Goal: Information Seeking & Learning: Find contact information

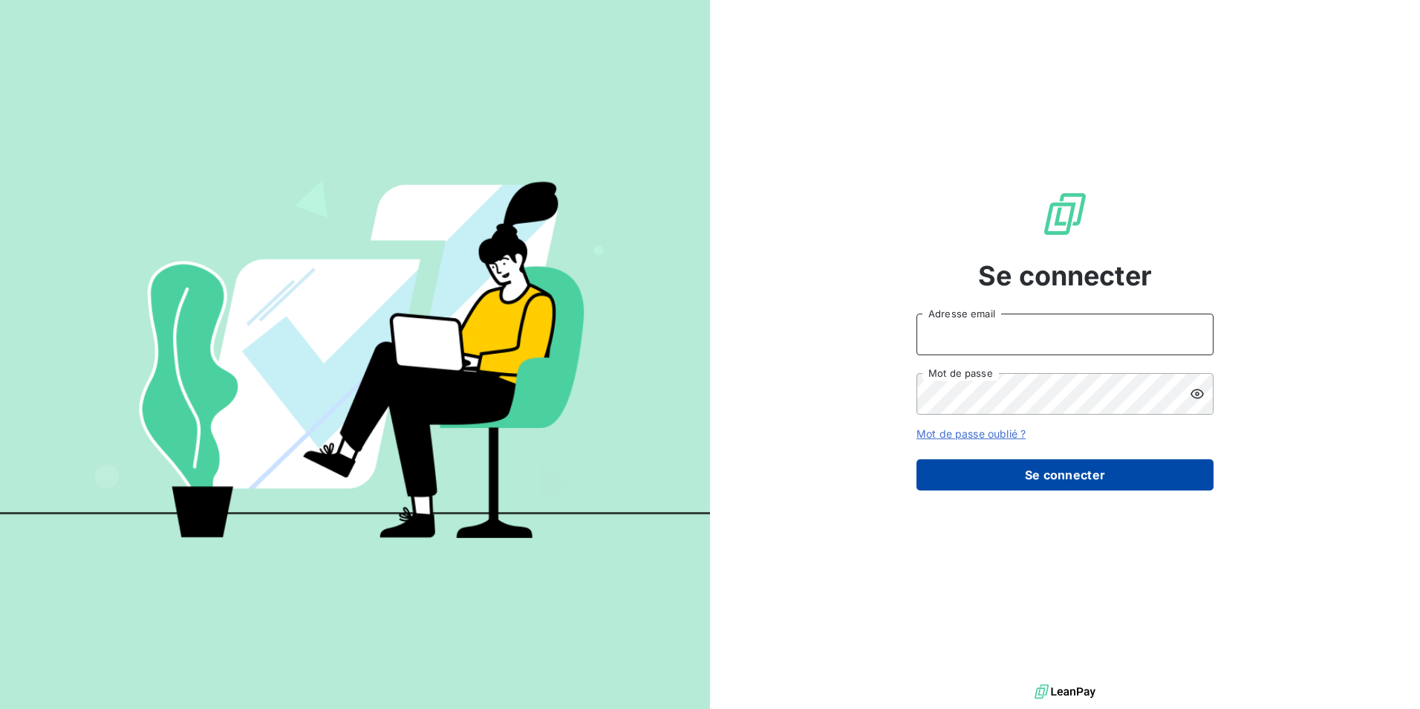
type input "[EMAIL_ADDRESS][DOMAIN_NAME]"
click at [1109, 468] on button "Se connecter" at bounding box center [1065, 474] width 297 height 31
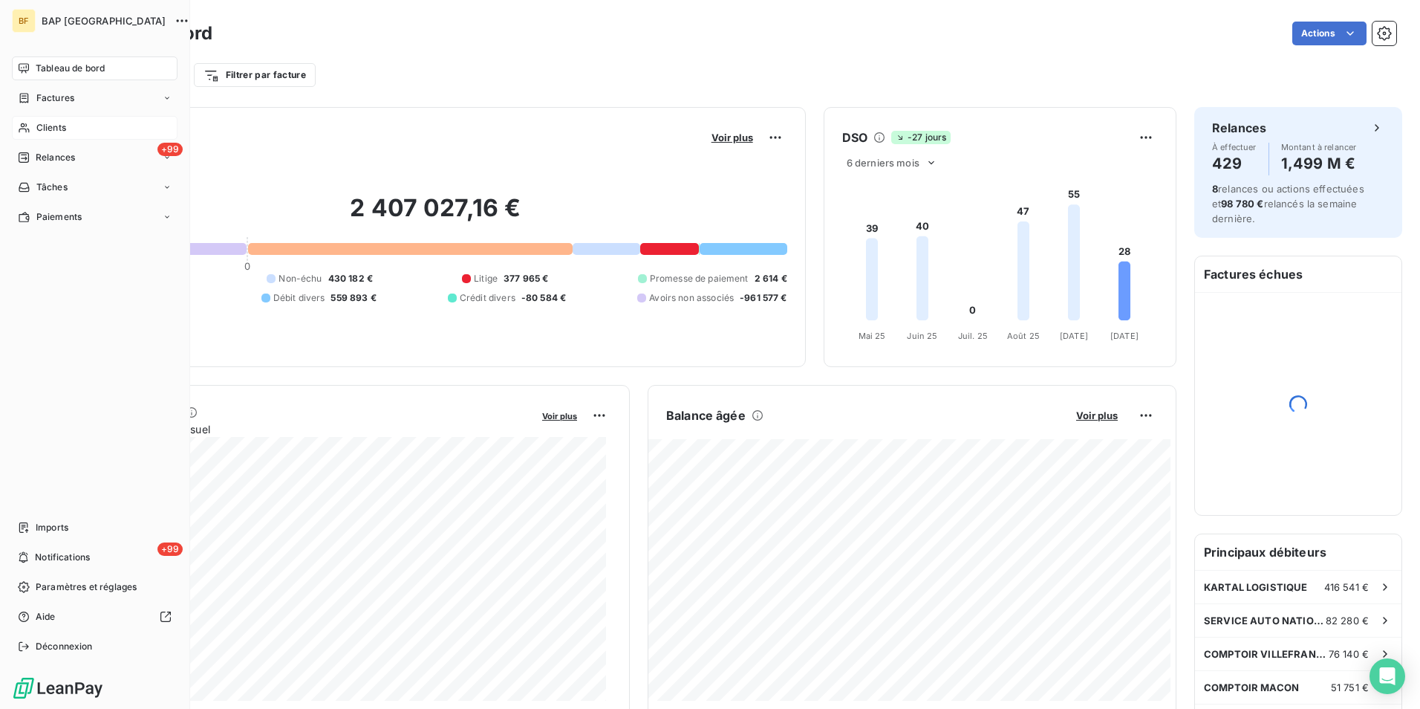
click at [24, 131] on icon at bounding box center [24, 128] width 13 height 12
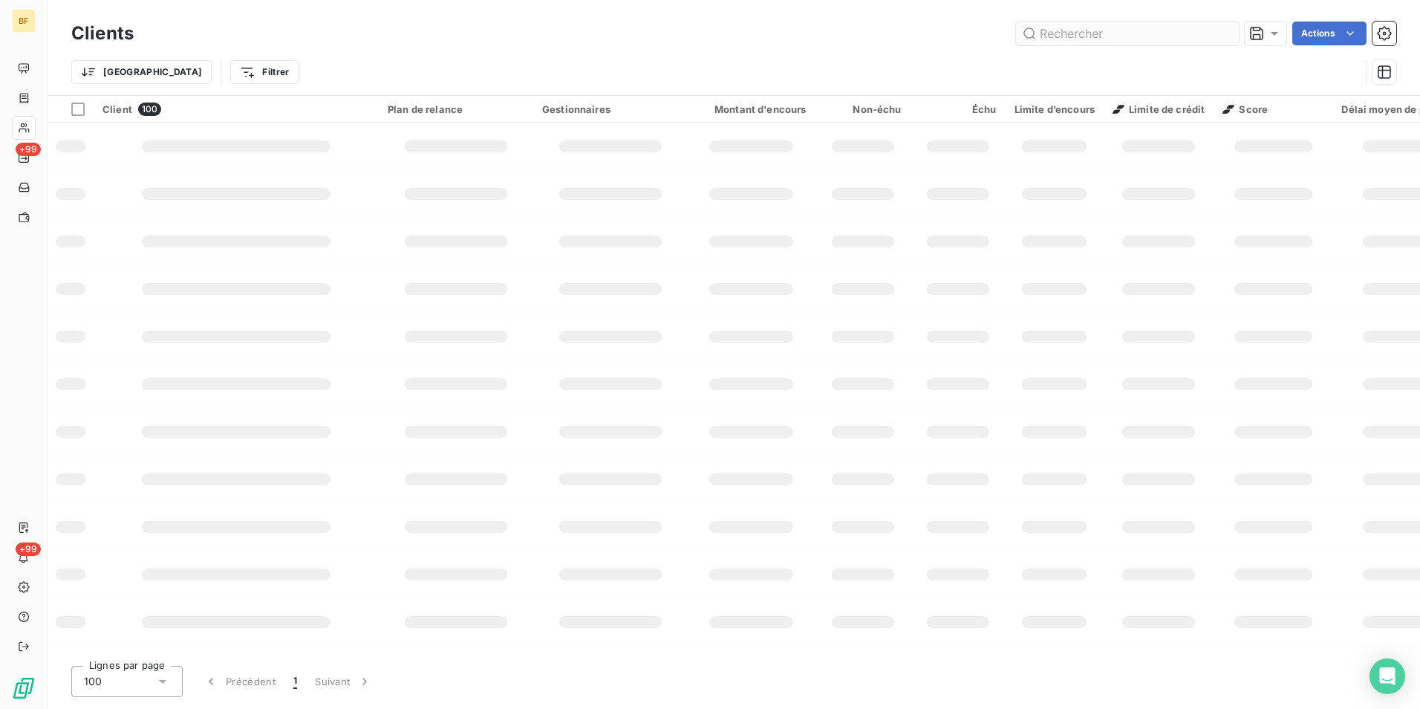
click at [1069, 41] on input "text" at bounding box center [1127, 34] width 223 height 24
click at [1069, 37] on input "text" at bounding box center [1127, 34] width 223 height 24
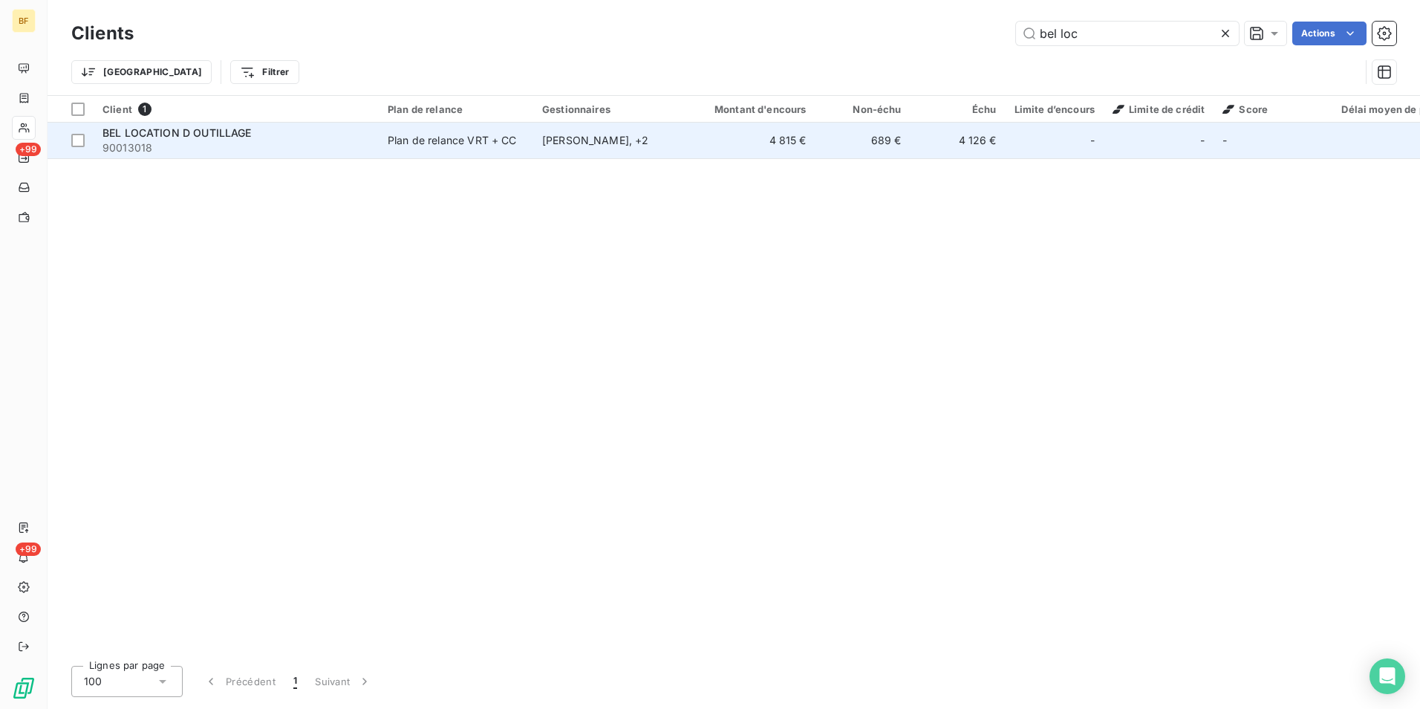
type input "bel loc"
click at [374, 137] on td "BEL LOCATION D OUTILLAGE 90013018" at bounding box center [236, 141] width 285 height 36
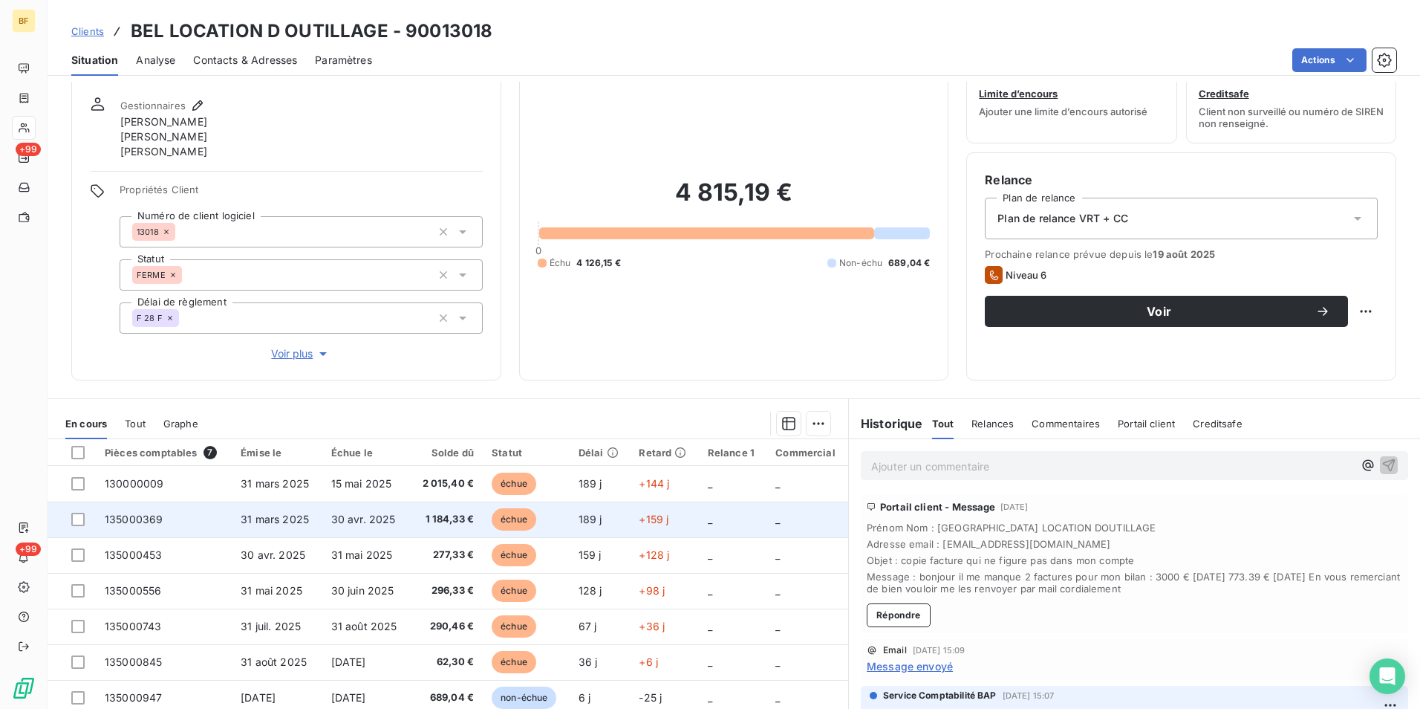
scroll to position [74, 0]
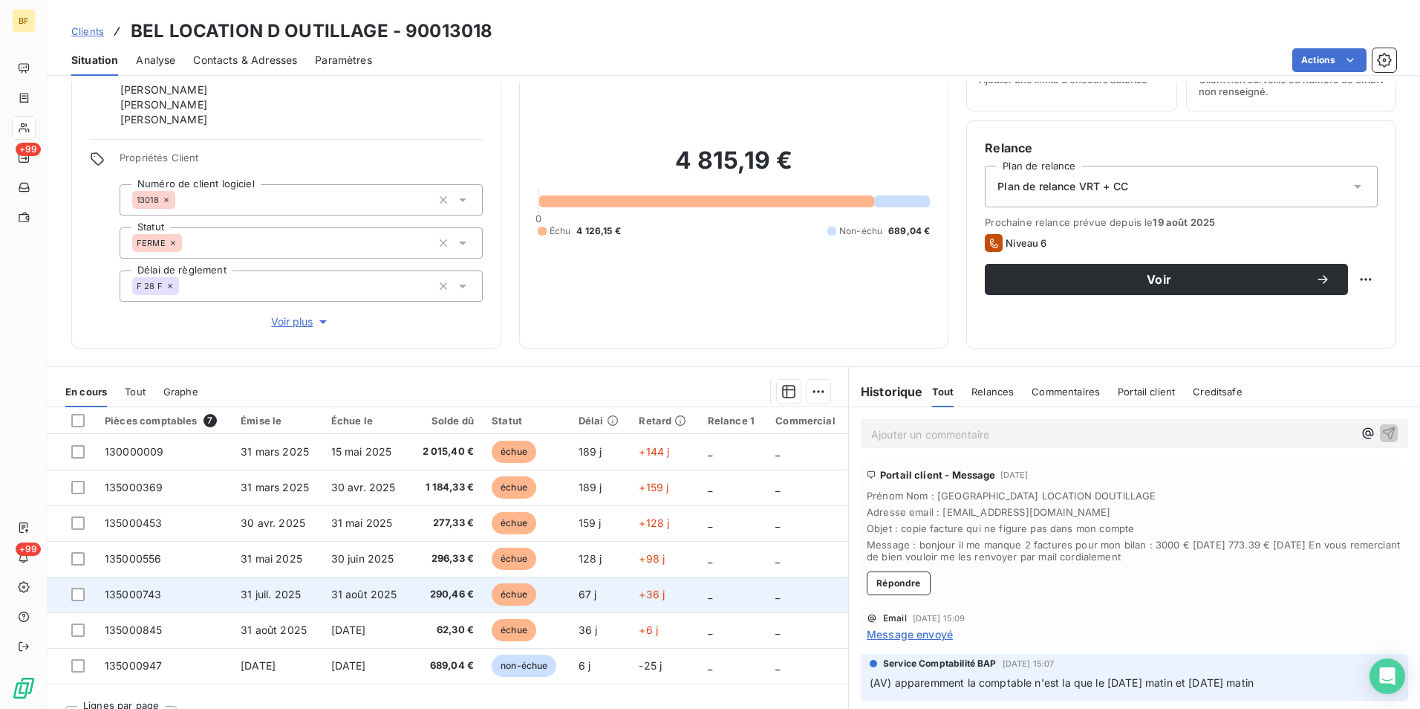
click at [293, 588] on span "31 juil. 2025" at bounding box center [271, 594] width 60 height 13
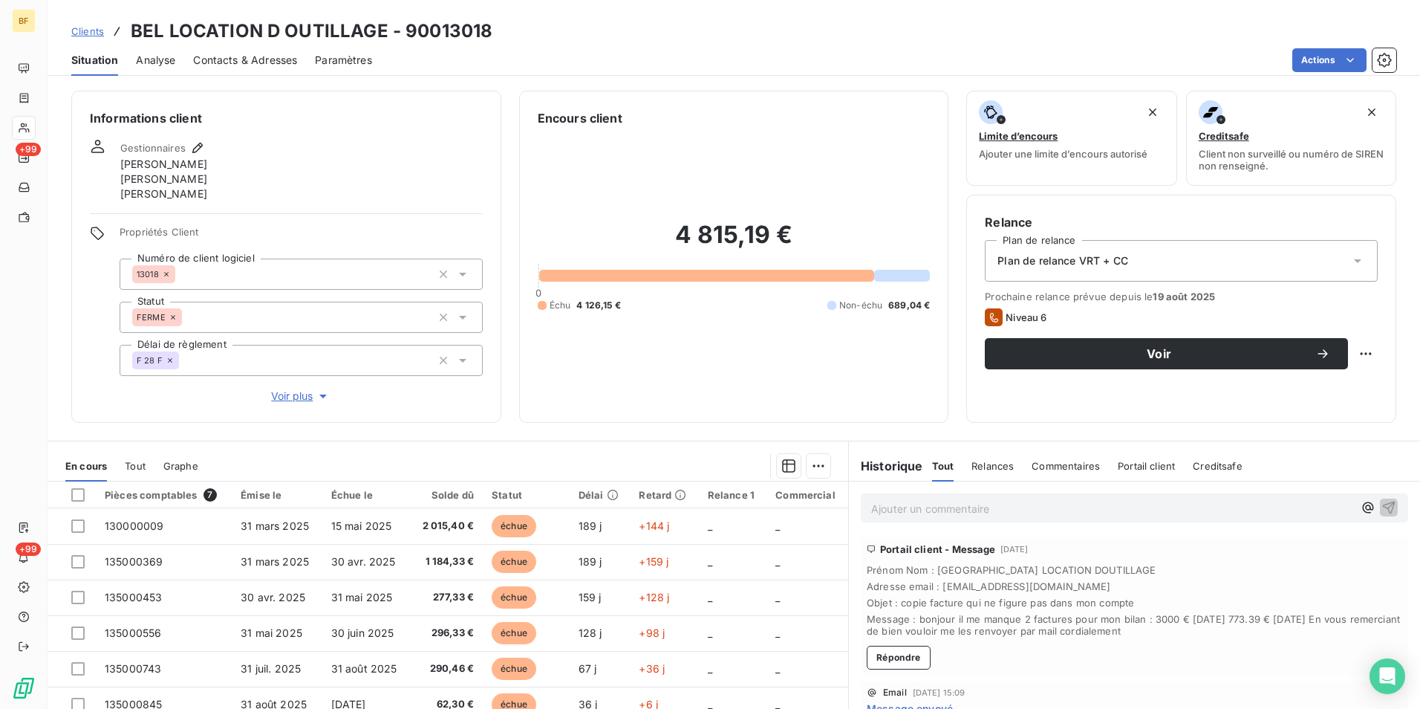
click at [279, 65] on span "Contacts & Adresses" at bounding box center [245, 60] width 104 height 15
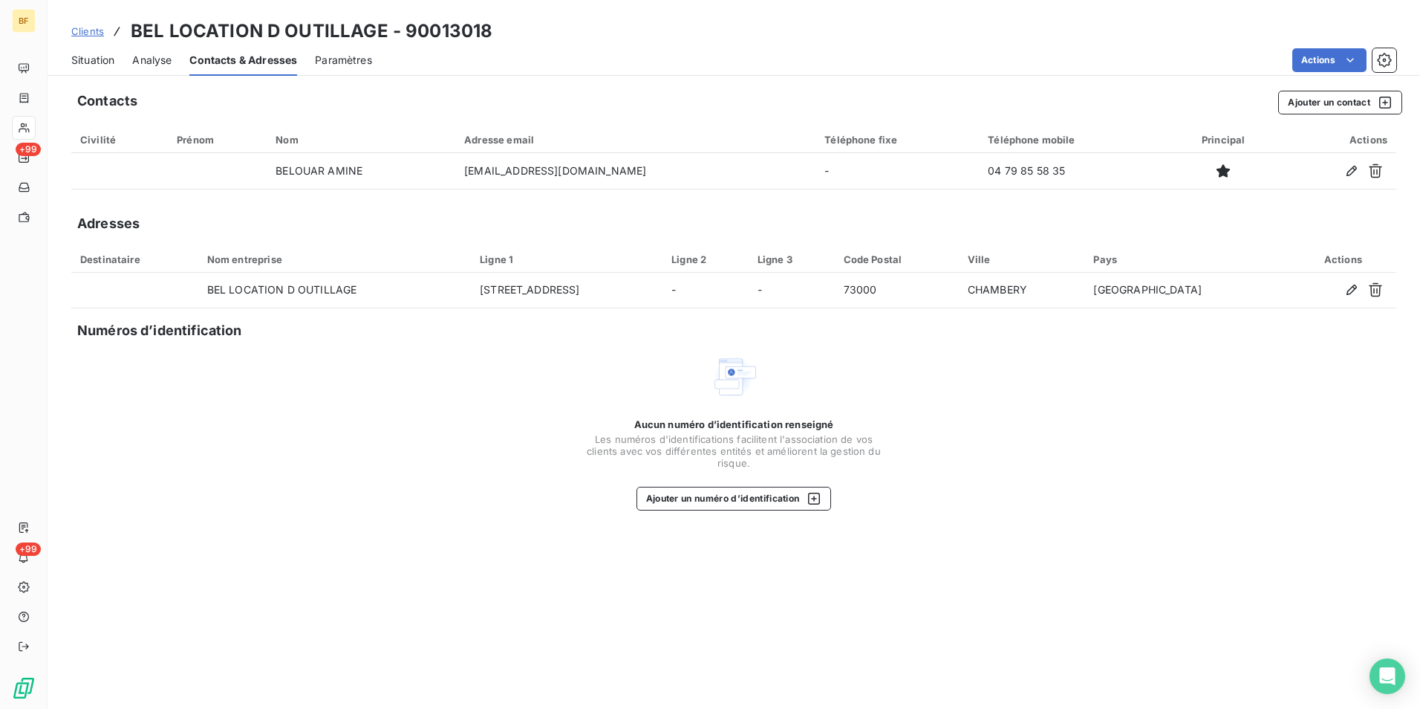
click at [95, 63] on span "Situation" at bounding box center [92, 60] width 43 height 15
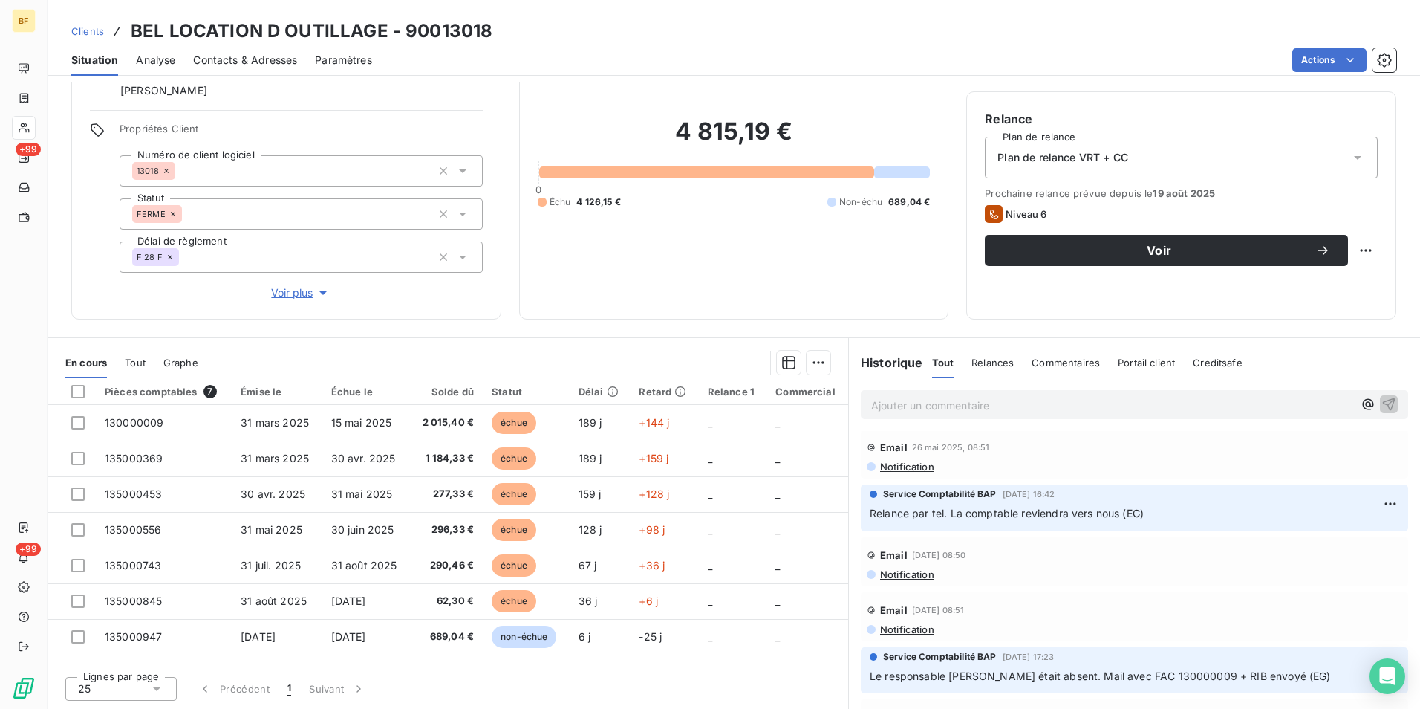
scroll to position [169, 0]
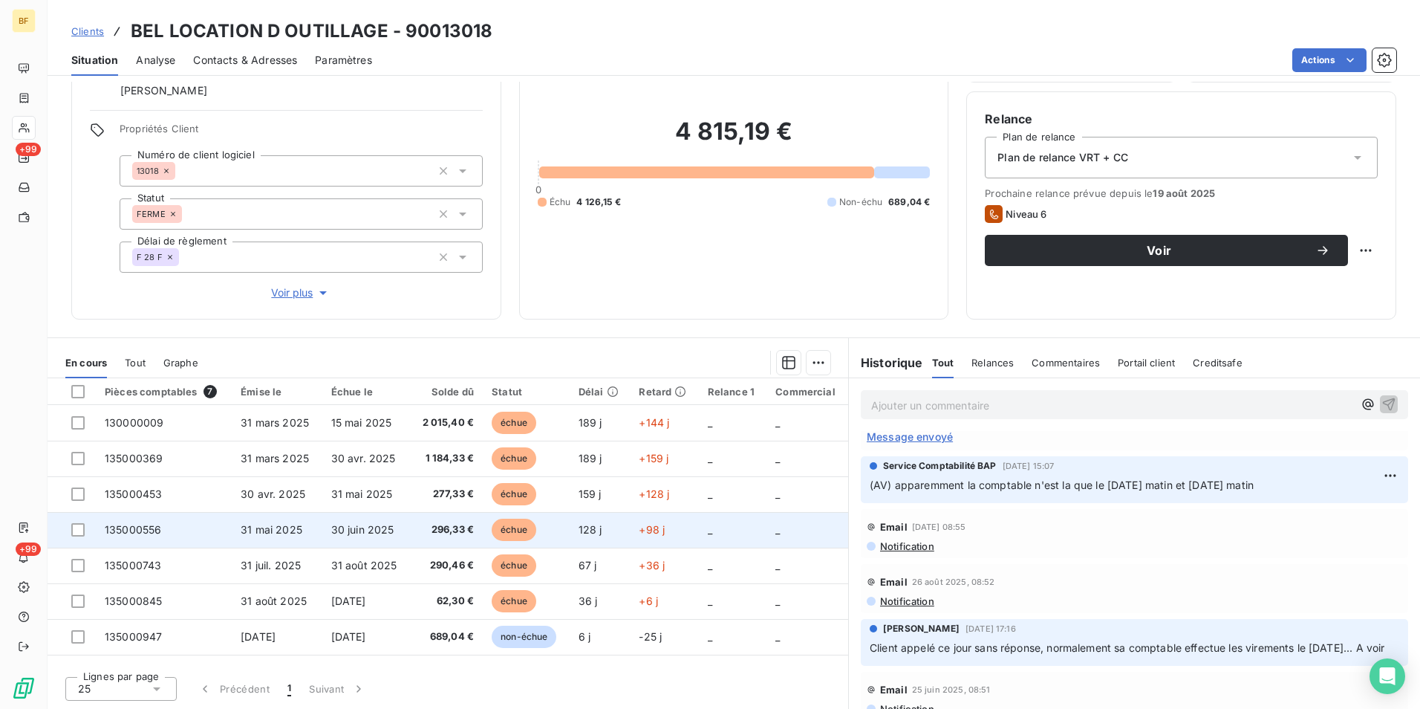
click at [215, 530] on td "135000556" at bounding box center [164, 530] width 136 height 36
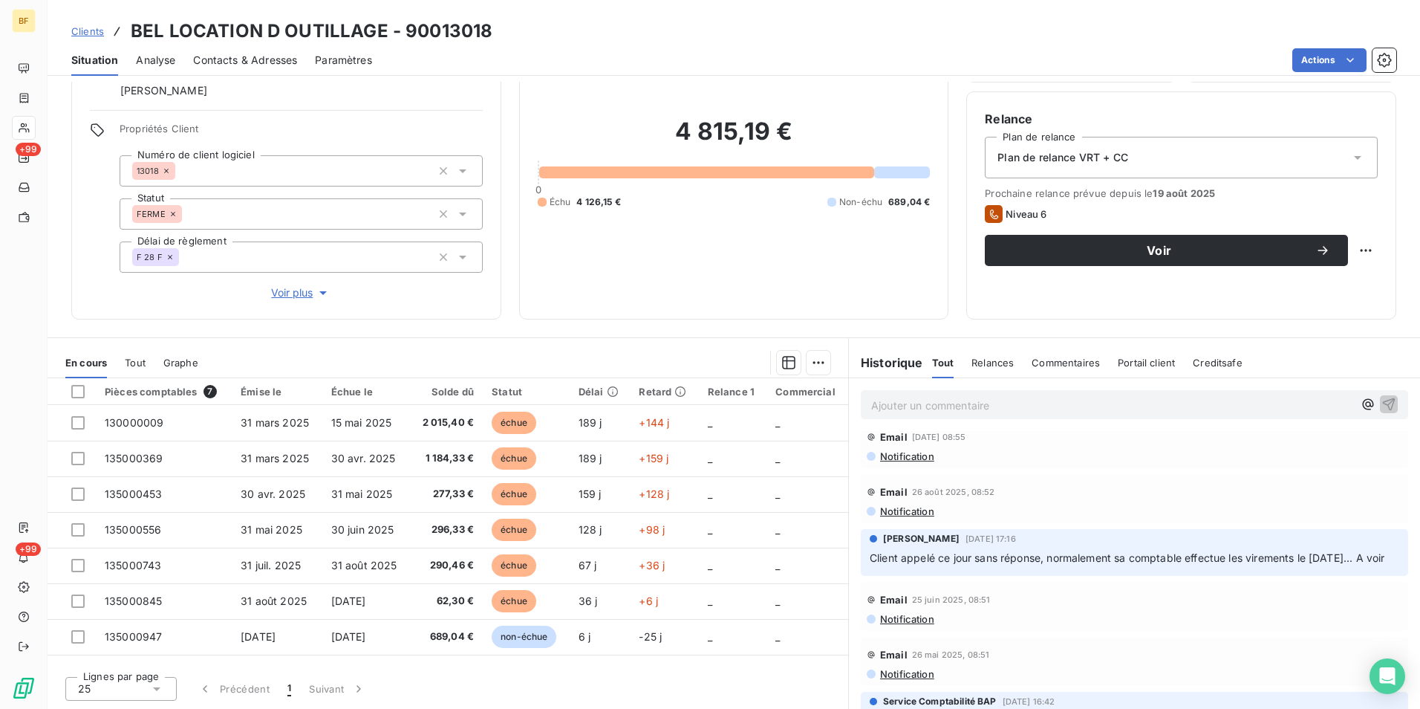
scroll to position [223, 0]
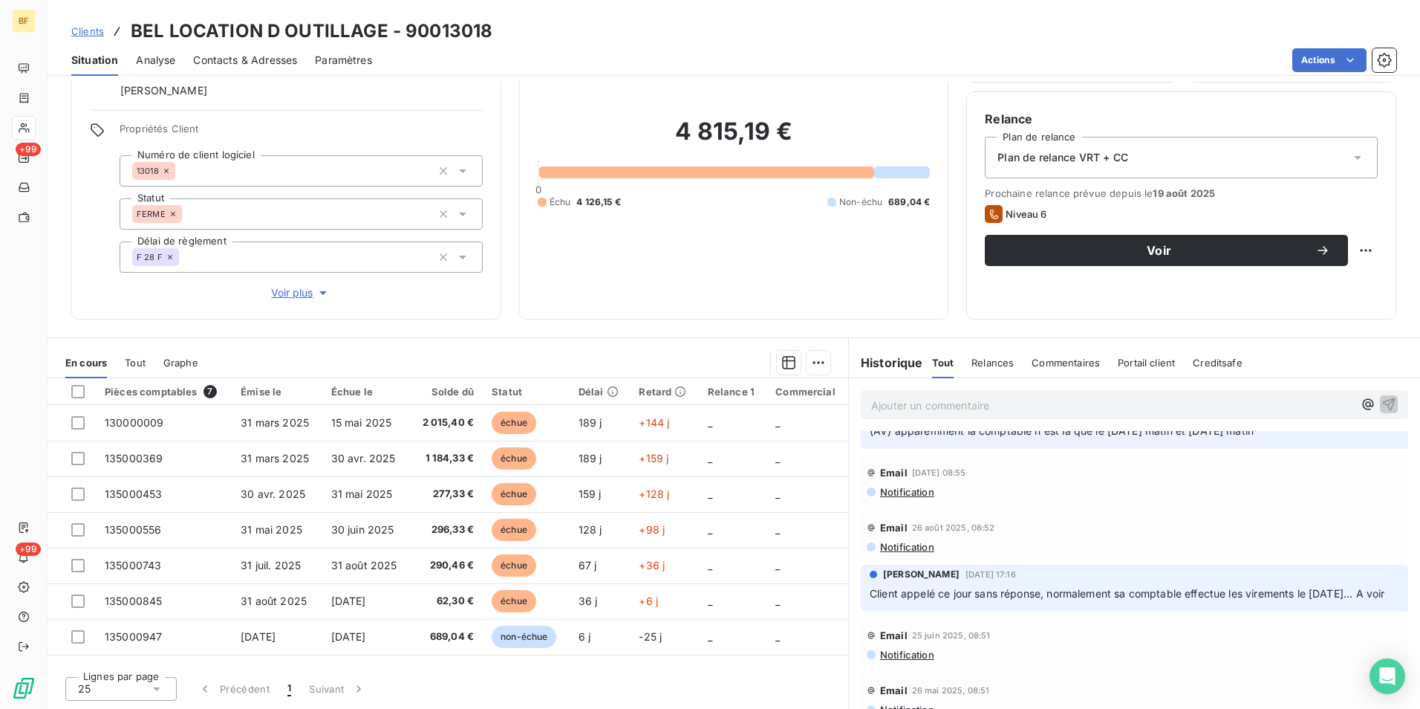
click at [903, 492] on span "Notification" at bounding box center [907, 492] width 56 height 12
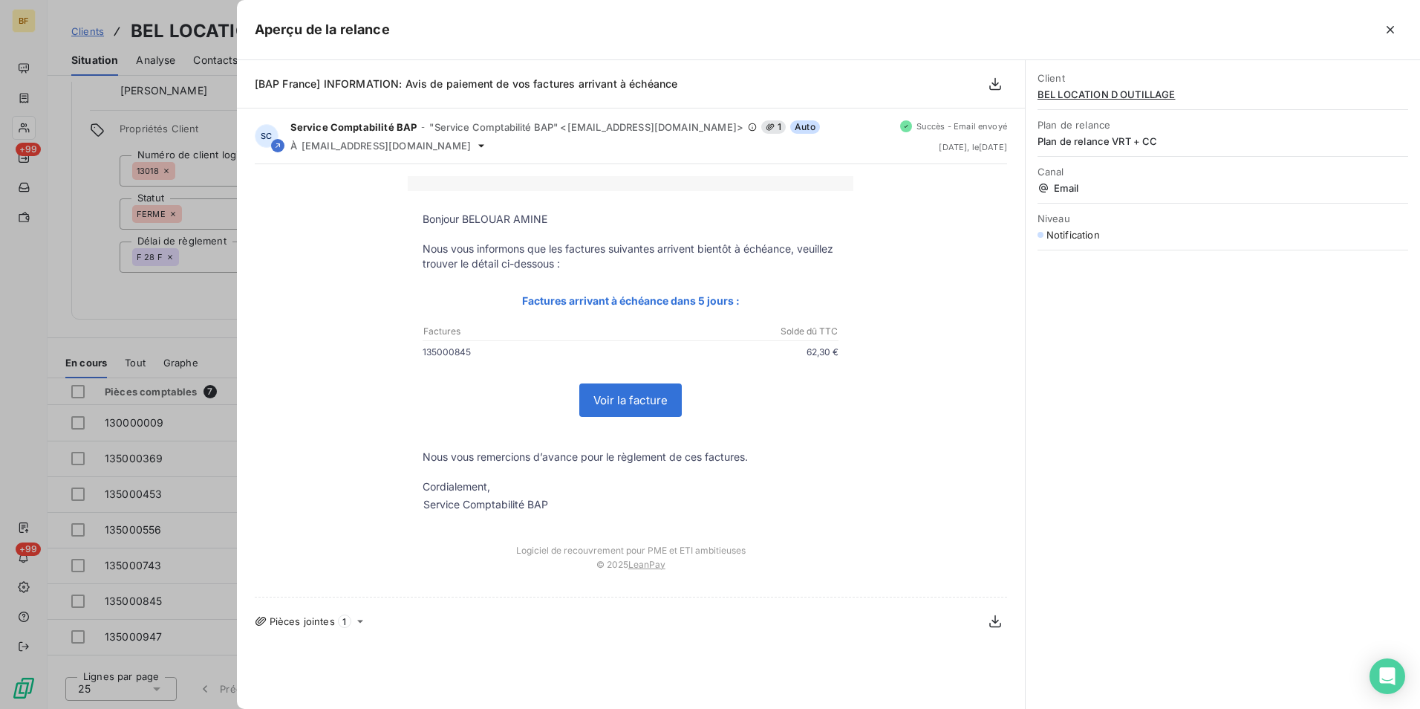
click at [39, 331] on div at bounding box center [710, 354] width 1420 height 709
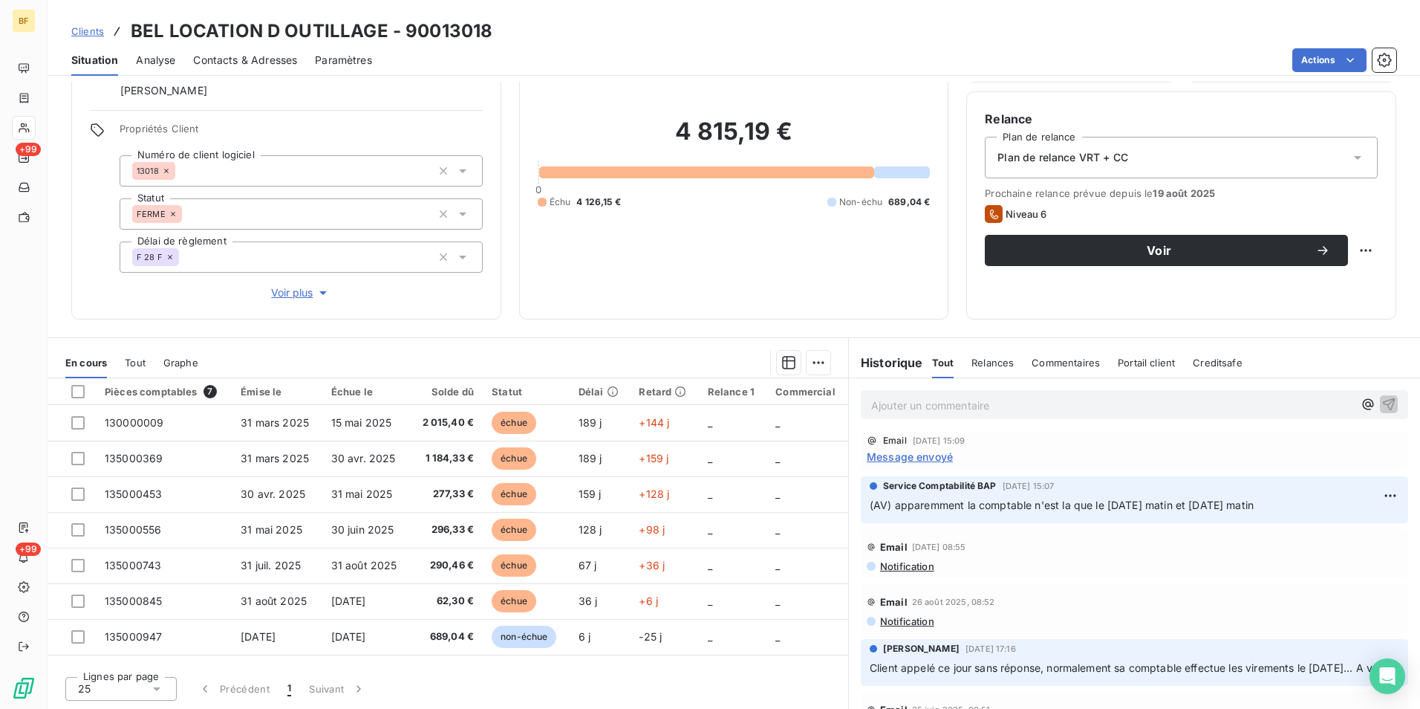
scroll to position [0, 0]
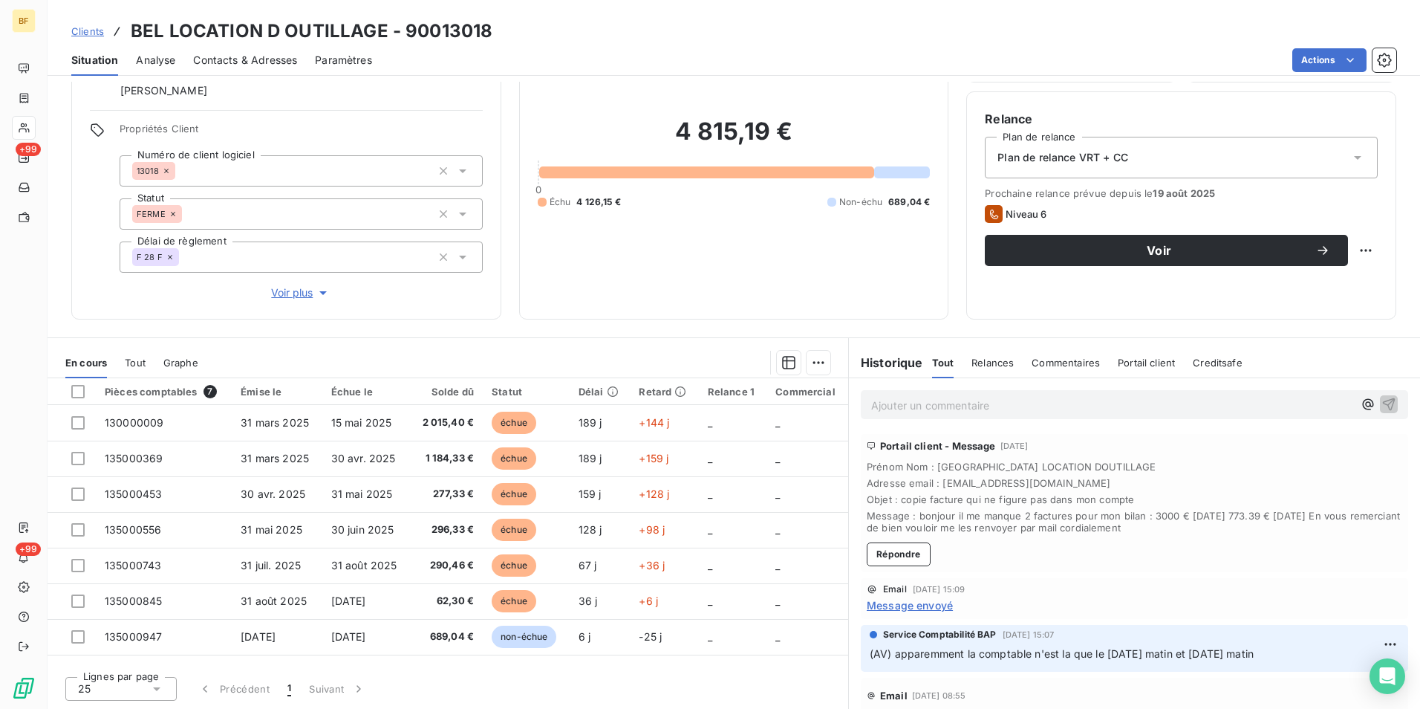
click at [625, 310] on div "Encours client 4 815,19 € 0 Échu 4 126,15 € Non-échu 689,04 €" at bounding box center [734, 153] width 430 height 332
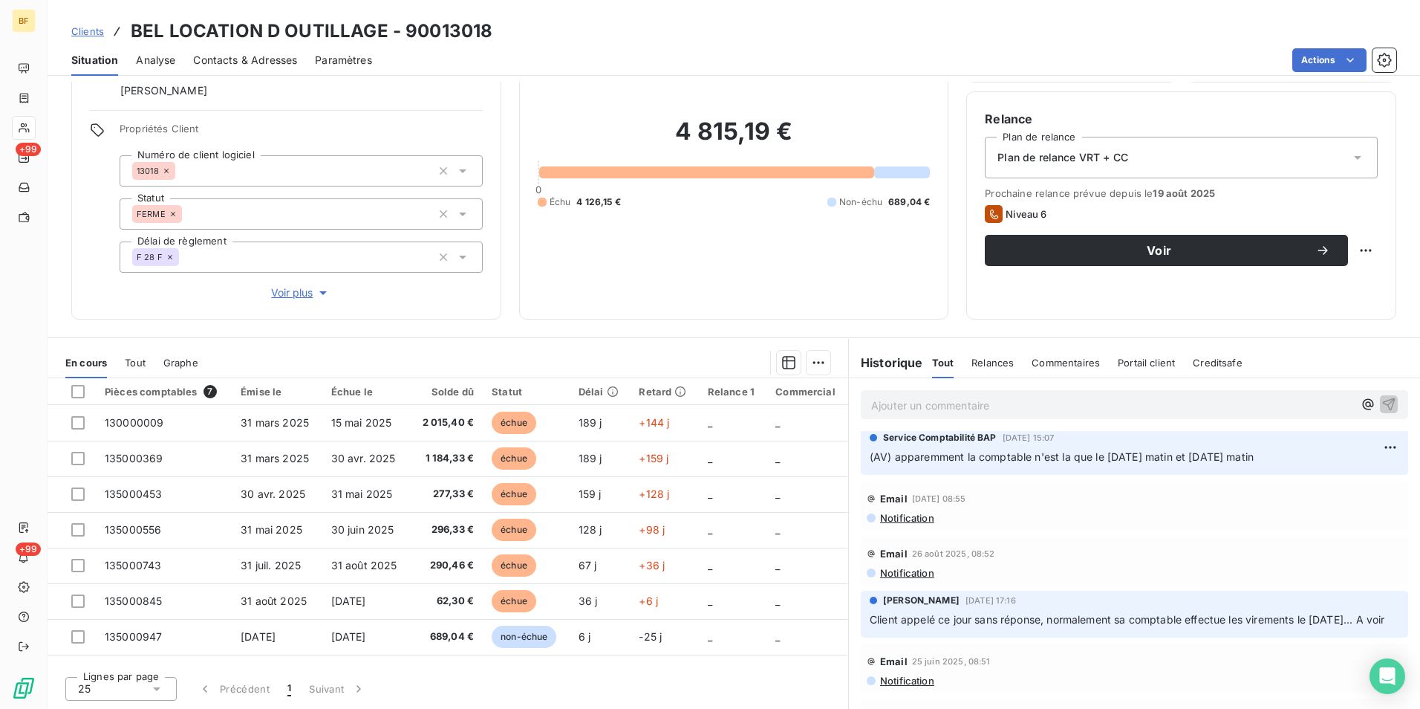
scroll to position [223, 0]
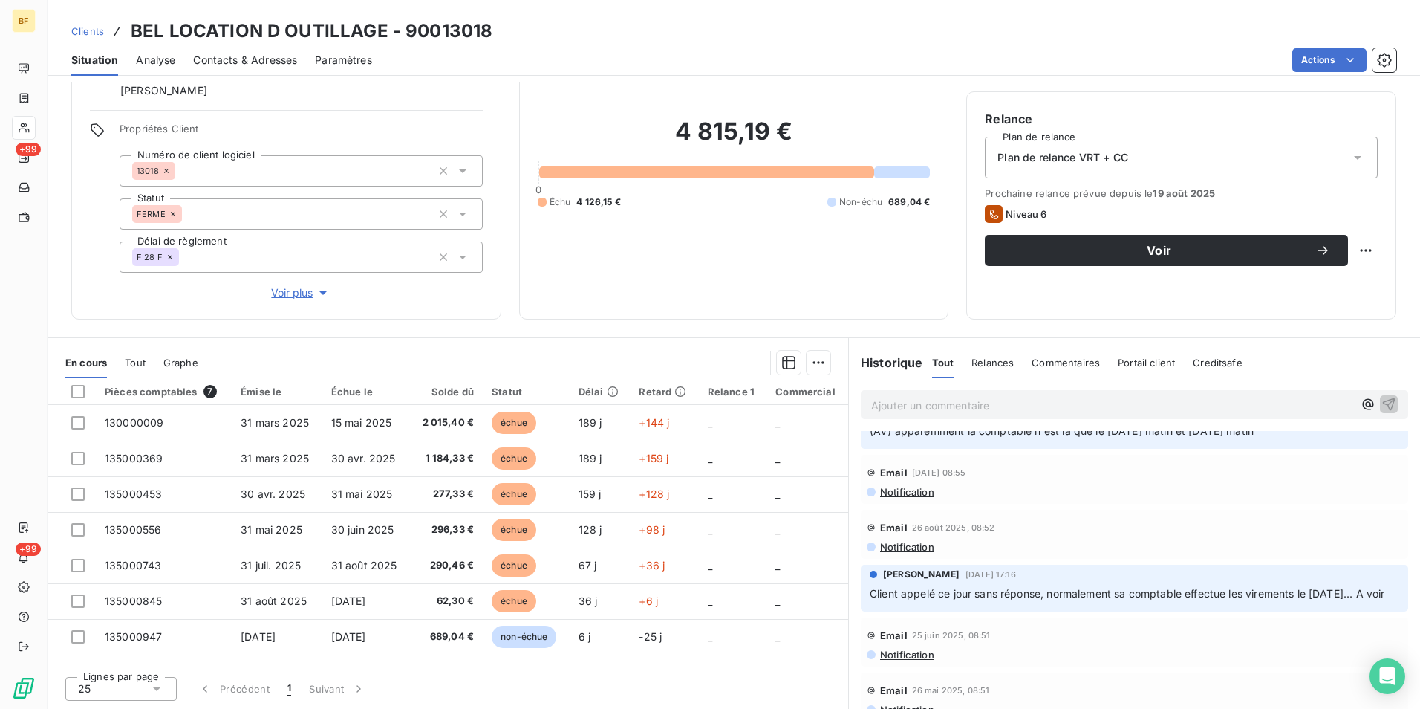
click at [889, 550] on span "Notification" at bounding box center [907, 547] width 56 height 12
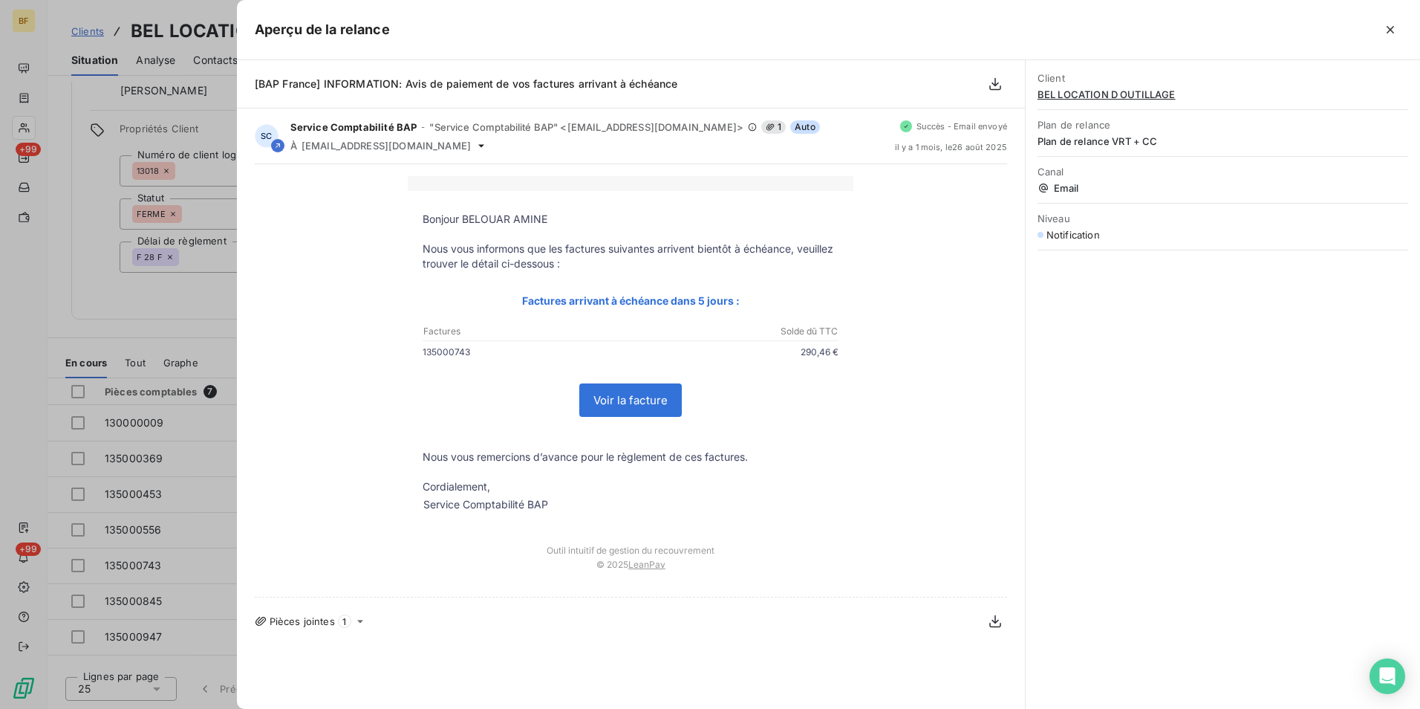
click at [357, 617] on icon at bounding box center [360, 621] width 12 height 12
click at [1388, 30] on icon "button" at bounding box center [1390, 29] width 15 height 15
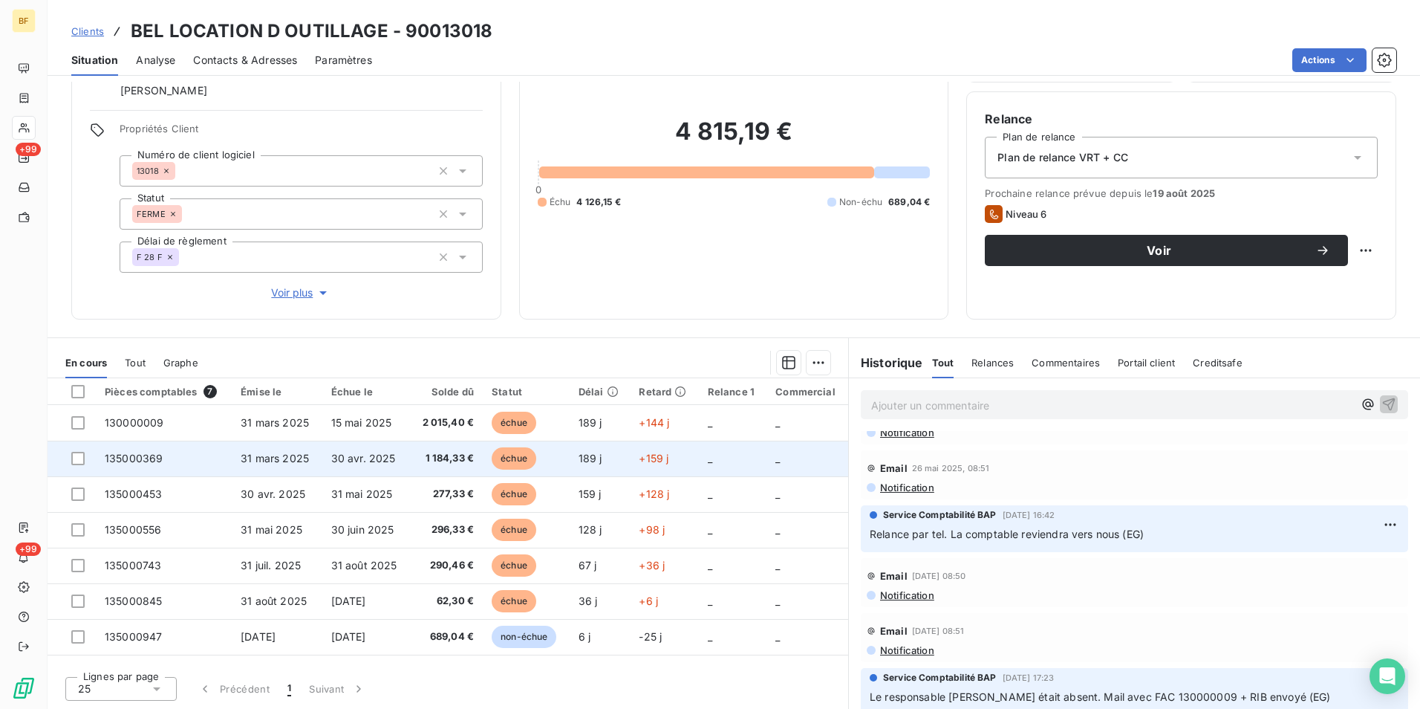
scroll to position [446, 0]
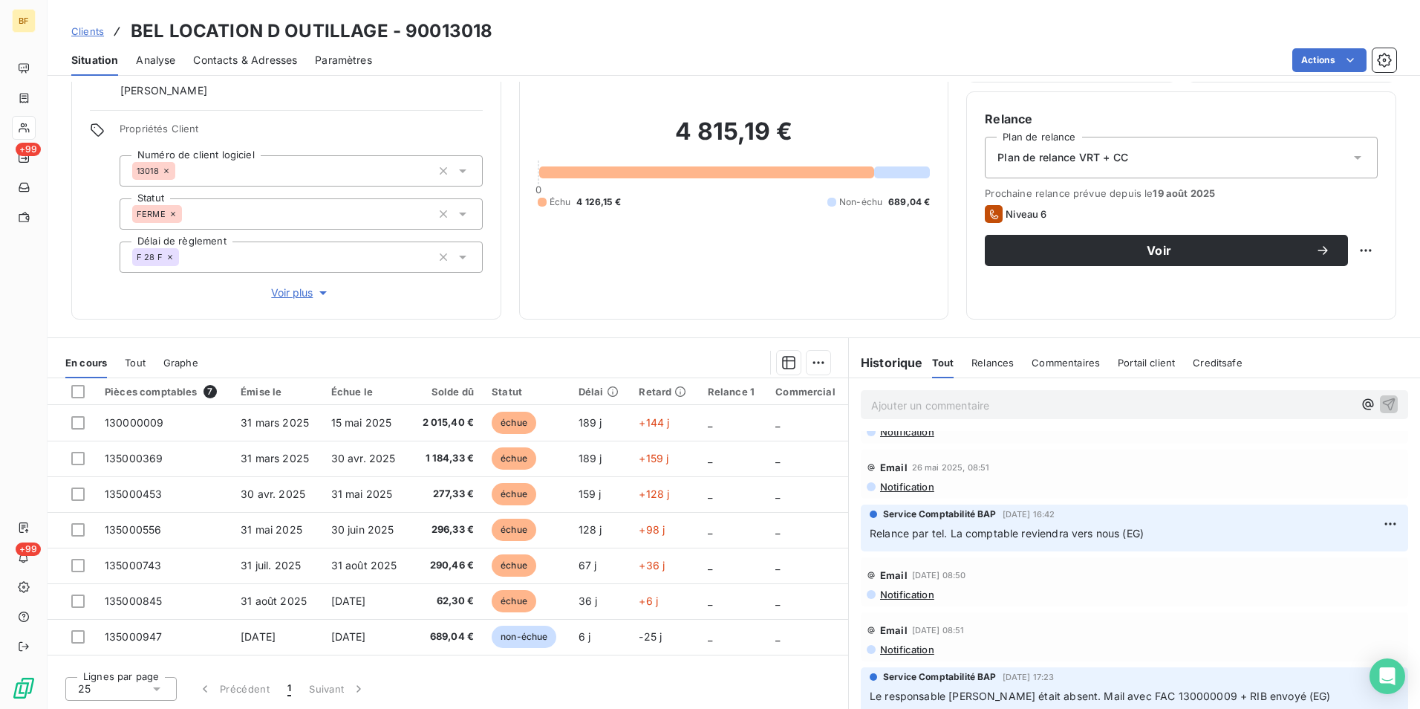
click at [247, 56] on span "Contacts & Adresses" at bounding box center [245, 60] width 104 height 15
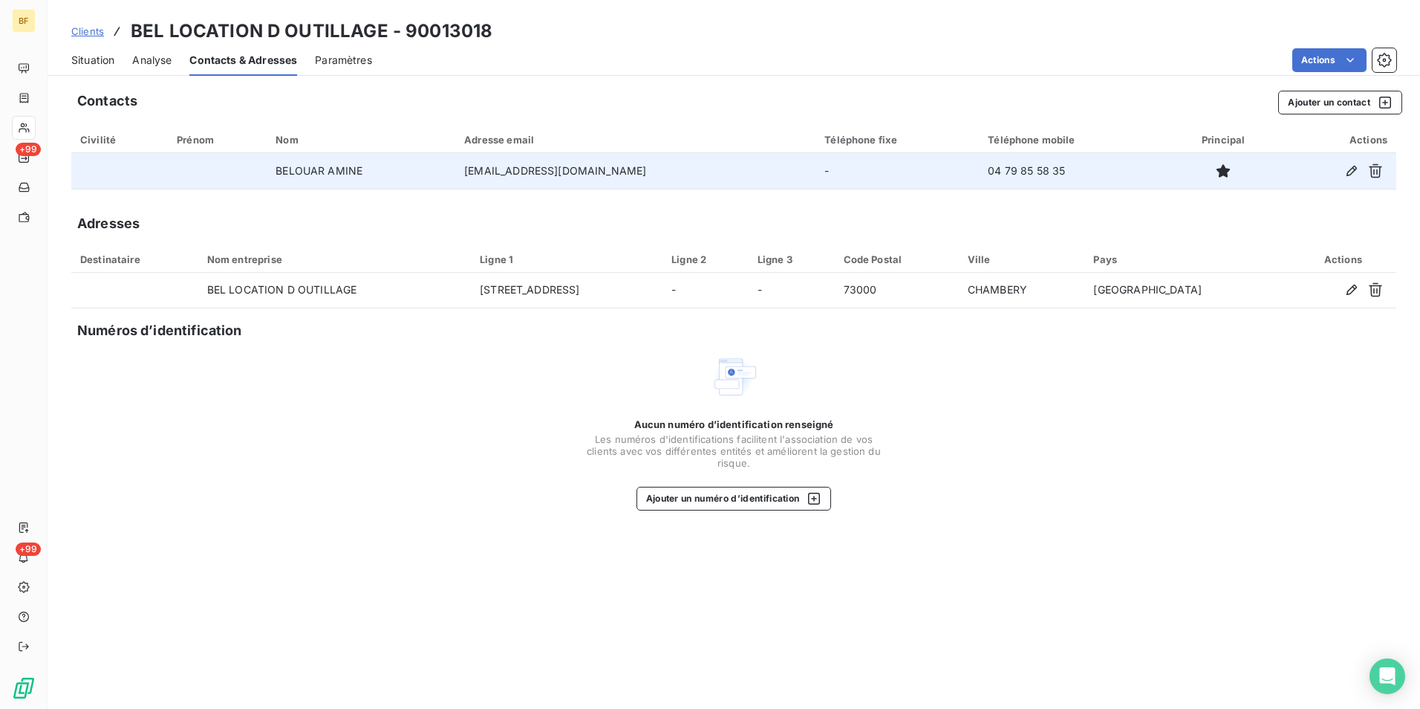
drag, startPoint x: 654, startPoint y: 175, endPoint x: 465, endPoint y: 178, distance: 189.5
click at [465, 178] on td "[EMAIL_ADDRESS][DOMAIN_NAME]" at bounding box center [635, 171] width 360 height 36
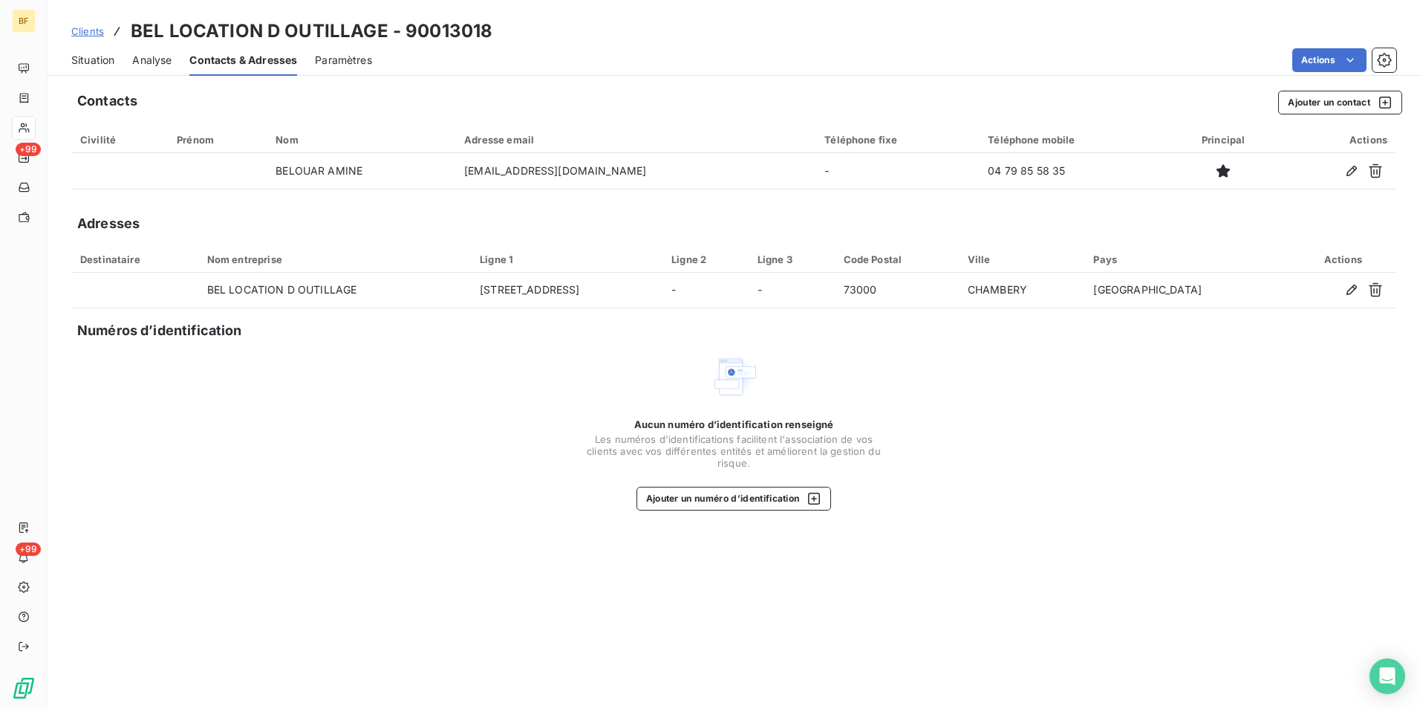
copy td "[EMAIL_ADDRESS][DOMAIN_NAME]"
click at [94, 59] on span "Situation" at bounding box center [92, 60] width 43 height 15
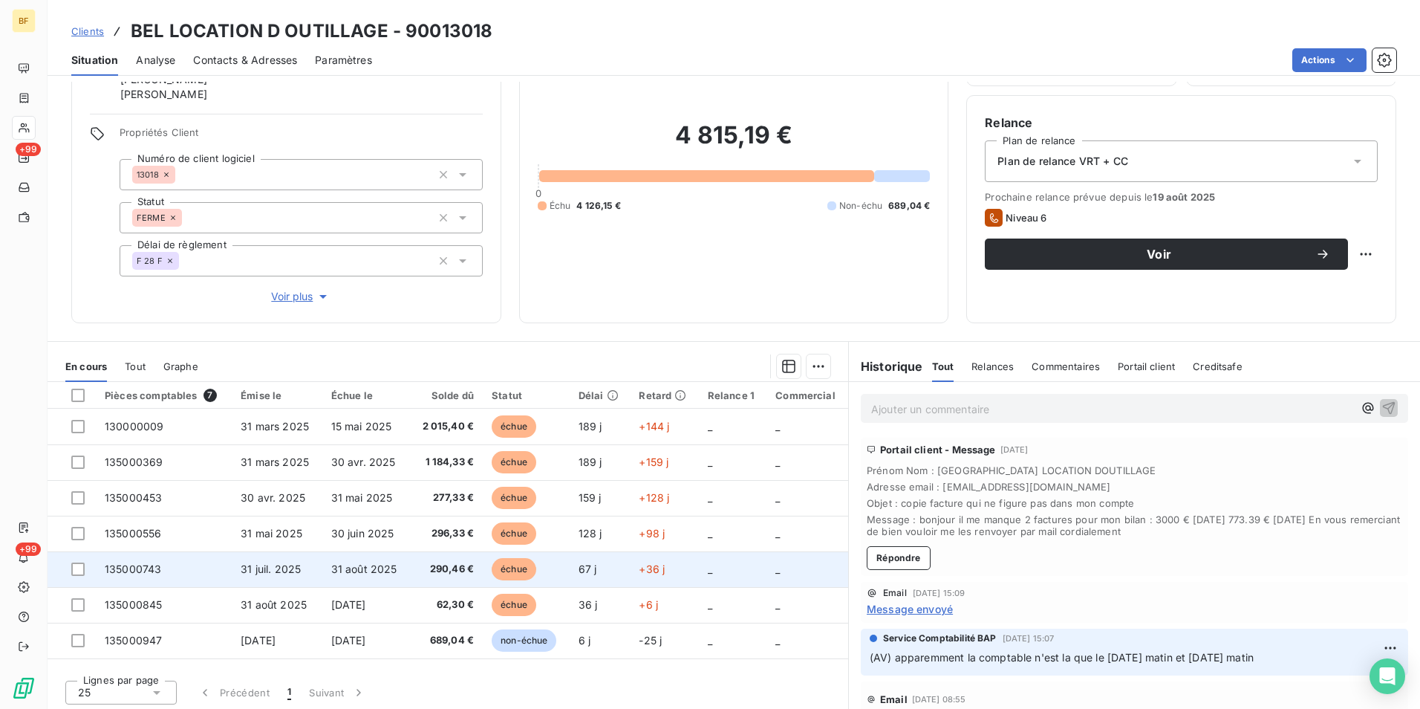
scroll to position [103, 0]
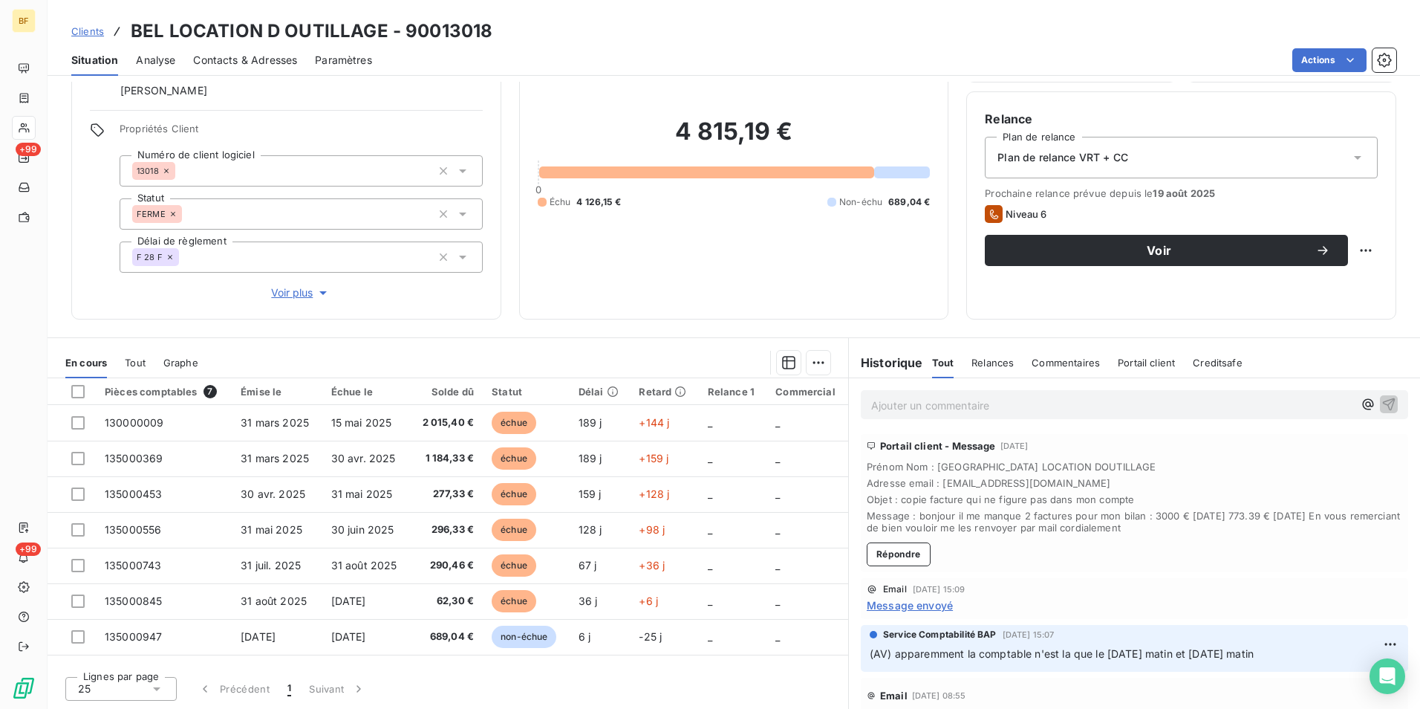
click at [131, 357] on span "Tout" at bounding box center [135, 363] width 21 height 12
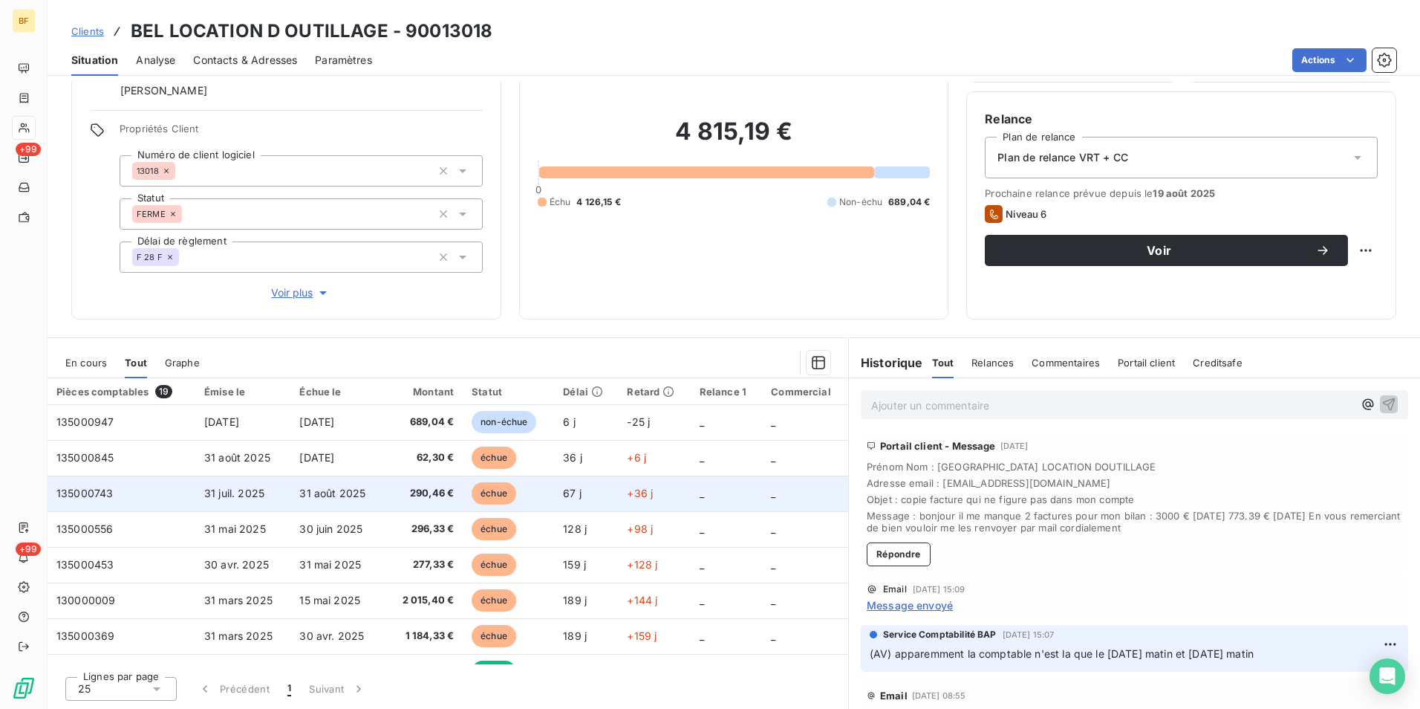
scroll to position [0, 0]
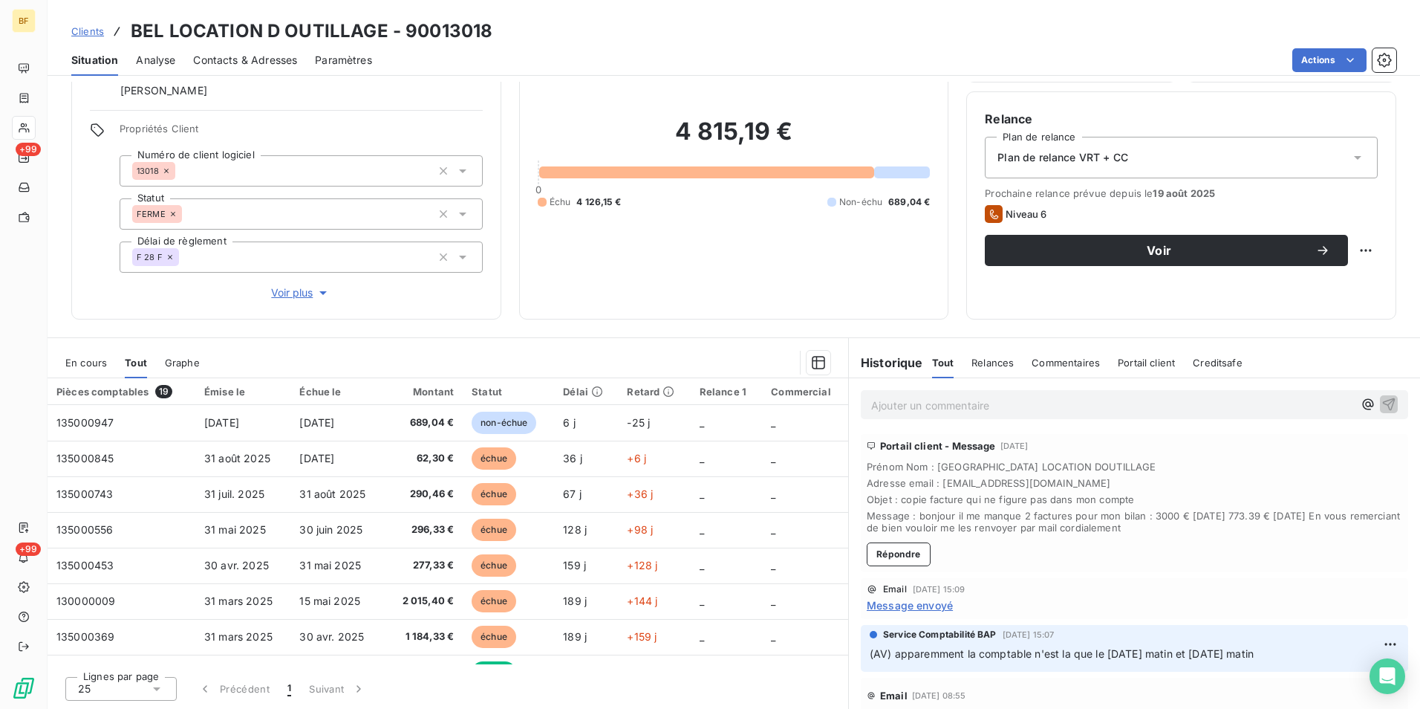
click at [958, 403] on p "Ajouter un commentaire ﻿" at bounding box center [1112, 405] width 482 height 19
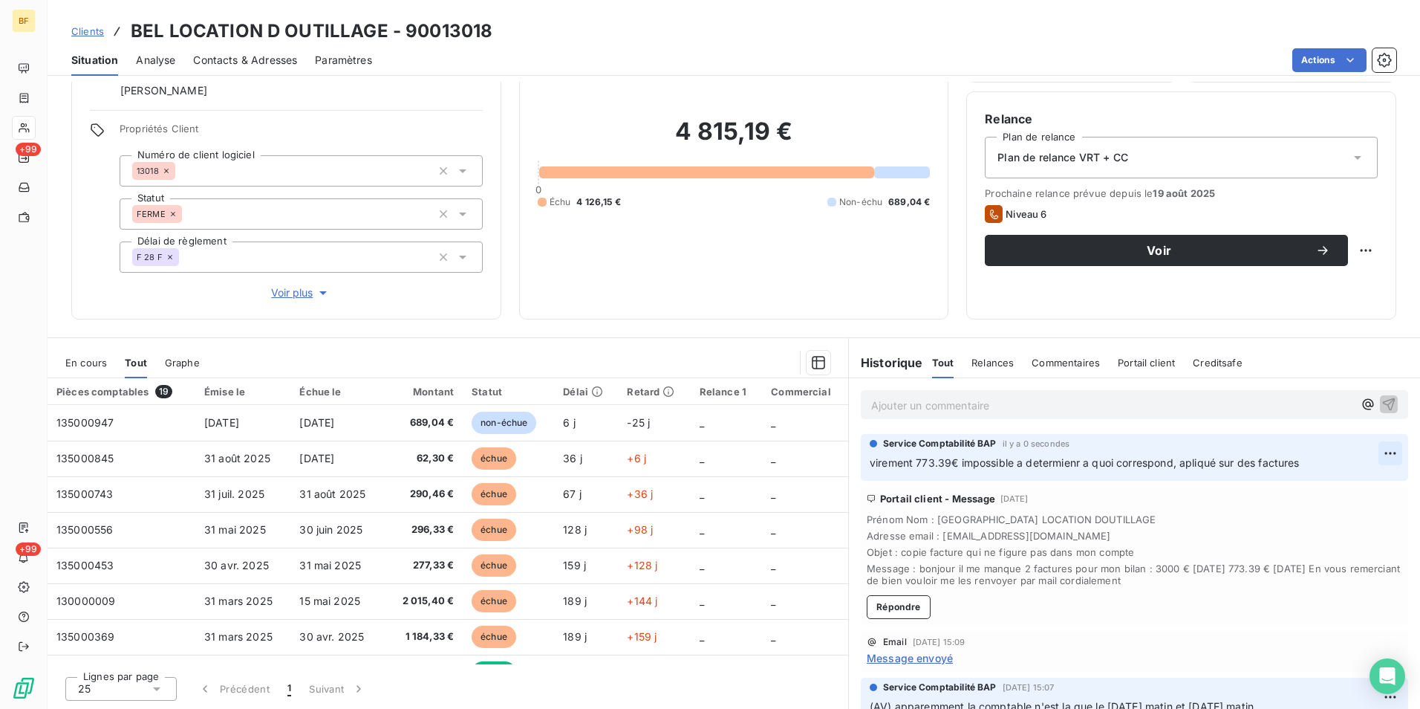
click at [1365, 455] on html "BF +99 +99 Clients BEL LOCATION D OUTILLAGE - 90013018 Situation Analyse Contac…" at bounding box center [710, 354] width 1420 height 709
click at [1336, 487] on div "Editer" at bounding box center [1332, 486] width 83 height 24
drag, startPoint x: 1050, startPoint y: 460, endPoint x: 1078, endPoint y: 475, distance: 32.3
click at [1078, 475] on div "Service Comptabilité BAP il y a 3 secondes virement 773.39€ impossible a determ…" at bounding box center [1135, 457] width 548 height 47
click at [1314, 467] on p "virement 773.39€ impossible a déterminer a quoi correspond, appliqué sur des fa…" at bounding box center [1124, 463] width 509 height 17
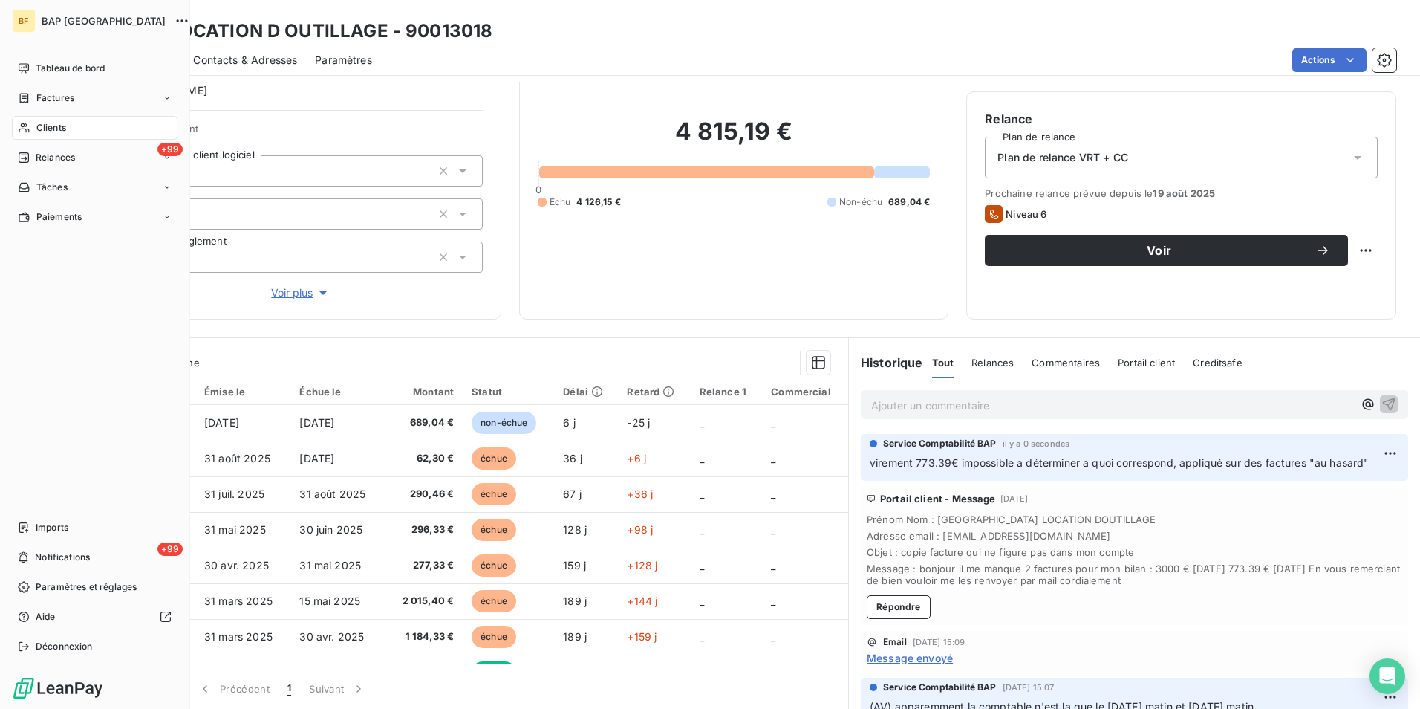
drag, startPoint x: 49, startPoint y: 133, endPoint x: 392, endPoint y: 88, distance: 346.2
click at [49, 133] on span "Clients" at bounding box center [51, 127] width 30 height 13
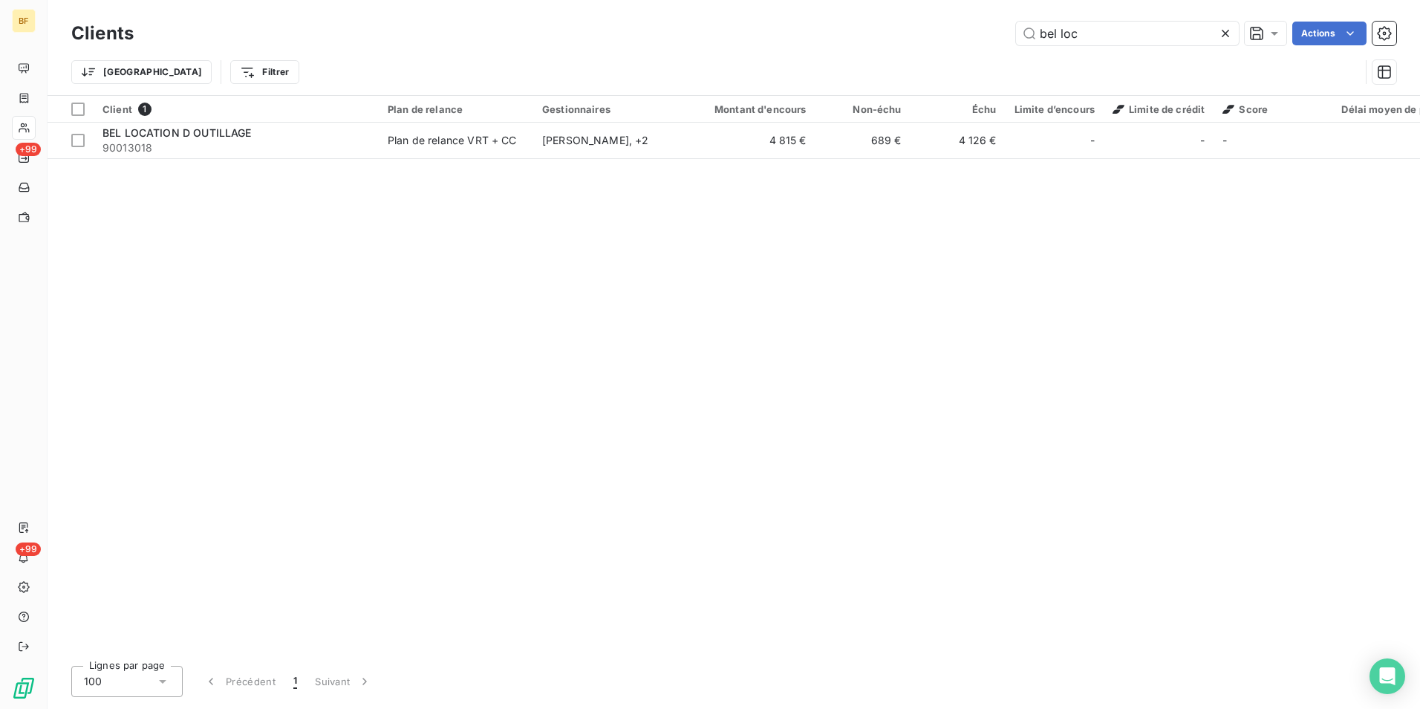
drag, startPoint x: 1098, startPoint y: 41, endPoint x: 993, endPoint y: 20, distance: 107.5
click at [993, 20] on div "Clients bel loc Actions" at bounding box center [733, 33] width 1325 height 31
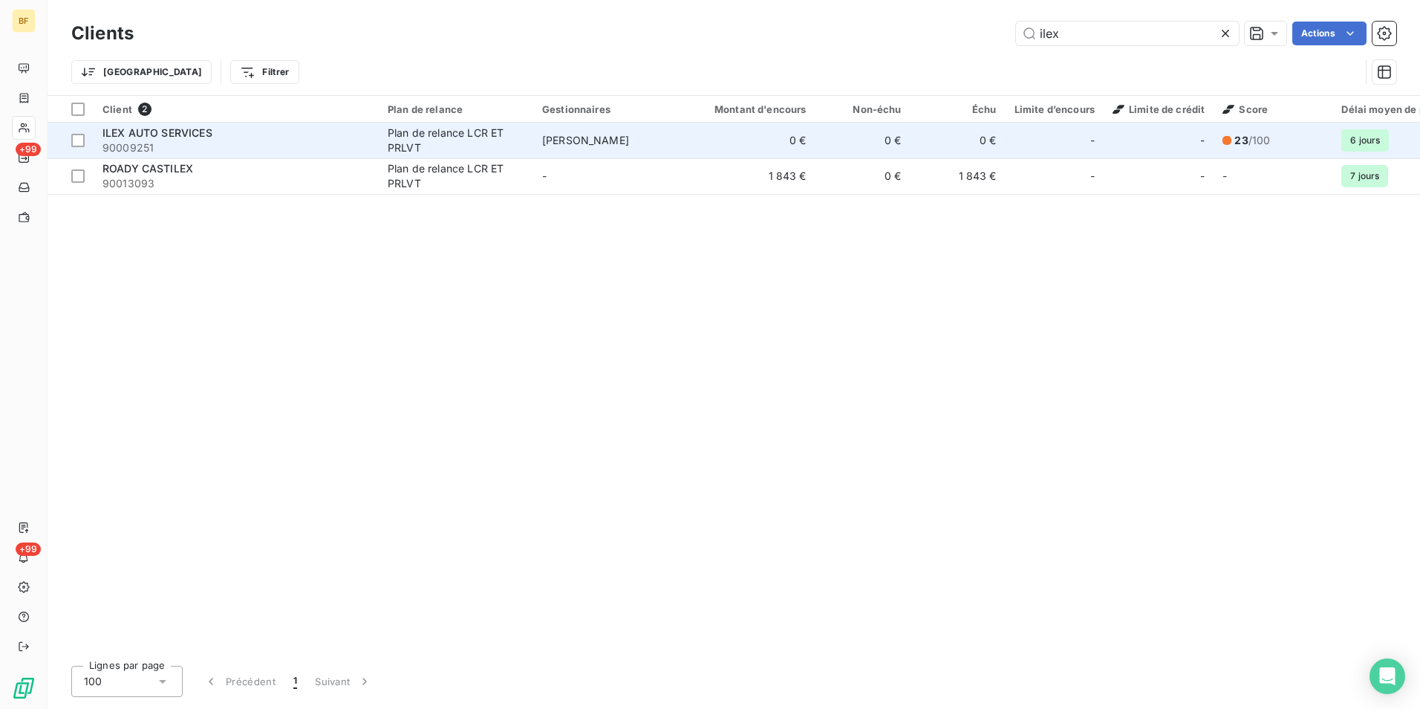
type input "ilex"
click at [233, 136] on div "ILEX AUTO SERVICES" at bounding box center [236, 133] width 267 height 15
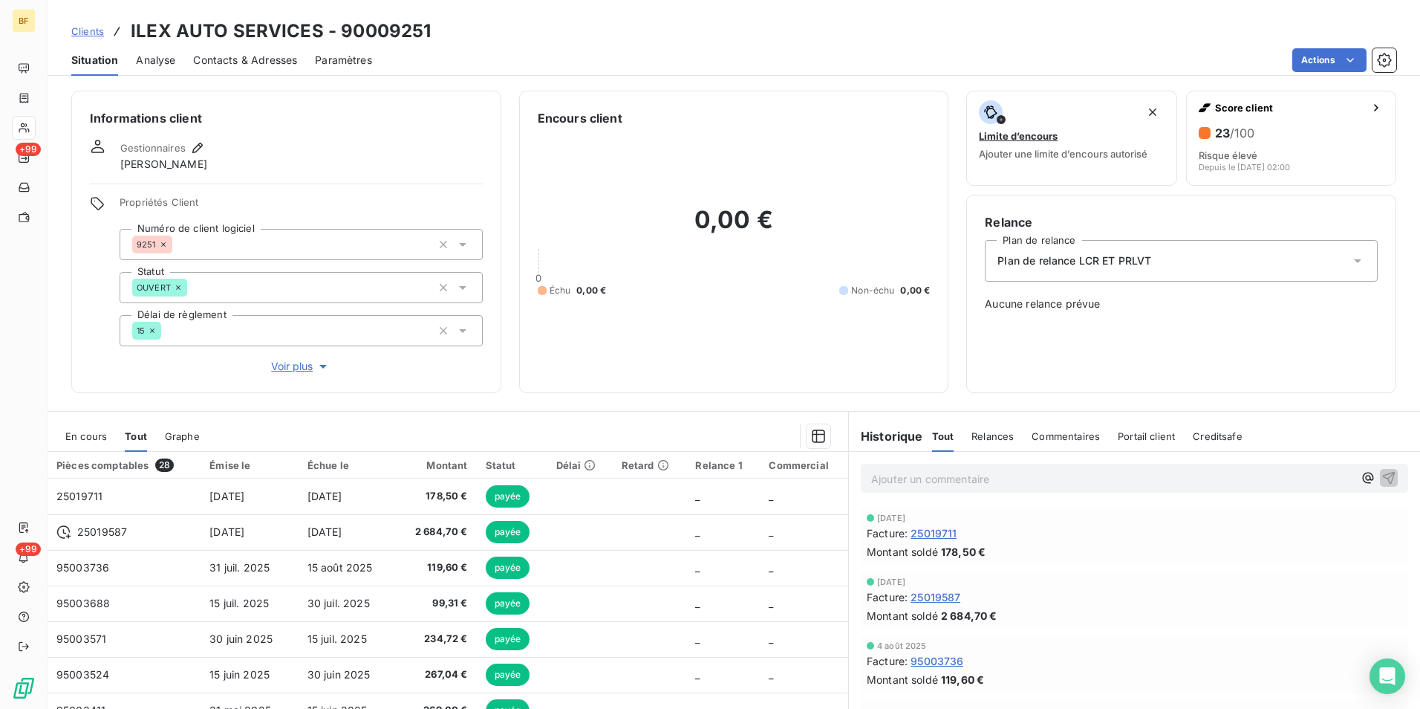
scroll to position [74, 0]
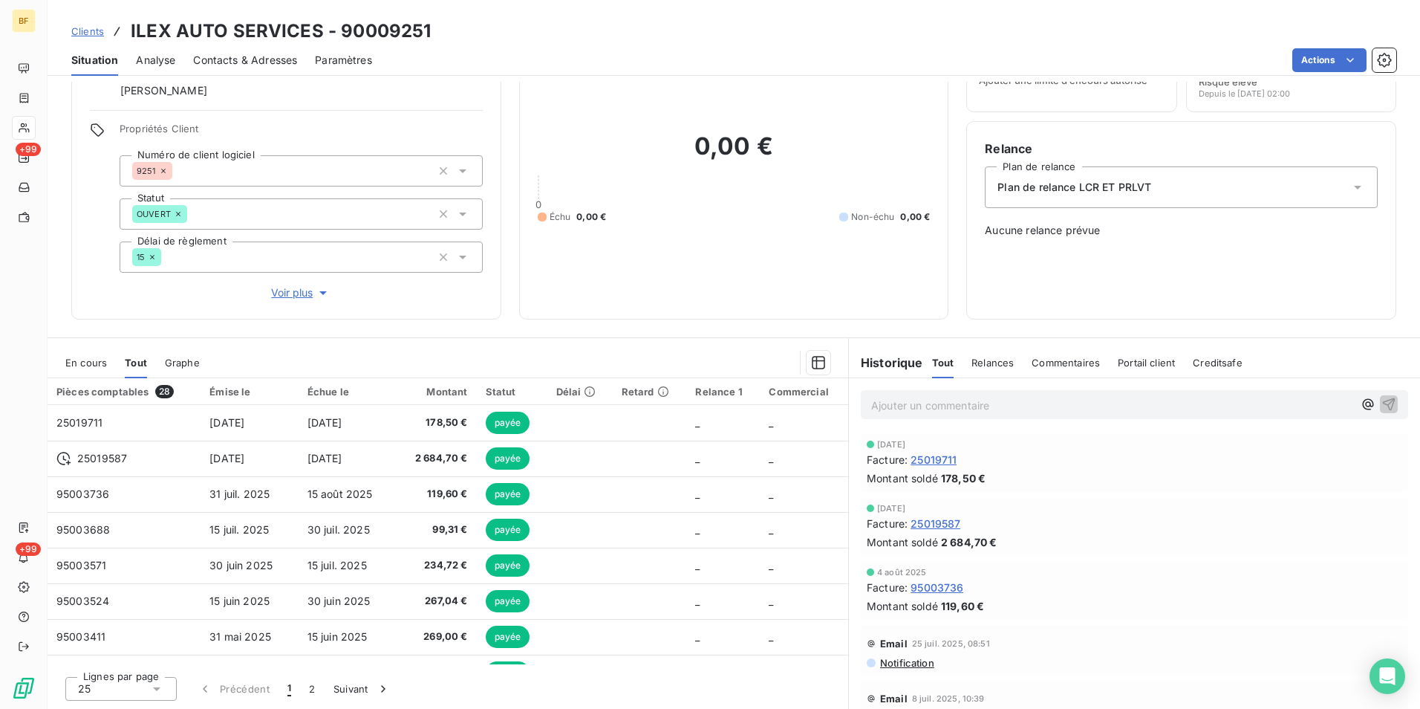
click at [938, 411] on p "Ajouter un commentaire ﻿" at bounding box center [1112, 405] width 482 height 19
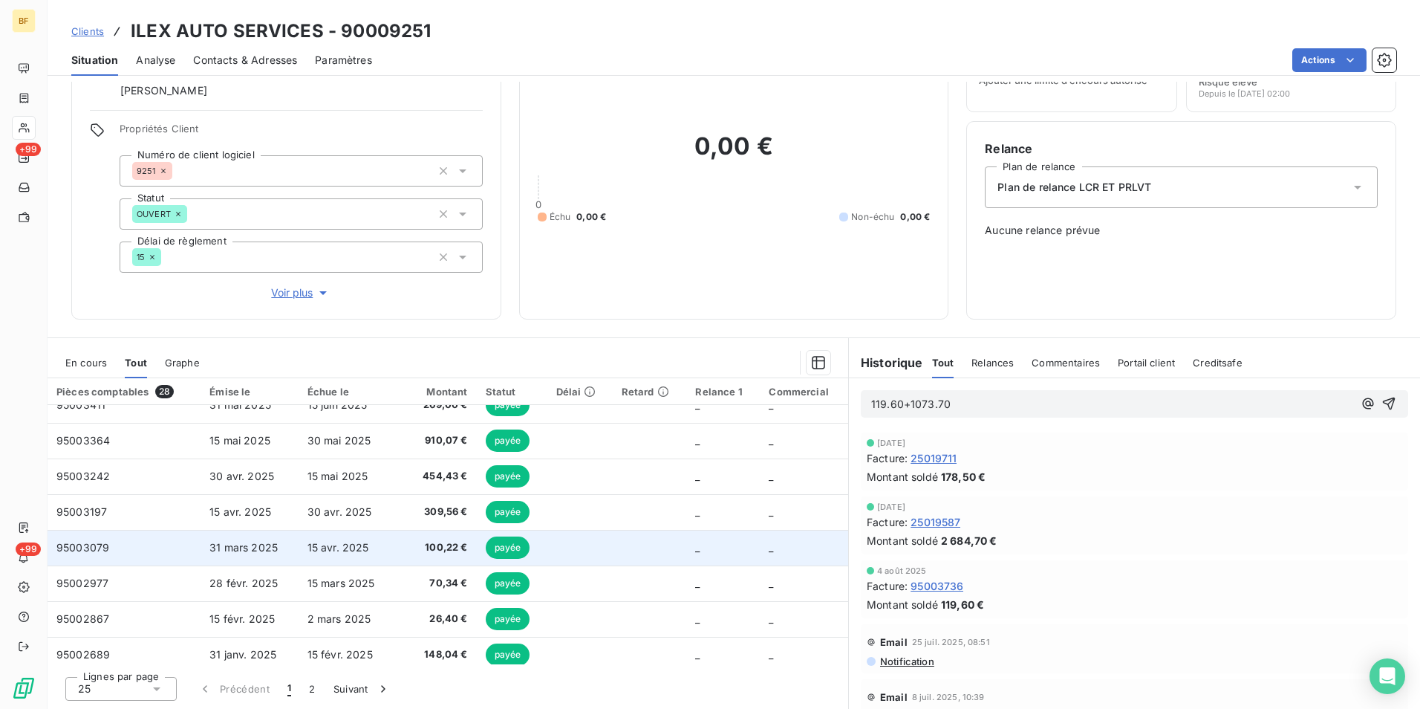
scroll to position [0, 0]
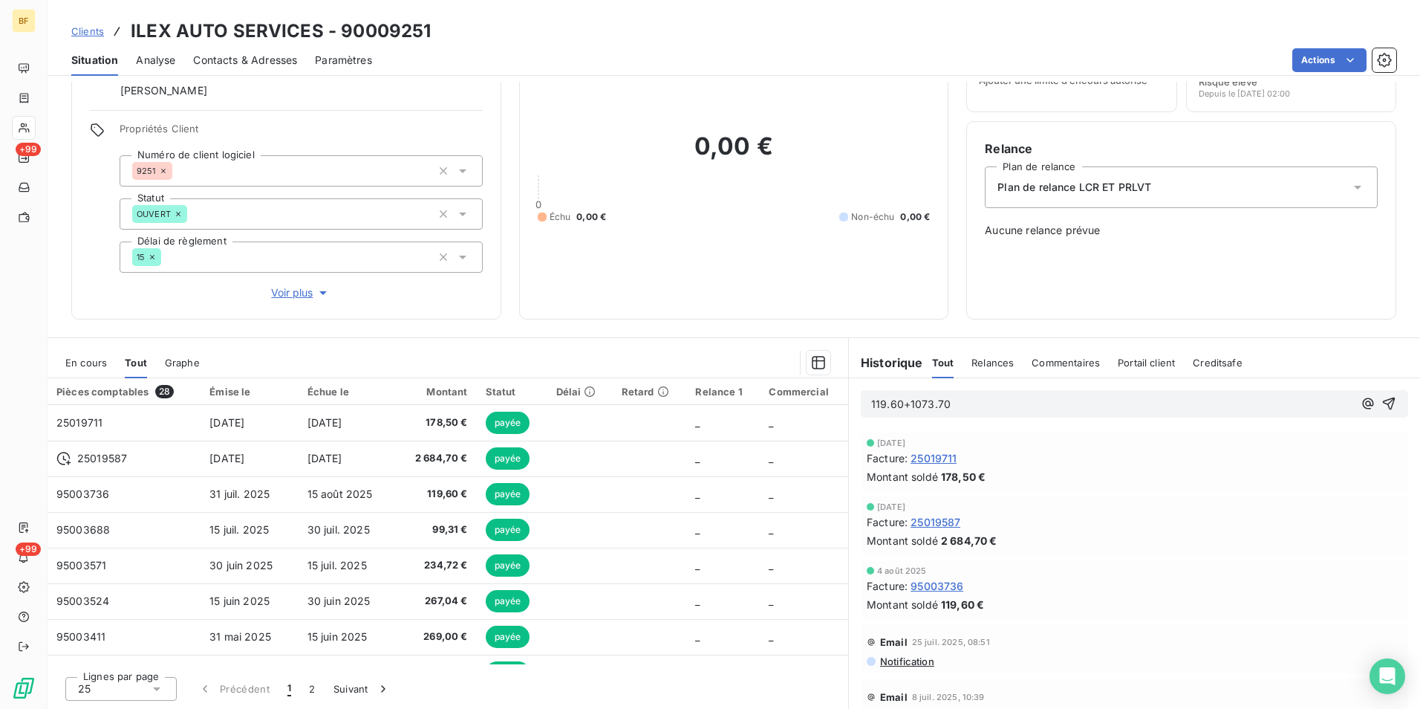
click at [980, 400] on p "119.60+1073.70" at bounding box center [1112, 404] width 482 height 17
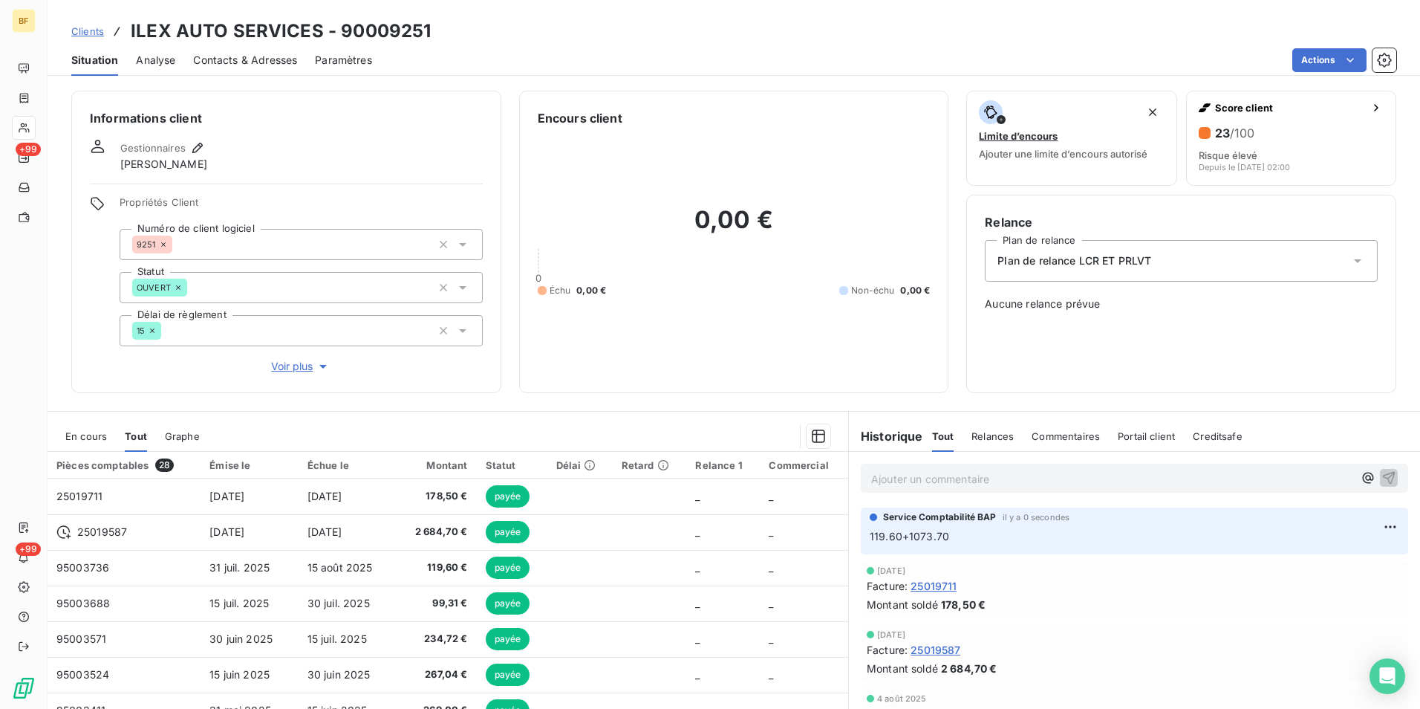
click at [267, 54] on span "Contacts & Adresses" at bounding box center [245, 60] width 104 height 15
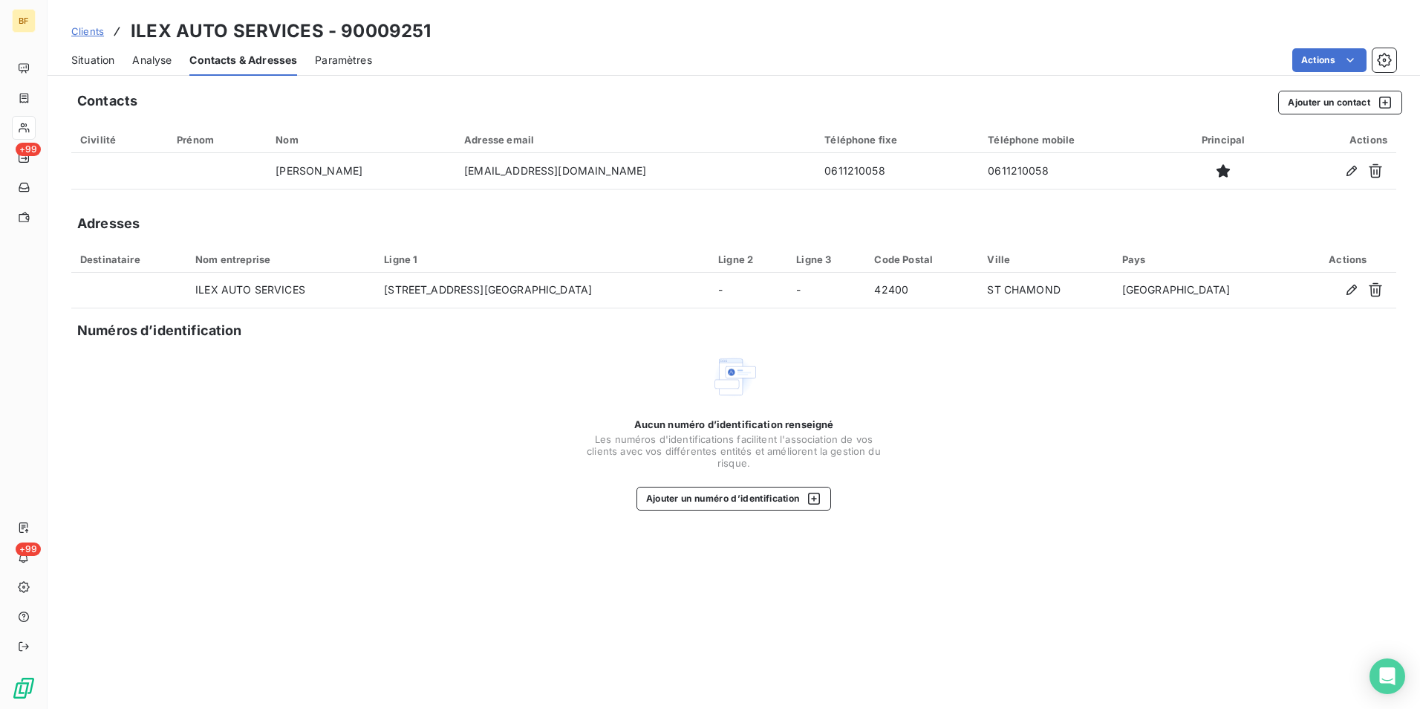
click at [104, 59] on span "Situation" at bounding box center [92, 60] width 43 height 15
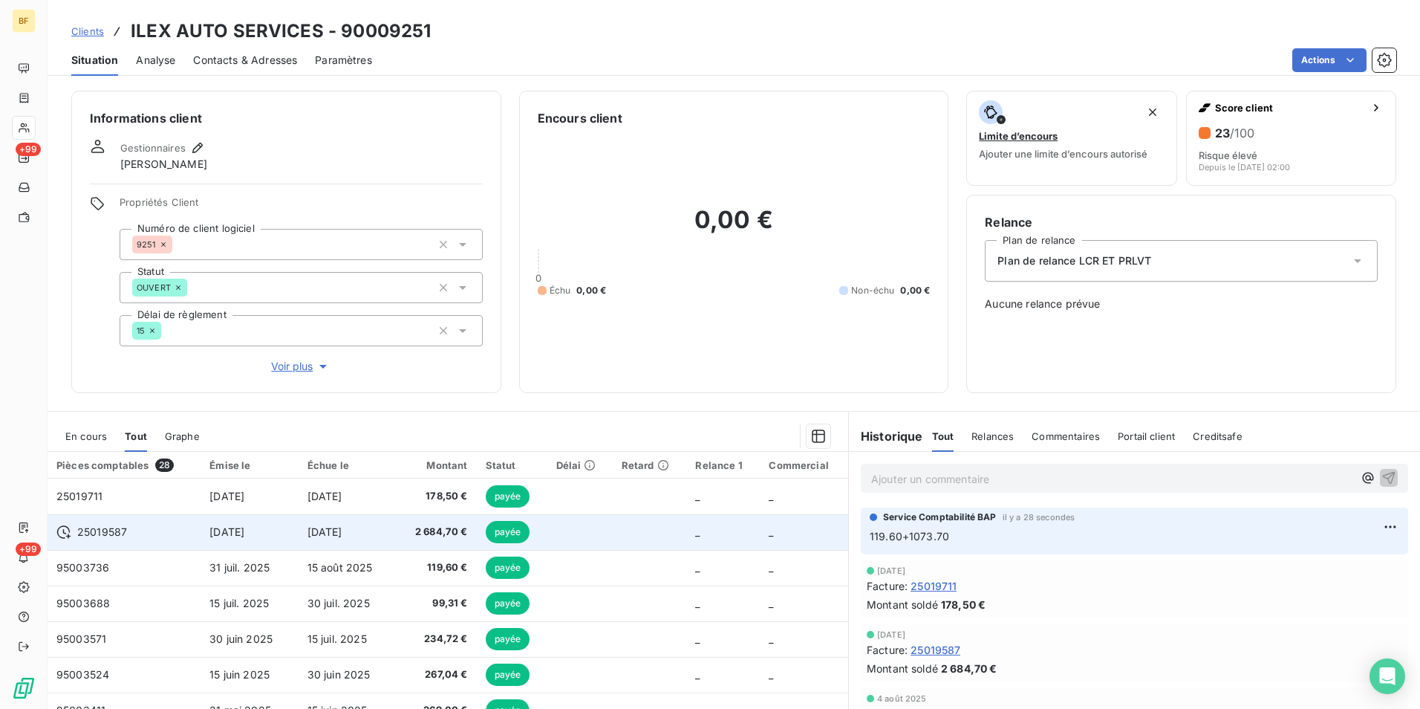
click at [285, 536] on td "[DATE]" at bounding box center [250, 532] width 98 height 36
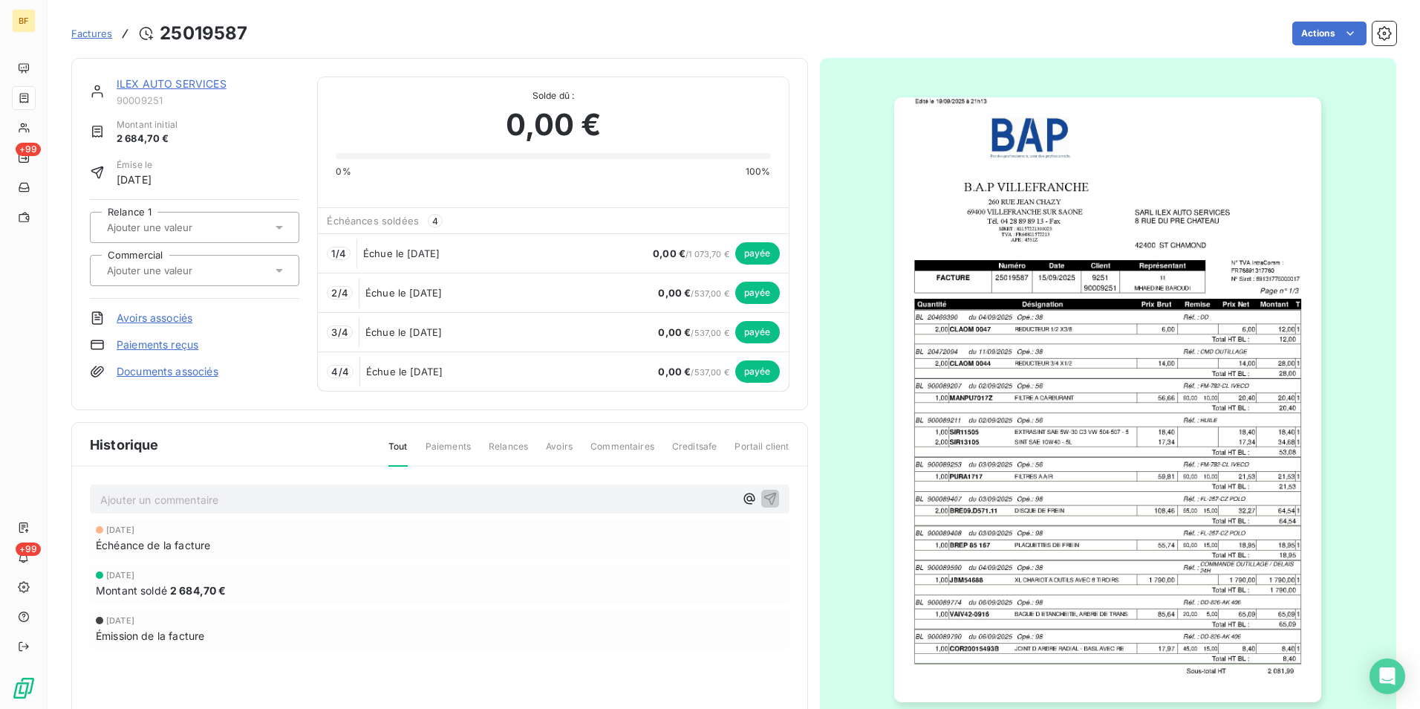
click at [1291, 400] on img "button" at bounding box center [1107, 399] width 427 height 605
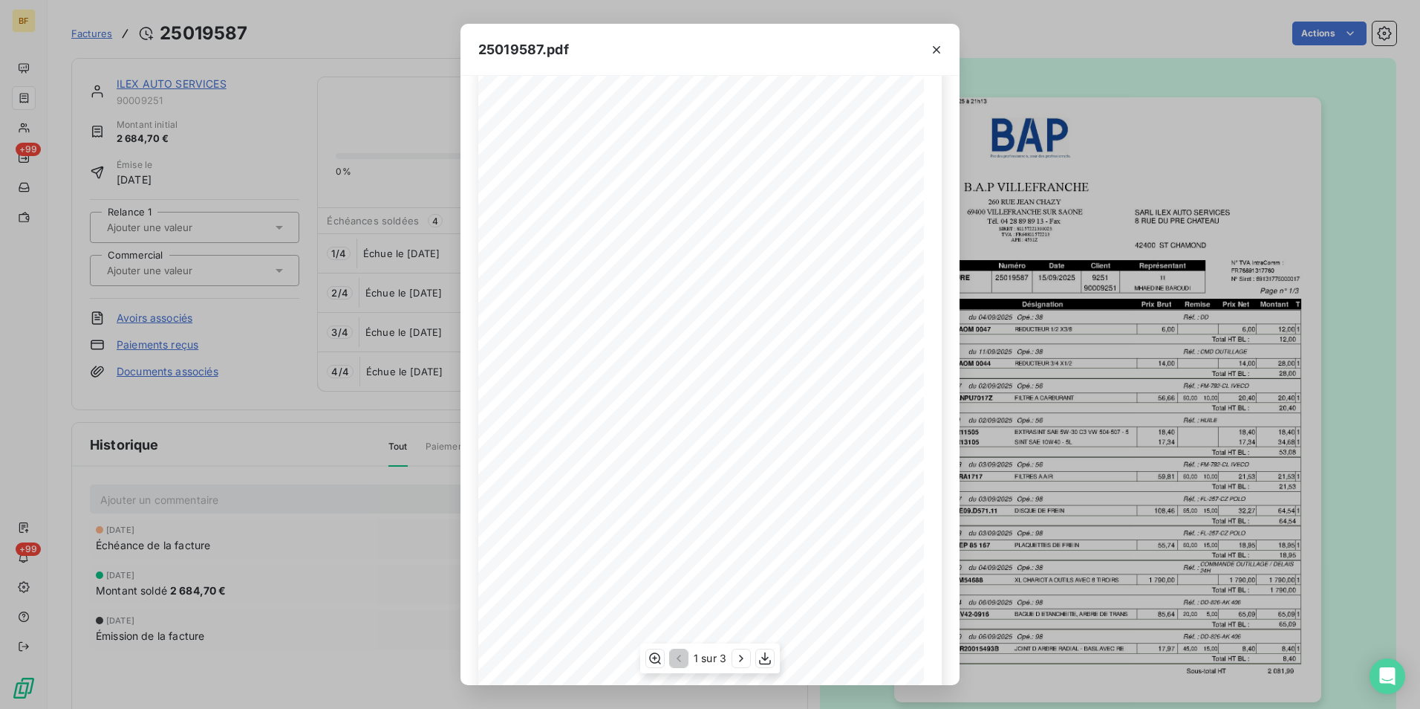
scroll to position [56, 0]
click at [737, 654] on icon "button" at bounding box center [741, 658] width 15 height 15
click at [737, 654] on icon "button" at bounding box center [742, 658] width 15 height 15
click at [770, 657] on icon "button" at bounding box center [767, 658] width 12 height 13
click at [936, 51] on icon "button" at bounding box center [936, 49] width 7 height 7
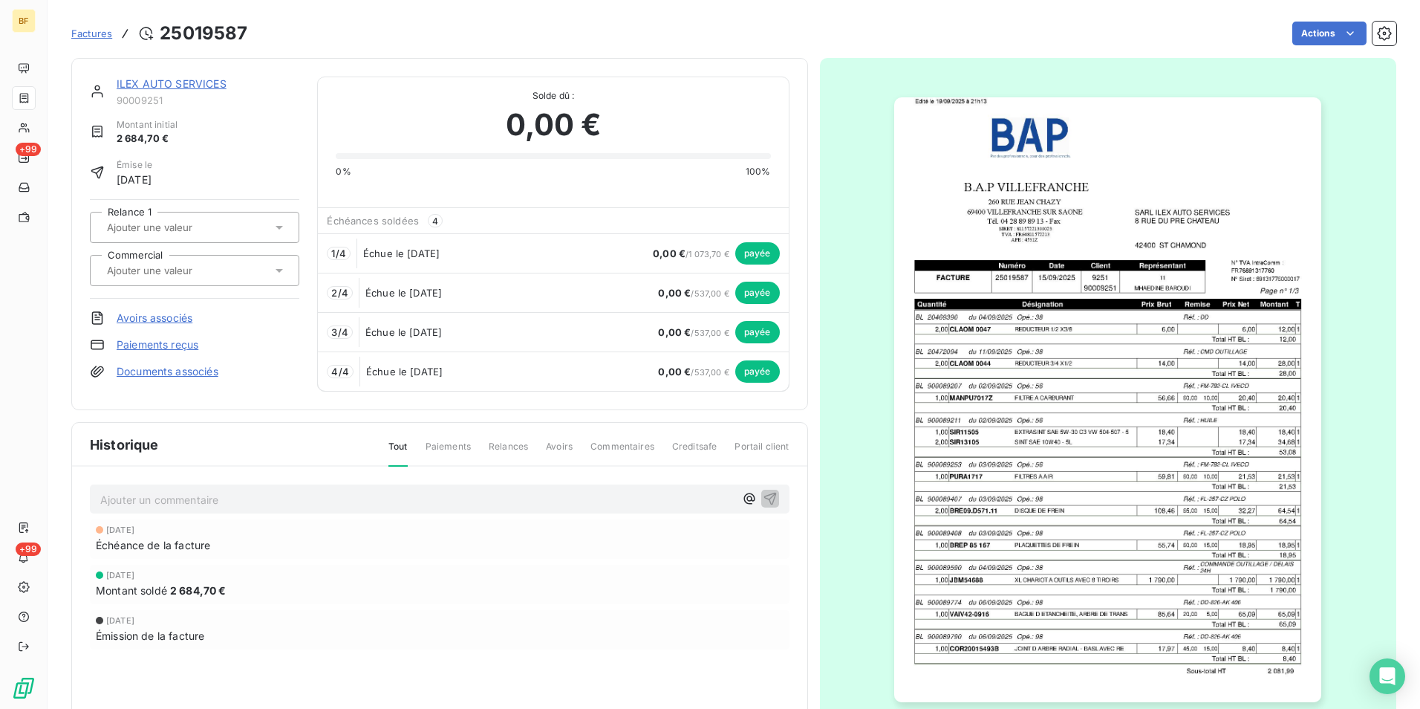
click at [195, 33] on h3 "25019587" at bounding box center [204, 33] width 88 height 27
copy h3 "25019587"
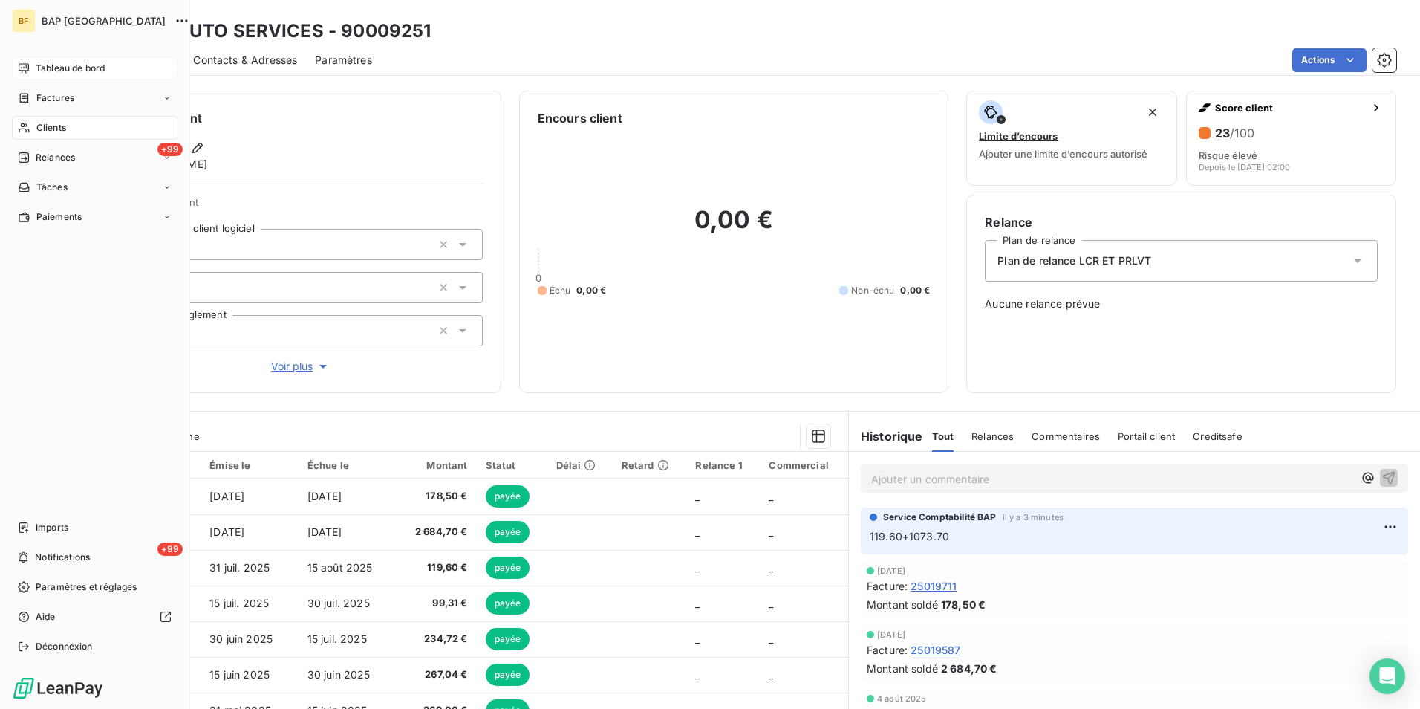
drag, startPoint x: 39, startPoint y: 73, endPoint x: 129, endPoint y: 72, distance: 89.9
click at [39, 73] on span "Tableau de bord" at bounding box center [70, 68] width 69 height 13
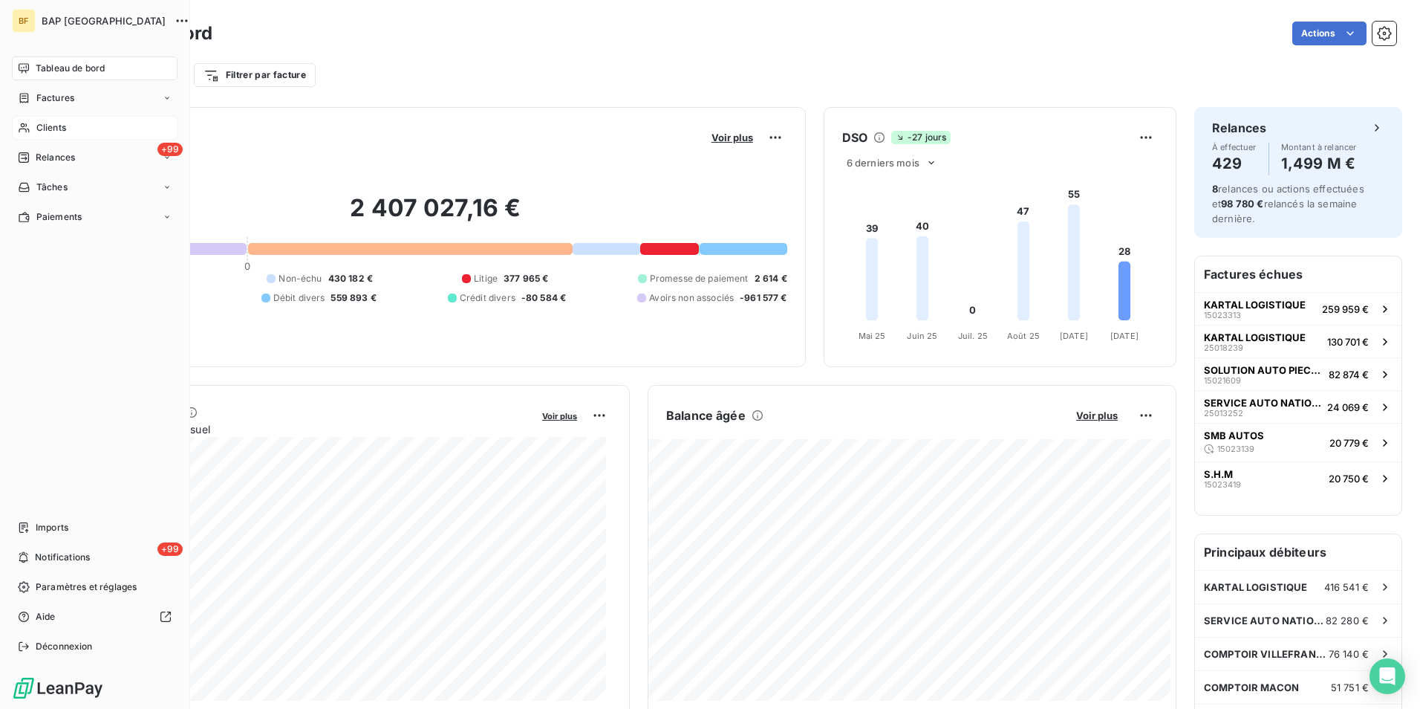
drag, startPoint x: 45, startPoint y: 130, endPoint x: 56, endPoint y: 122, distance: 13.2
click at [45, 130] on span "Clients" at bounding box center [51, 127] width 30 height 13
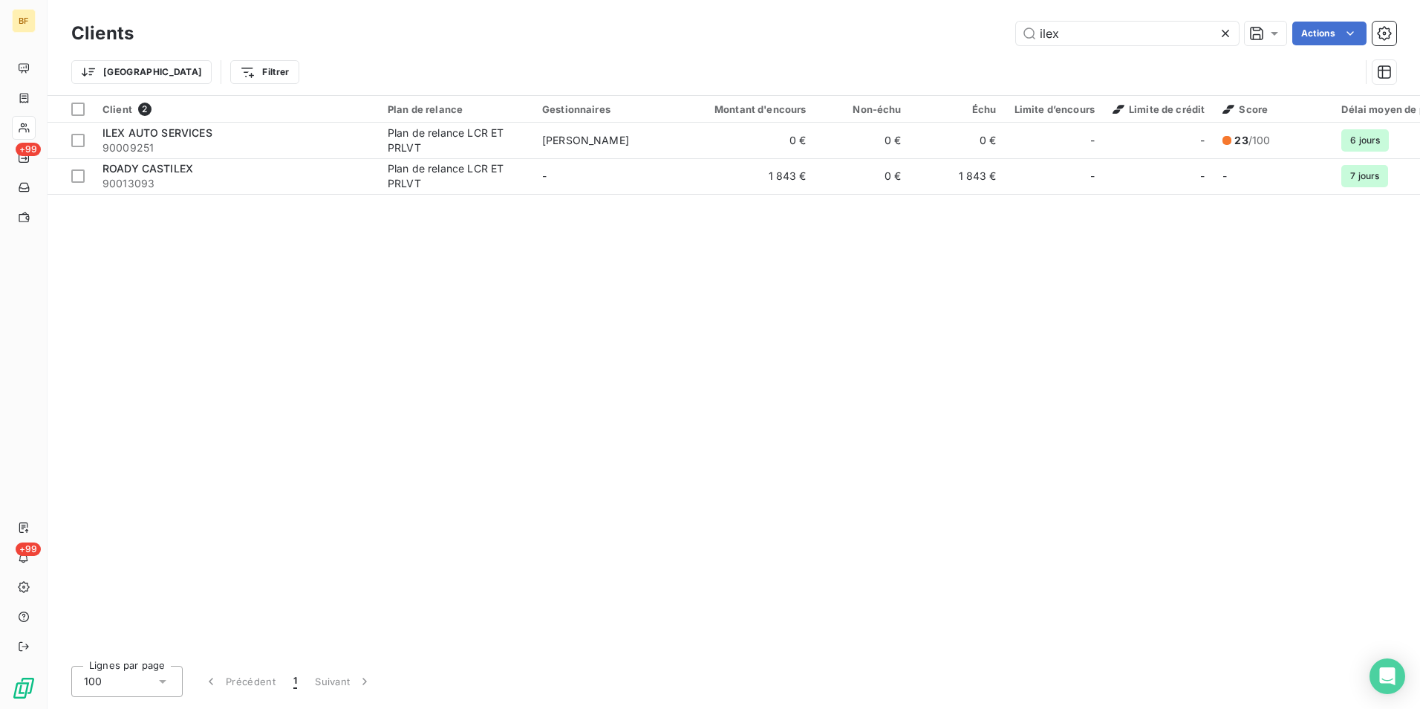
drag, startPoint x: 1103, startPoint y: 27, endPoint x: 916, endPoint y: 37, distance: 187.5
click at [916, 37] on div "ilex Actions" at bounding box center [774, 34] width 1245 height 24
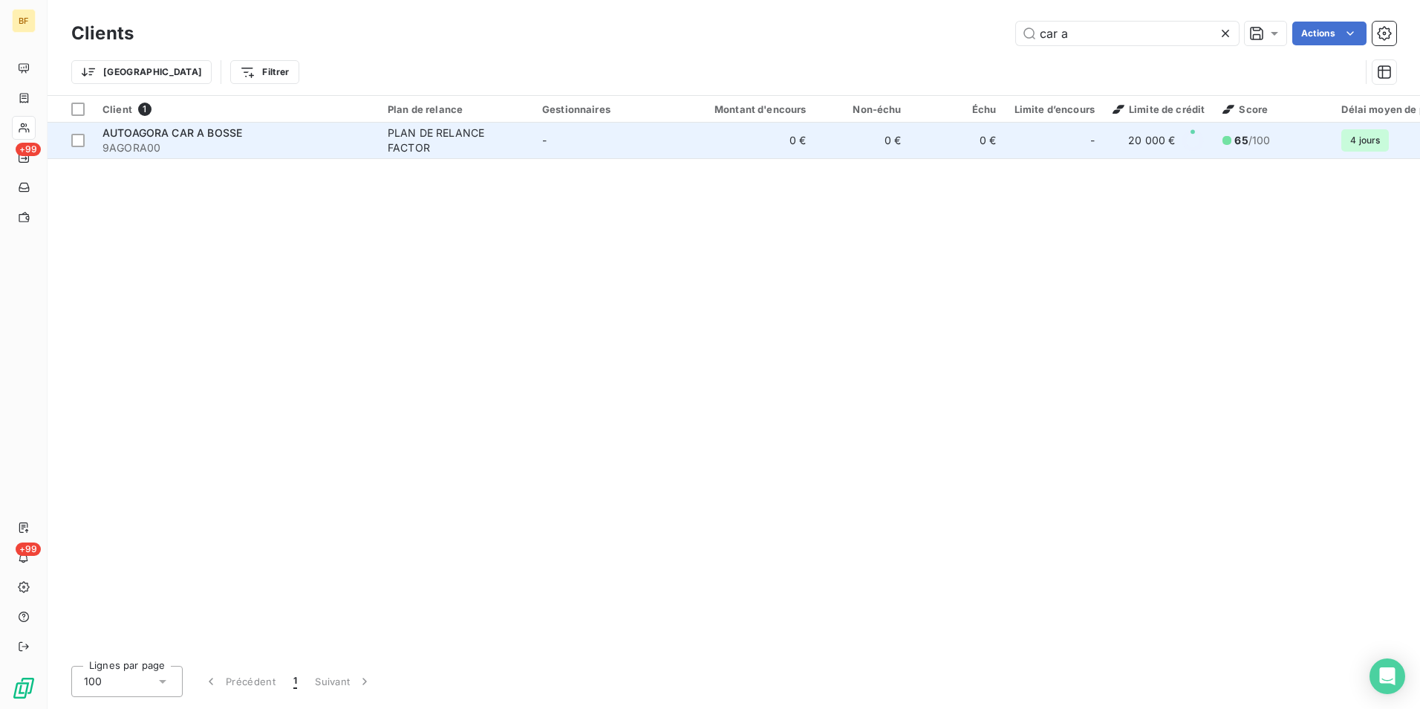
type input "car a"
click at [326, 134] on div "AUTOAGORA CAR A BOSSE" at bounding box center [236, 133] width 267 height 15
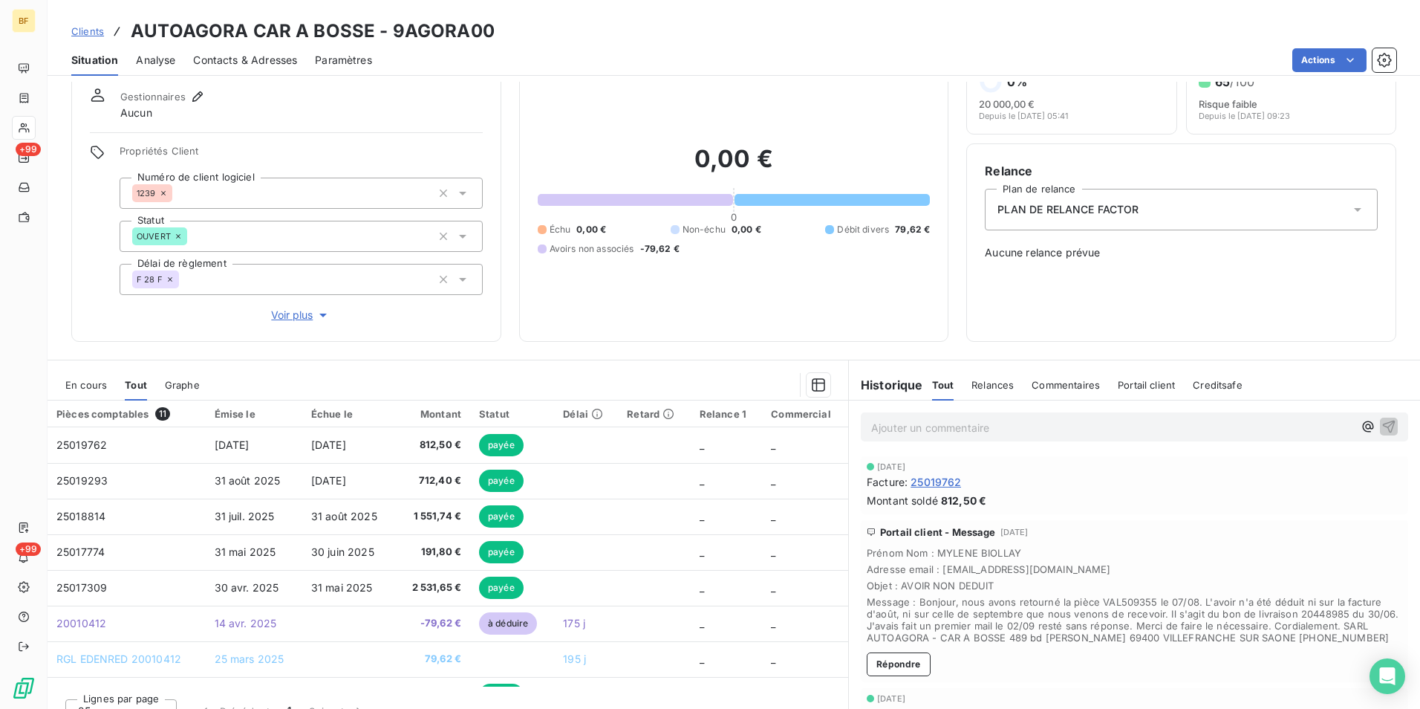
scroll to position [74, 0]
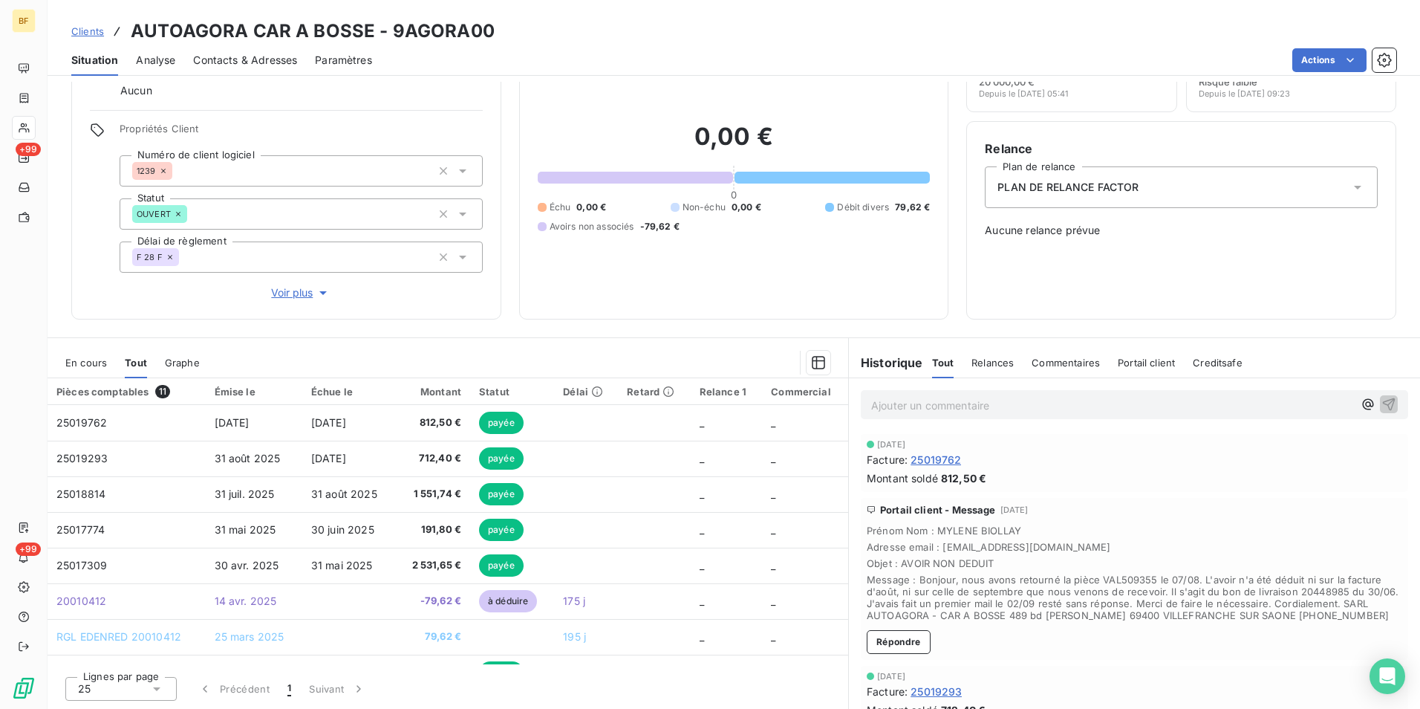
click at [955, 409] on p "Ajouter un commentaire ﻿" at bounding box center [1112, 405] width 482 height 19
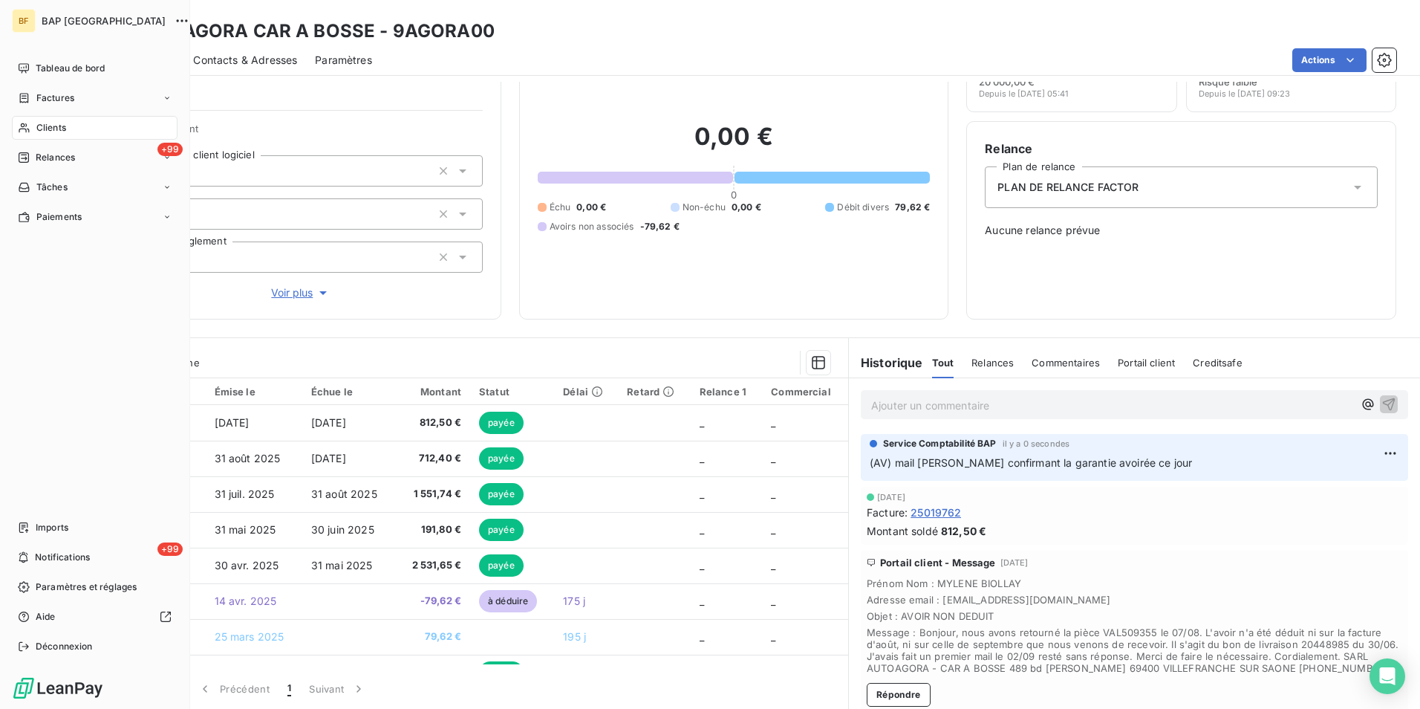
click at [36, 125] on span "Clients" at bounding box center [51, 127] width 30 height 13
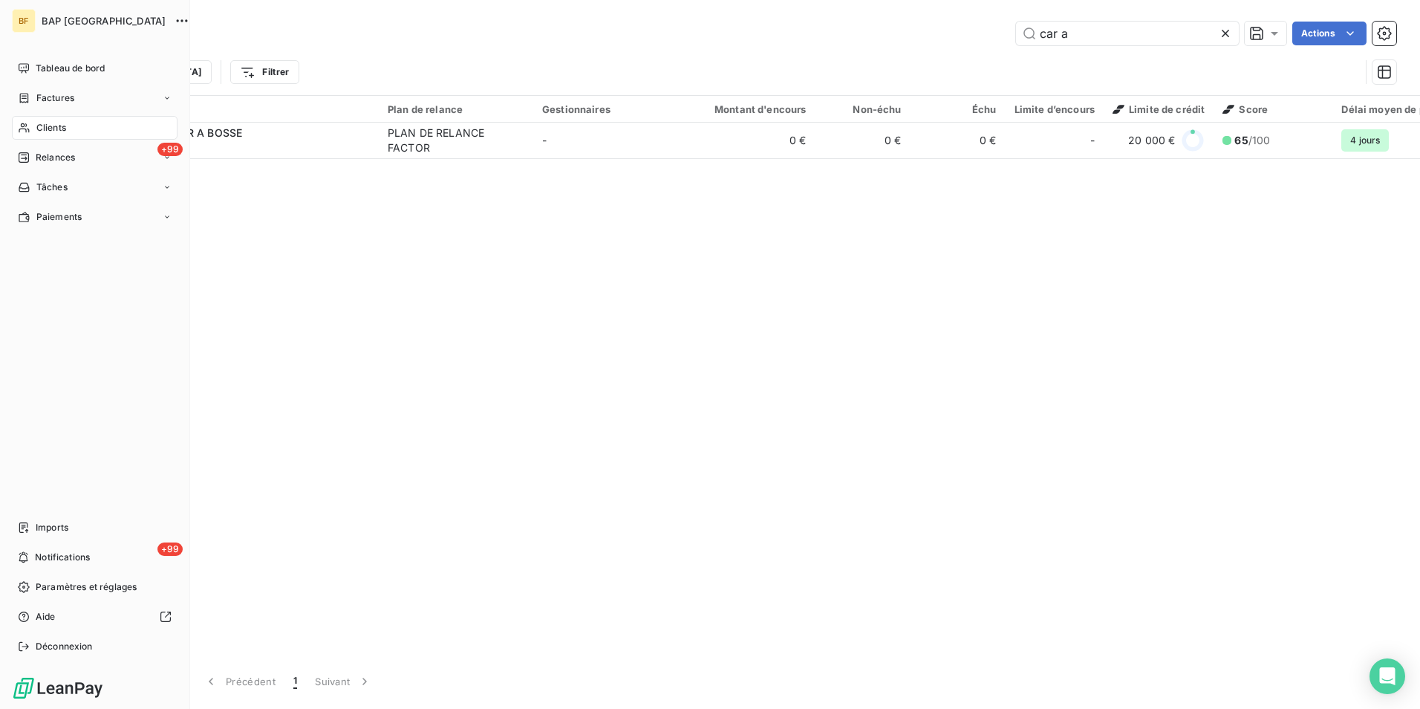
click at [34, 127] on div "Clients" at bounding box center [95, 128] width 166 height 24
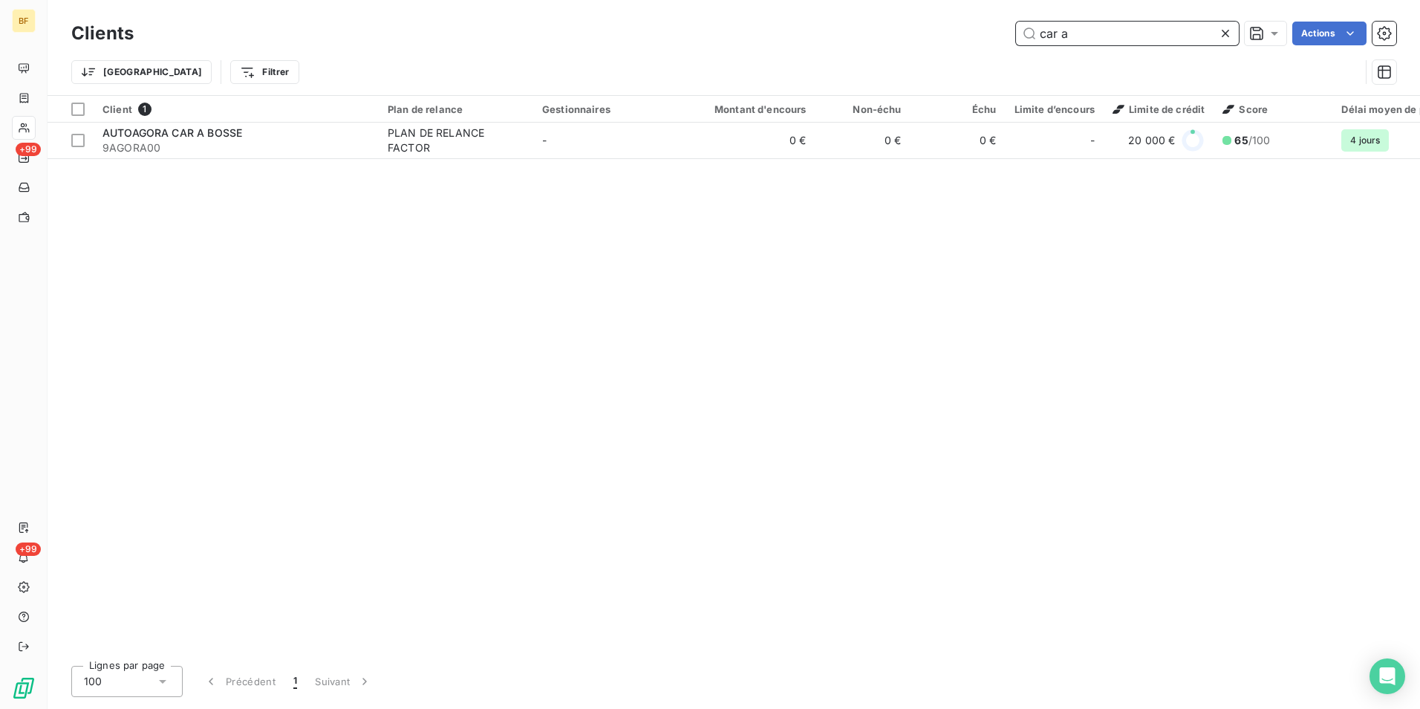
click at [1070, 42] on input "car a" at bounding box center [1127, 34] width 223 height 24
drag, startPoint x: 1110, startPoint y: 32, endPoint x: 1001, endPoint y: 32, distance: 108.5
click at [1001, 32] on div "car a Actions" at bounding box center [774, 34] width 1245 height 24
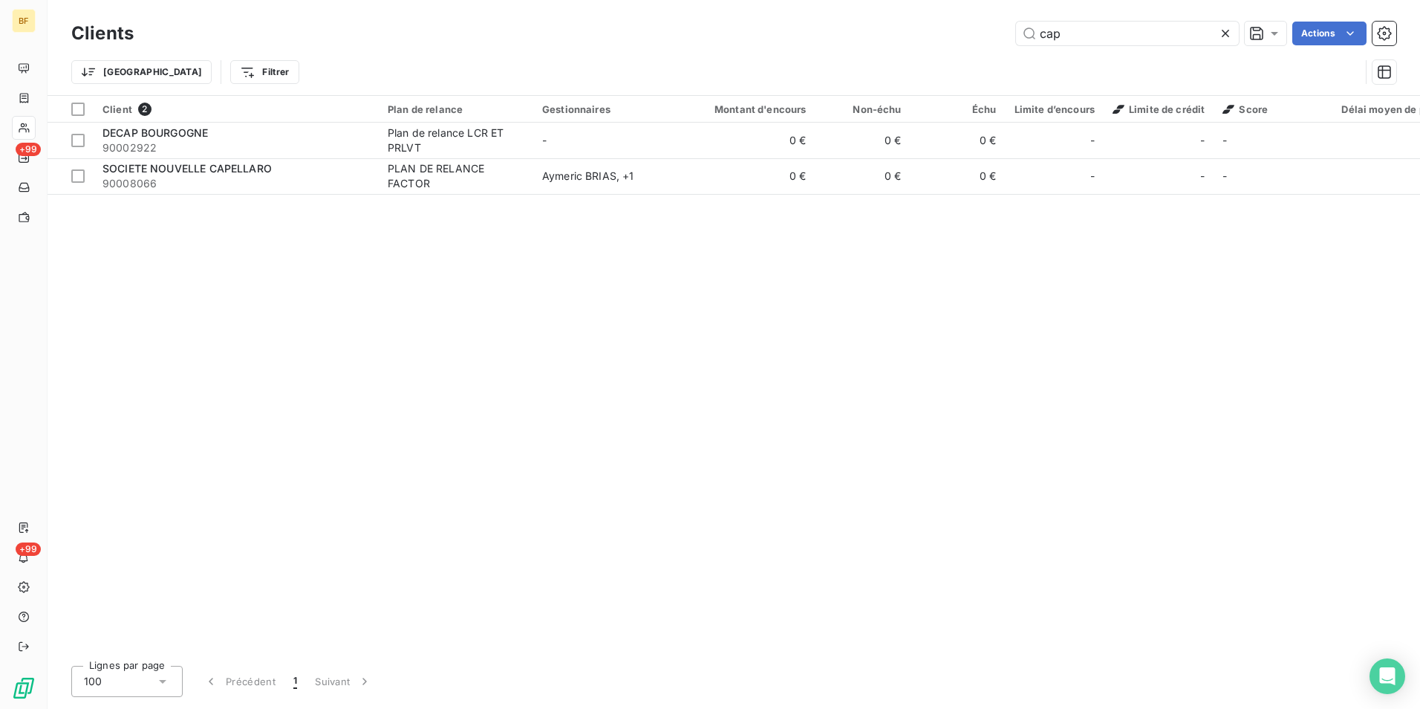
click at [761, 34] on div "cap Actions" at bounding box center [774, 34] width 1245 height 24
click at [922, 299] on div "Client 2 Plan de relance Gestionnaires Montant d'encours Non-échu Échu Limite d…" at bounding box center [734, 375] width 1373 height 558
click at [1104, 36] on input "cap" at bounding box center [1127, 34] width 223 height 24
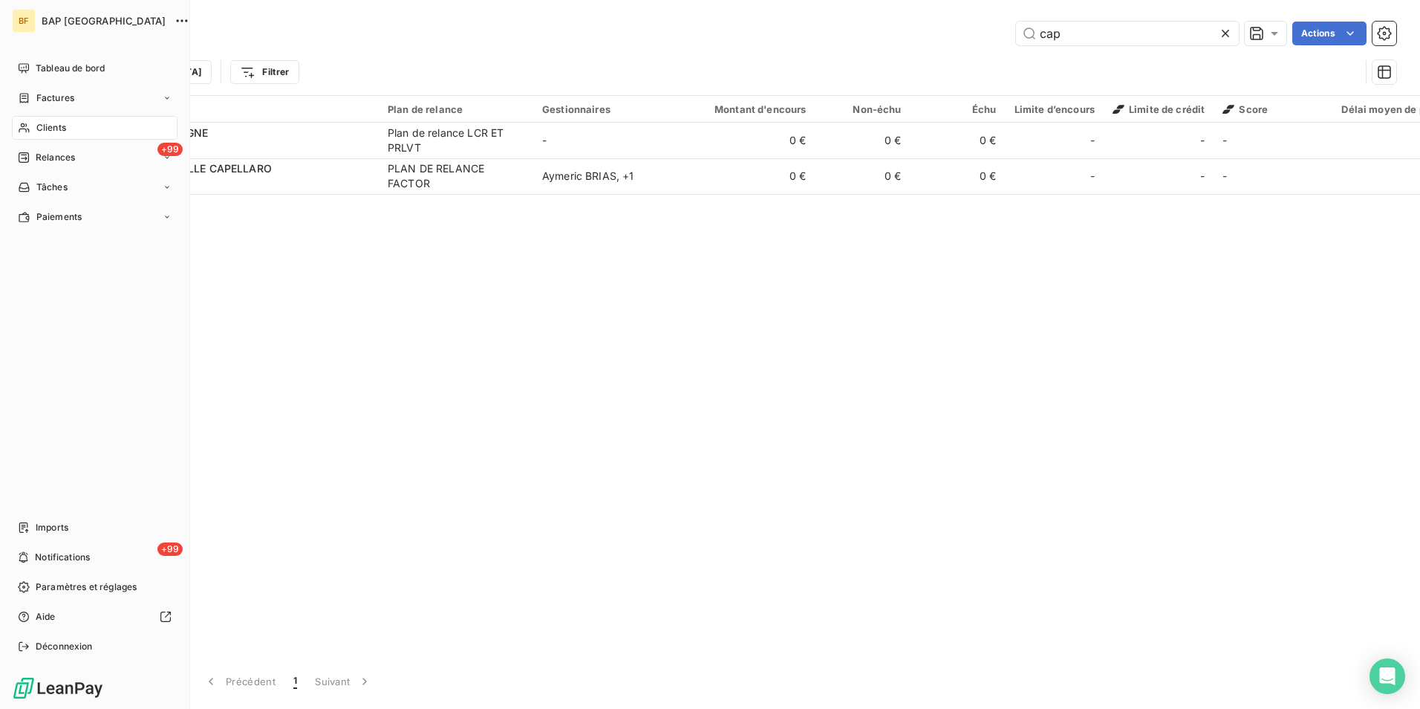
click at [33, 121] on div "Clients" at bounding box center [95, 128] width 166 height 24
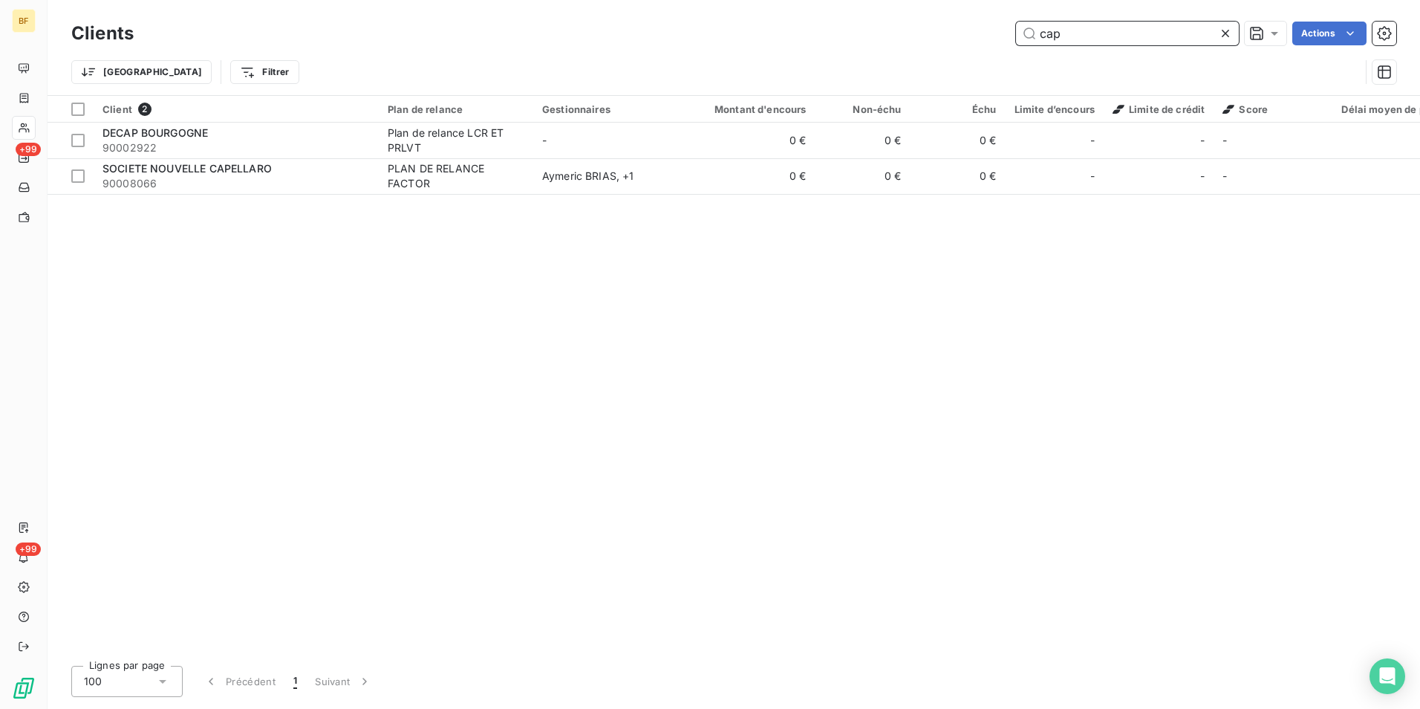
click at [1088, 30] on input "cap" at bounding box center [1127, 34] width 223 height 24
drag, startPoint x: 1097, startPoint y: 30, endPoint x: 1006, endPoint y: 27, distance: 90.7
click at [1007, 27] on div "cap Actions" at bounding box center [774, 34] width 1245 height 24
type input "90002855"
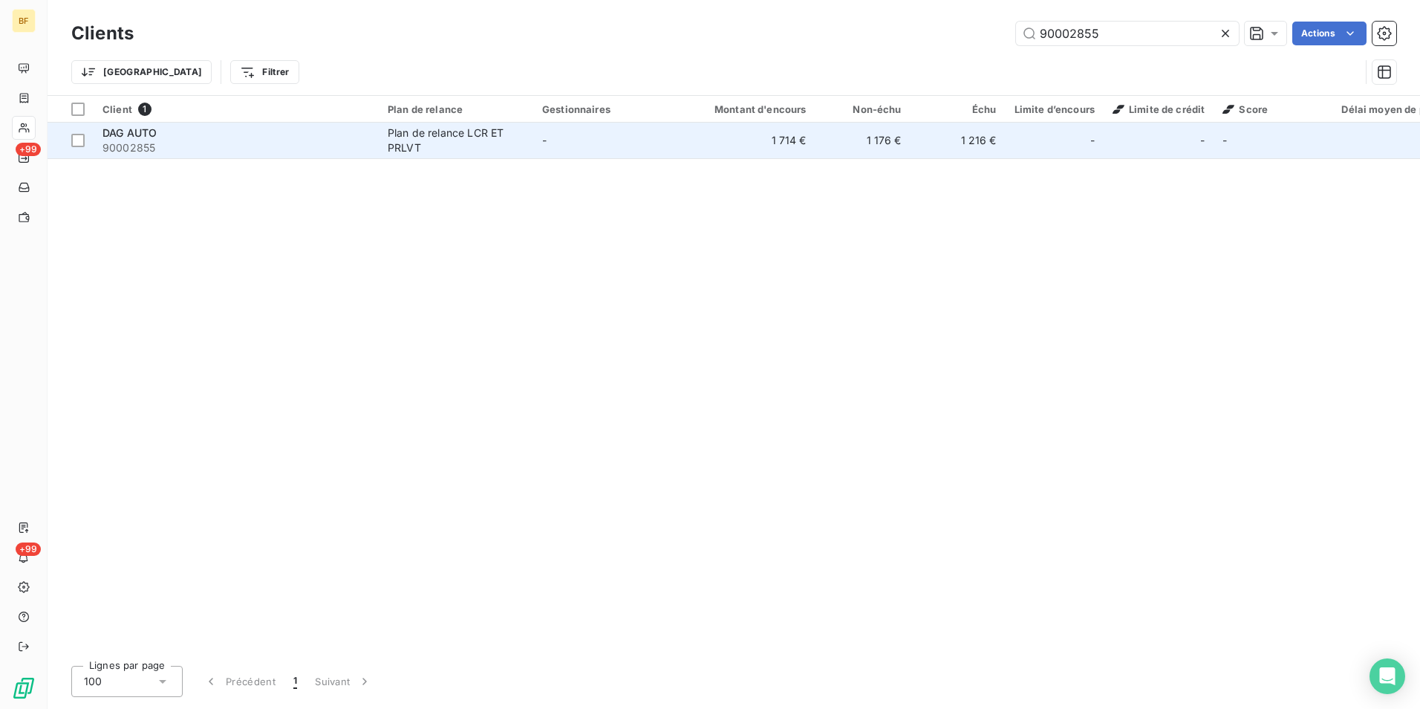
drag, startPoint x: 431, startPoint y: 164, endPoint x: 431, endPoint y: 156, distance: 8.2
click at [431, 163] on div "Client 1 Plan de relance Gestionnaires Montant d'encours Non-échu Échu Limite d…" at bounding box center [734, 375] width 1373 height 558
click at [432, 155] on td "Plan de relance LCR ET PRLVT" at bounding box center [456, 141] width 155 height 36
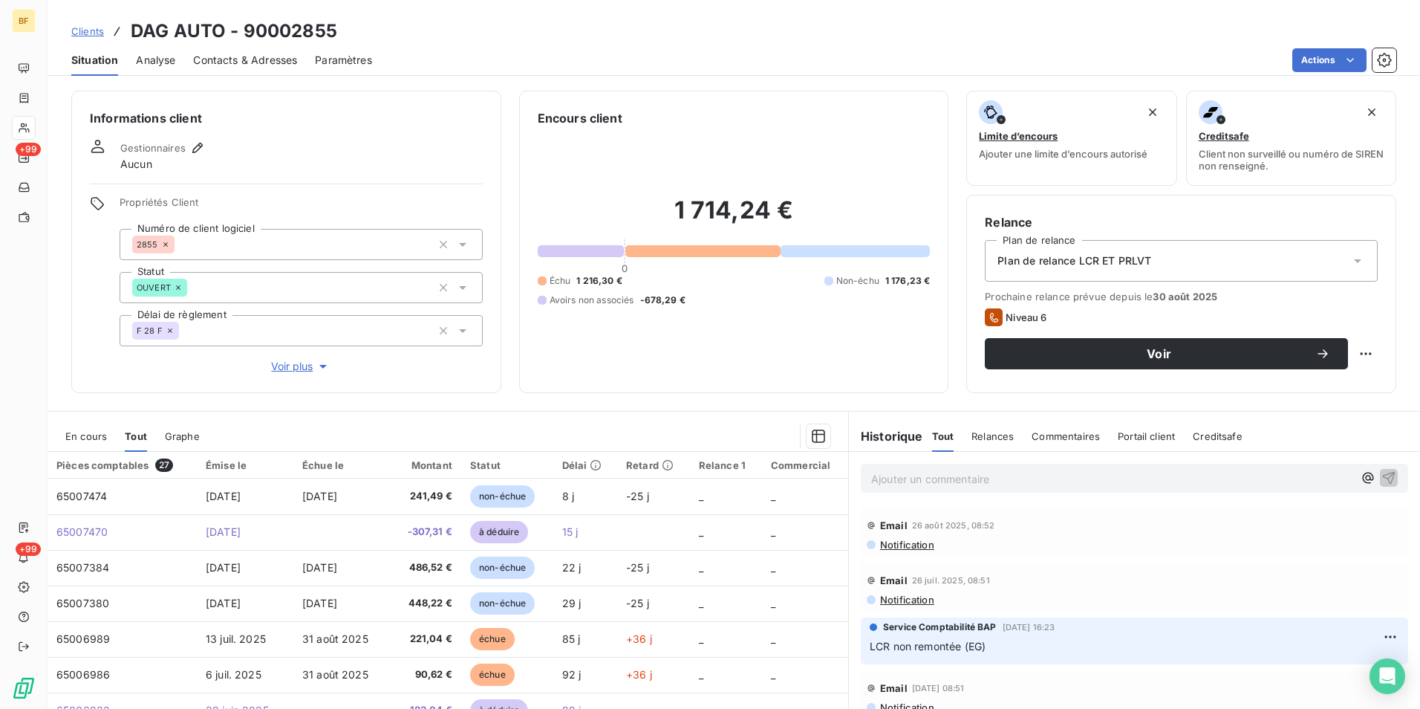
click at [545, 379] on div "Encours client 1 714,24 € 0 Échu 1 216,30 € Non-échu 1 176,23 € Avoirs non asso…" at bounding box center [734, 242] width 430 height 302
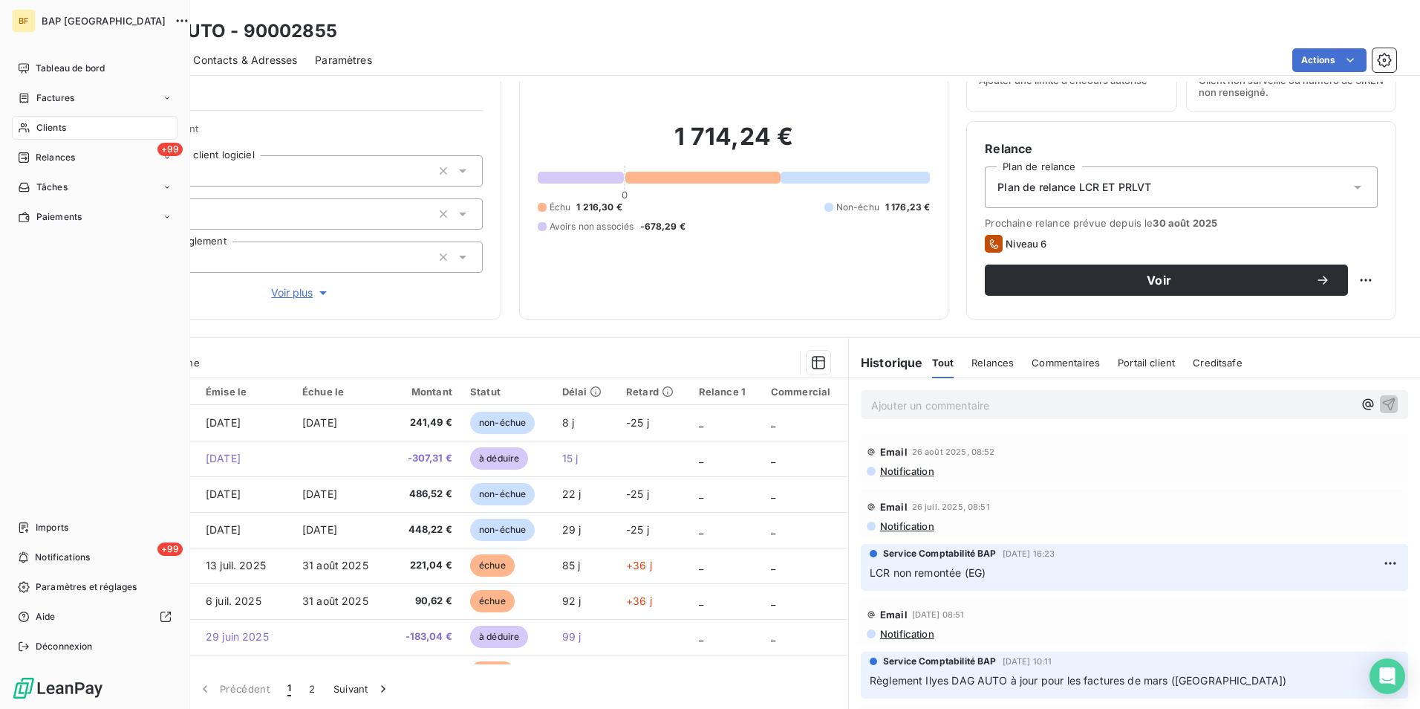
click at [39, 132] on span "Clients" at bounding box center [51, 127] width 30 height 13
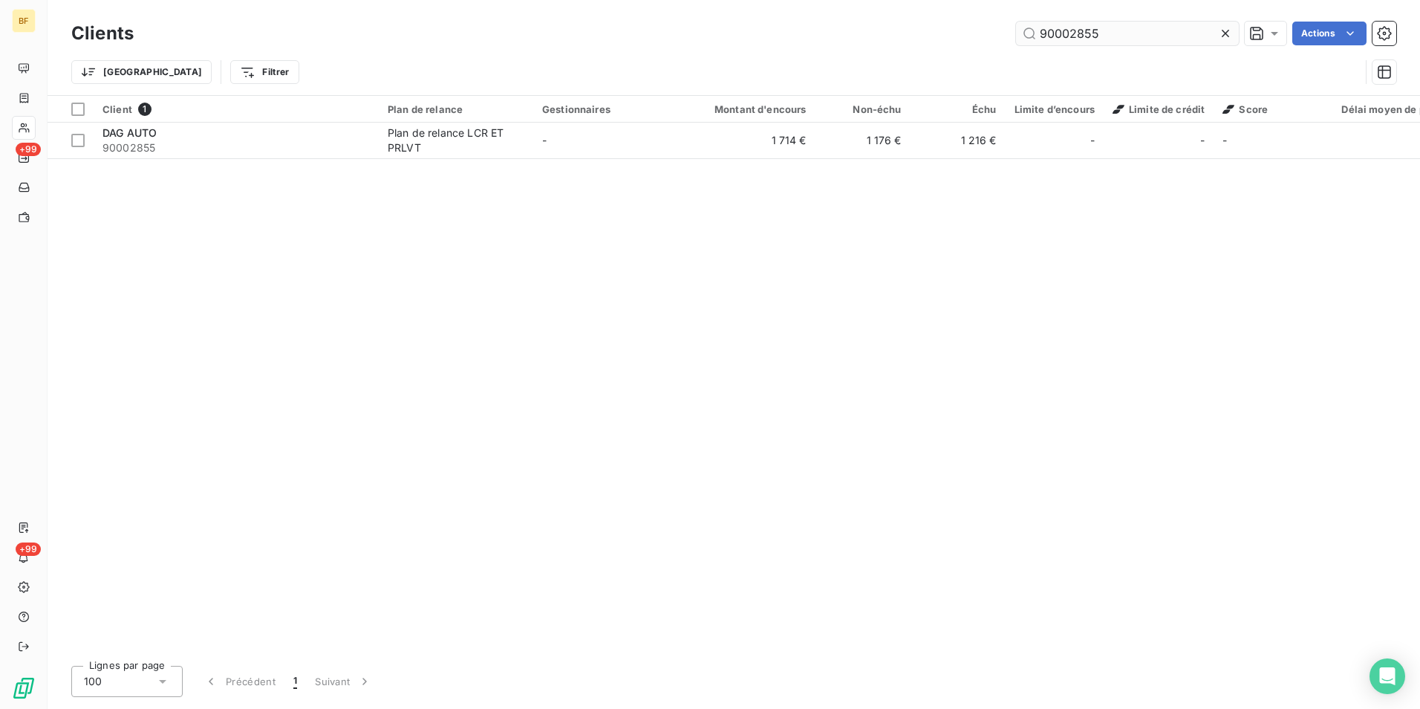
drag, startPoint x: 1111, startPoint y: 29, endPoint x: 1017, endPoint y: 25, distance: 93.7
click at [1021, 27] on input "90002855" at bounding box center [1127, 34] width 223 height 24
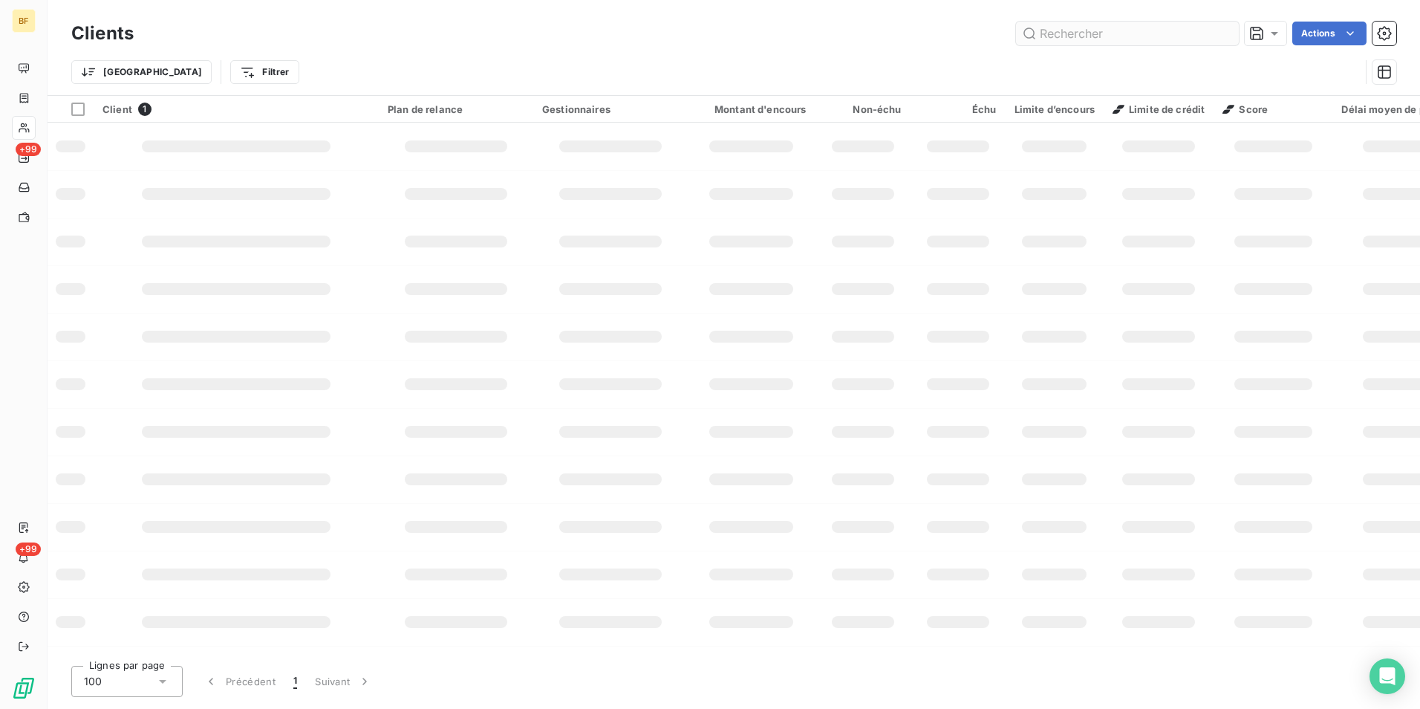
type input "d"
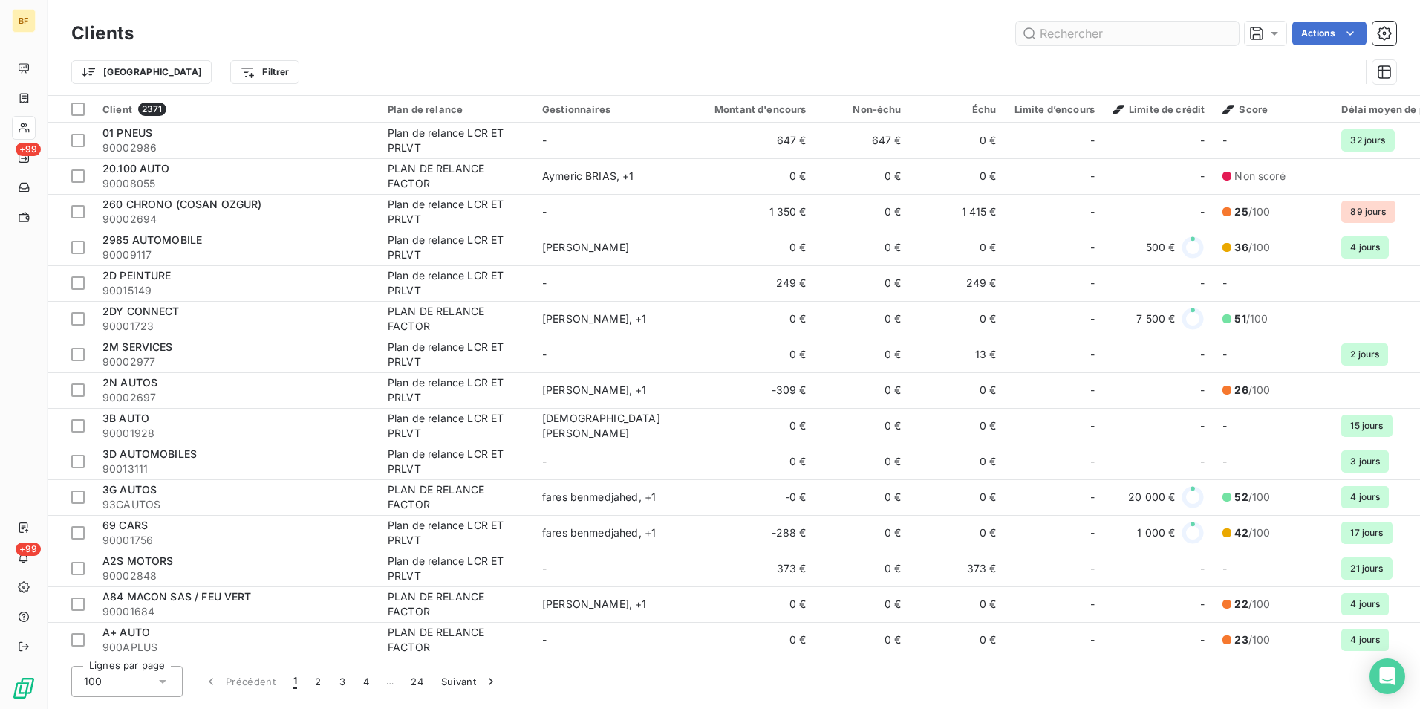
click at [1119, 33] on input "text" at bounding box center [1127, 34] width 223 height 24
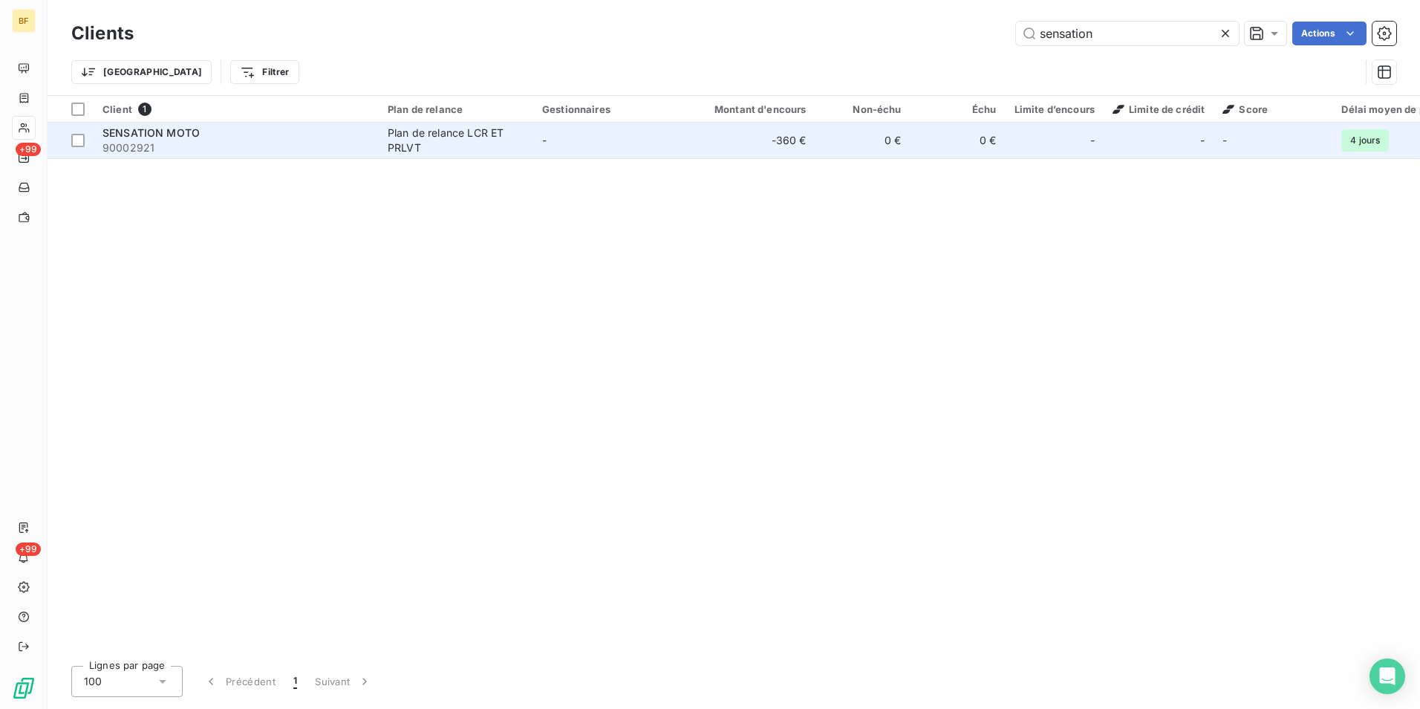
type input "sensation"
click at [409, 143] on div "Plan de relance LCR ET PRLVT" at bounding box center [456, 141] width 137 height 30
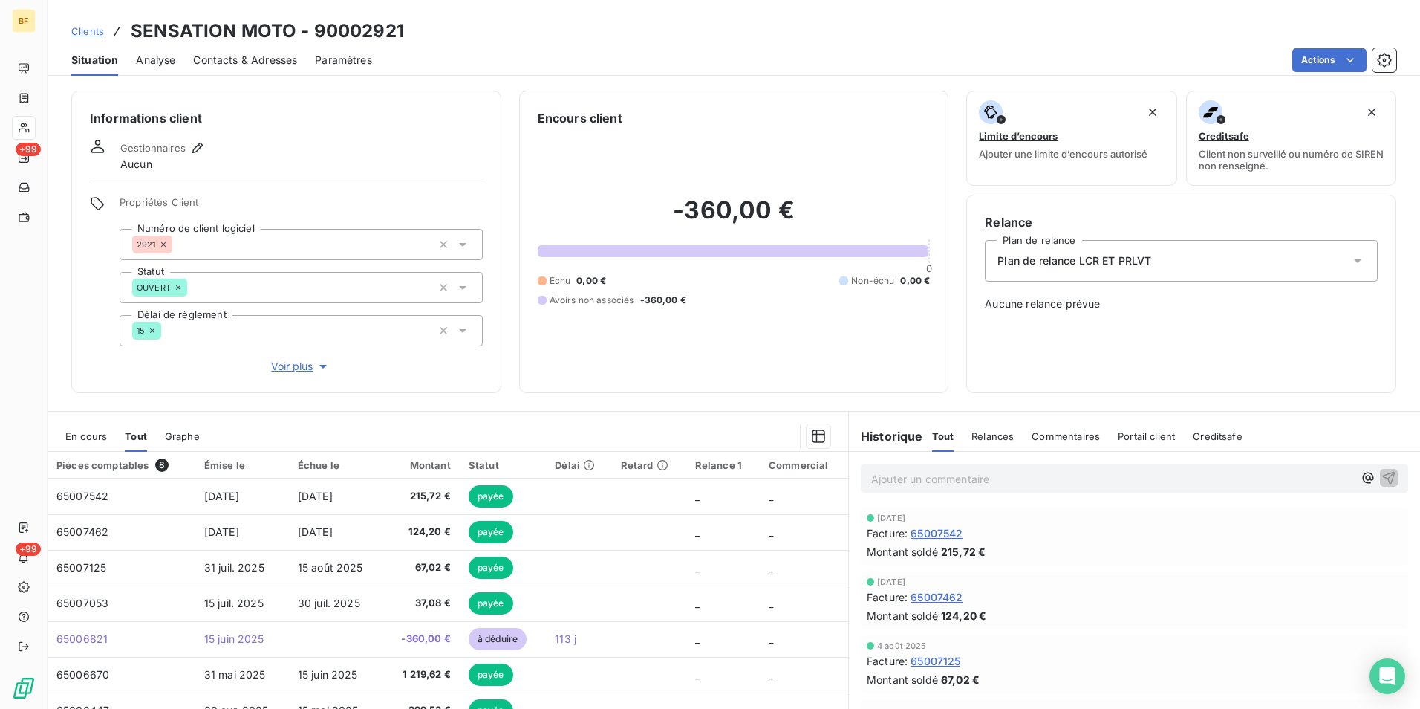
click at [261, 59] on span "Contacts & Adresses" at bounding box center [245, 60] width 104 height 15
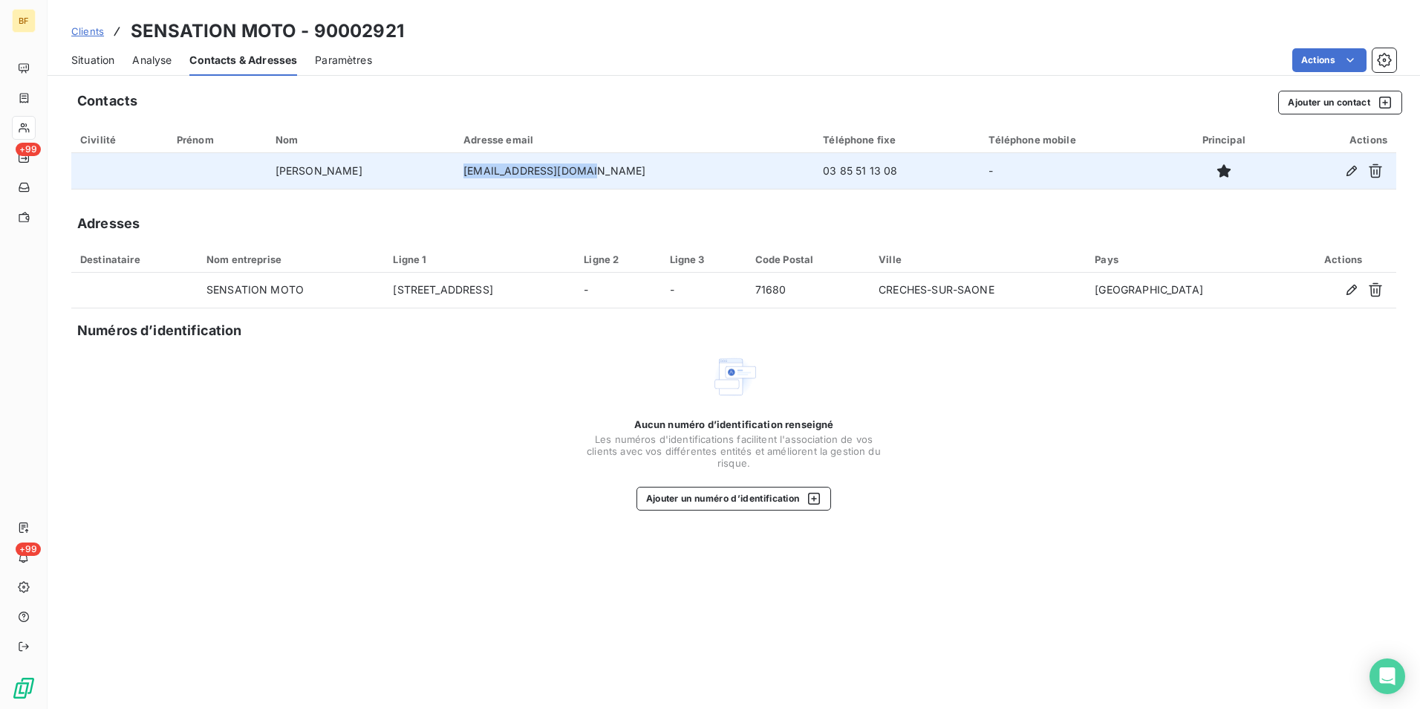
drag, startPoint x: 637, startPoint y: 171, endPoint x: 512, endPoint y: 159, distance: 126.1
click at [512, 159] on td "[EMAIL_ADDRESS][DOMAIN_NAME]" at bounding box center [635, 171] width 360 height 36
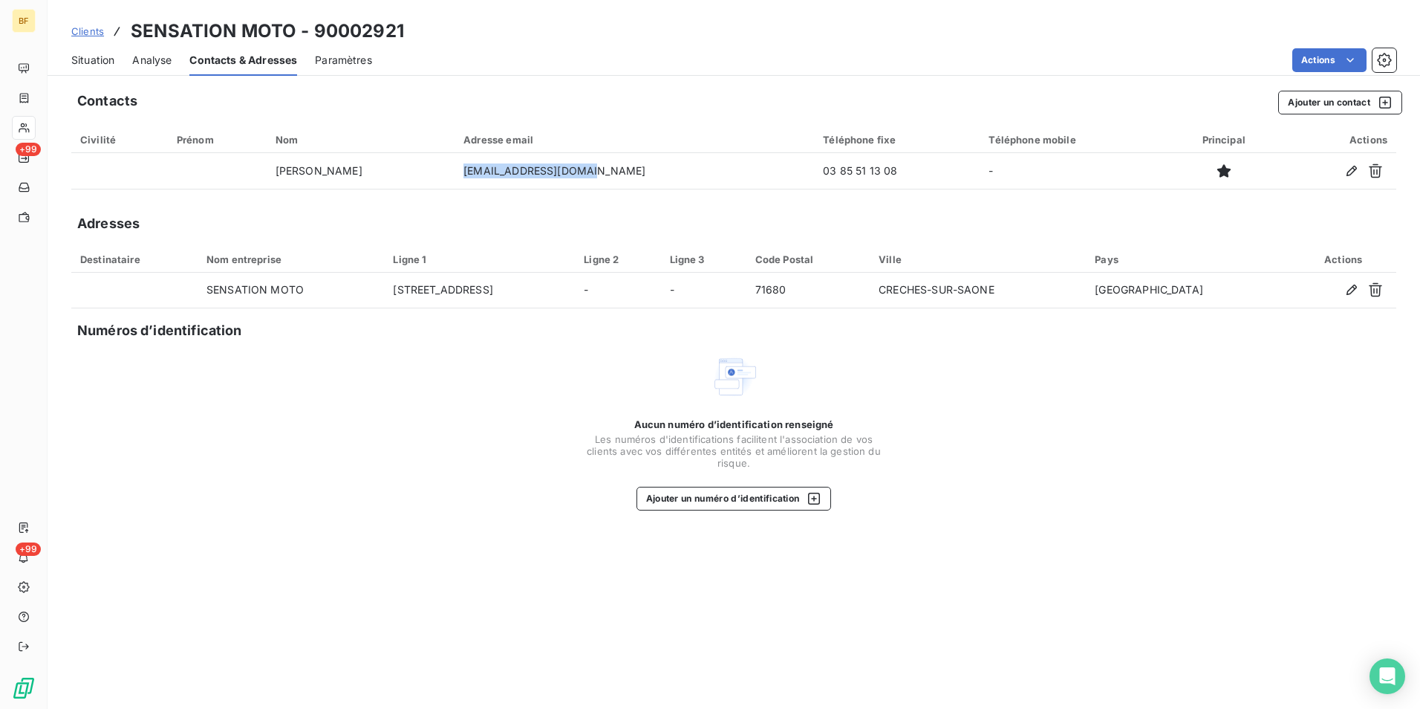
copy td "[EMAIL_ADDRESS][DOMAIN_NAME]"
click at [88, 71] on div "Situation" at bounding box center [92, 60] width 43 height 31
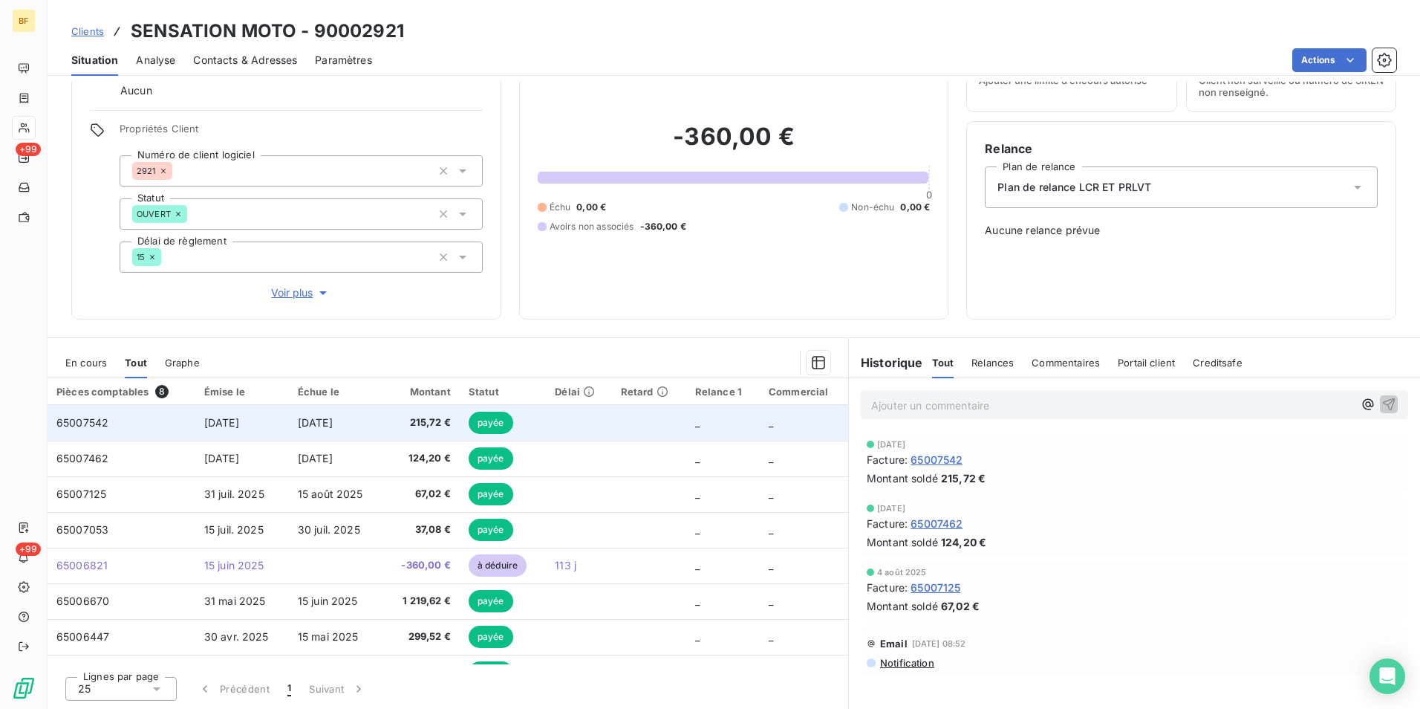
click at [394, 426] on td "215,72 €" at bounding box center [421, 423] width 77 height 36
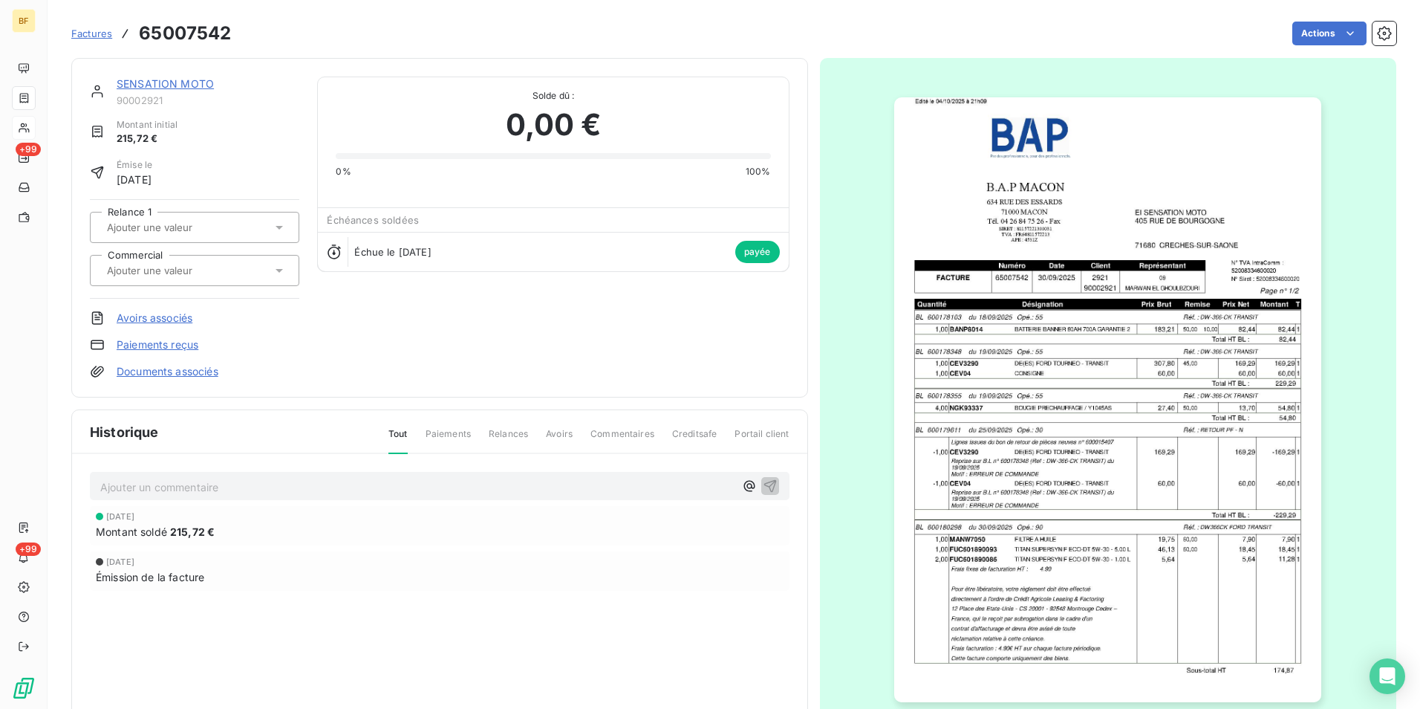
click at [998, 394] on img "button" at bounding box center [1107, 399] width 427 height 605
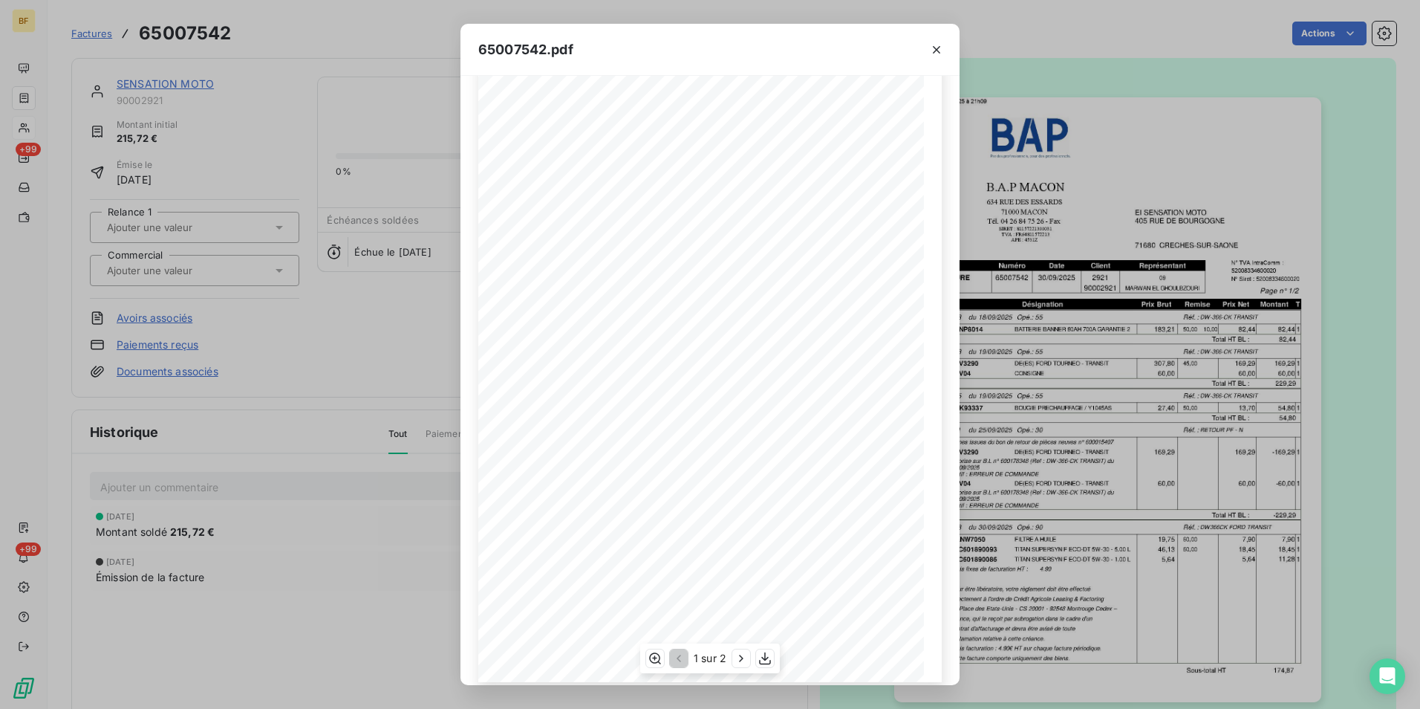
scroll to position [56, 0]
click at [735, 652] on icon "button" at bounding box center [741, 658] width 15 height 15
click at [938, 44] on icon "button" at bounding box center [936, 49] width 15 height 15
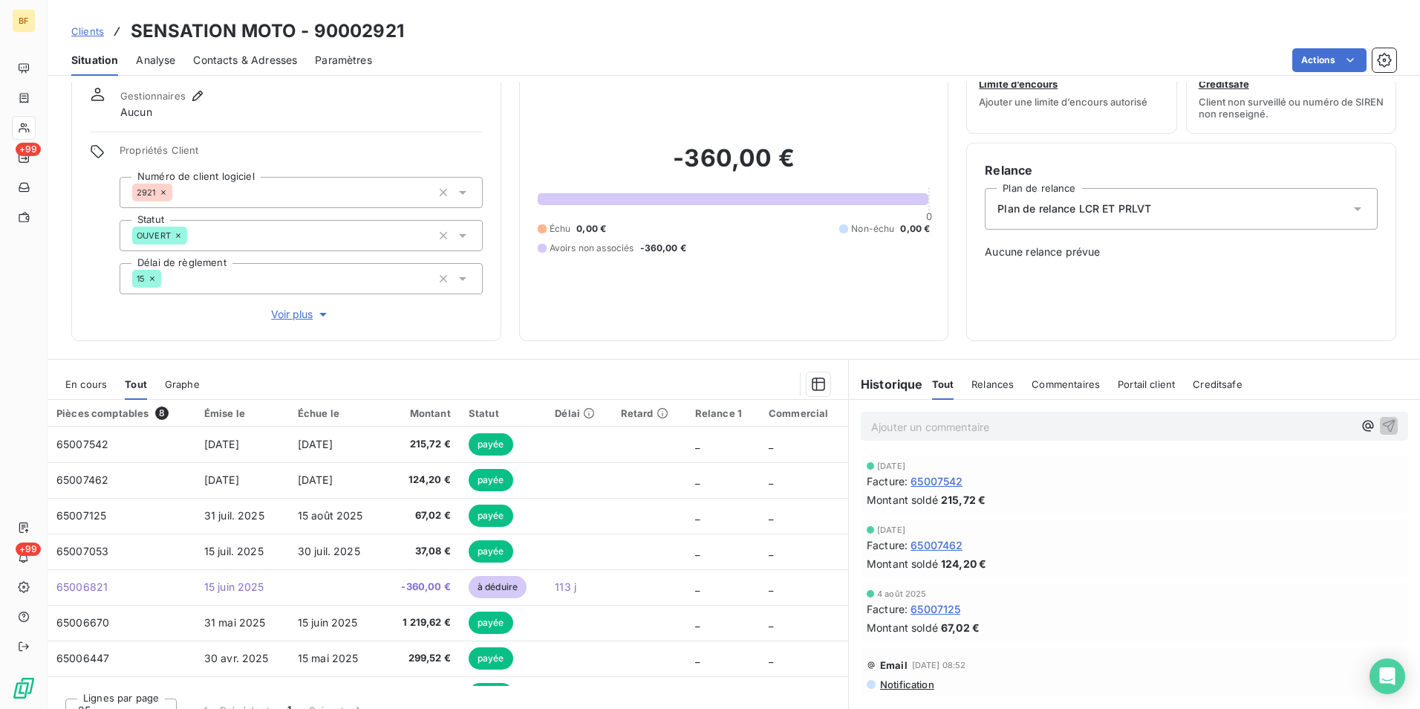
scroll to position [74, 0]
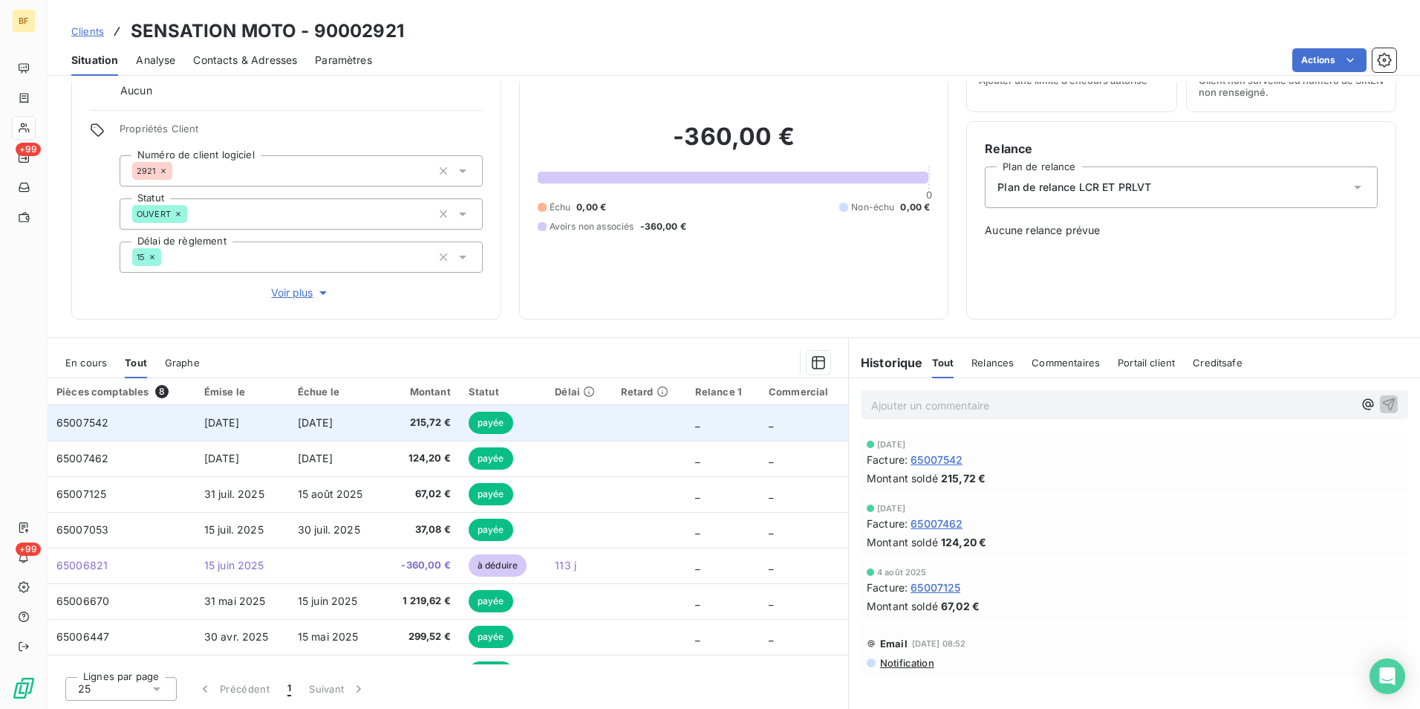
click at [405, 420] on span "215,72 €" at bounding box center [421, 422] width 59 height 15
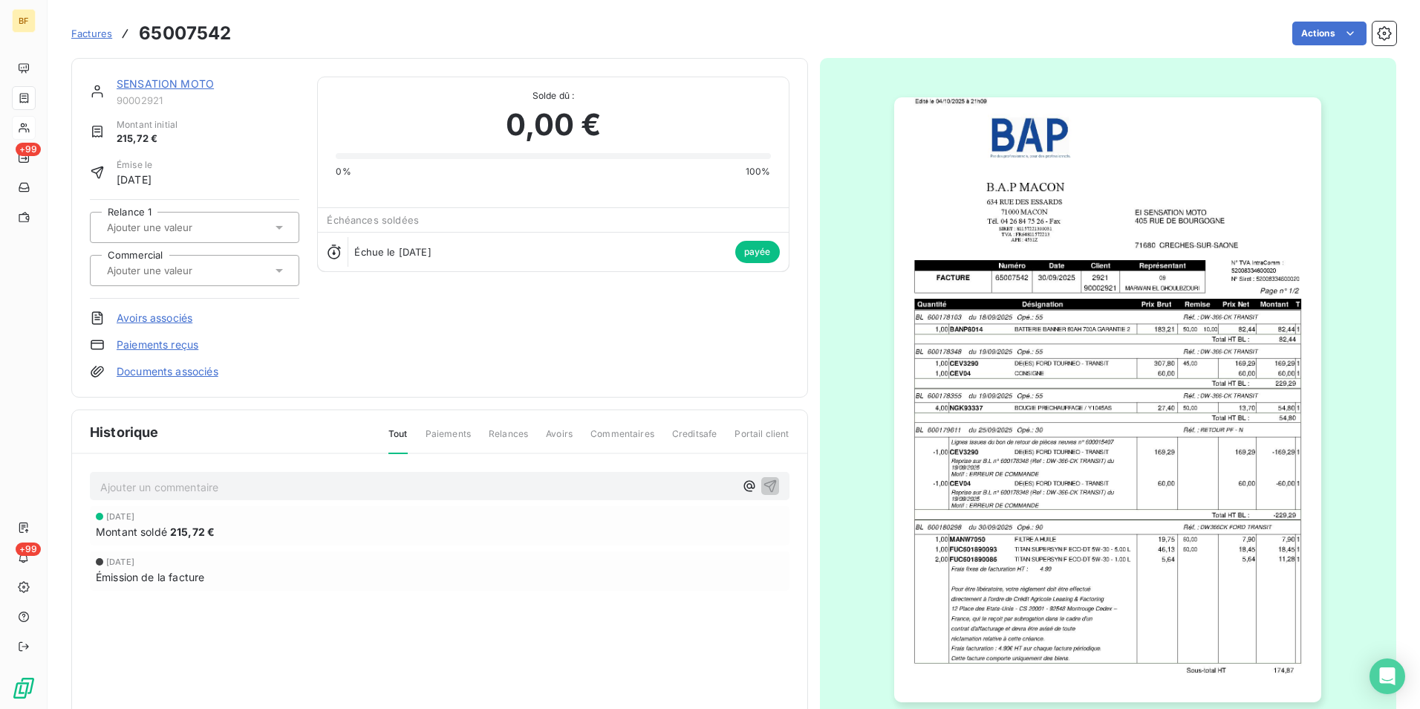
click at [1061, 458] on img "button" at bounding box center [1107, 399] width 427 height 605
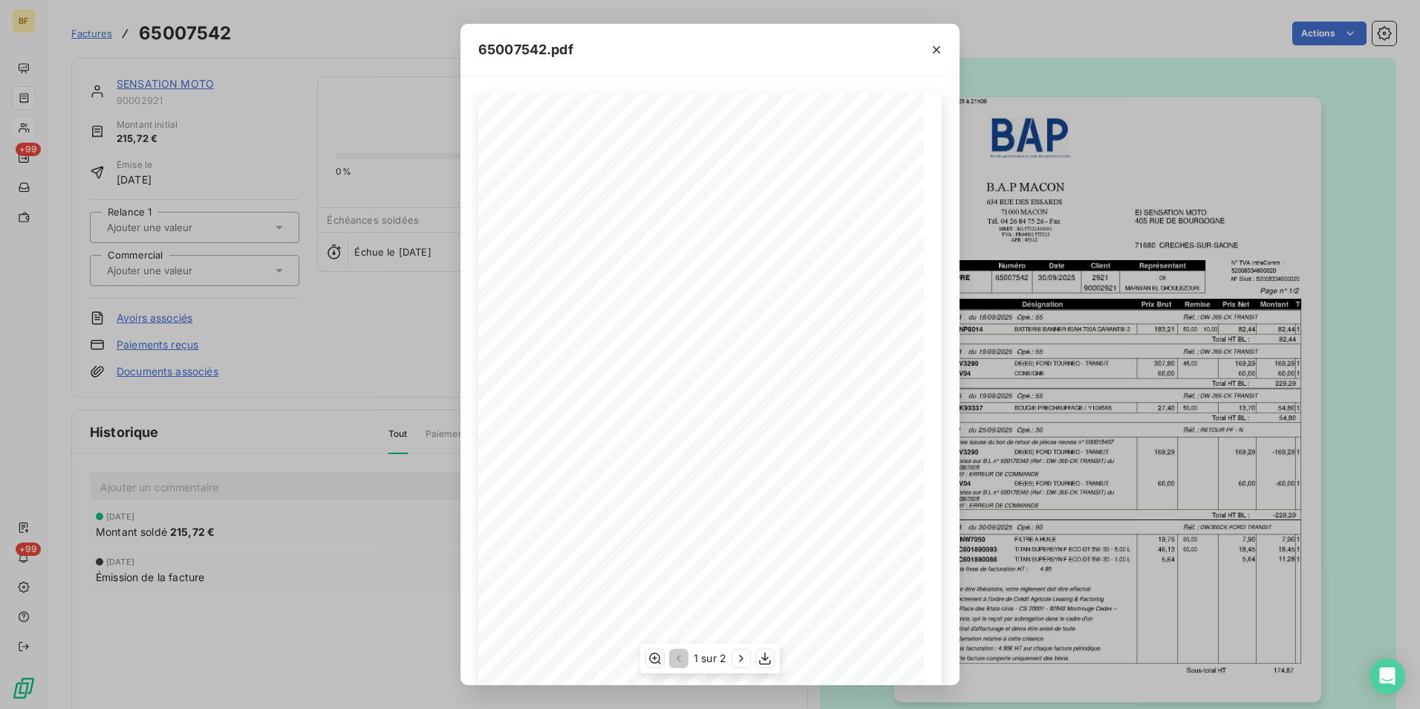
scroll to position [56, 0]
click at [735, 655] on icon "button" at bounding box center [741, 658] width 15 height 15
click at [354, 45] on div "65007542.pdf B.A.P MACON EI SENSATION MOTO [STREET_ADDRESS] [STREET_ADDRESS] TÈ…" at bounding box center [710, 354] width 1420 height 709
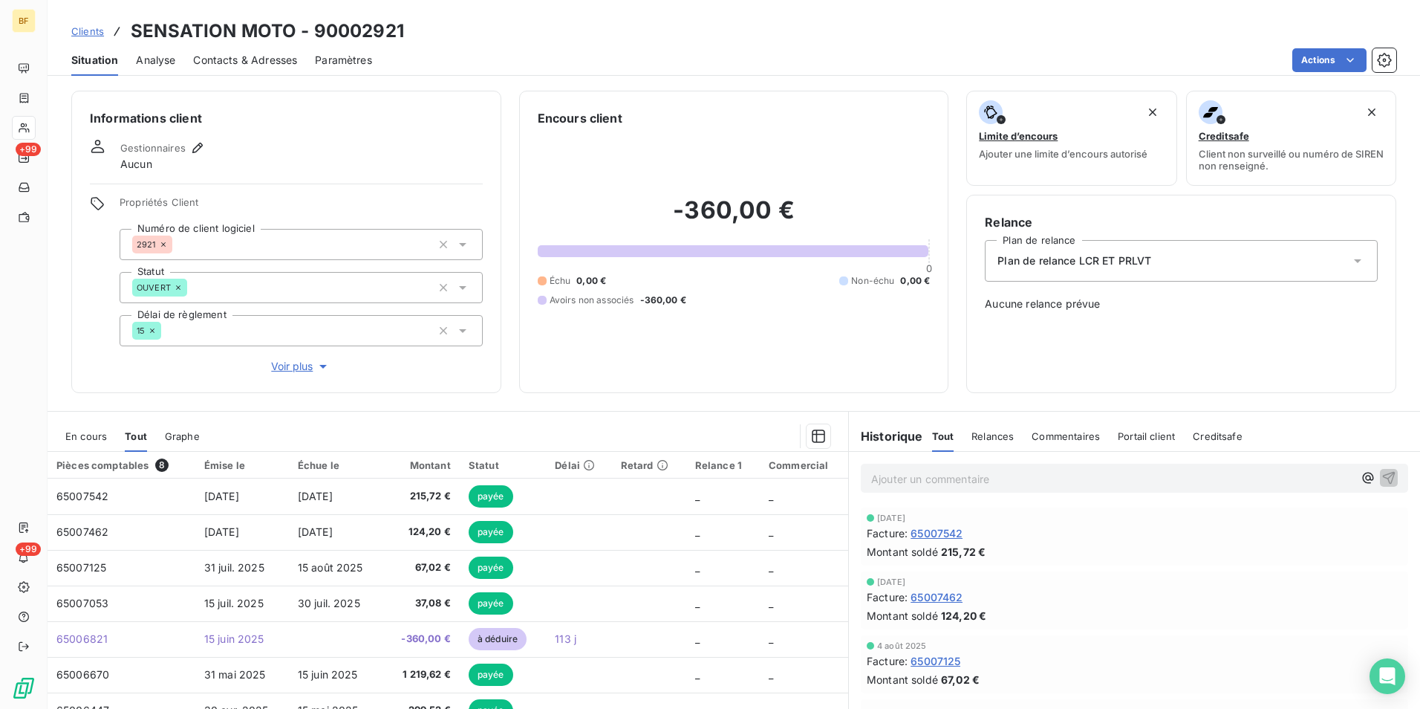
scroll to position [74, 0]
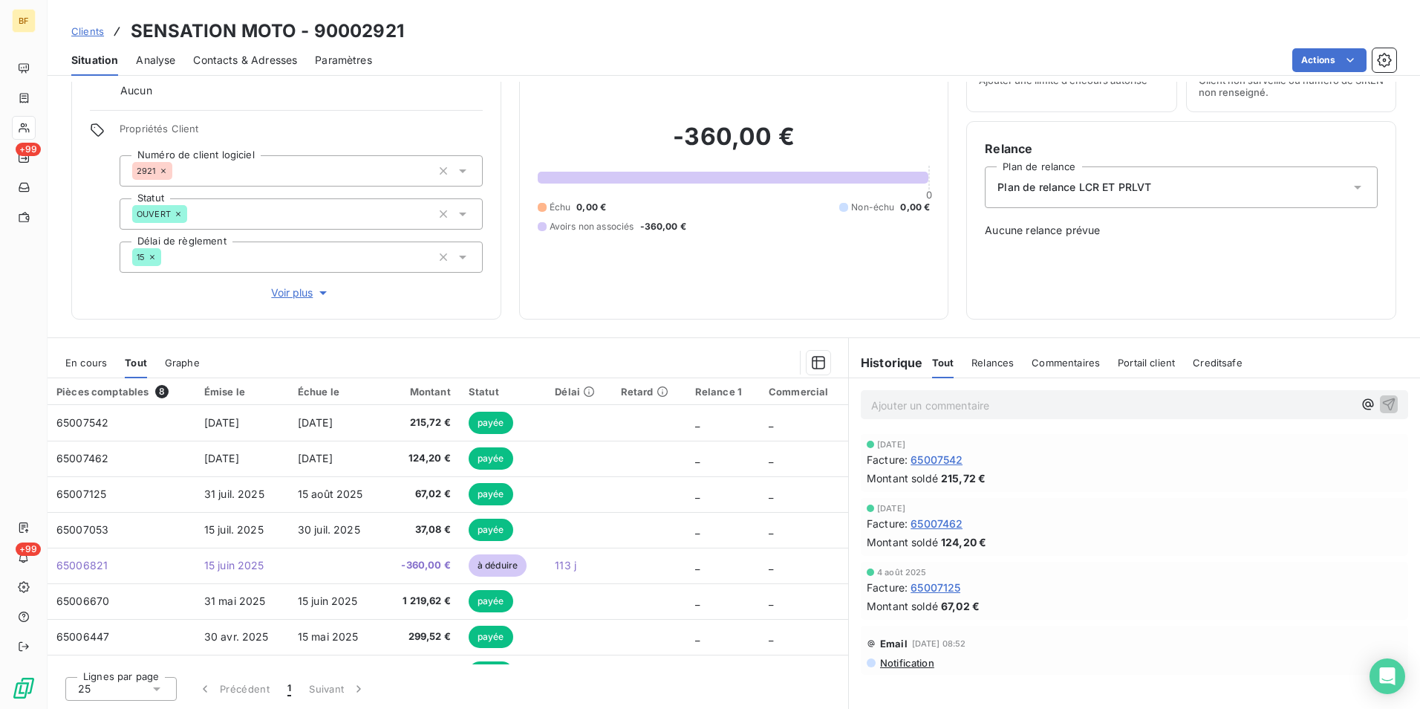
click at [261, 53] on span "Contacts & Adresses" at bounding box center [245, 60] width 104 height 15
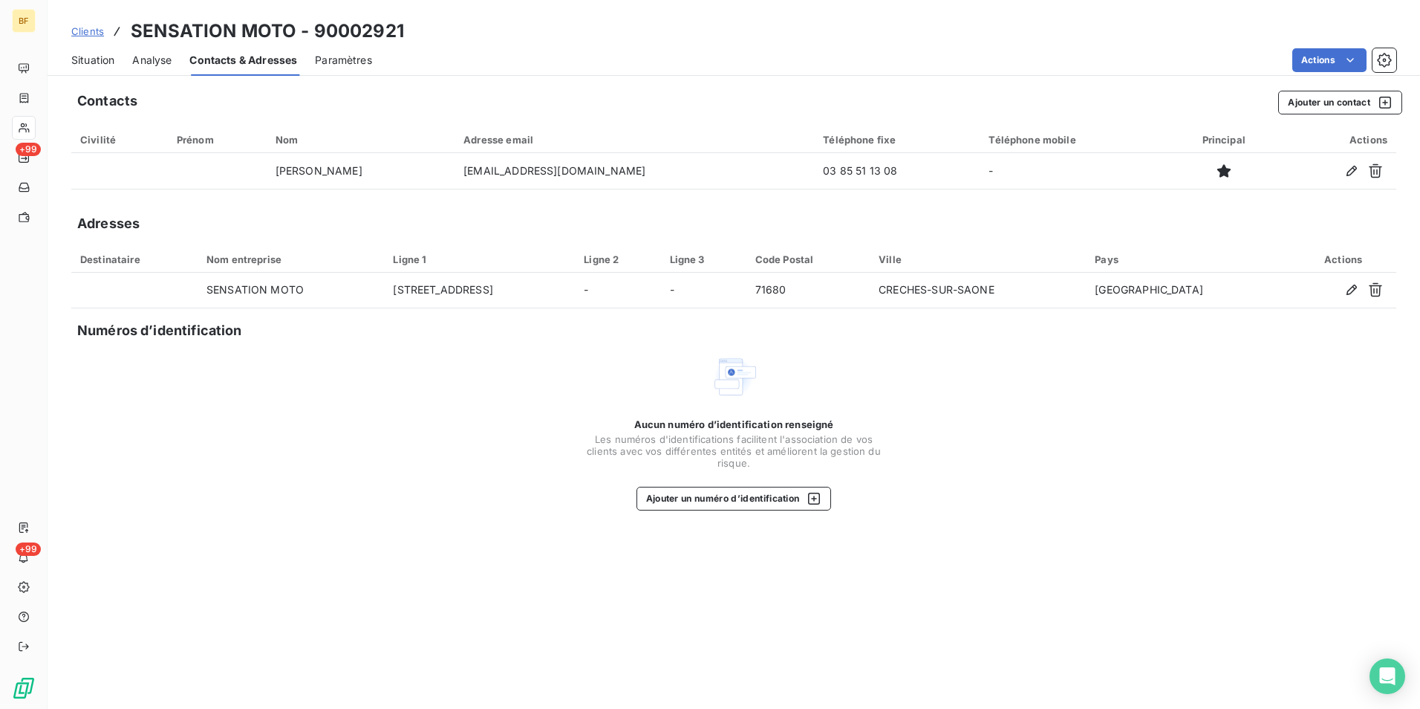
click at [88, 64] on span "Situation" at bounding box center [92, 60] width 43 height 15
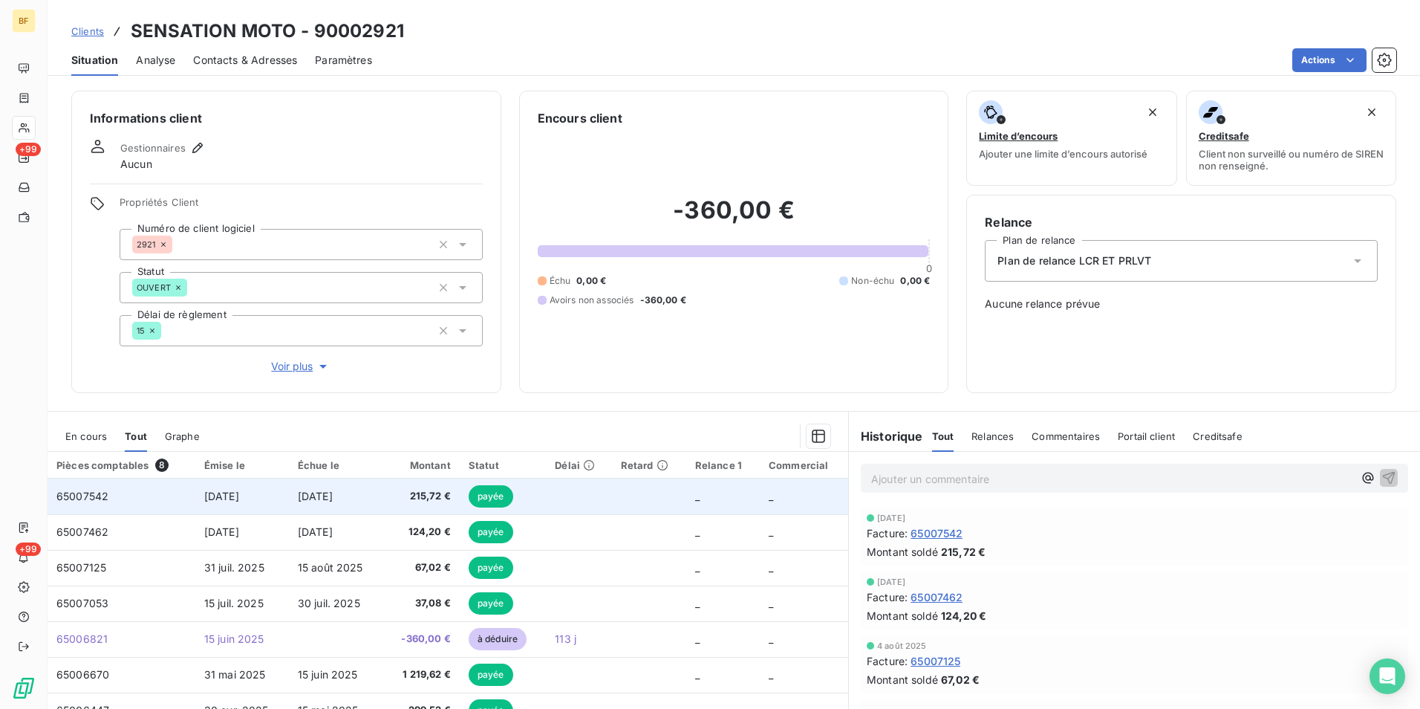
click at [426, 499] on span "215,72 €" at bounding box center [421, 496] width 59 height 15
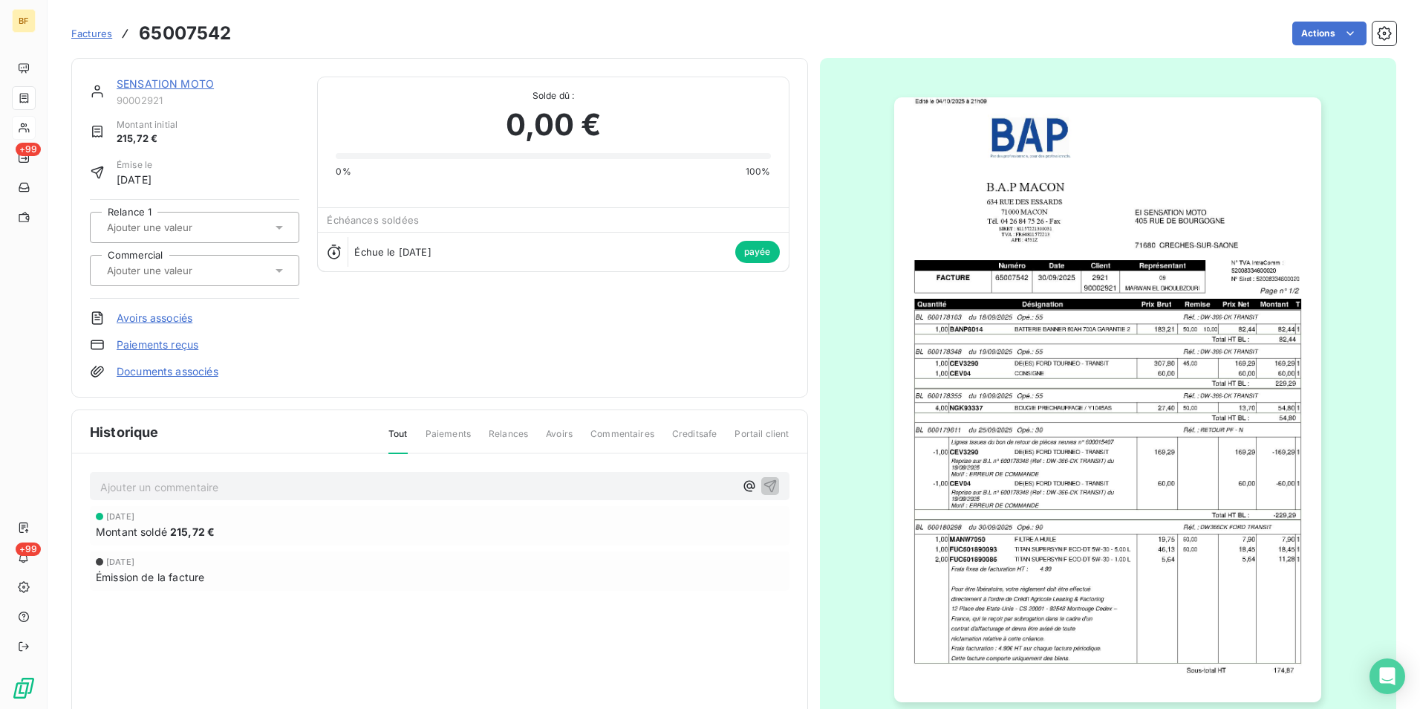
click at [1013, 411] on img "button" at bounding box center [1107, 399] width 427 height 605
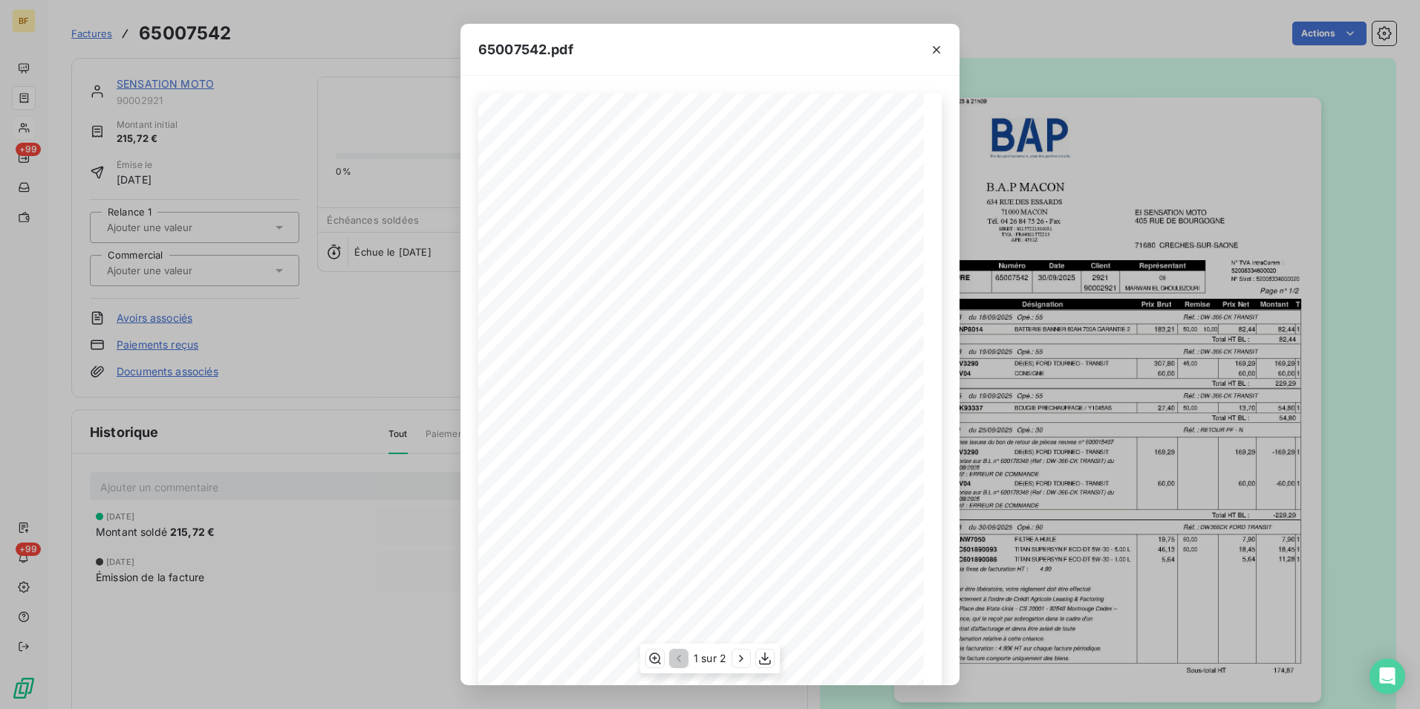
scroll to position [56, 0]
click at [741, 657] on icon "button" at bounding box center [741, 658] width 4 height 7
click at [936, 52] on icon "button" at bounding box center [936, 49] width 15 height 15
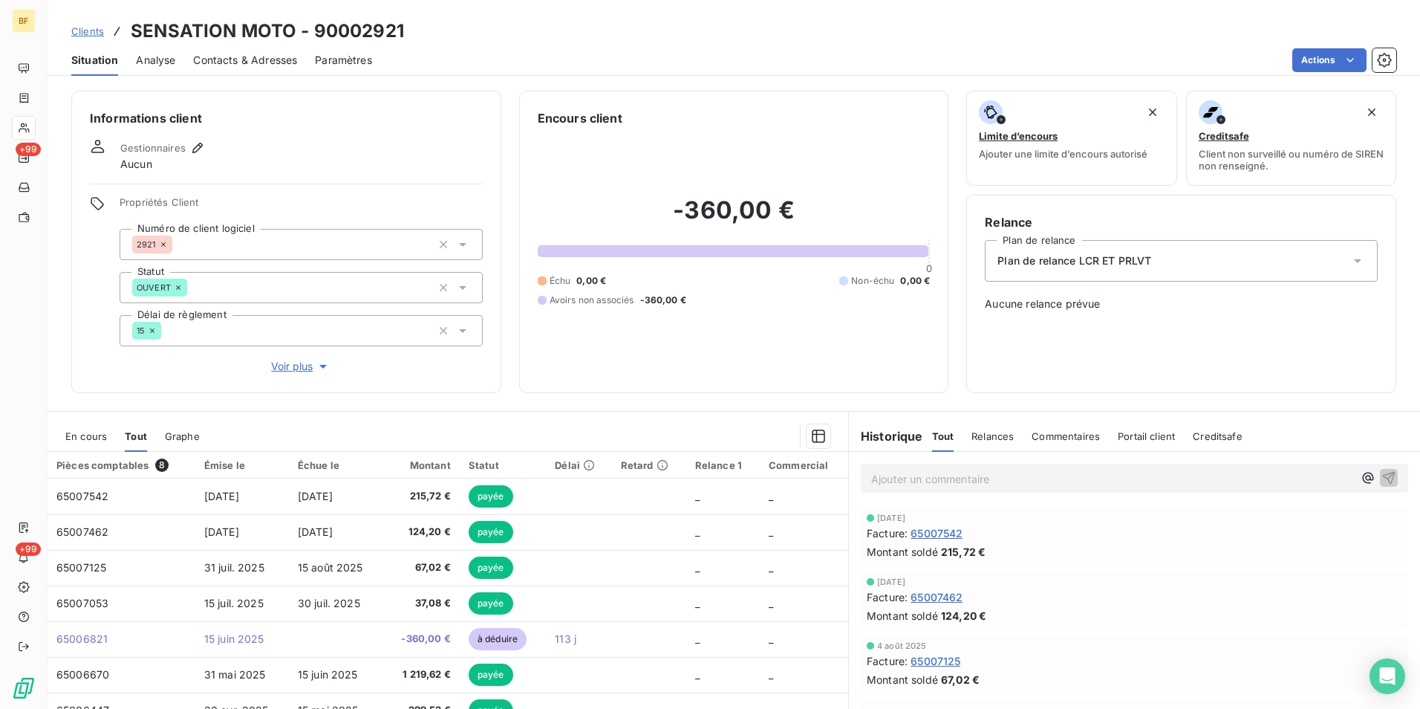
drag, startPoint x: 267, startPoint y: 62, endPoint x: 278, endPoint y: 65, distance: 10.8
click at [267, 62] on span "Contacts & Adresses" at bounding box center [245, 60] width 104 height 15
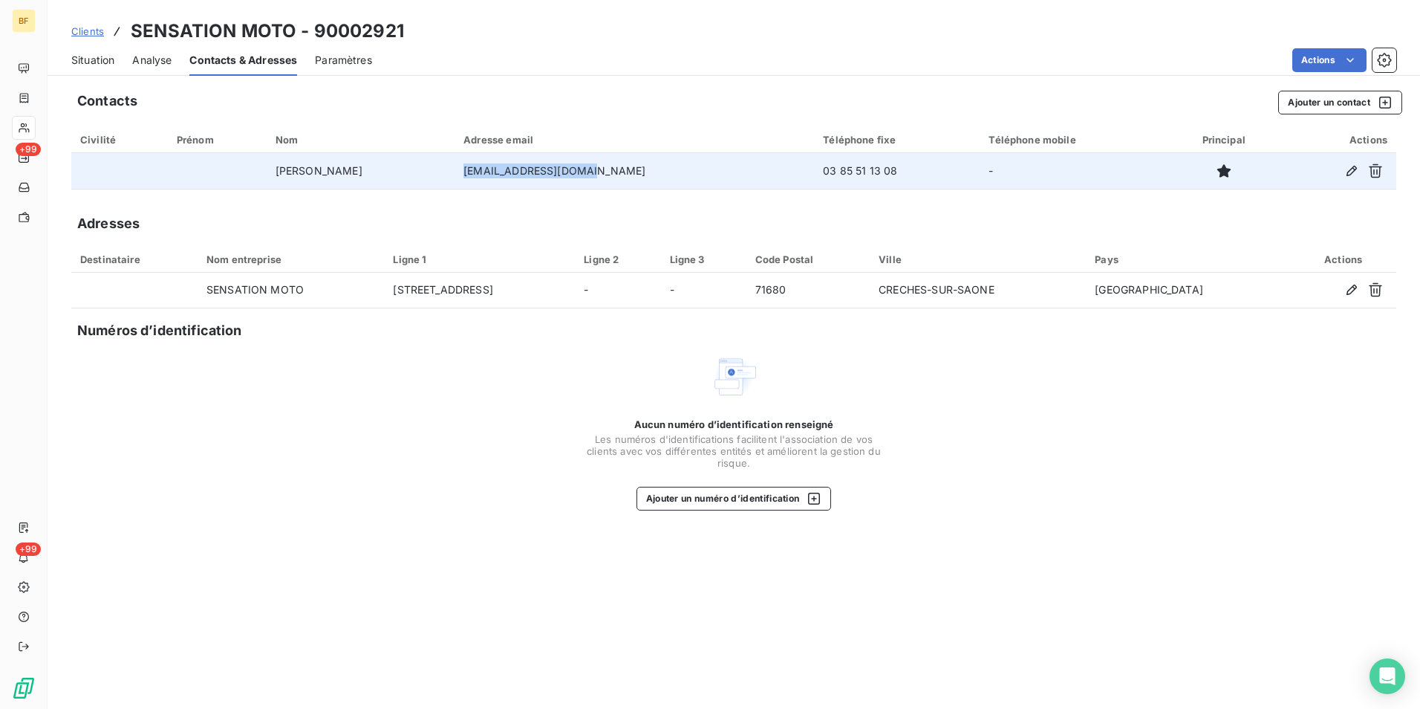
drag, startPoint x: 655, startPoint y: 173, endPoint x: 516, endPoint y: 181, distance: 139.9
click at [516, 181] on td "[EMAIL_ADDRESS][DOMAIN_NAME]" at bounding box center [635, 171] width 360 height 36
copy td "[EMAIL_ADDRESS][DOMAIN_NAME]"
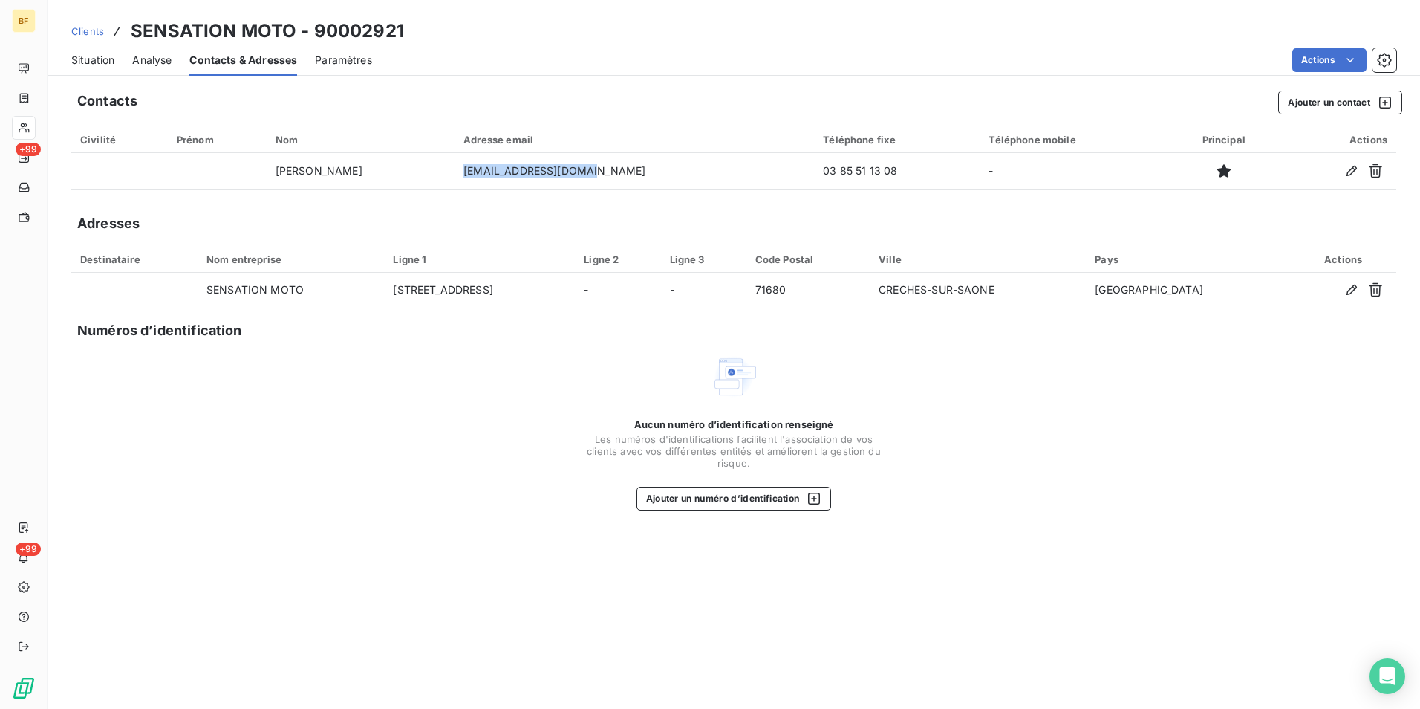
click at [99, 69] on div "Situation" at bounding box center [92, 60] width 43 height 31
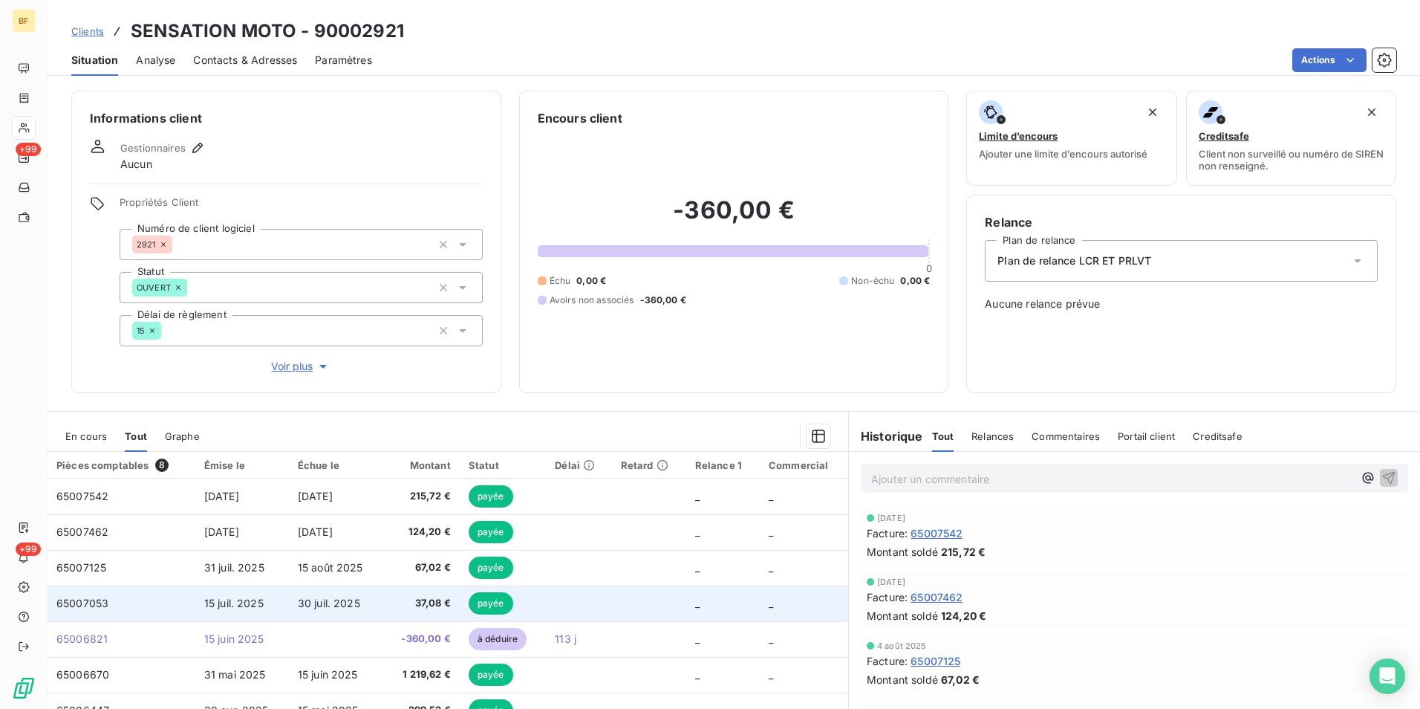
scroll to position [27, 0]
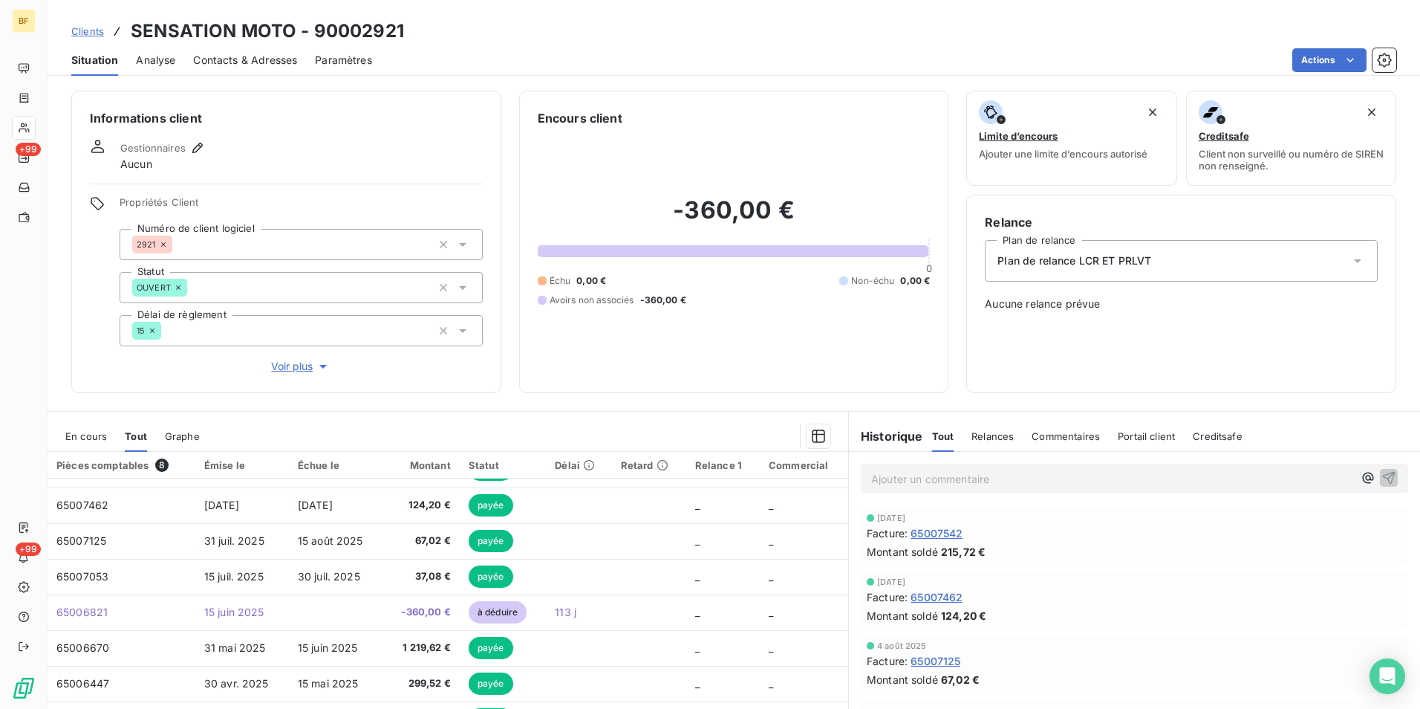
drag, startPoint x: 82, startPoint y: 432, endPoint x: 123, endPoint y: 444, distance: 42.4
click at [82, 432] on span "En cours" at bounding box center [86, 436] width 42 height 12
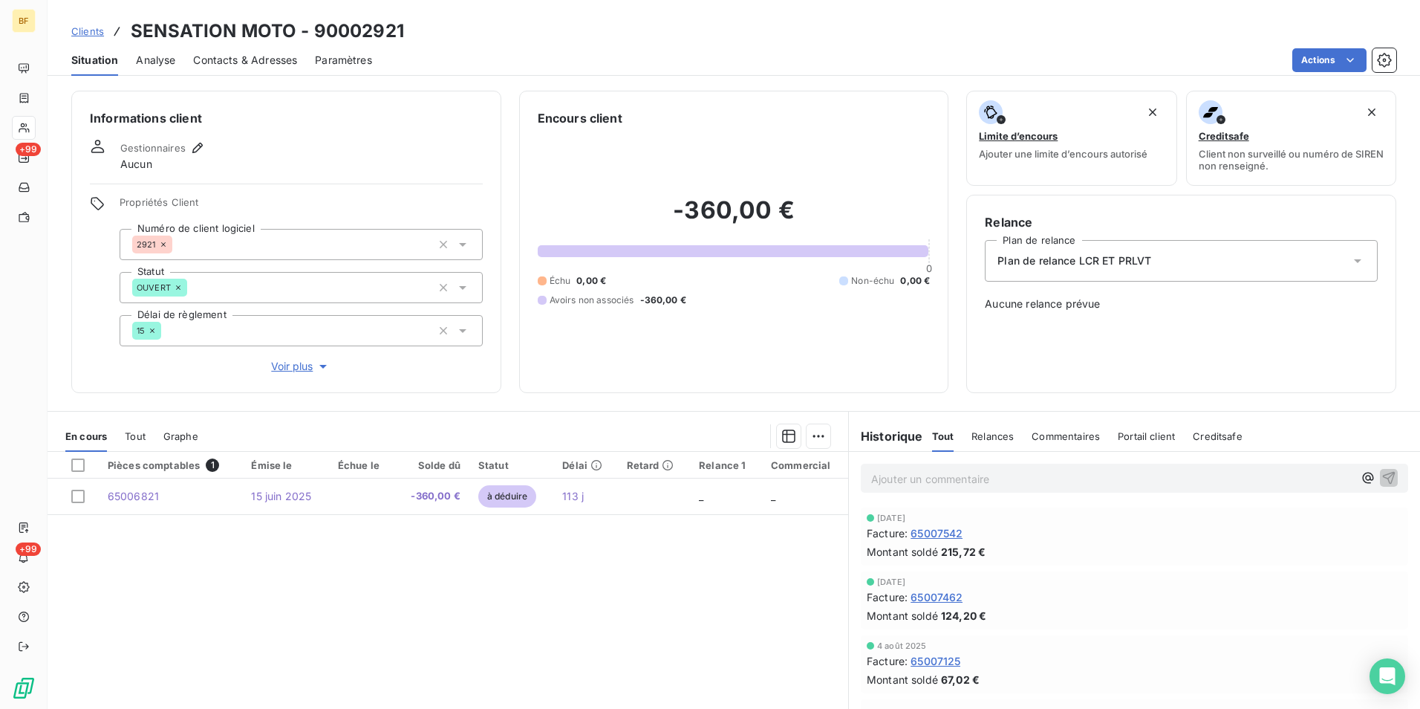
click at [121, 435] on div "En cours Tout Graphe" at bounding box center [448, 435] width 801 height 31
click at [125, 436] on span "Tout" at bounding box center [135, 436] width 21 height 12
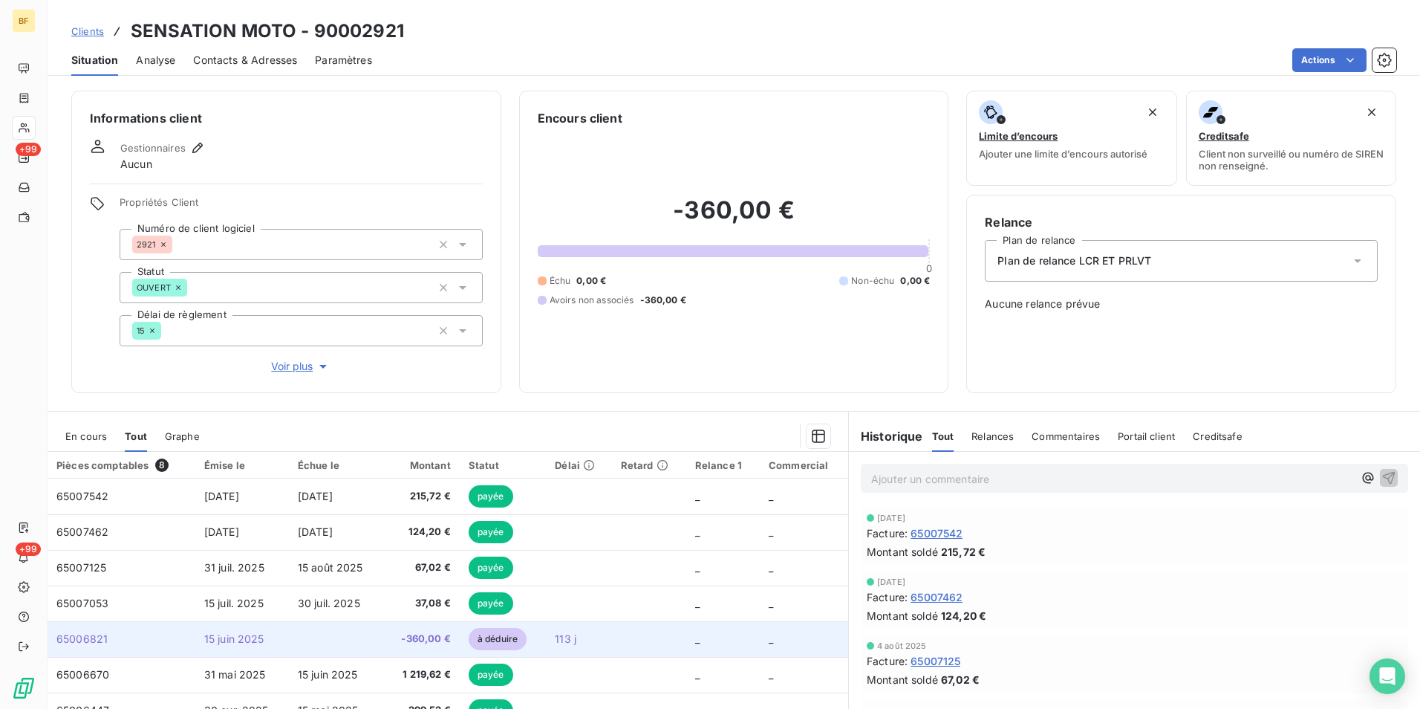
click at [386, 631] on td "-360,00 €" at bounding box center [421, 639] width 77 height 36
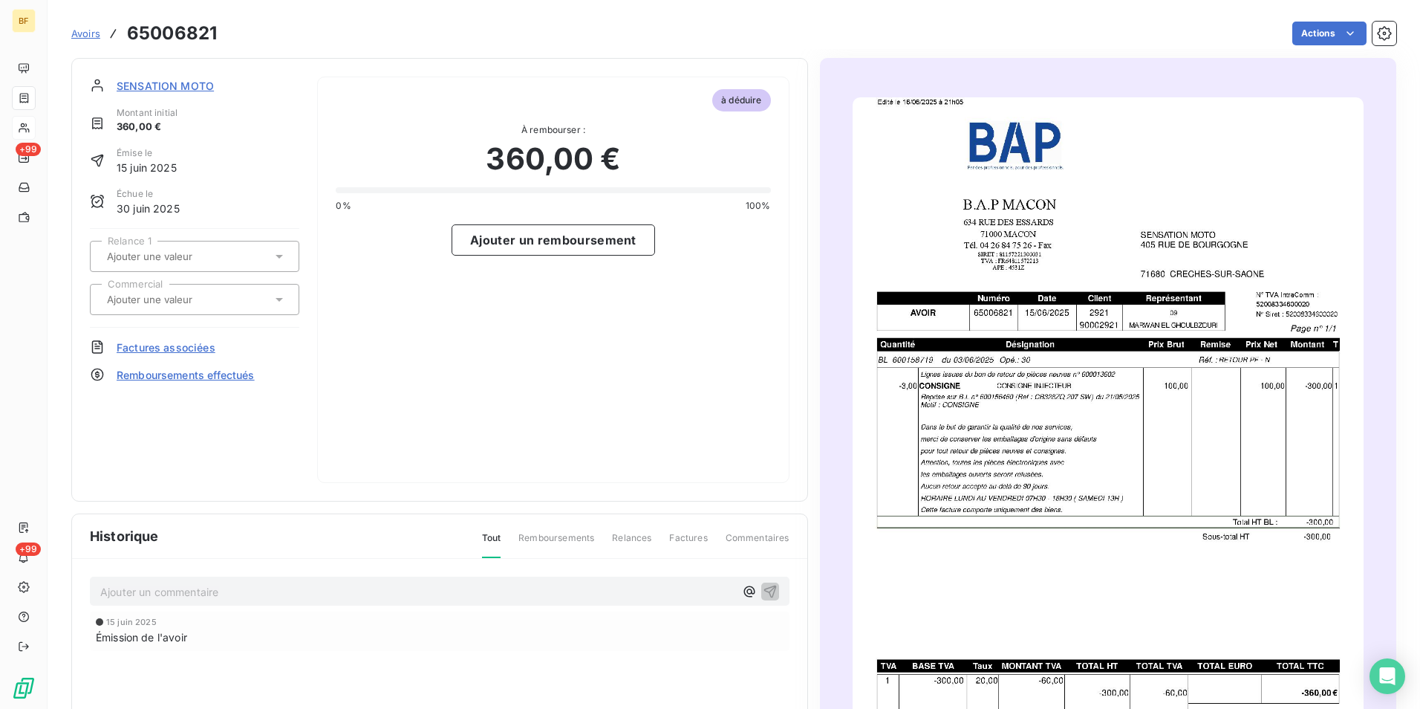
click at [208, 28] on h3 "65006821" at bounding box center [172, 33] width 90 height 27
copy h3 "65006821"
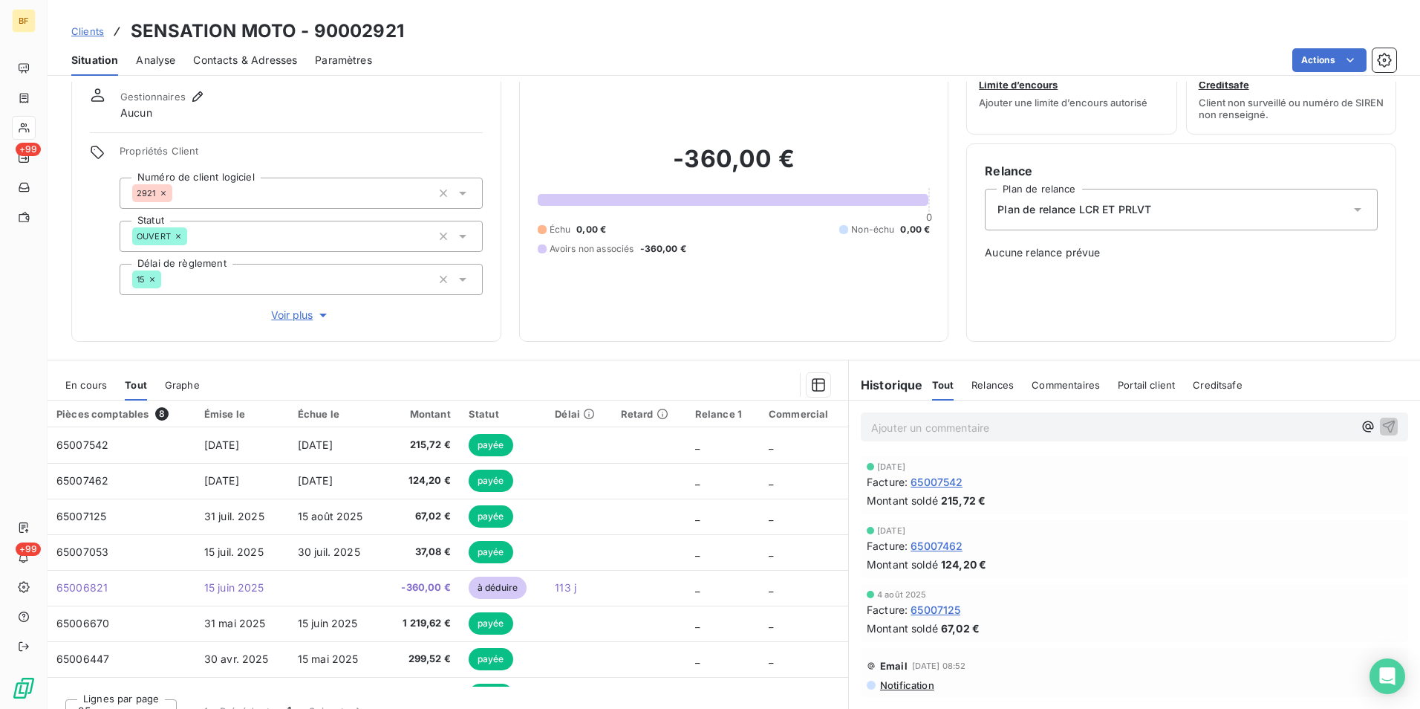
scroll to position [74, 0]
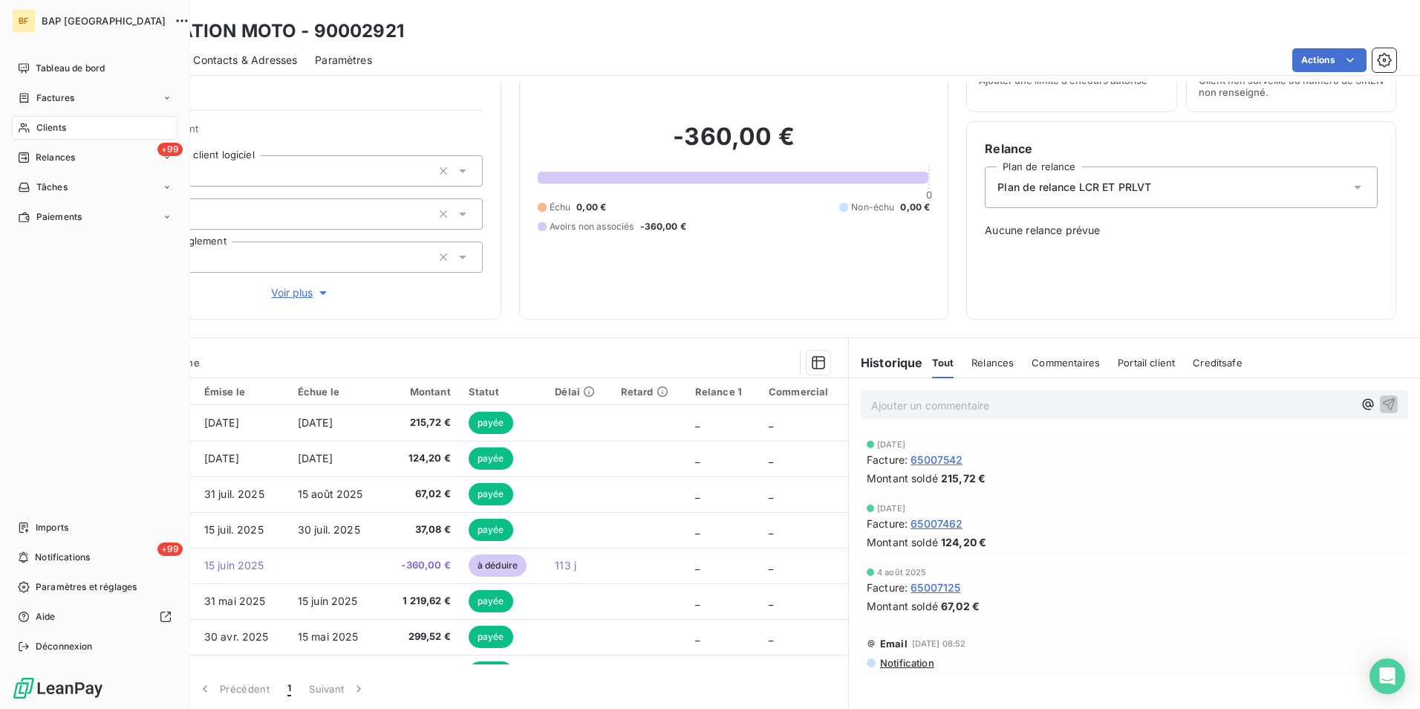
click at [29, 132] on icon at bounding box center [24, 128] width 10 height 10
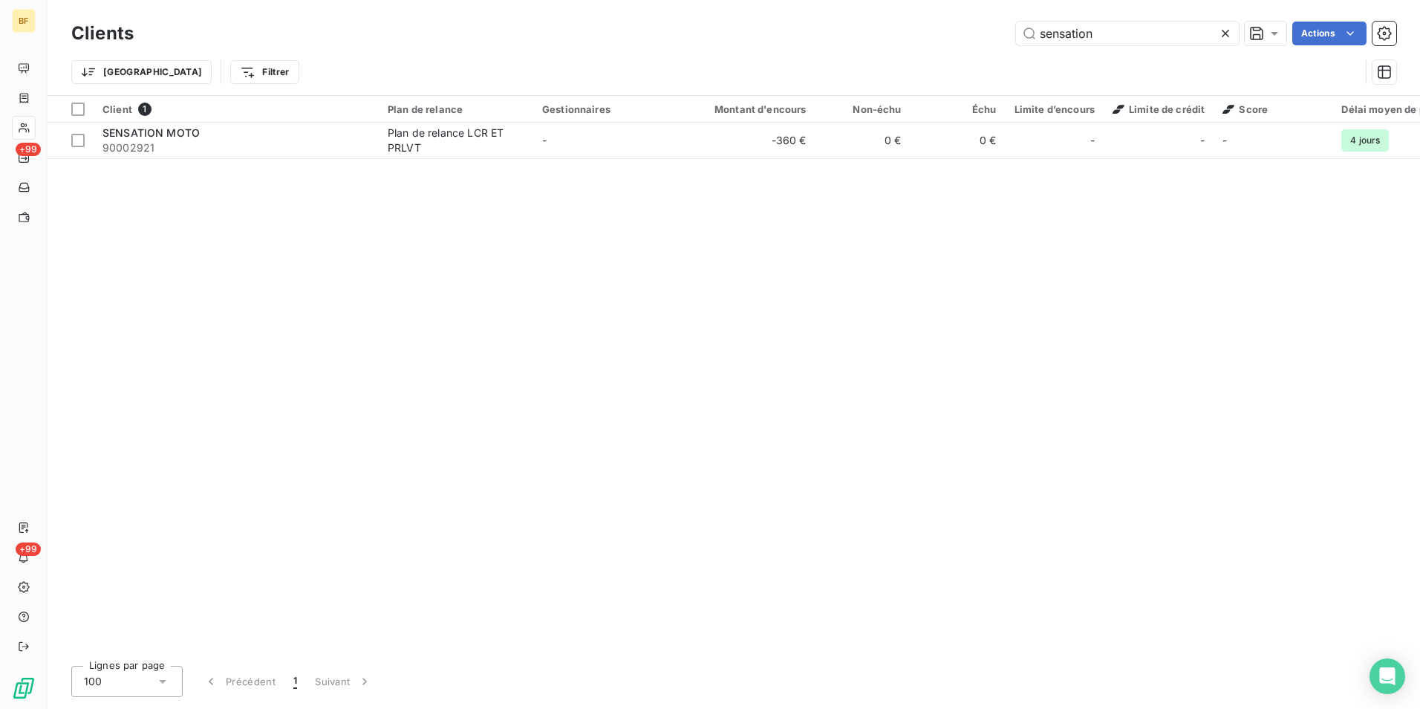
drag, startPoint x: 1106, startPoint y: 36, endPoint x: 980, endPoint y: 36, distance: 126.3
click at [980, 36] on div "sensation Actions" at bounding box center [774, 34] width 1245 height 24
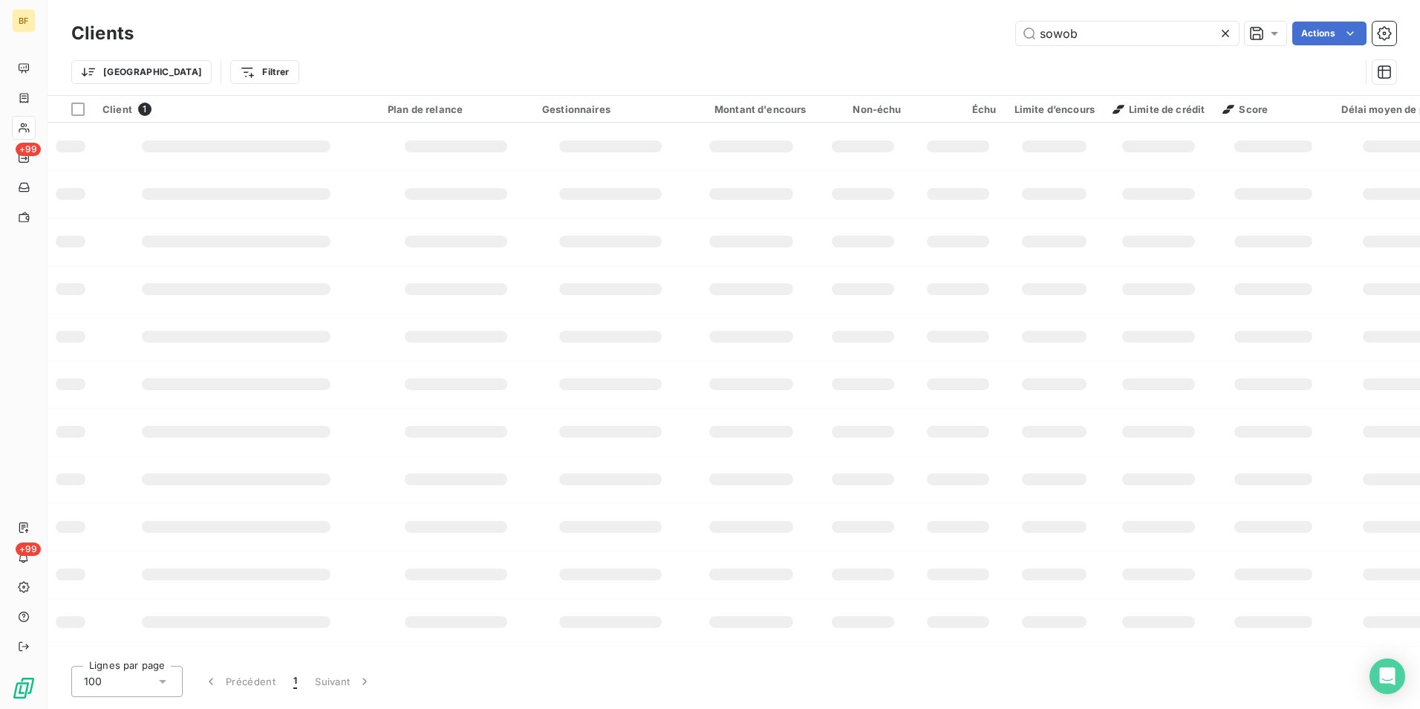
type input "sowob"
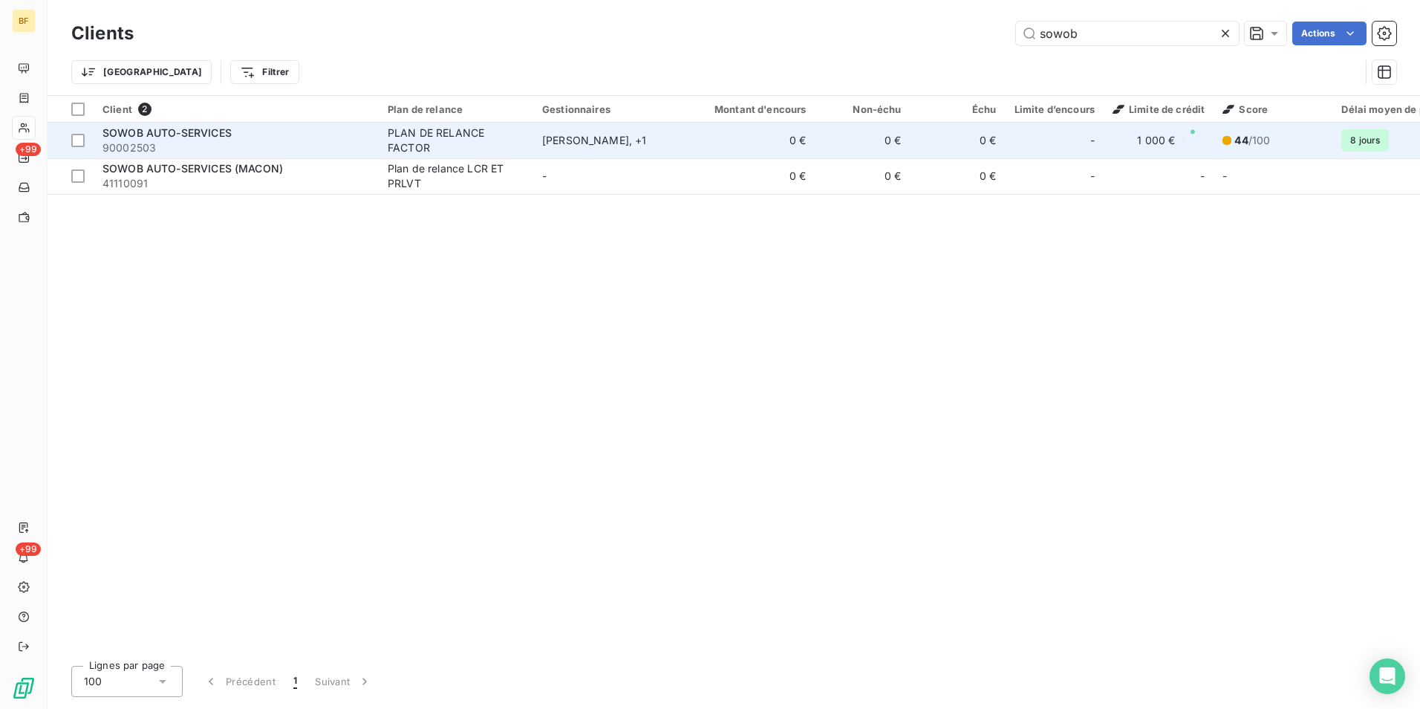
click at [209, 152] on span "90002503" at bounding box center [236, 147] width 267 height 15
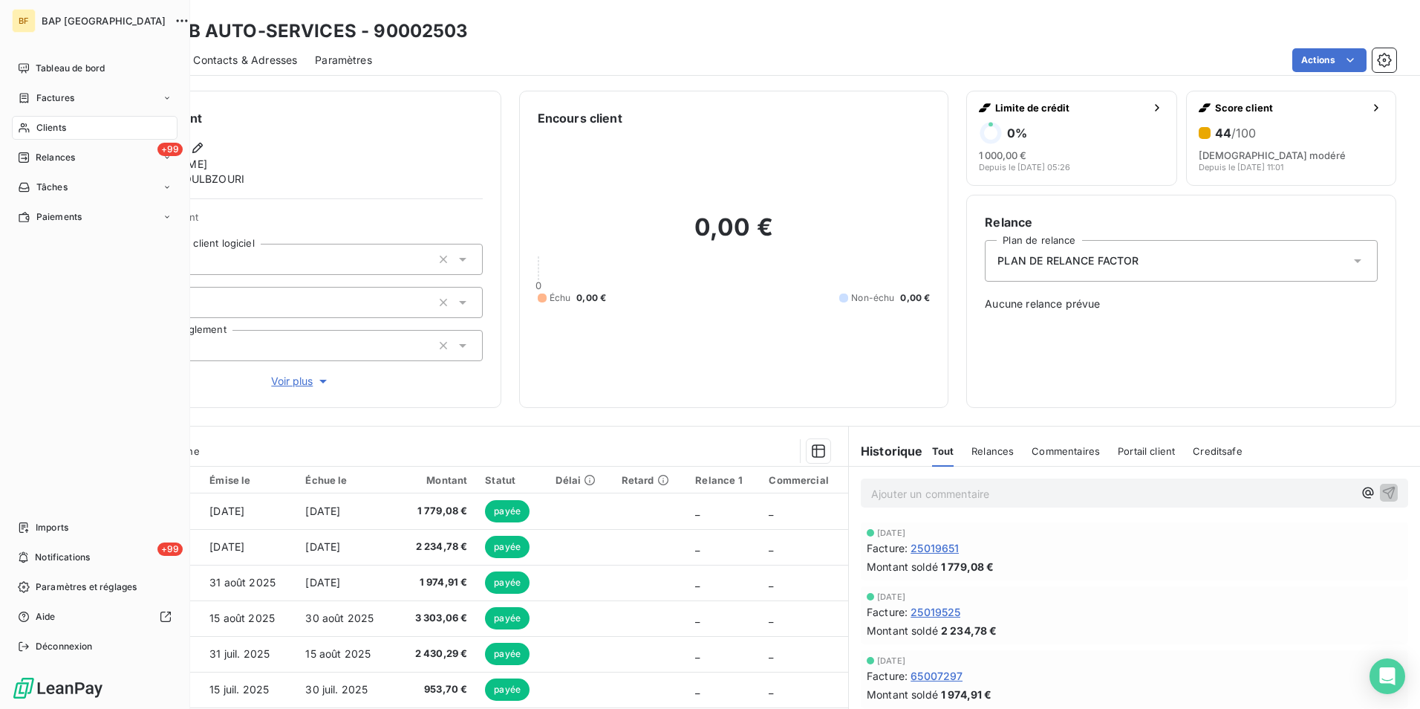
click at [35, 128] on div "Clients" at bounding box center [95, 128] width 166 height 24
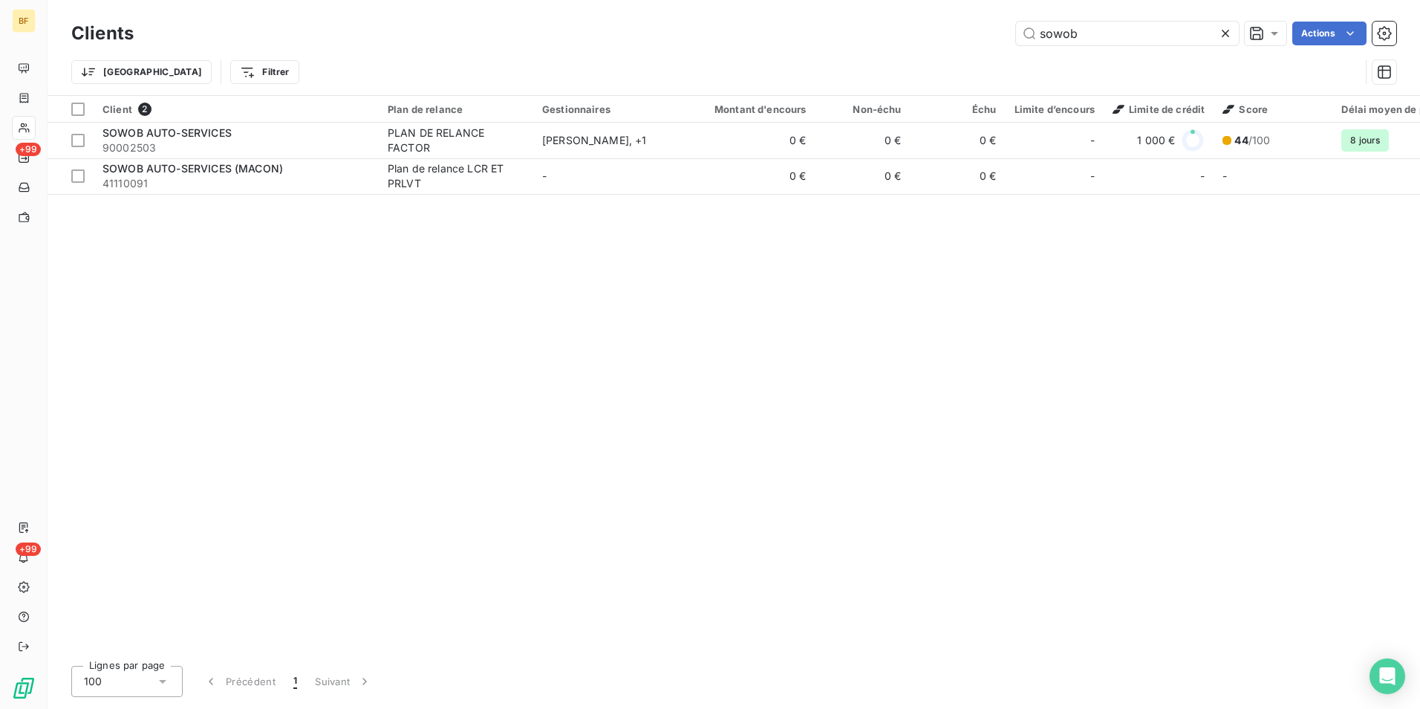
drag, startPoint x: 1039, startPoint y: 39, endPoint x: 977, endPoint y: 21, distance: 64.9
click at [977, 21] on div "Clients sowob Actions" at bounding box center [733, 33] width 1325 height 31
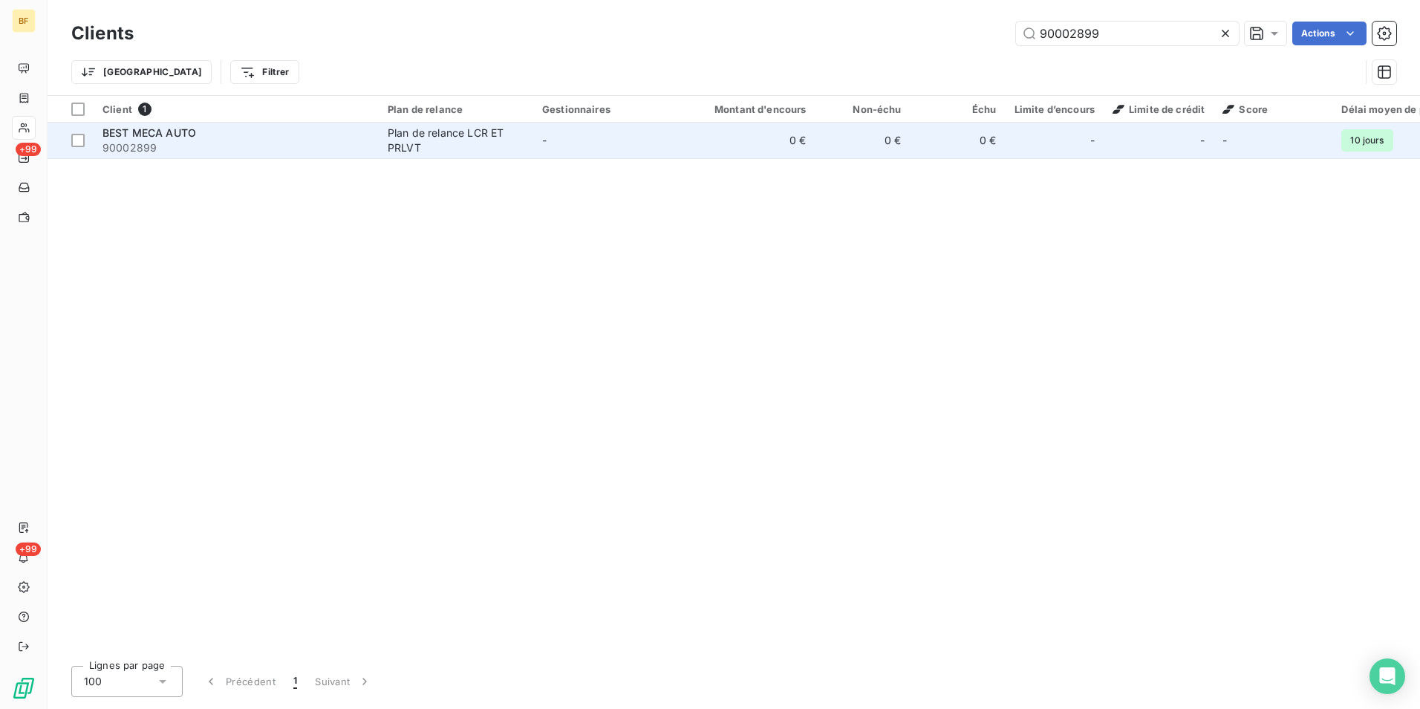
type input "90002899"
click at [476, 146] on div "Plan de relance LCR ET PRLVT" at bounding box center [456, 141] width 137 height 30
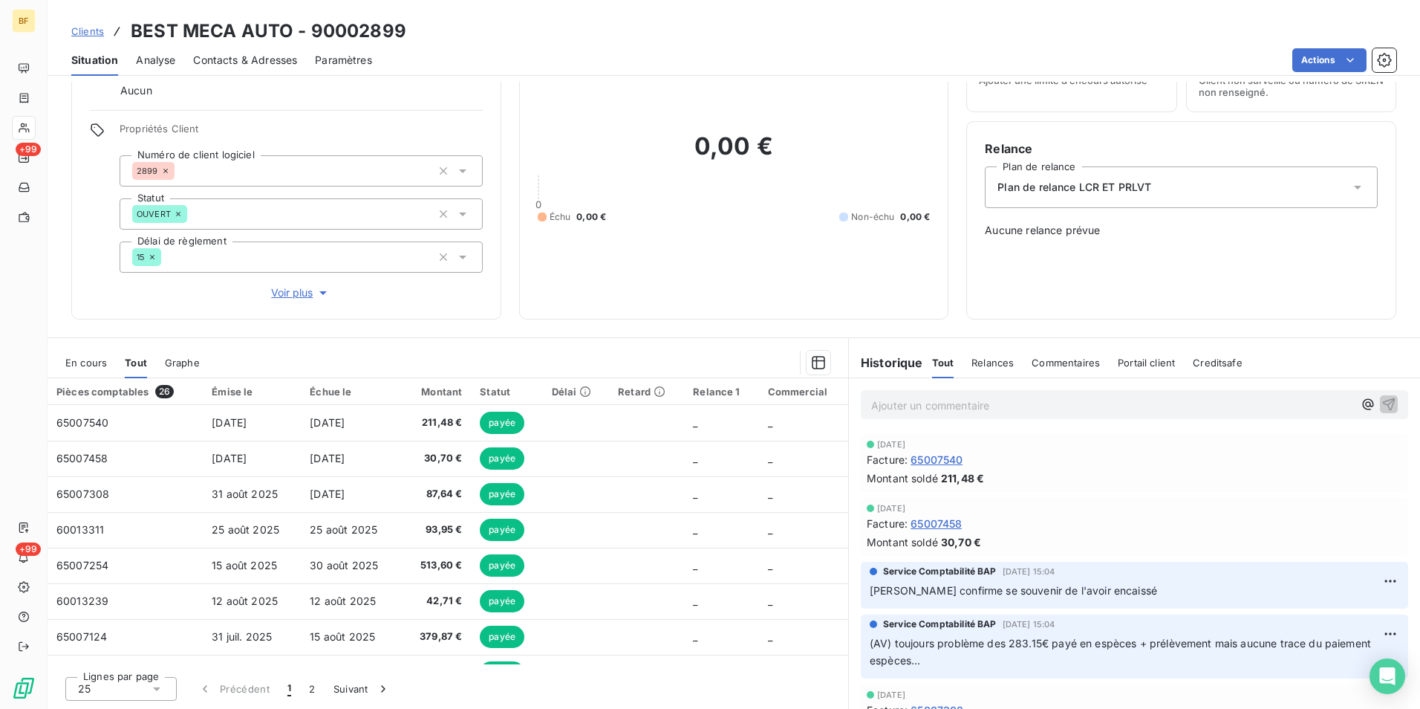
click at [915, 409] on p "Ajouter un commentaire ﻿" at bounding box center [1112, 405] width 482 height 19
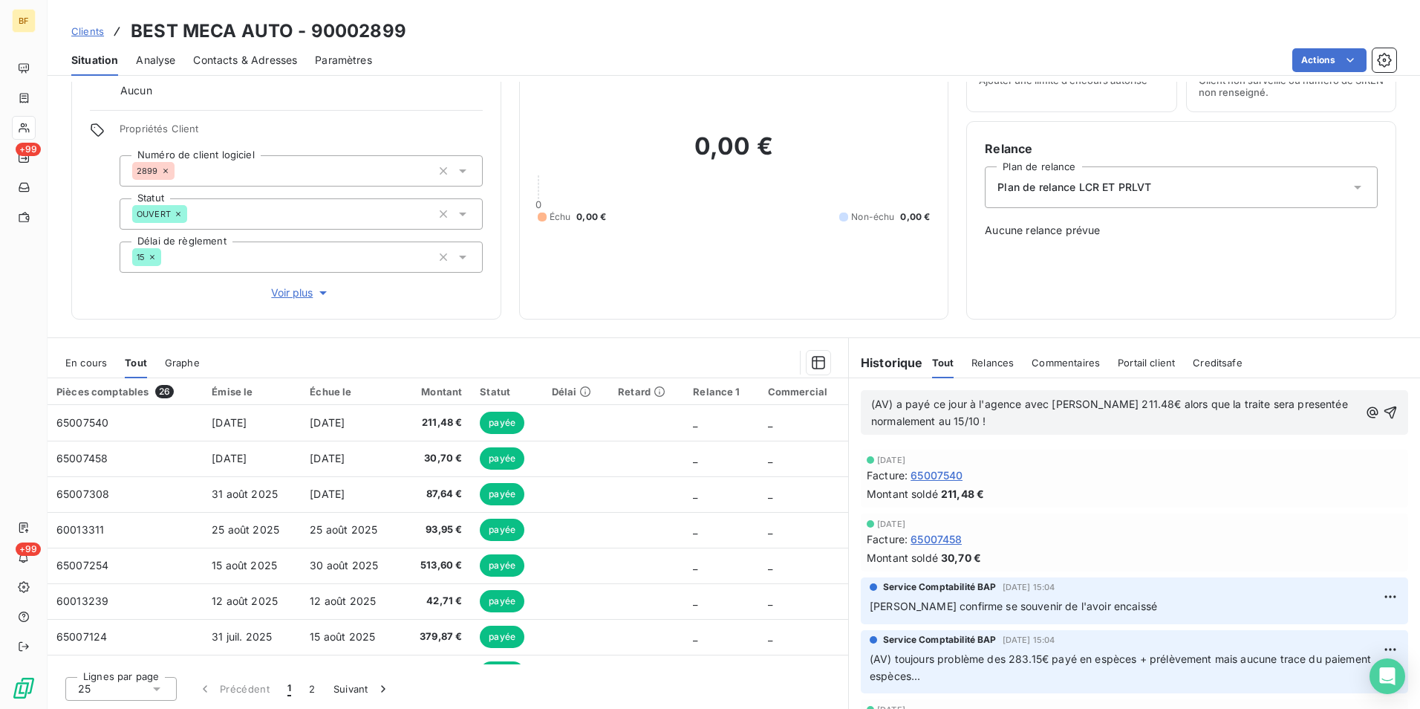
drag, startPoint x: 1106, startPoint y: 423, endPoint x: 1228, endPoint y: 440, distance: 122.9
click at [1108, 423] on p "(AV) a payé ce jour à l'agence avec [PERSON_NAME] 211.48€ alors que la traite s…" at bounding box center [1115, 413] width 488 height 34
click at [1157, 412] on p "(AV) a payé ce jour à l'agence avec [PERSON_NAME] 211.48€ alors que la traite s…" at bounding box center [1115, 413] width 488 height 34
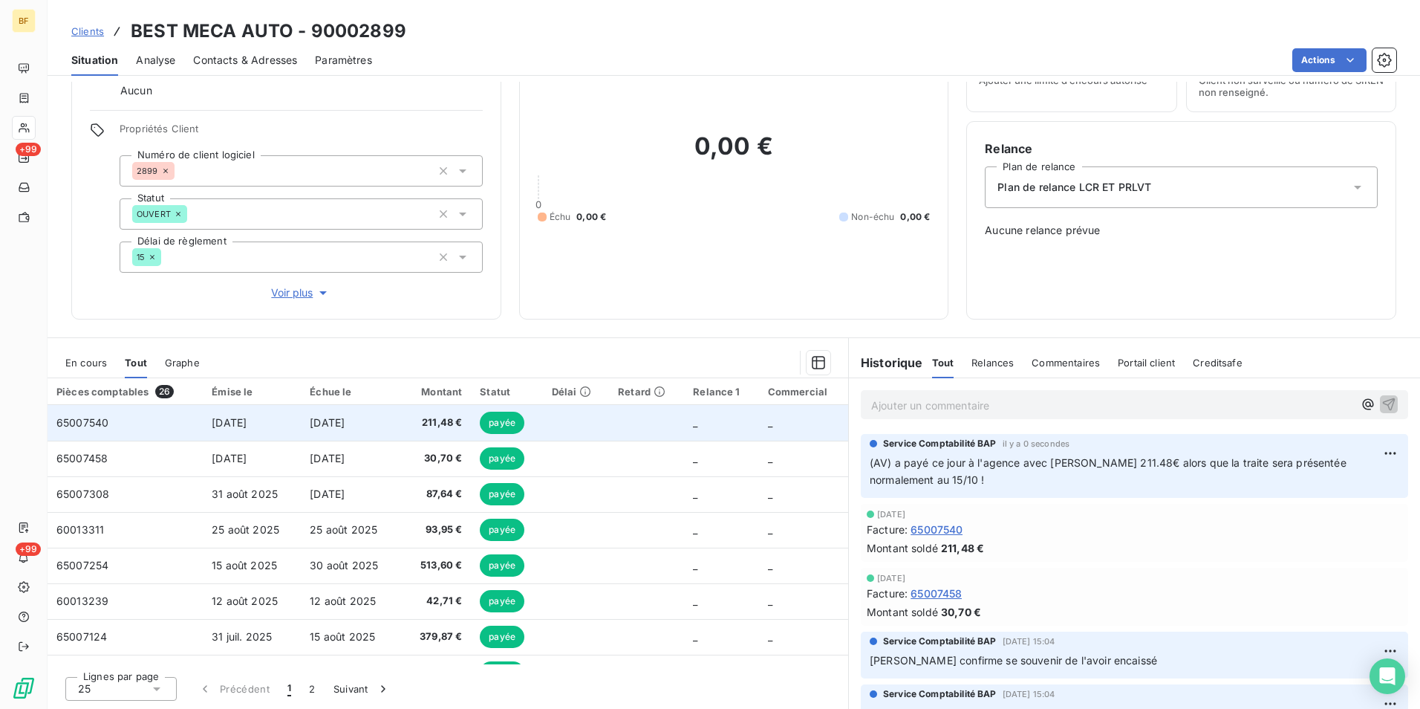
click at [331, 416] on span "[DATE]" at bounding box center [327, 422] width 35 height 13
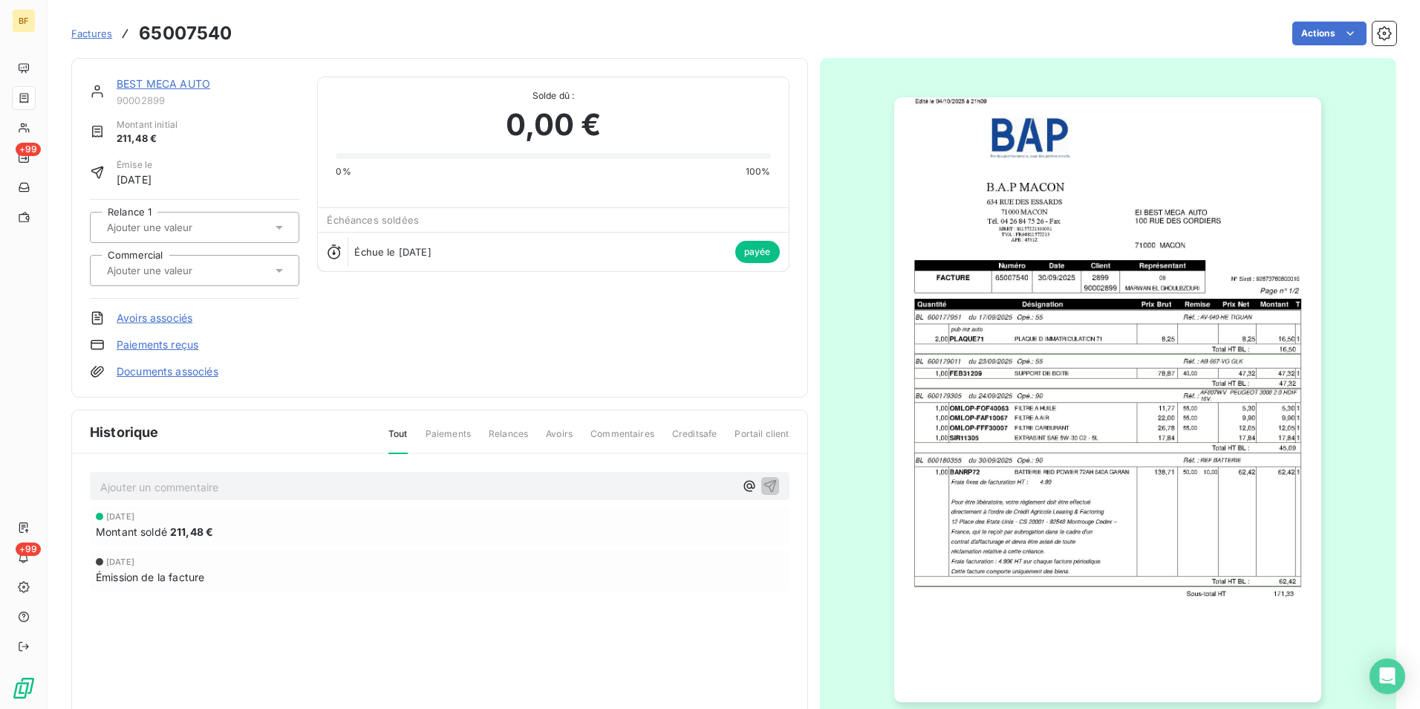
click at [209, 39] on h3 "65007540" at bounding box center [185, 33] width 93 height 27
copy h3 "65007540"
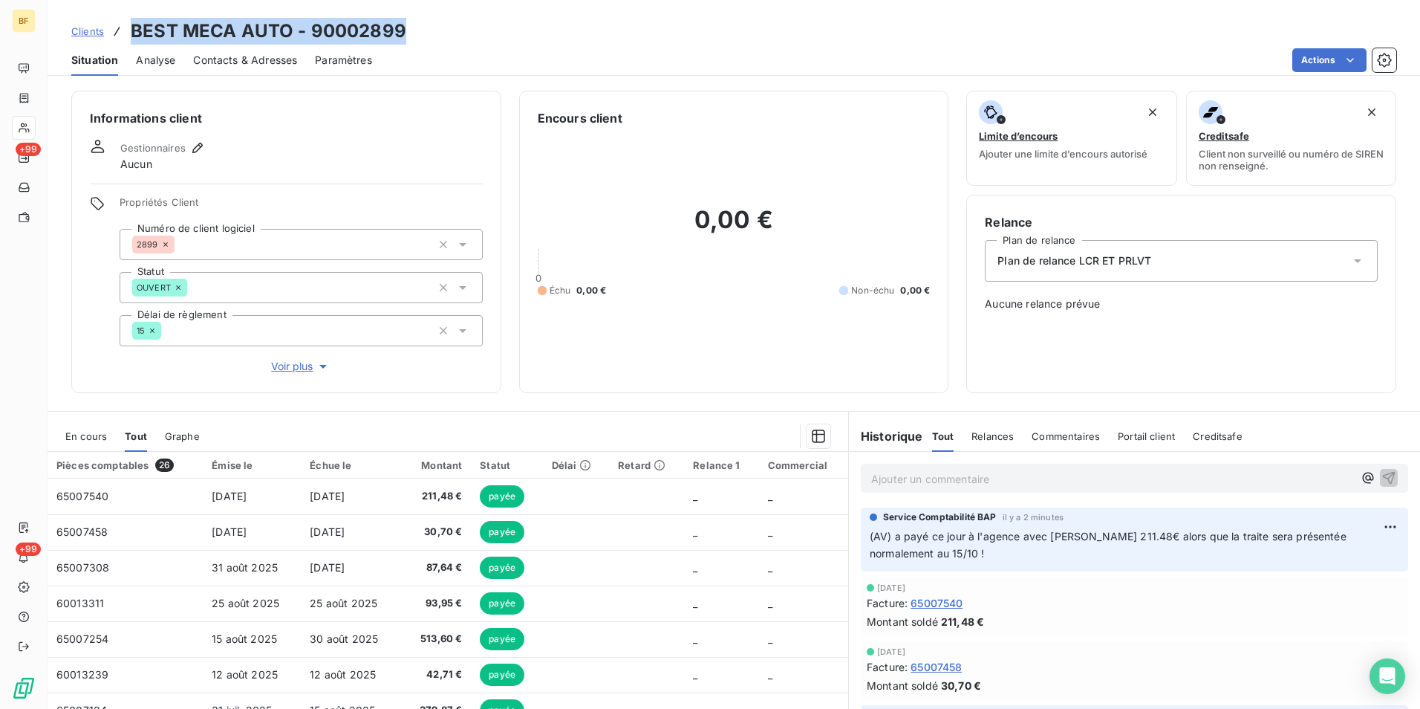
drag, startPoint x: 399, startPoint y: 27, endPoint x: 129, endPoint y: 19, distance: 270.5
click at [129, 19] on div "Clients BEST MECA AUTO - 90002899" at bounding box center [238, 31] width 335 height 27
copy h3 "BEST MECA AUTO - 90002899"
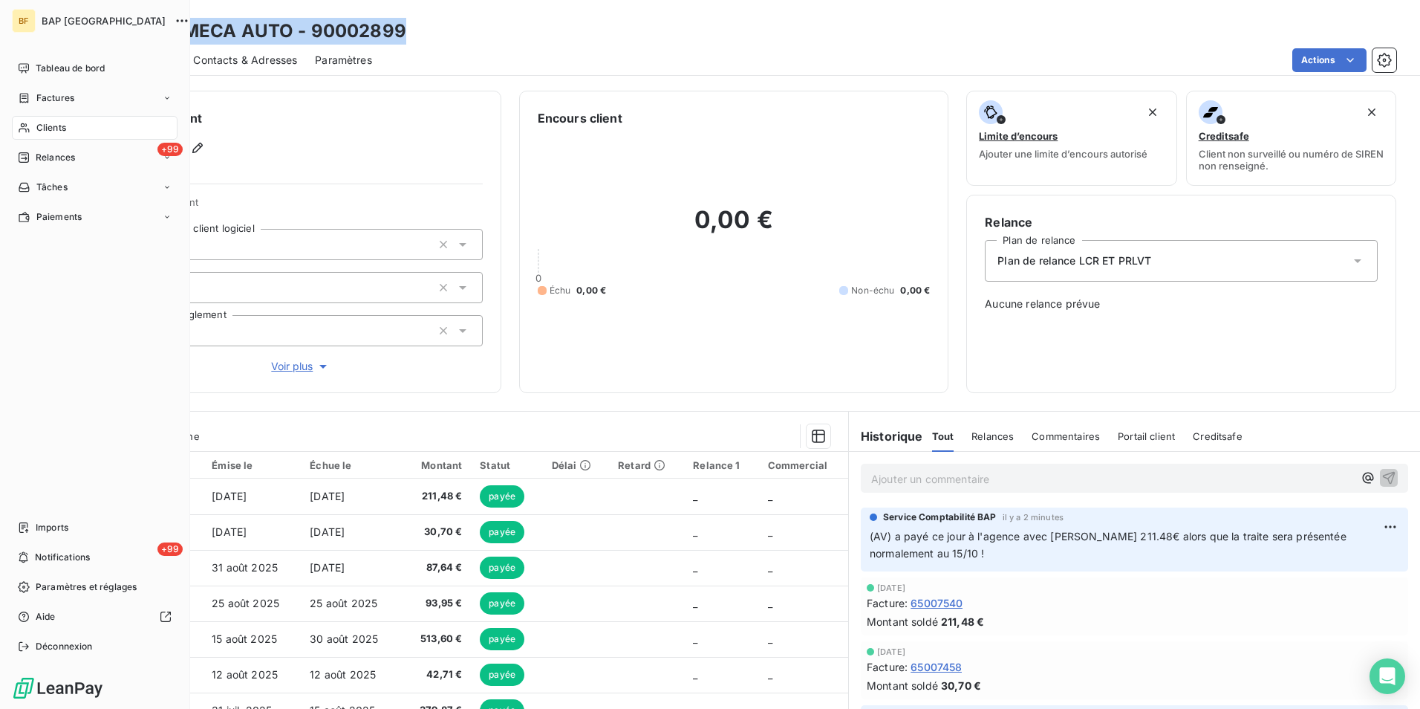
click at [9, 121] on div "BF BAP France Tableau de bord Factures Clients +99 Relances Tâches Paiements Im…" at bounding box center [95, 354] width 190 height 709
click at [35, 126] on div "Clients" at bounding box center [95, 128] width 166 height 24
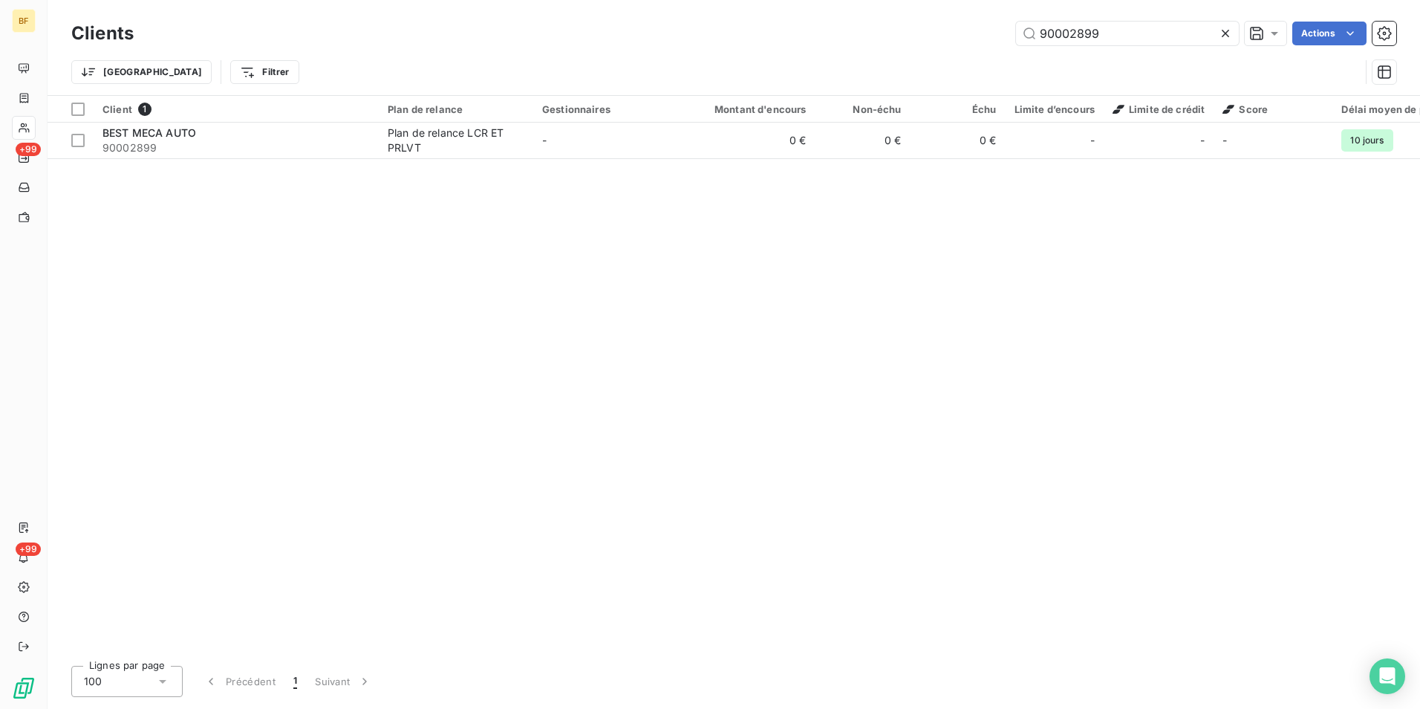
drag, startPoint x: 1139, startPoint y: 39, endPoint x: 981, endPoint y: 24, distance: 158.9
click at [981, 24] on div "90002899 Actions" at bounding box center [774, 34] width 1245 height 24
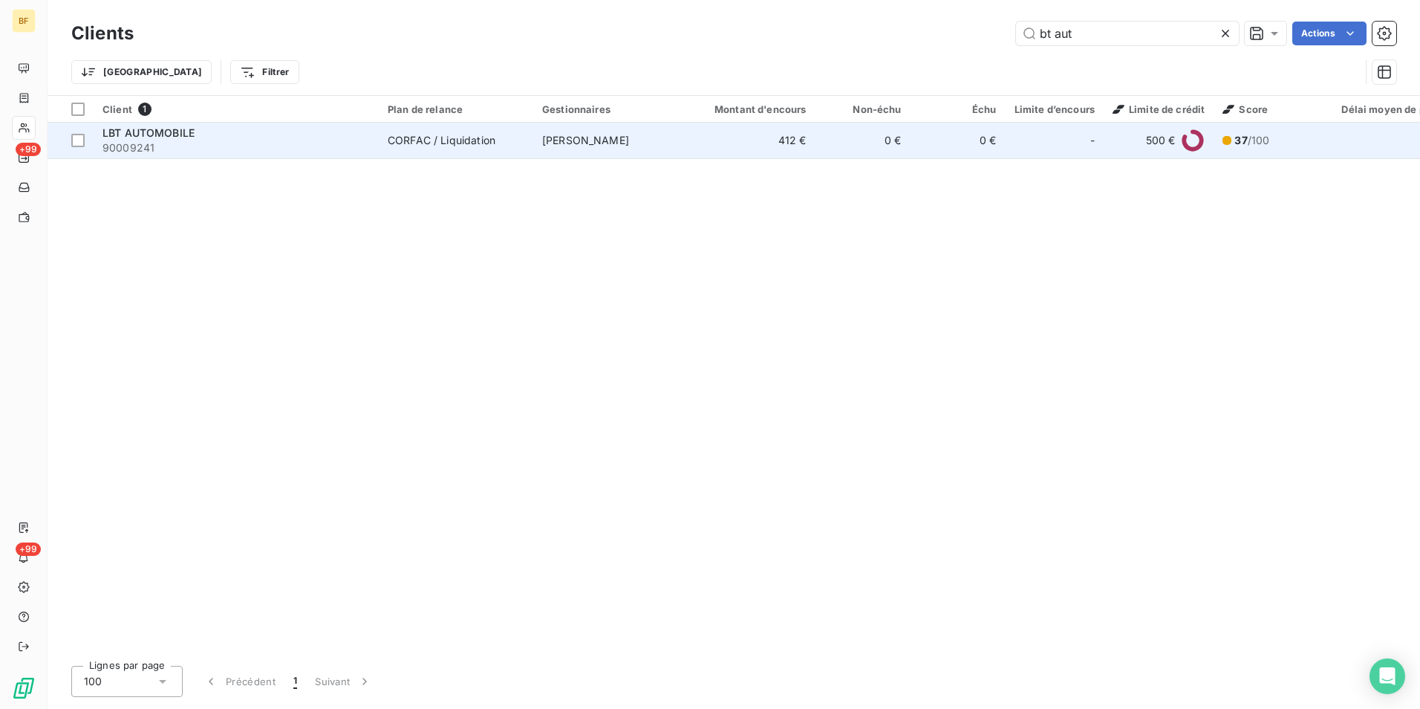
type input "bt aut"
click at [362, 126] on div "LBT AUTOMOBILE" at bounding box center [236, 133] width 267 height 15
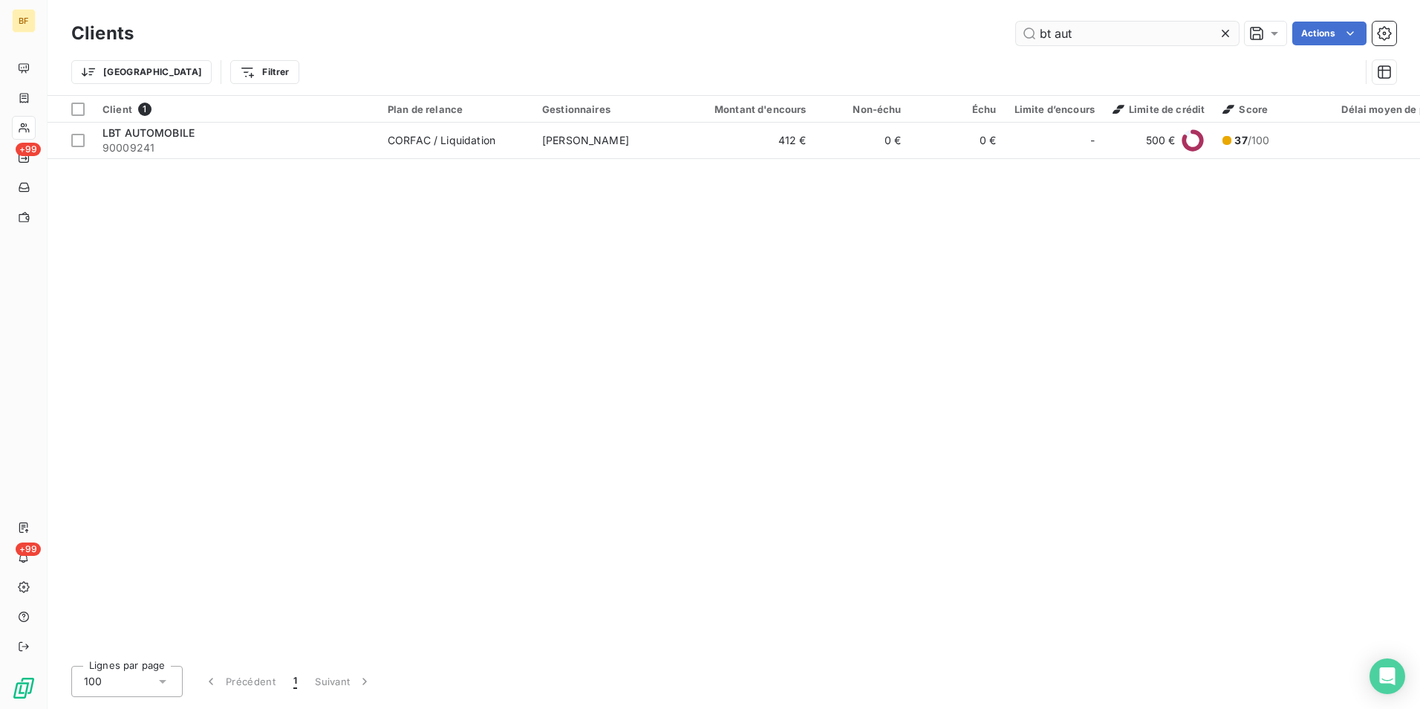
drag, startPoint x: 1094, startPoint y: 26, endPoint x: 1047, endPoint y: 27, distance: 47.6
click at [1047, 27] on input "bt aut" at bounding box center [1127, 34] width 223 height 24
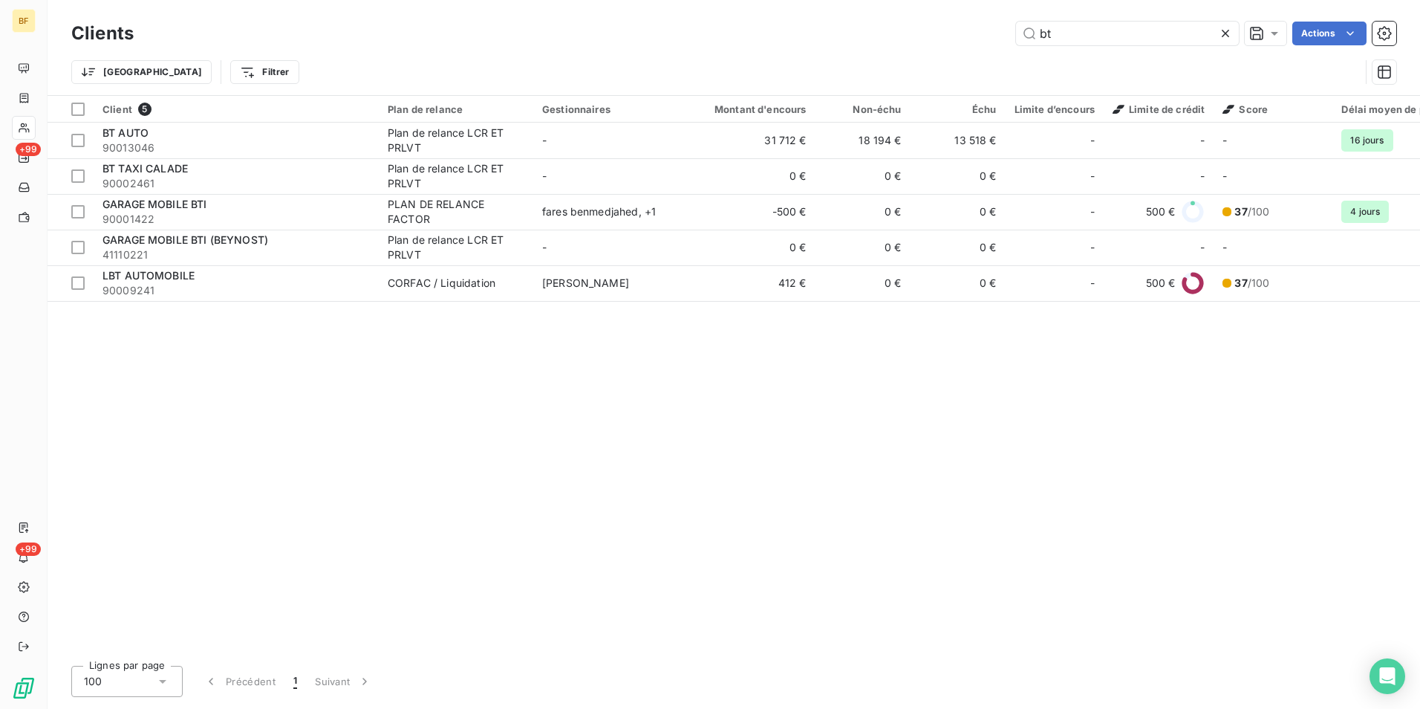
click at [961, 345] on div "Client 5 Plan de relance Gestionnaires Montant d'encours Non-échu Échu Limite d…" at bounding box center [734, 375] width 1373 height 558
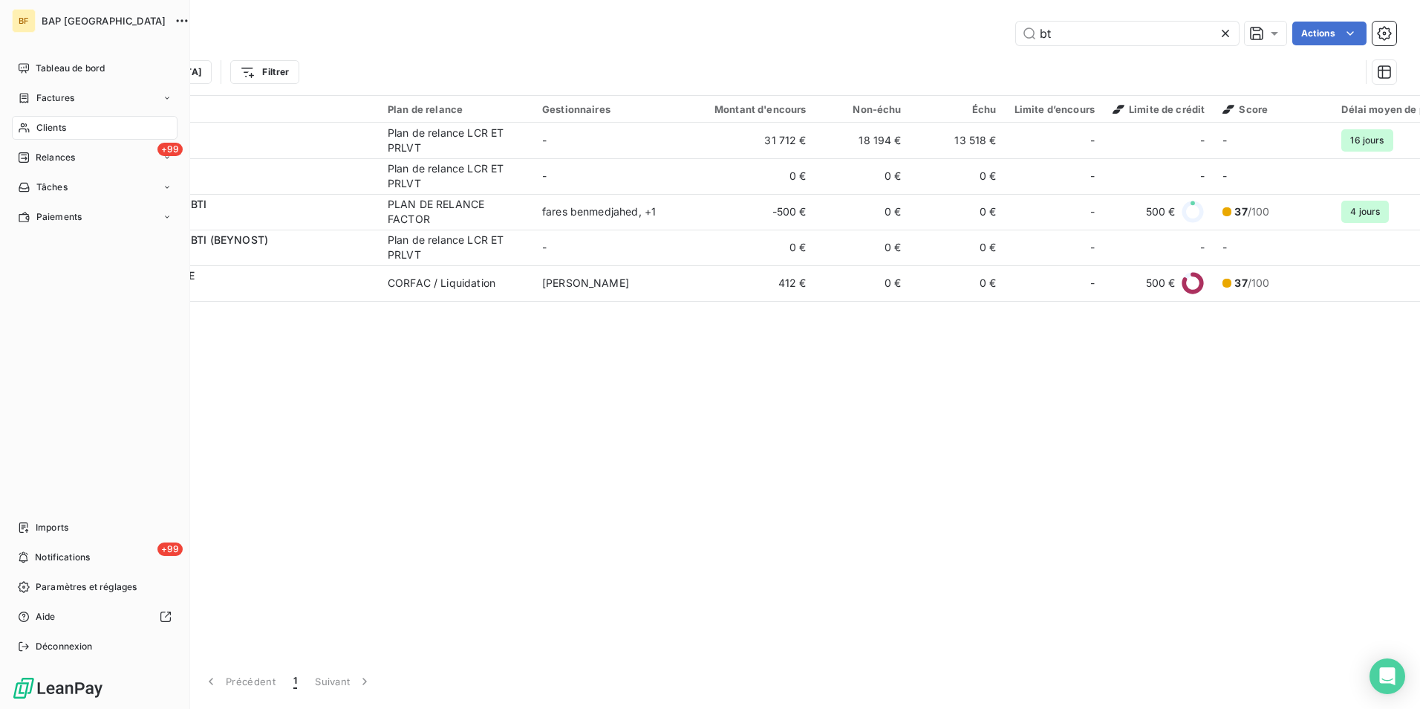
click at [53, 132] on span "Clients" at bounding box center [51, 127] width 30 height 13
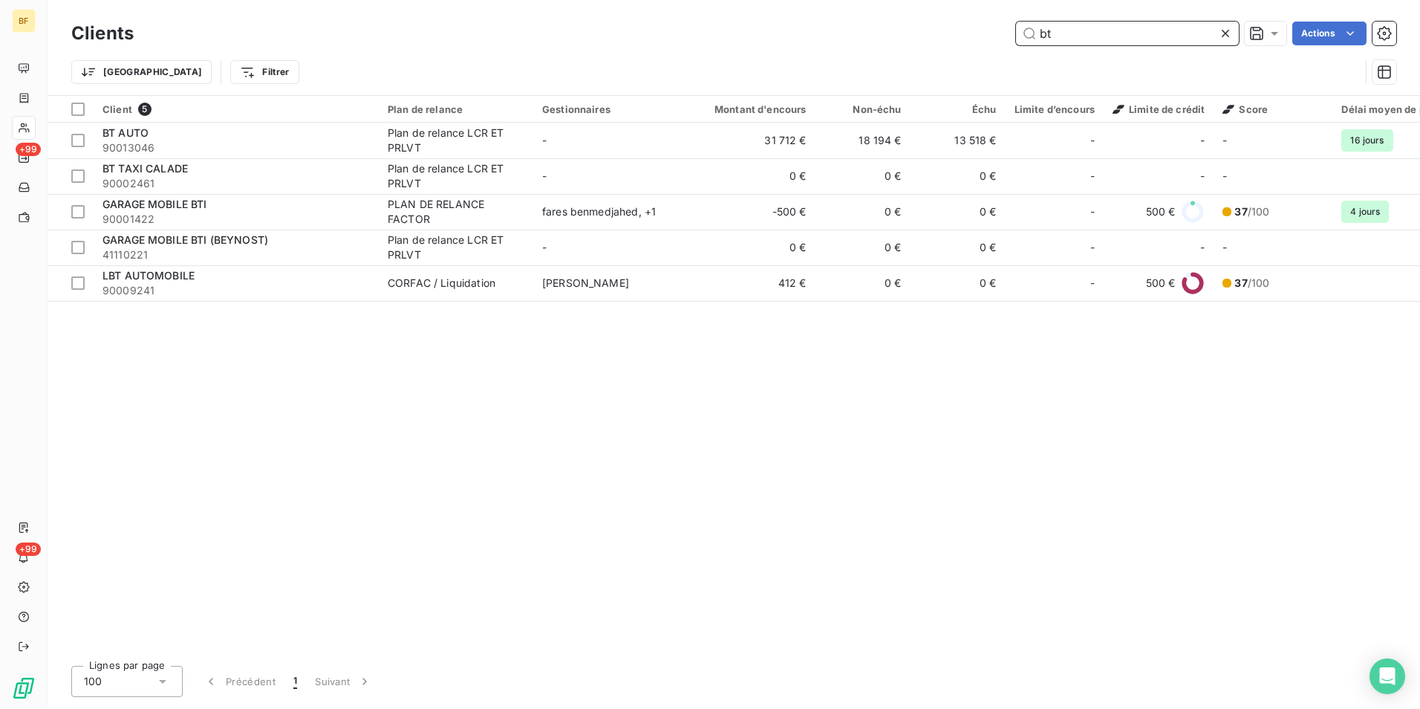
click at [1083, 40] on input "bt" at bounding box center [1127, 34] width 223 height 24
click at [1089, 33] on input "bt" at bounding box center [1127, 34] width 223 height 24
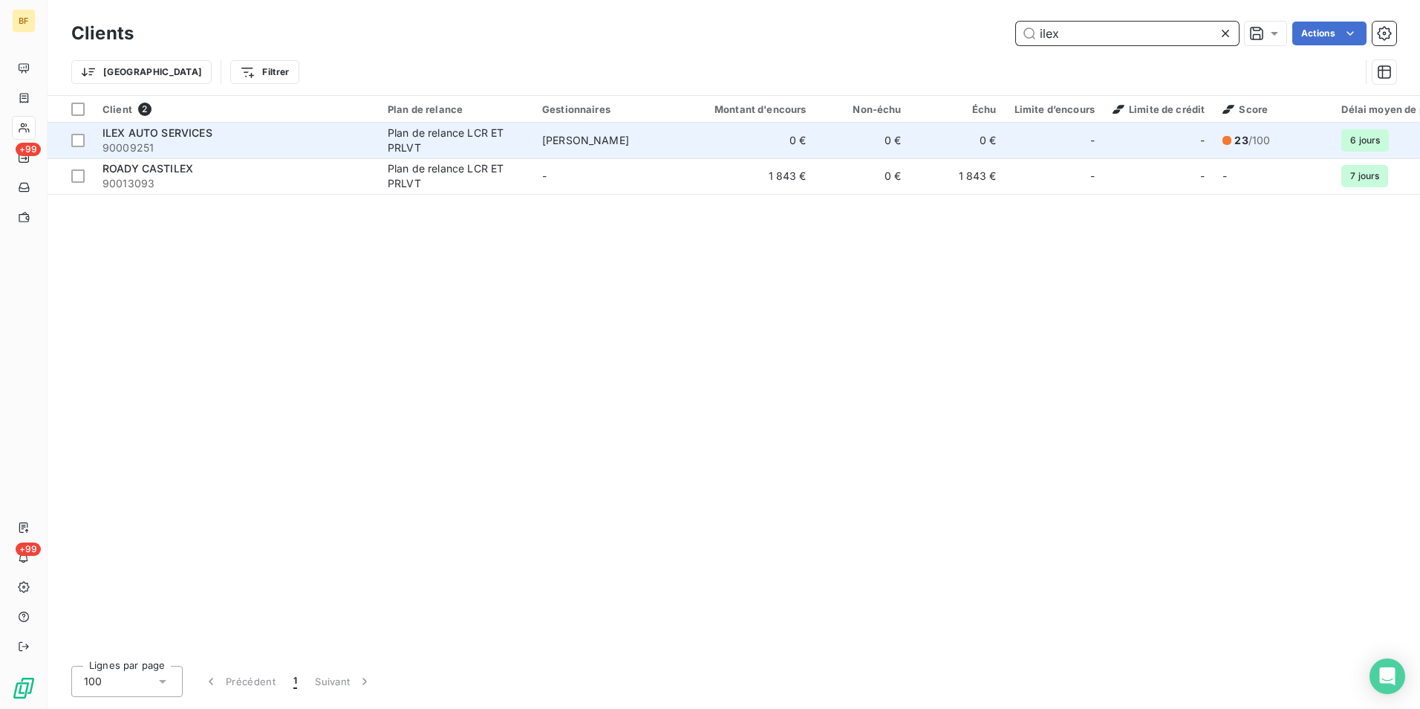
type input "ilex"
click at [213, 141] on span "90009251" at bounding box center [236, 147] width 267 height 15
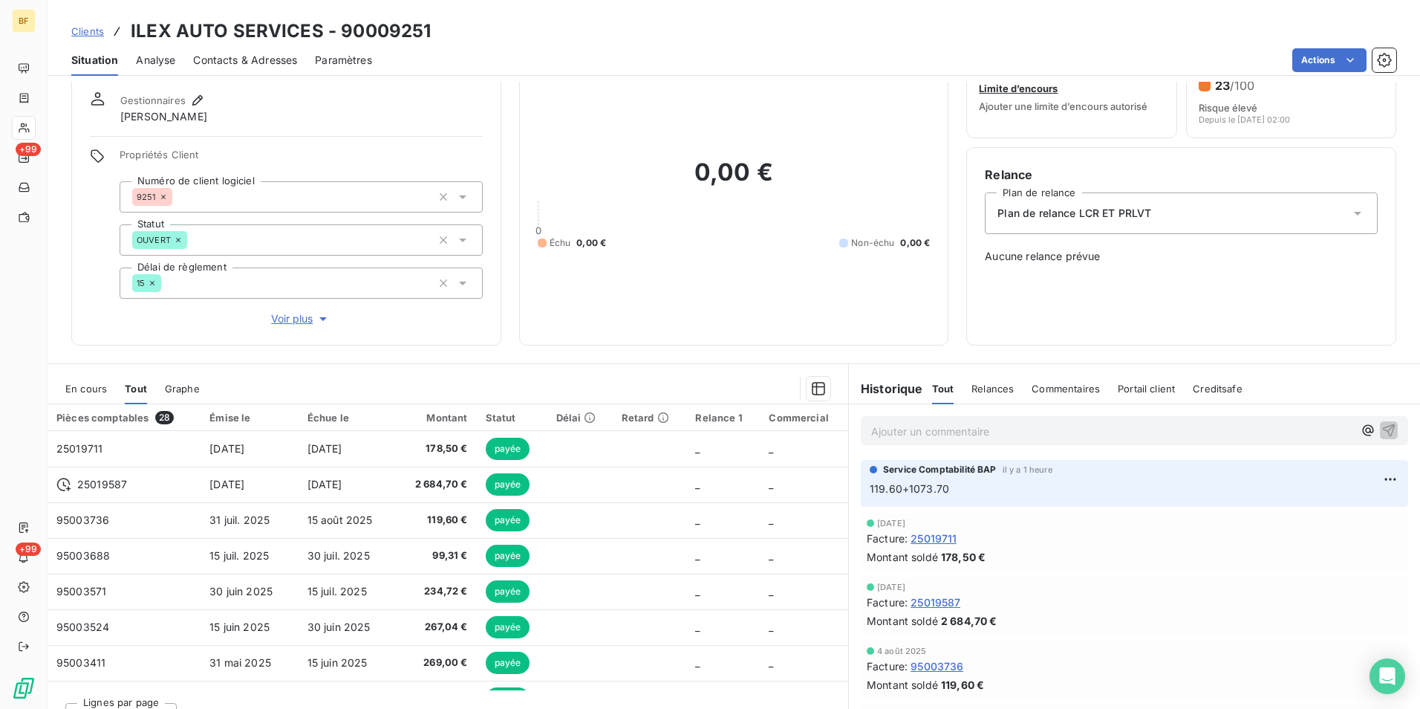
scroll to position [74, 0]
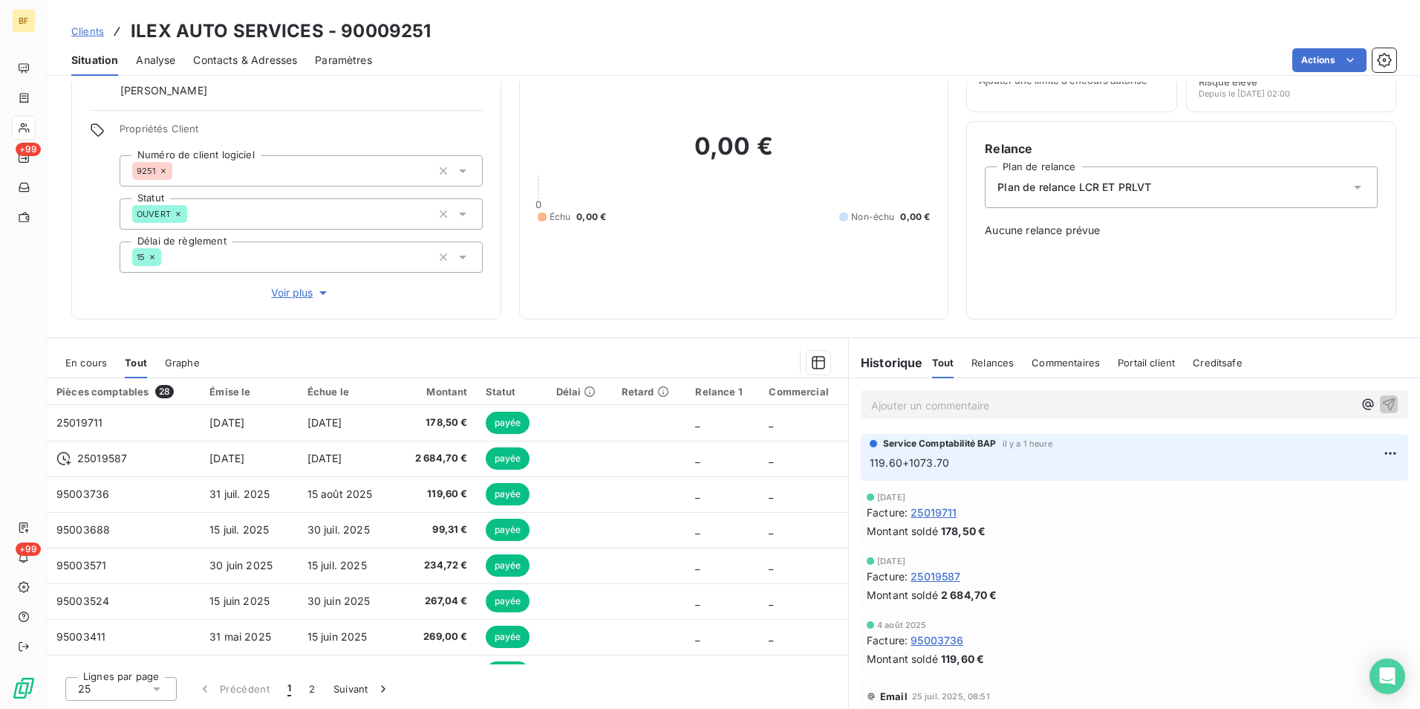
click at [257, 59] on span "Contacts & Adresses" at bounding box center [245, 60] width 104 height 15
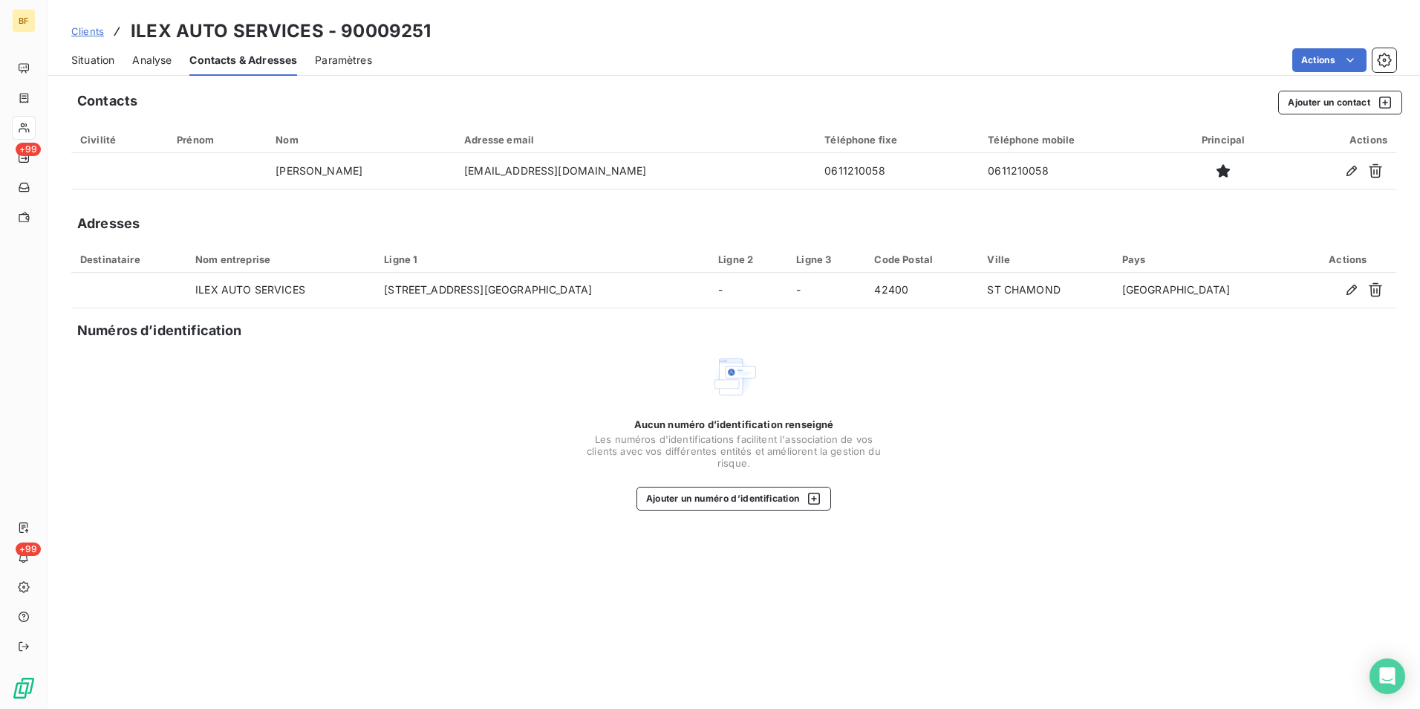
click at [78, 57] on span "Situation" at bounding box center [92, 60] width 43 height 15
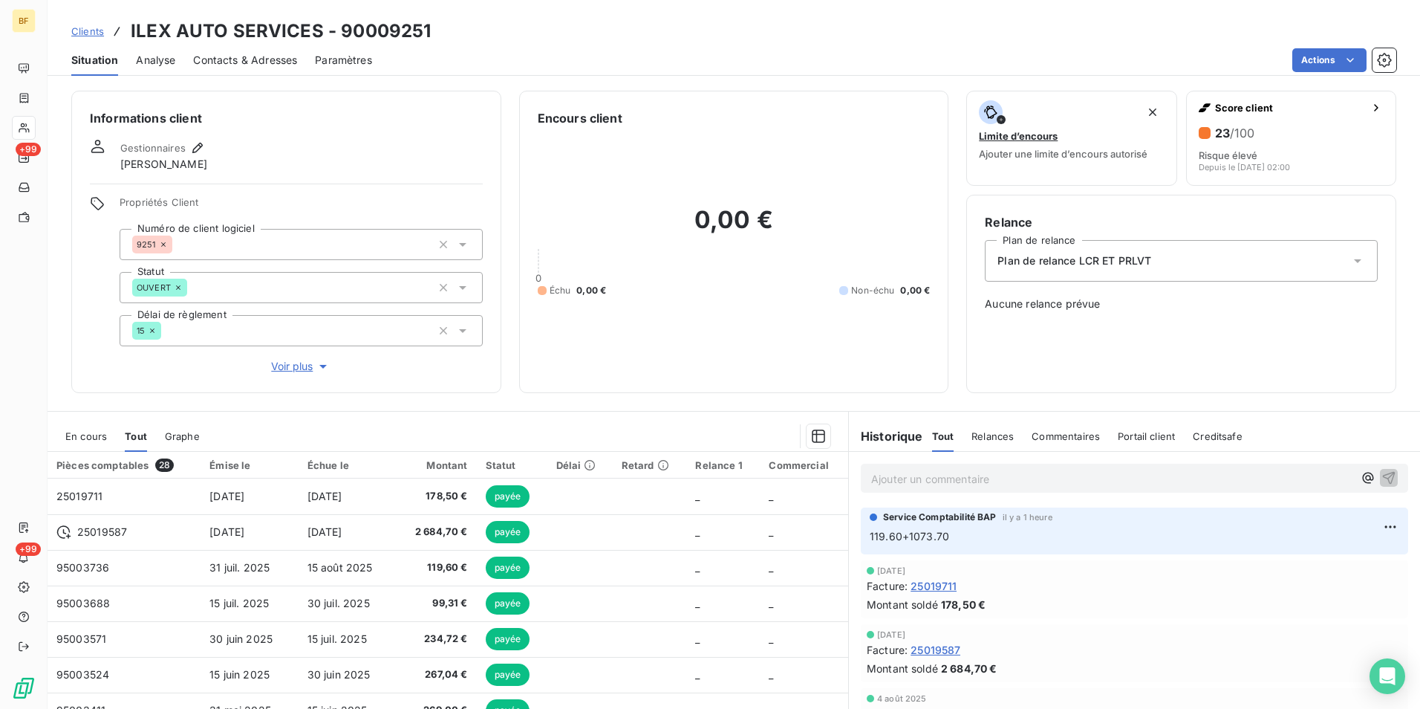
click at [242, 54] on span "Contacts & Adresses" at bounding box center [245, 60] width 104 height 15
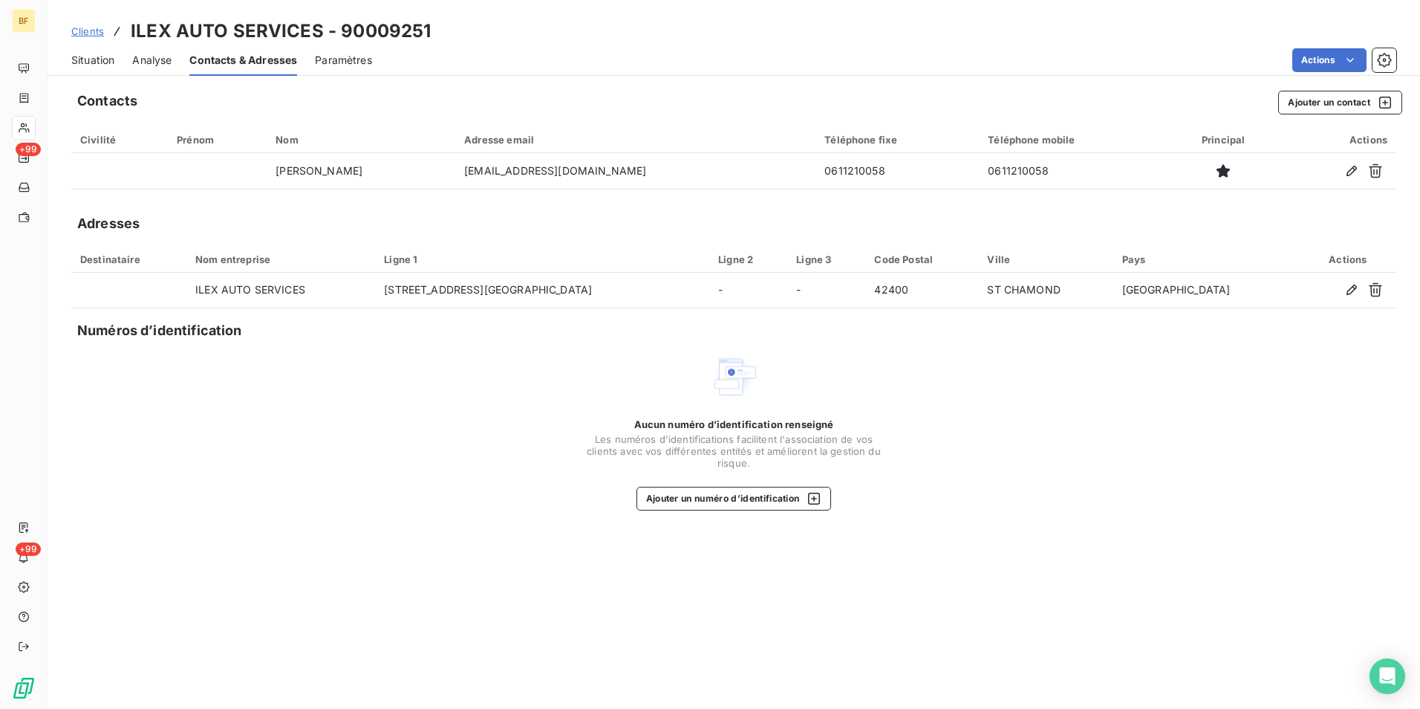
click at [91, 56] on span "Situation" at bounding box center [92, 60] width 43 height 15
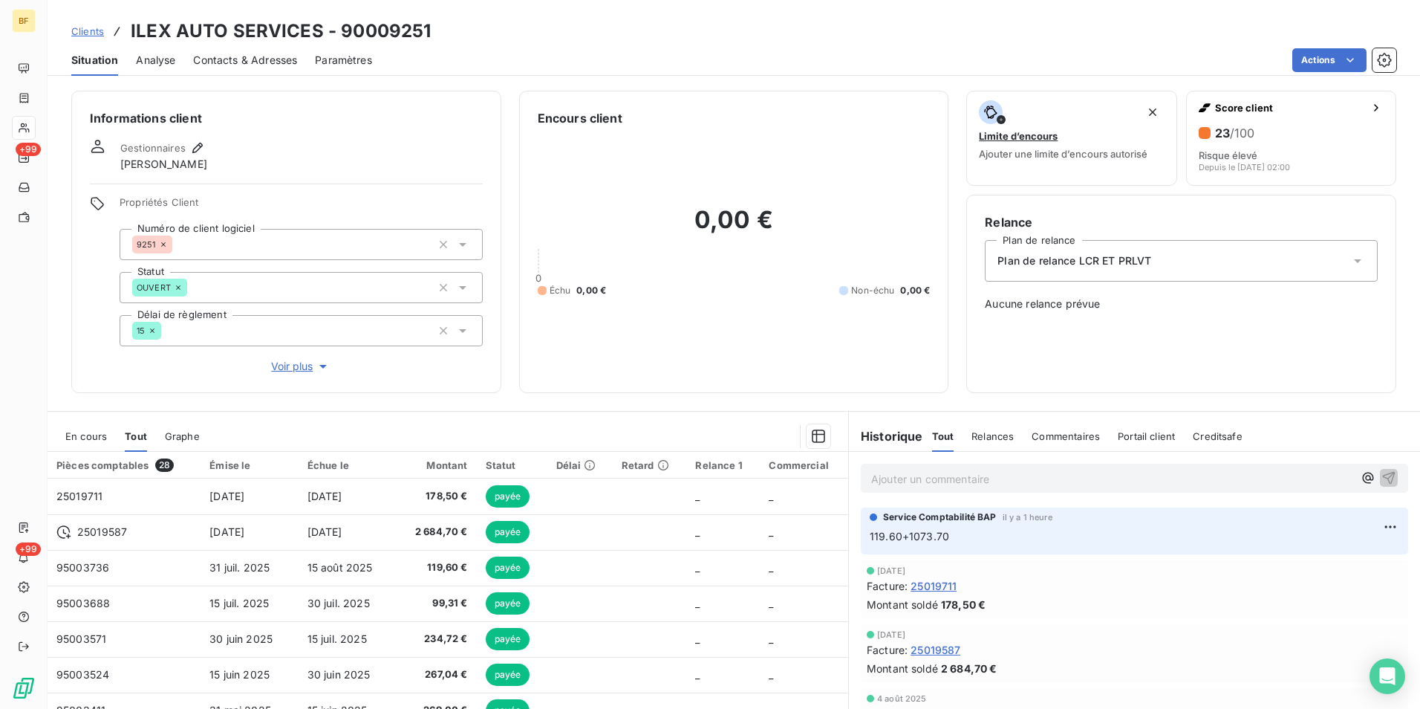
click at [273, 68] on div "Contacts & Adresses" at bounding box center [245, 60] width 104 height 31
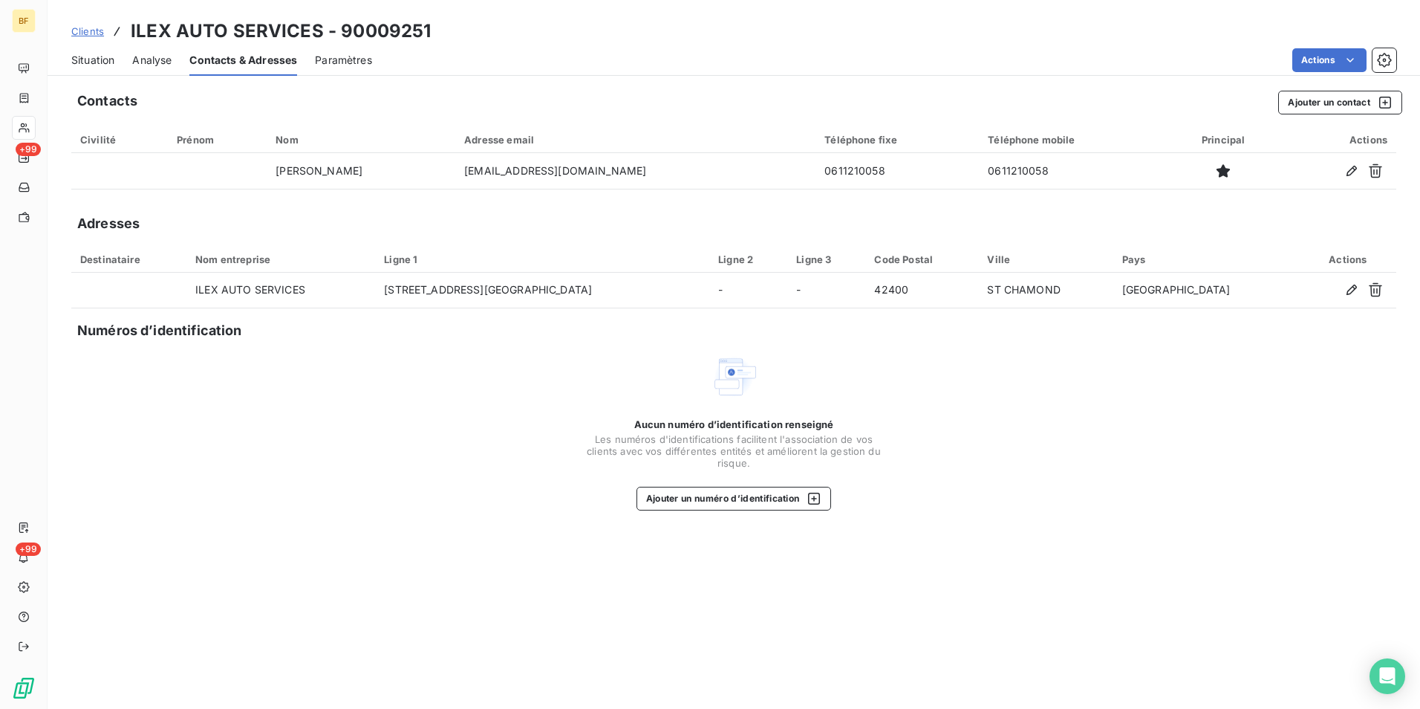
click at [89, 59] on span "Situation" at bounding box center [92, 60] width 43 height 15
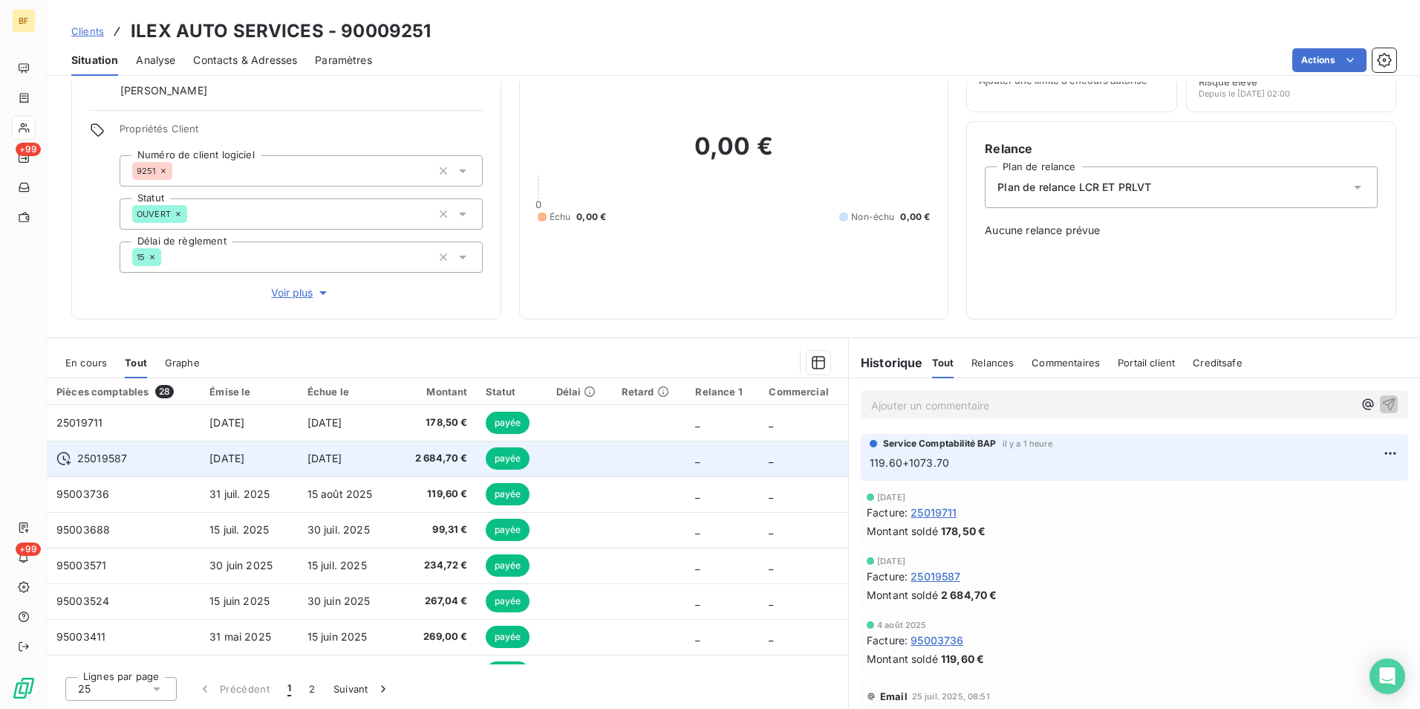
click at [415, 467] on td "2 684,70 €" at bounding box center [436, 459] width 79 height 36
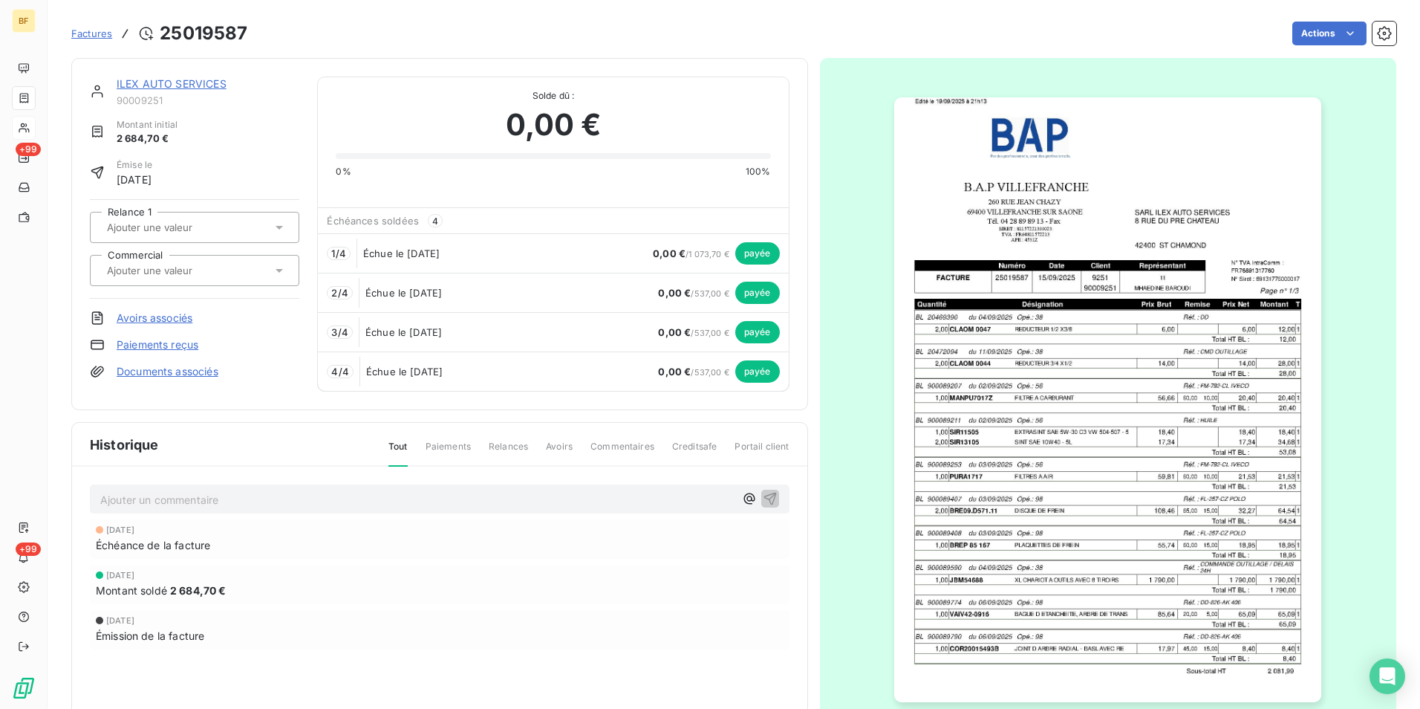
click at [1107, 435] on img "button" at bounding box center [1107, 399] width 427 height 605
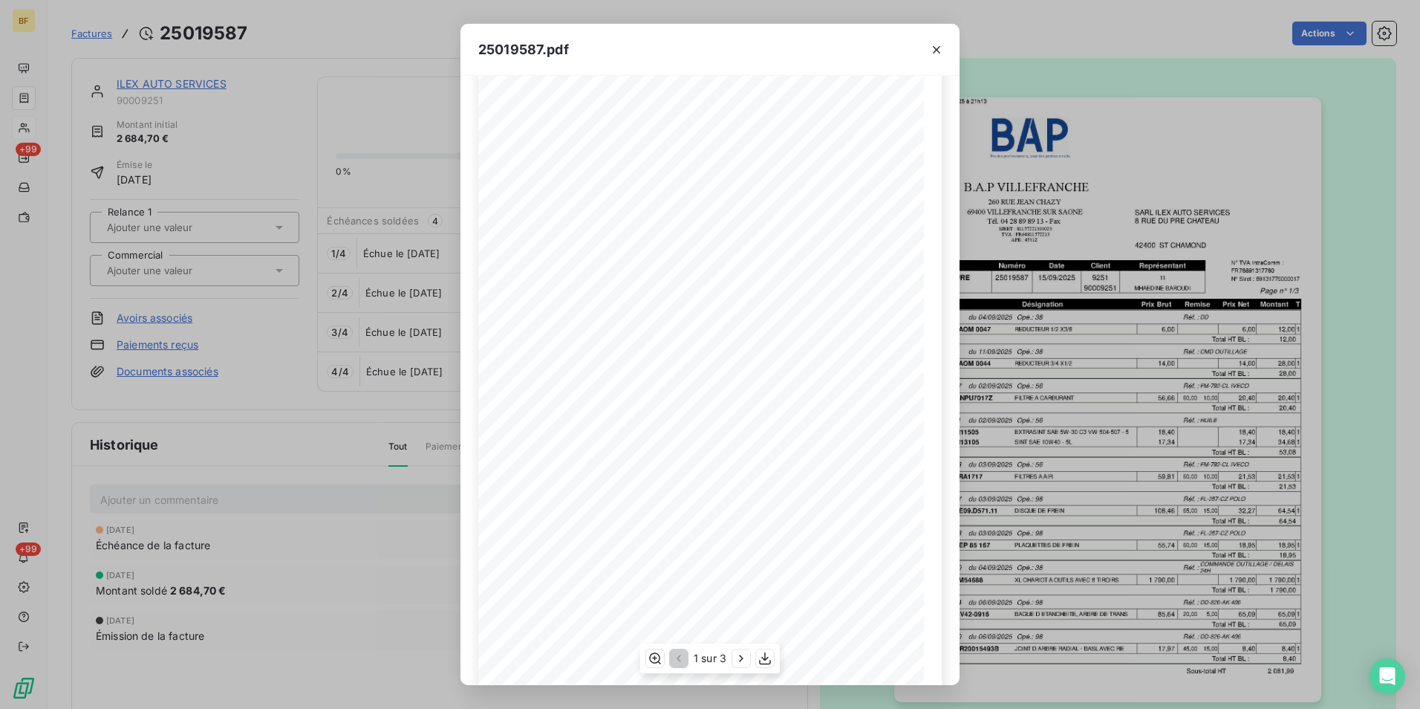
scroll to position [56, 0]
click at [742, 655] on icon "button" at bounding box center [741, 658] width 15 height 15
click at [761, 652] on icon "button" at bounding box center [766, 658] width 15 height 15
drag, startPoint x: 290, startPoint y: 40, endPoint x: 82, endPoint y: 3, distance: 210.6
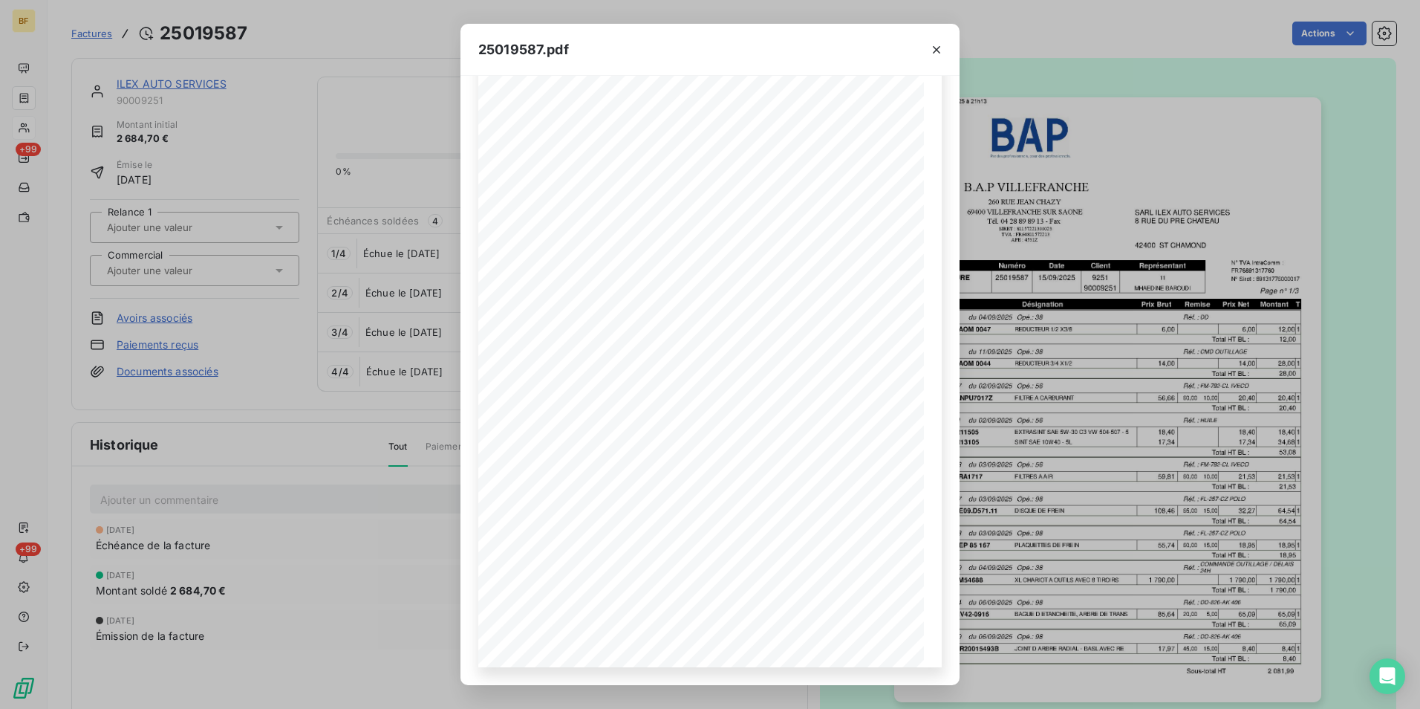
click at [285, 40] on div "25019587.pdf B.A.P VILLEFRANCHE SARL ILEX AUTO SERVICES [STREET_ADDRESS][GEOGRA…" at bounding box center [710, 354] width 1420 height 709
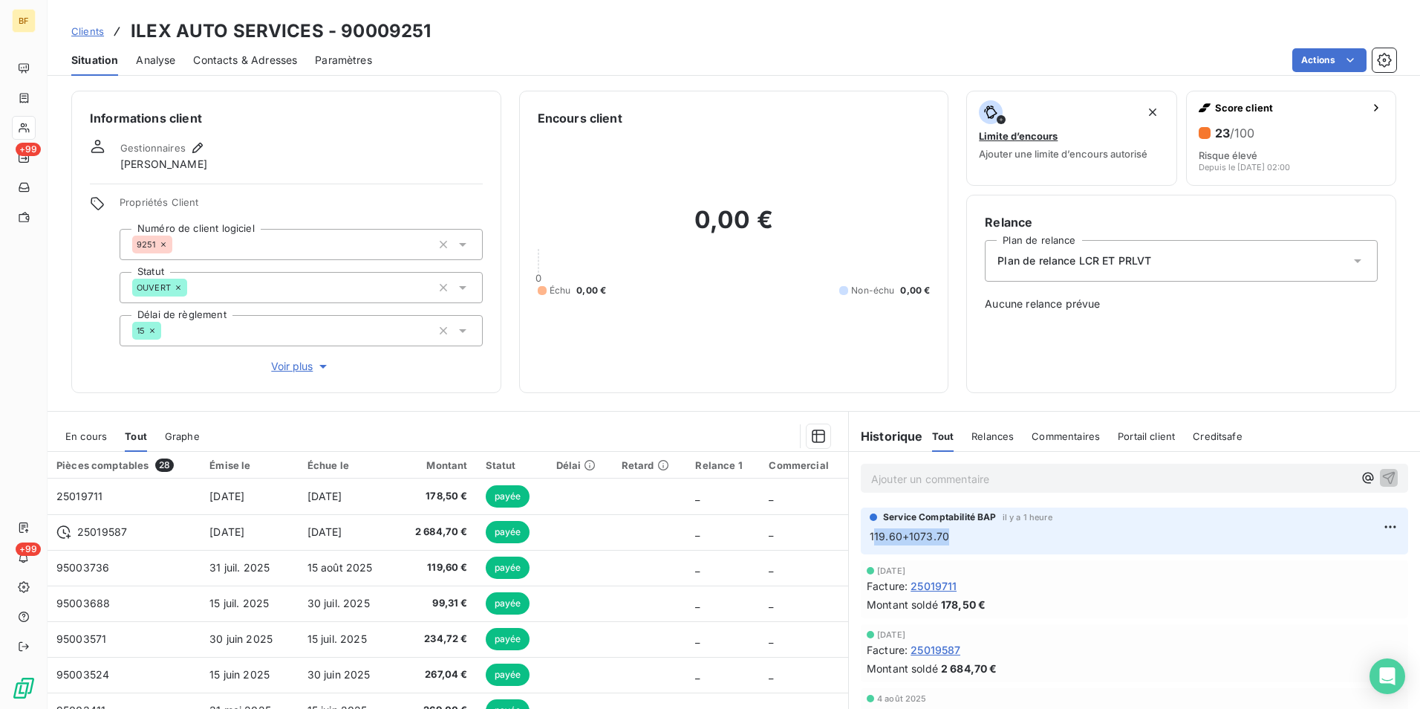
drag, startPoint x: 867, startPoint y: 547, endPoint x: 961, endPoint y: 533, distance: 94.6
click at [961, 533] on div "Service Comptabilité BAP il y a 1 heure 119.60+1073.70" at bounding box center [1135, 530] width 548 height 47
click at [734, 327] on div "0,00 € 0 Échu 0,00 € Non-échu 0,00 €" at bounding box center [734, 250] width 393 height 247
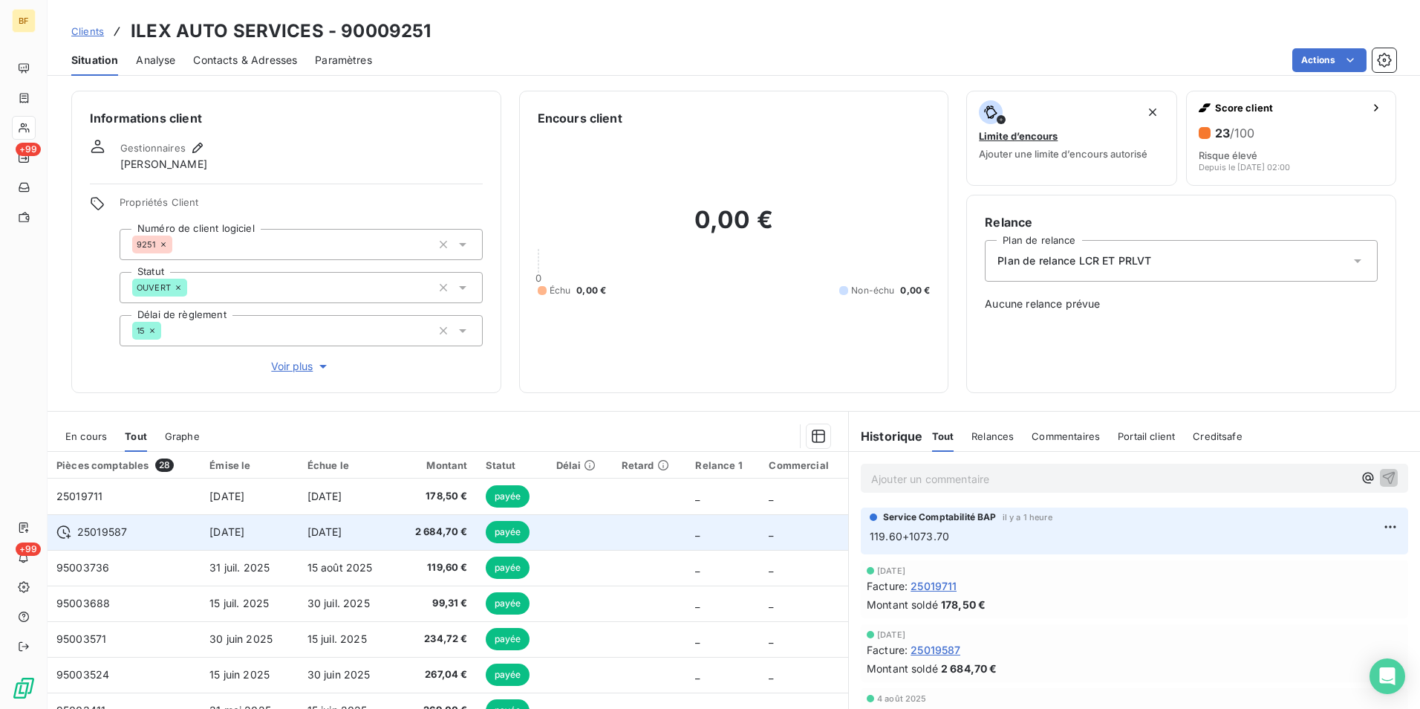
click at [412, 528] on span "2 684,70 €" at bounding box center [437, 531] width 62 height 15
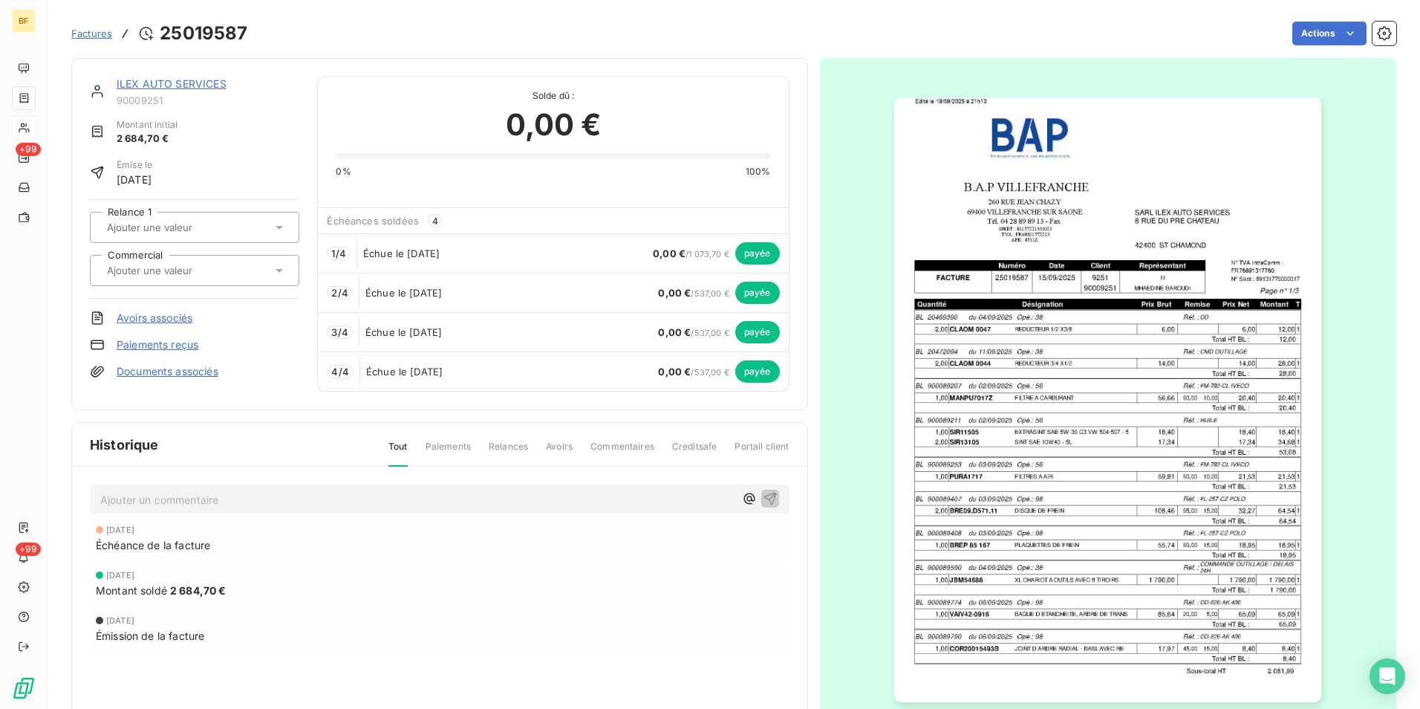
click at [1085, 409] on img "button" at bounding box center [1107, 399] width 427 height 605
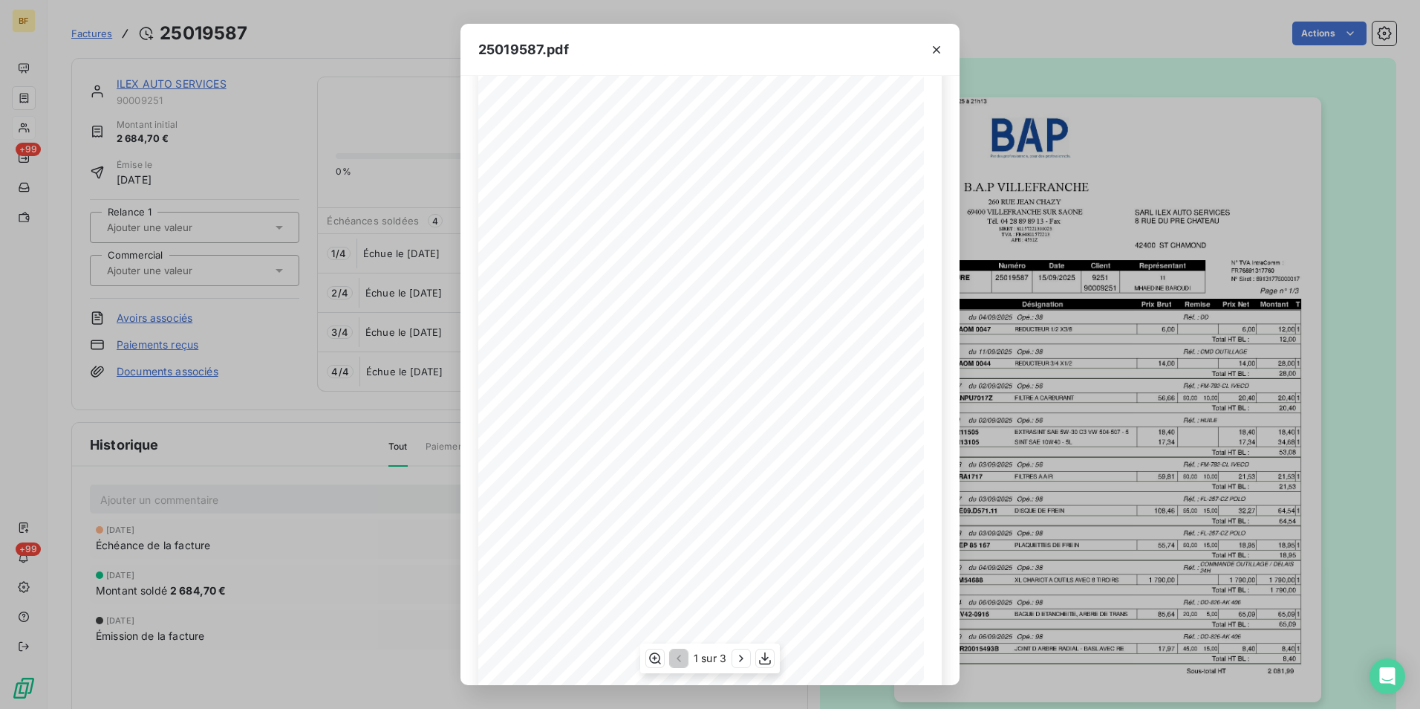
scroll to position [56, 0]
click at [736, 652] on icon "button" at bounding box center [741, 658] width 15 height 15
click at [736, 652] on icon "button" at bounding box center [742, 658] width 15 height 15
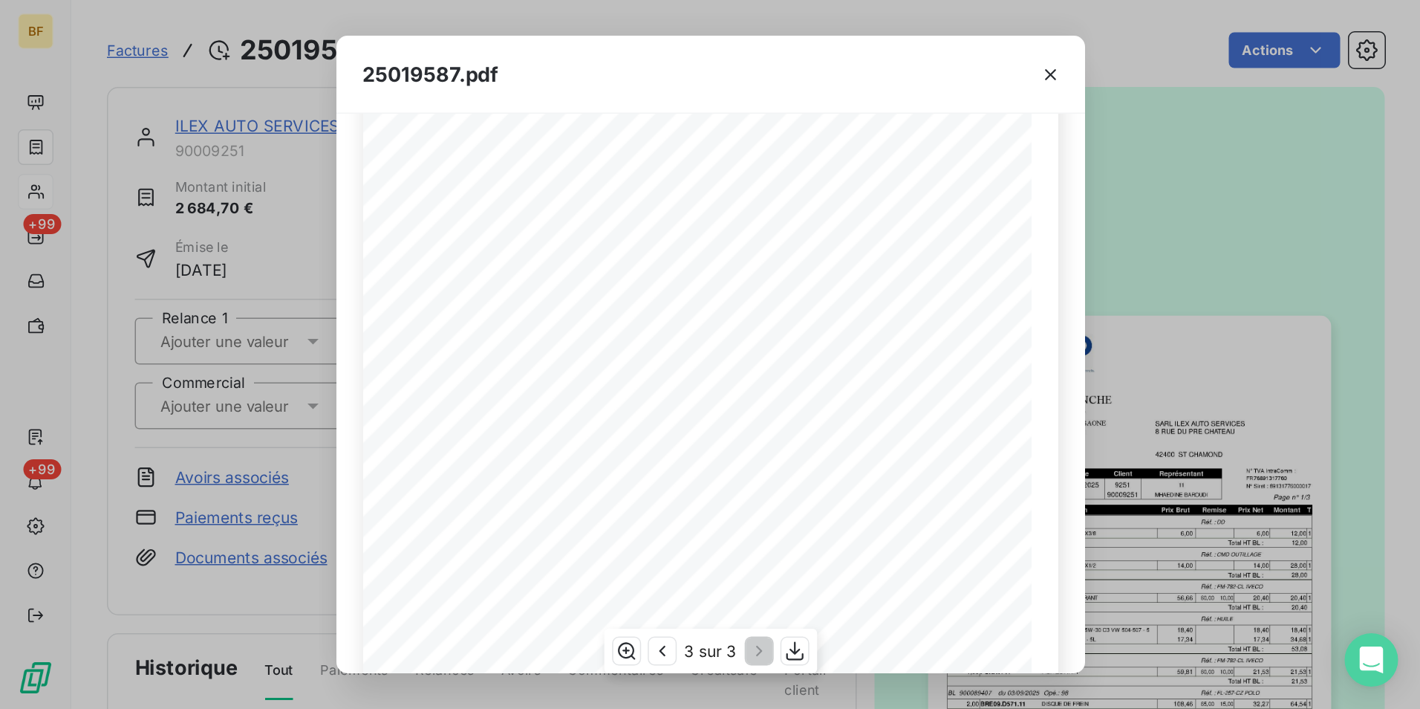
scroll to position [292, 0]
drag, startPoint x: 360, startPoint y: 358, endPoint x: 483, endPoint y: 359, distance: 122.6
click at [483, 359] on div "B.A.P VILLEFRANCHE SARL ILEX AUTO SERVICES [GEOGRAPHIC_DATA][PERSON_NAME] [STRE…" at bounding box center [474, 117] width 446 height 631
click at [466, 383] on span "537,00 €" at bounding box center [472, 379] width 30 height 7
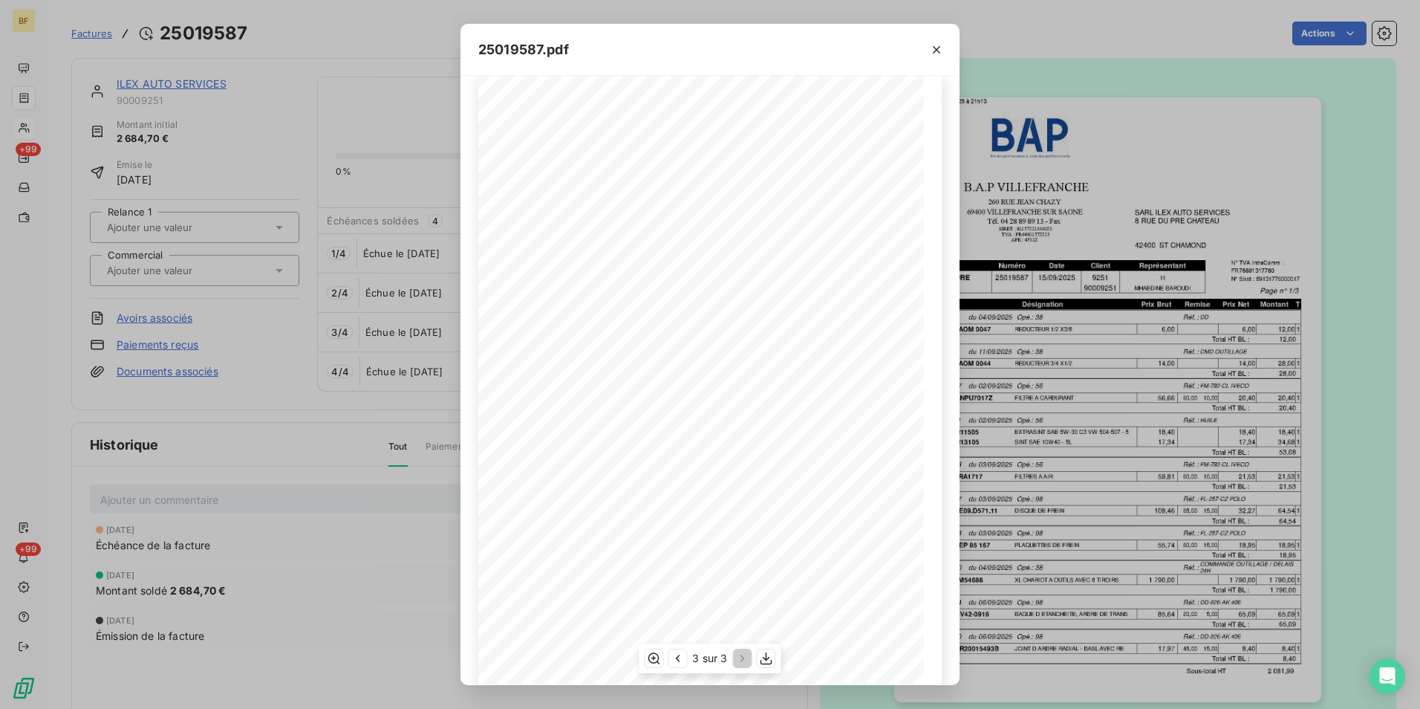
scroll to position [0, 0]
drag, startPoint x: 942, startPoint y: 52, endPoint x: 556, endPoint y: 50, distance: 385.6
click at [932, 52] on icon "button" at bounding box center [936, 49] width 15 height 15
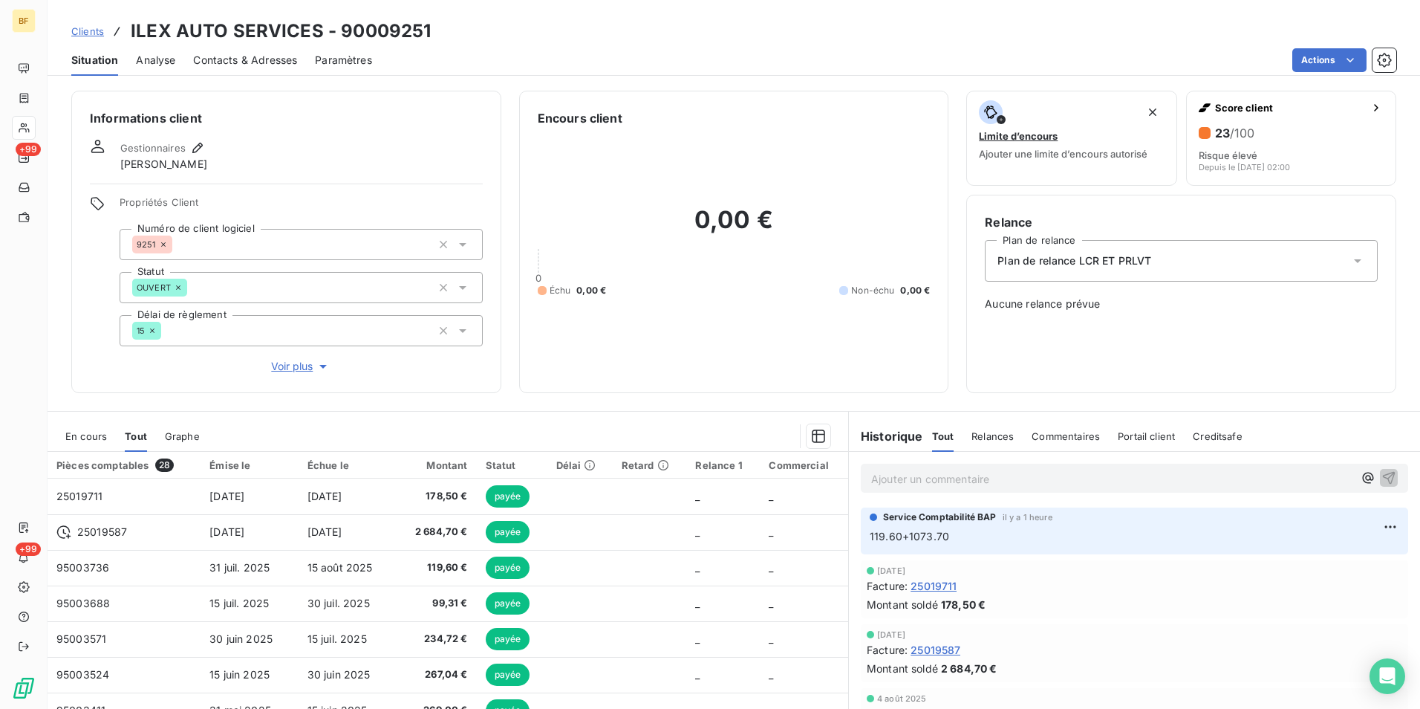
click at [284, 67] on span "Contacts & Adresses" at bounding box center [245, 60] width 104 height 15
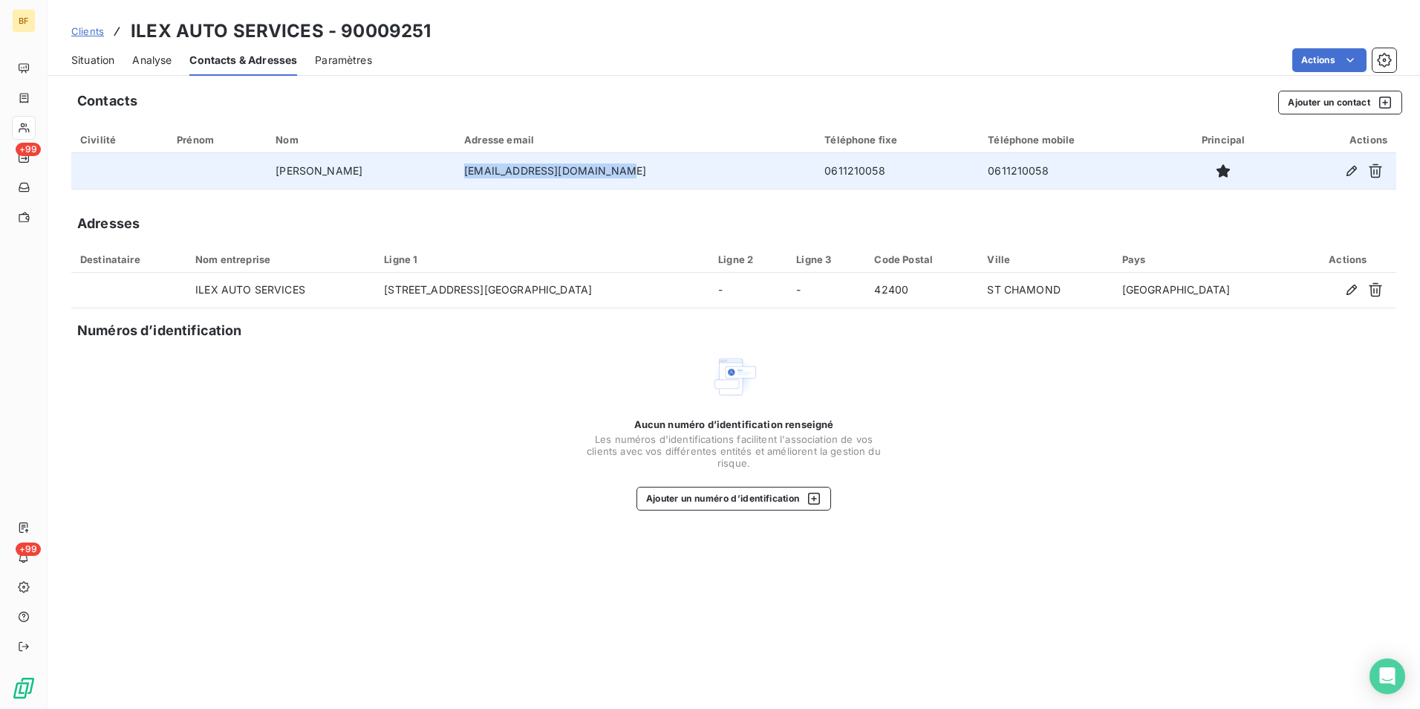
drag, startPoint x: 645, startPoint y: 164, endPoint x: 479, endPoint y: 171, distance: 165.8
click at [479, 171] on td "[EMAIL_ADDRESS][DOMAIN_NAME]" at bounding box center [635, 171] width 360 height 36
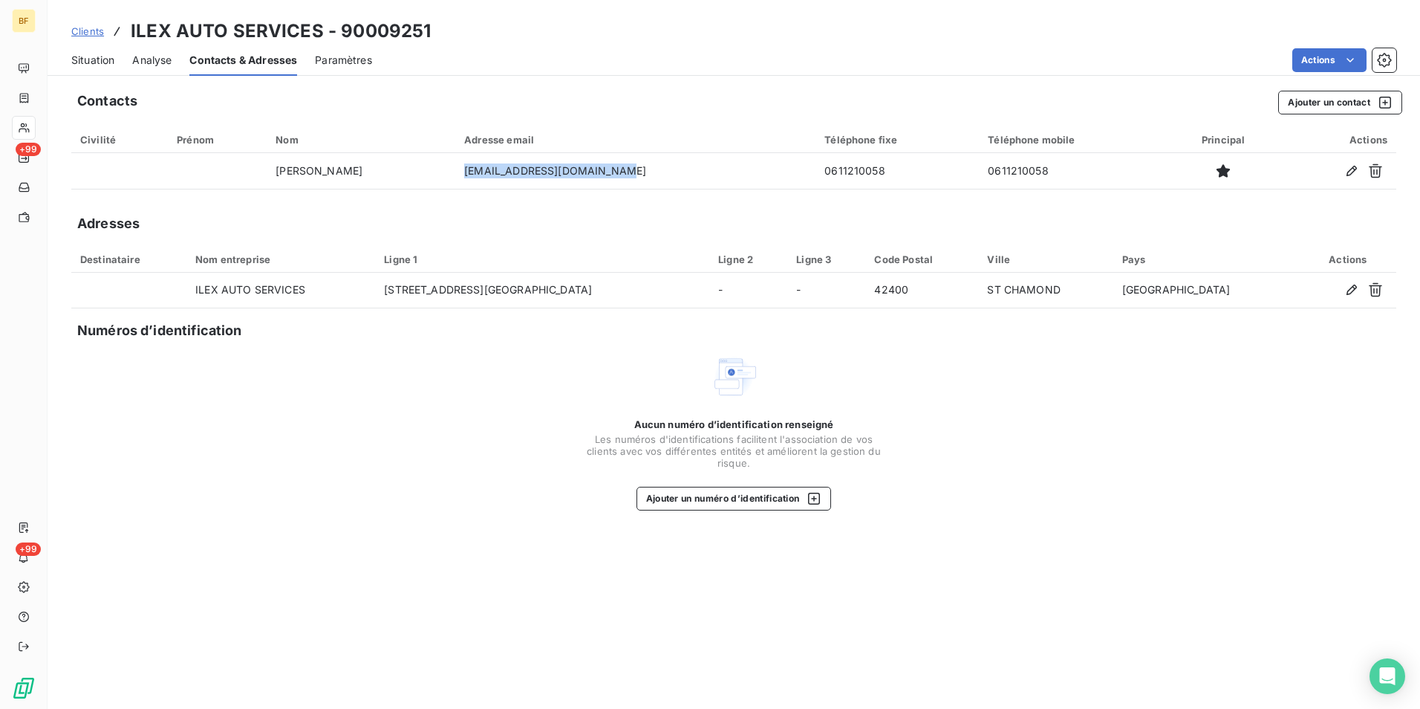
copy td "[EMAIL_ADDRESS][DOMAIN_NAME]"
click at [96, 59] on span "Situation" at bounding box center [92, 60] width 43 height 15
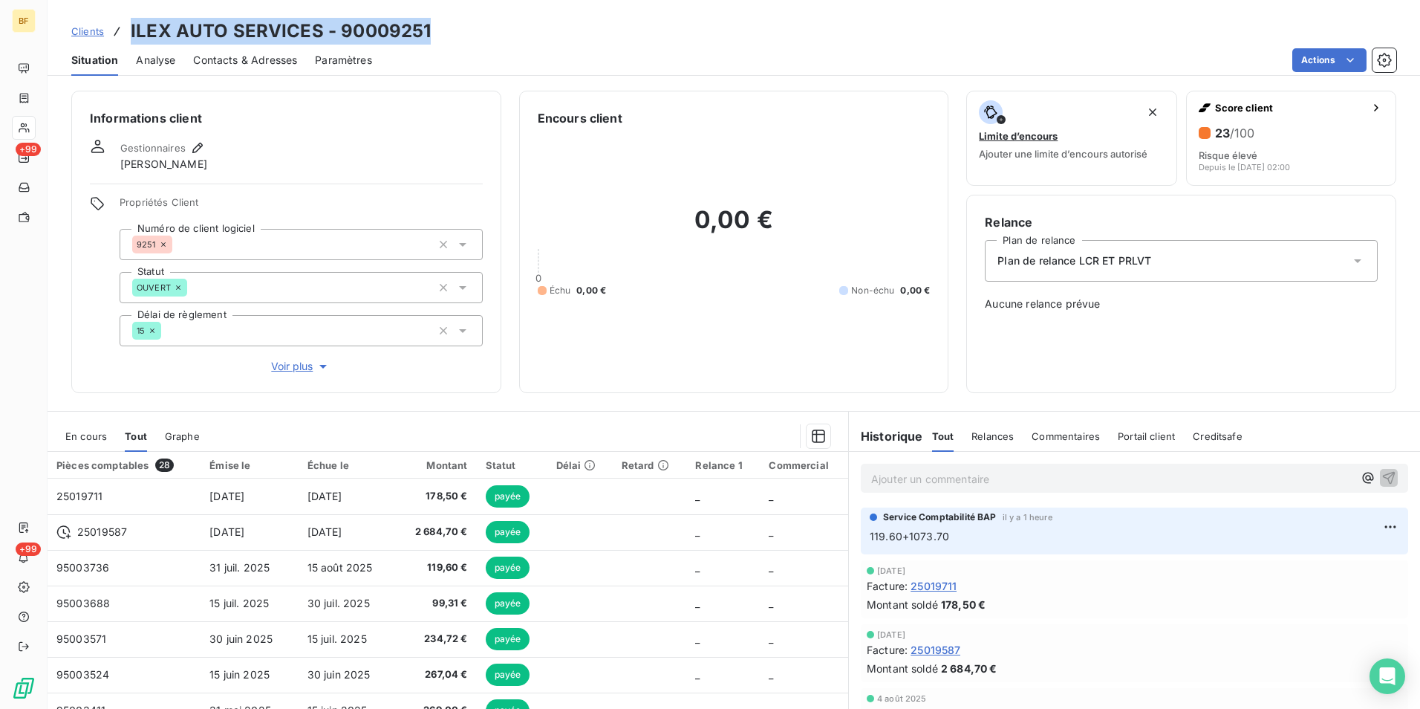
drag, startPoint x: 453, startPoint y: 30, endPoint x: 131, endPoint y: 24, distance: 322.5
click at [131, 24] on div "Clients ILEX AUTO SERVICES - 90009251" at bounding box center [734, 31] width 1373 height 27
copy h3 "ILEX AUTO SERVICES - 90009251"
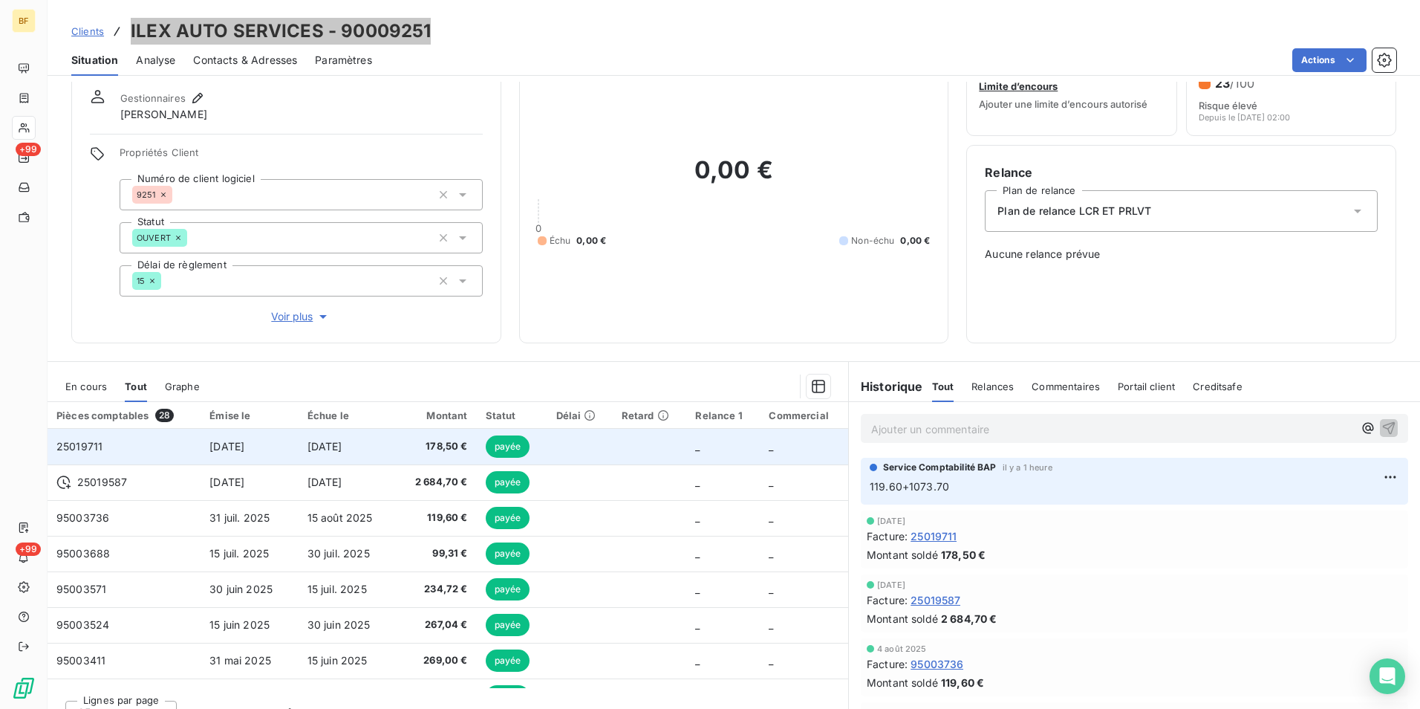
scroll to position [74, 0]
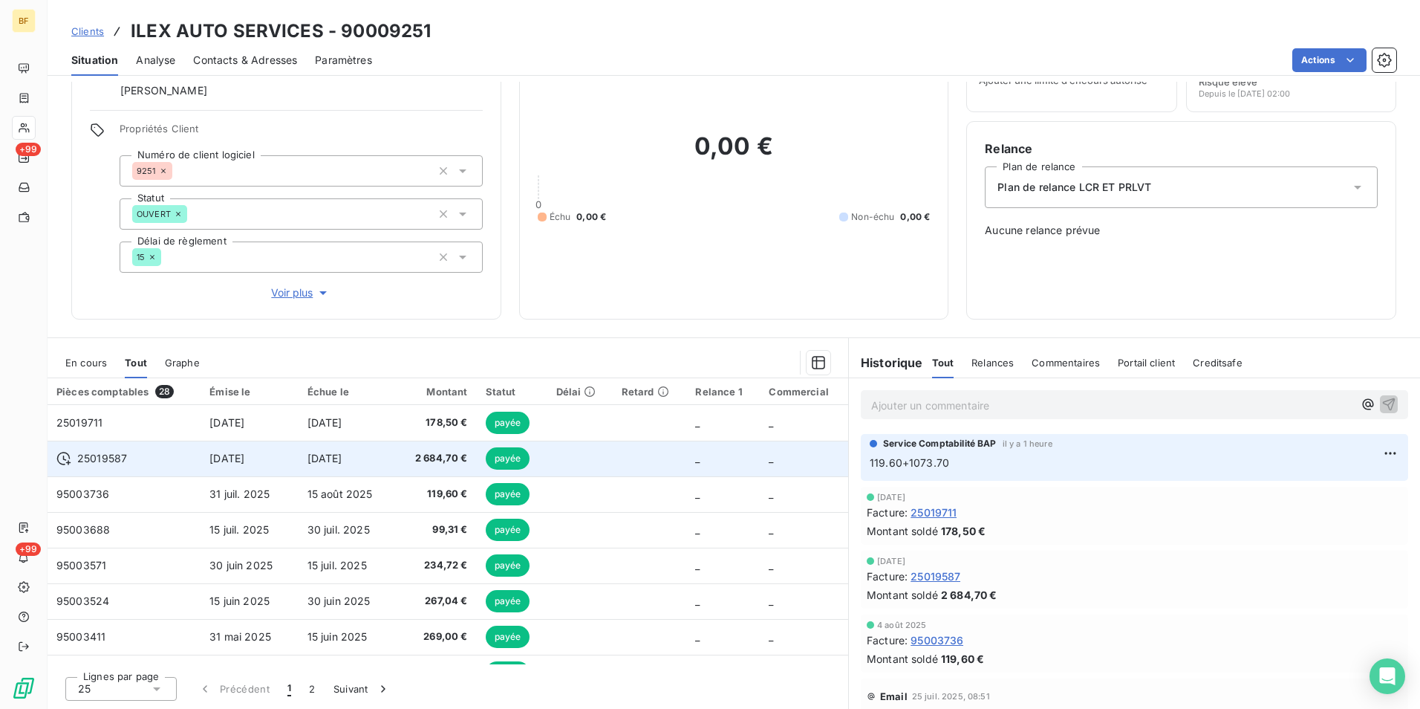
click at [467, 459] on td "2 684,70 €" at bounding box center [436, 459] width 79 height 36
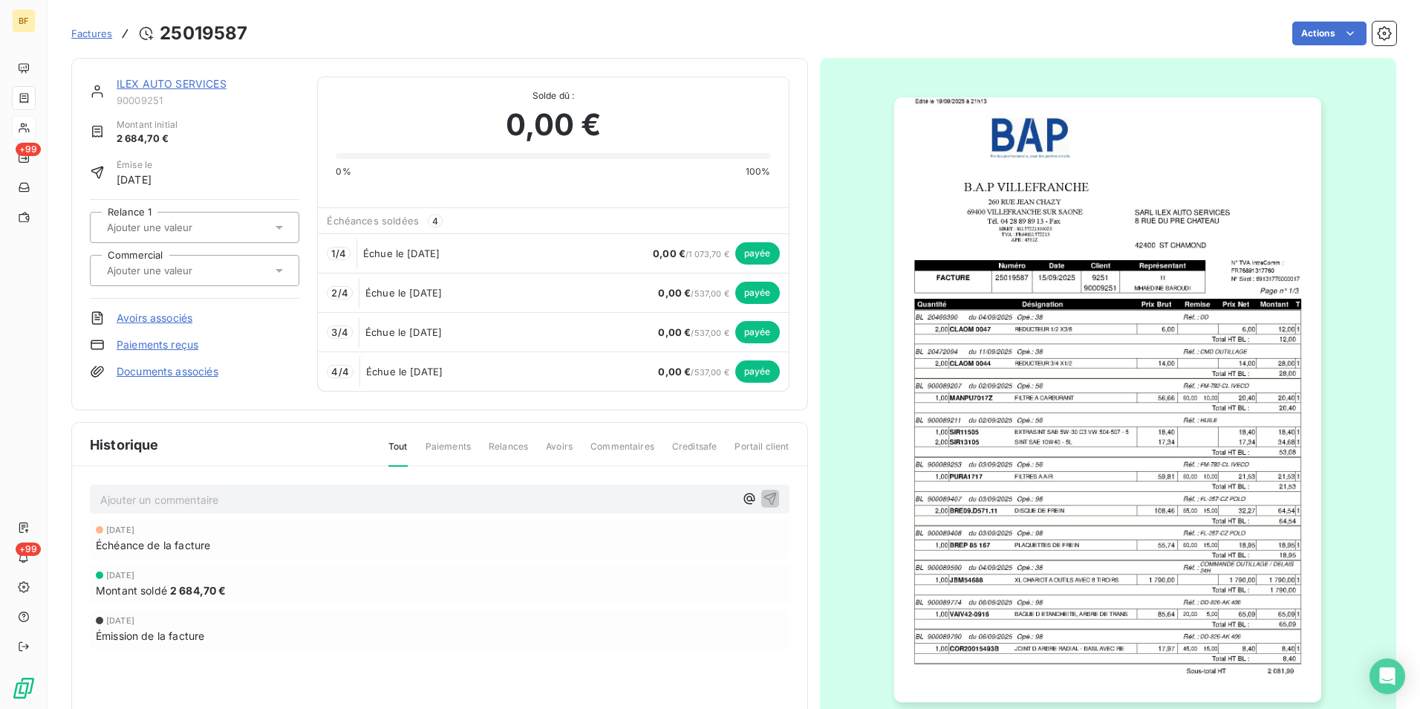
click at [1138, 448] on img "button" at bounding box center [1107, 399] width 427 height 605
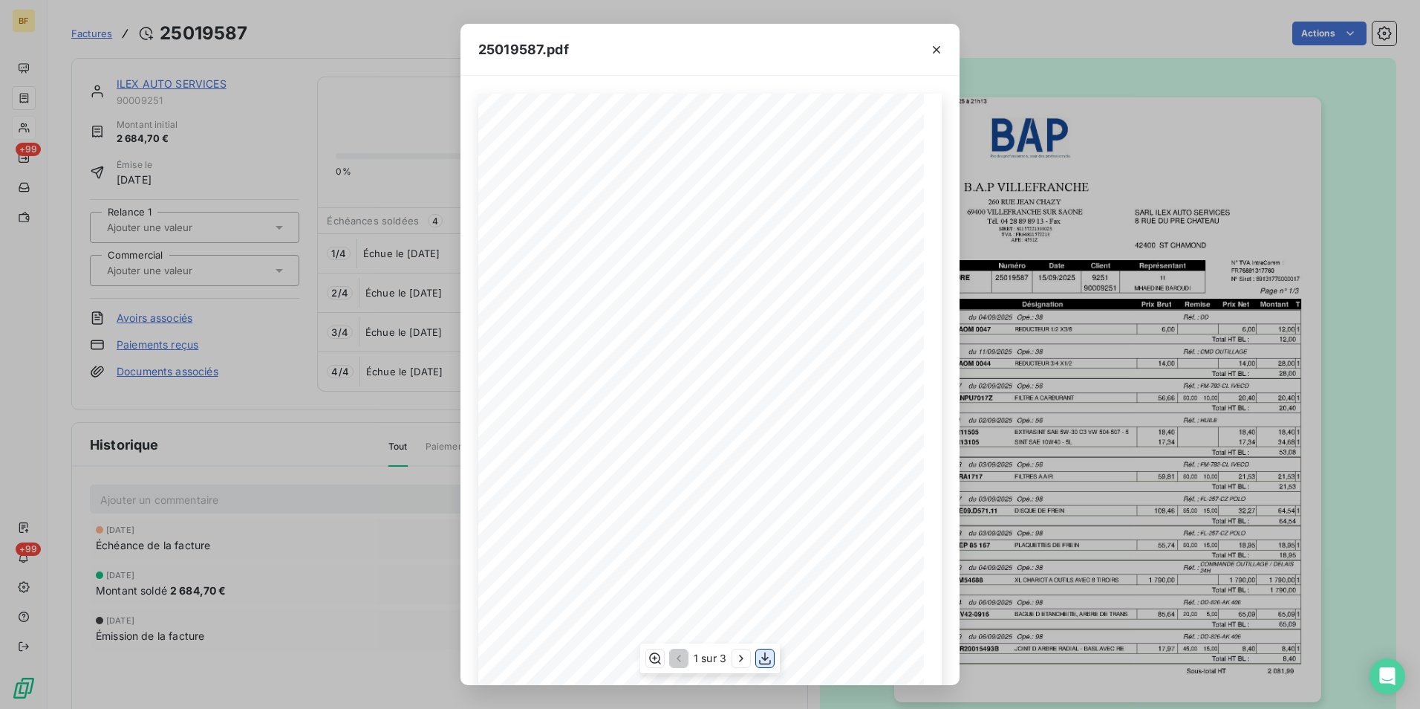
click at [770, 656] on icon "button" at bounding box center [765, 658] width 15 height 15
drag, startPoint x: 309, startPoint y: 22, endPoint x: 87, endPoint y: 3, distance: 222.9
click at [309, 22] on div "25019587.pdf B.A.P VILLEFRANCHE SARL ILEX AUTO SERVICES [STREET_ADDRESS][GEOGRA…" at bounding box center [710, 354] width 1420 height 709
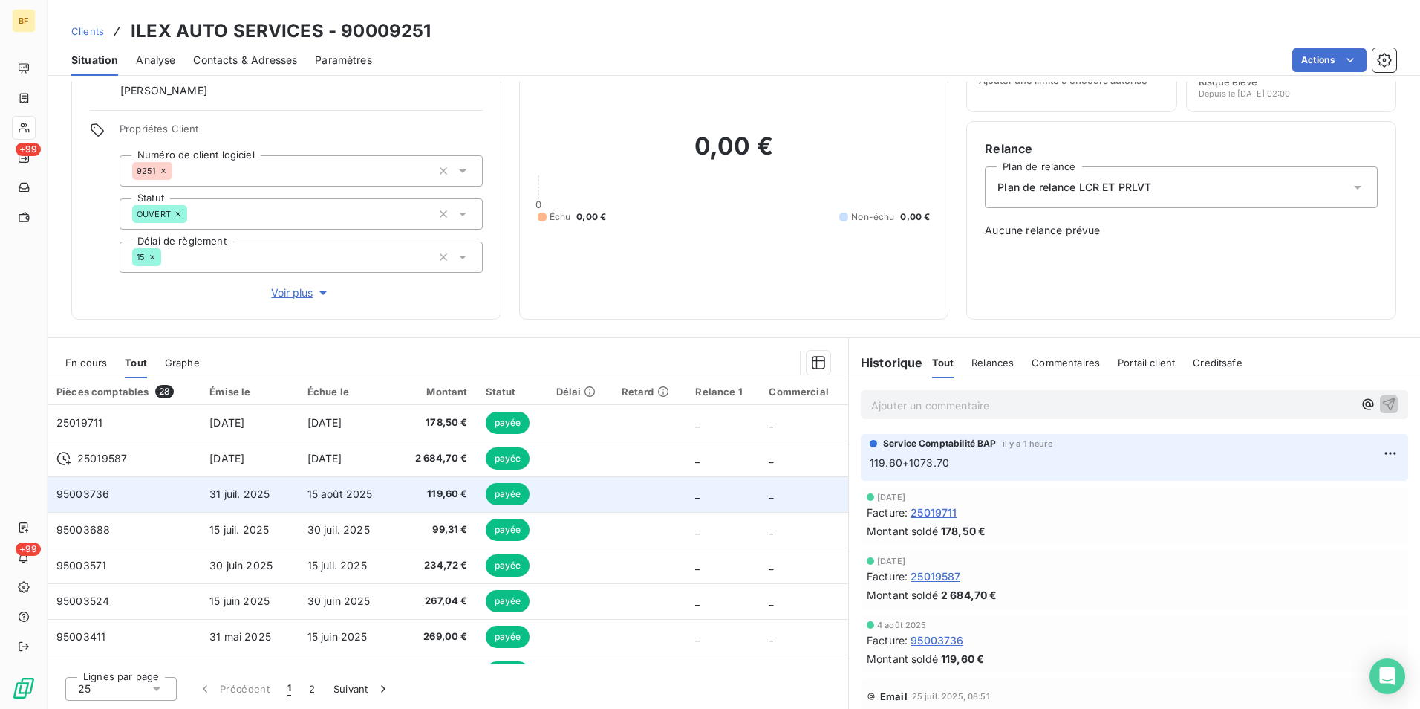
click at [414, 488] on span "119,60 €" at bounding box center [437, 494] width 62 height 15
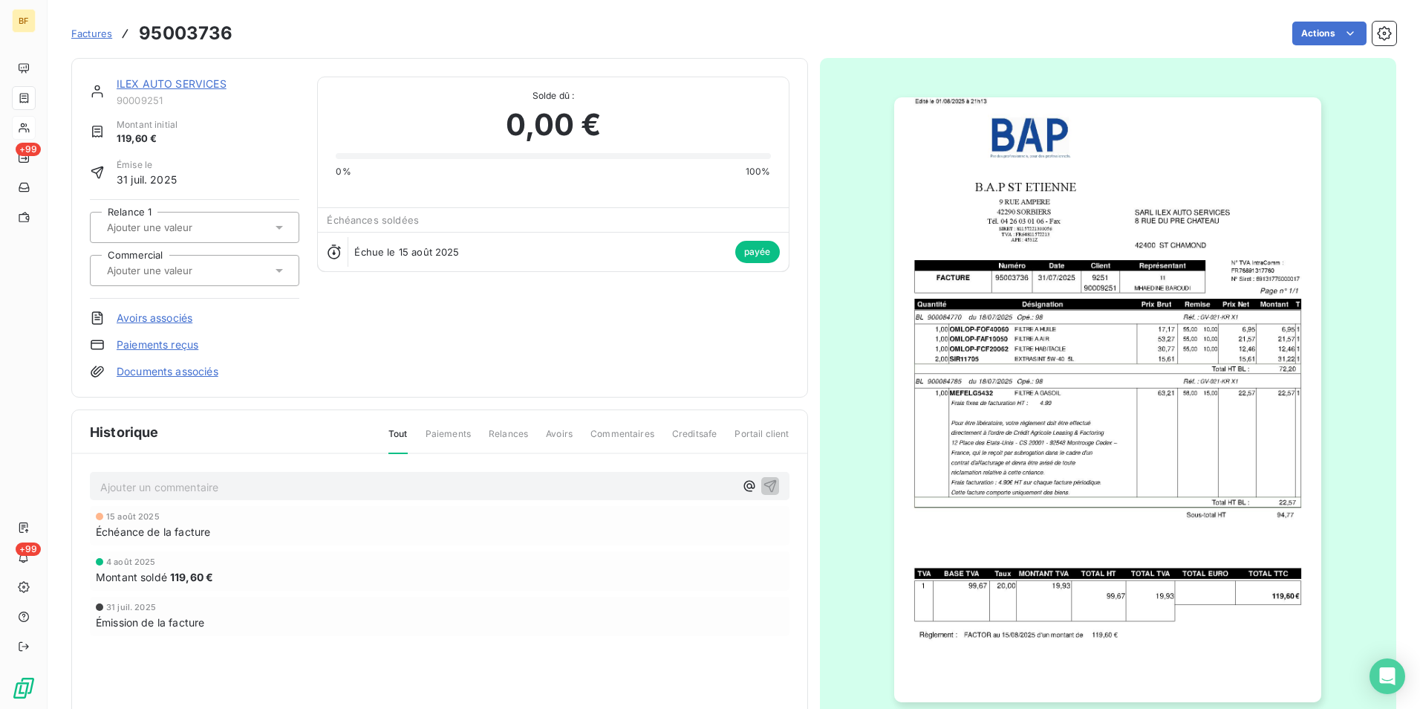
click at [1042, 417] on img "button" at bounding box center [1107, 399] width 427 height 605
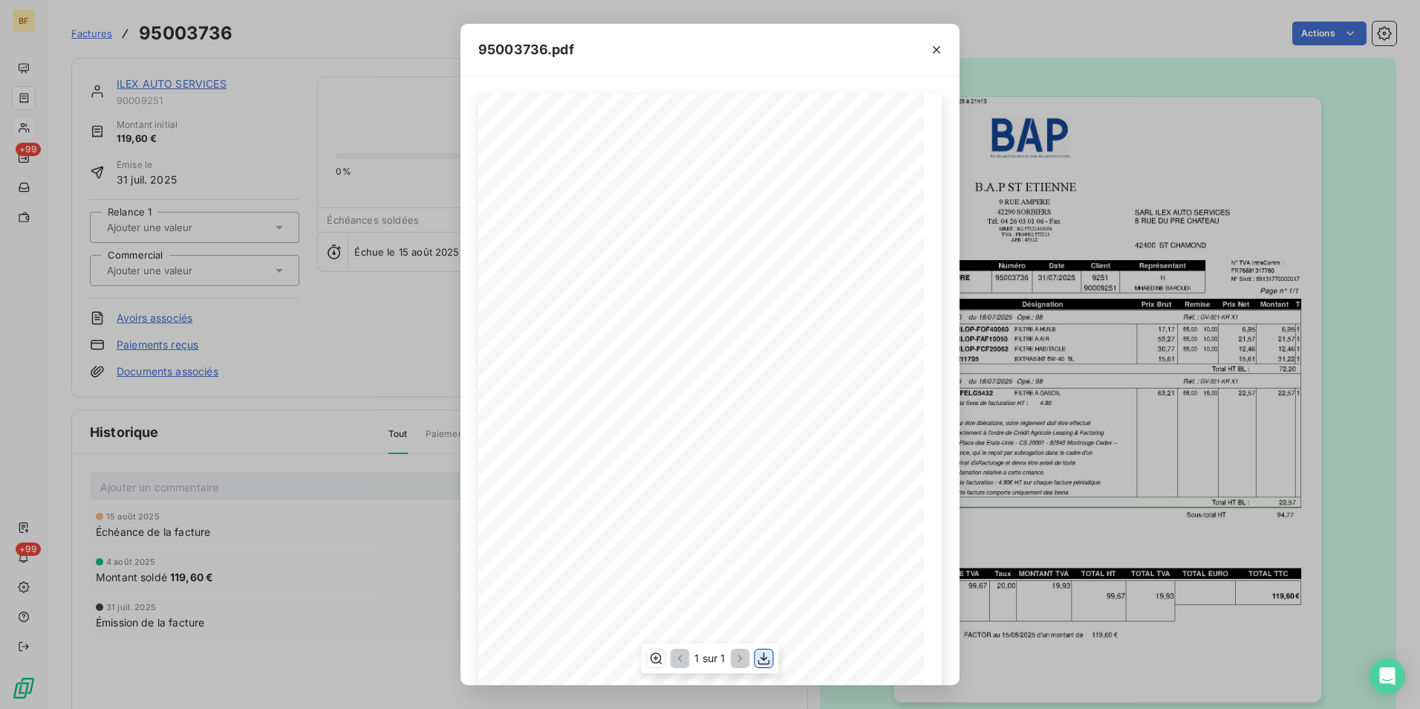
click at [770, 661] on icon "button" at bounding box center [764, 658] width 12 height 13
drag, startPoint x: 348, startPoint y: 50, endPoint x: 323, endPoint y: 71, distance: 32.6
click at [348, 50] on div "95003736.pdf B.A.P ST ETIENNE SARL ILEX AUTO SERVICES [STREET_ADDRESS] [STREET_…" at bounding box center [710, 354] width 1420 height 709
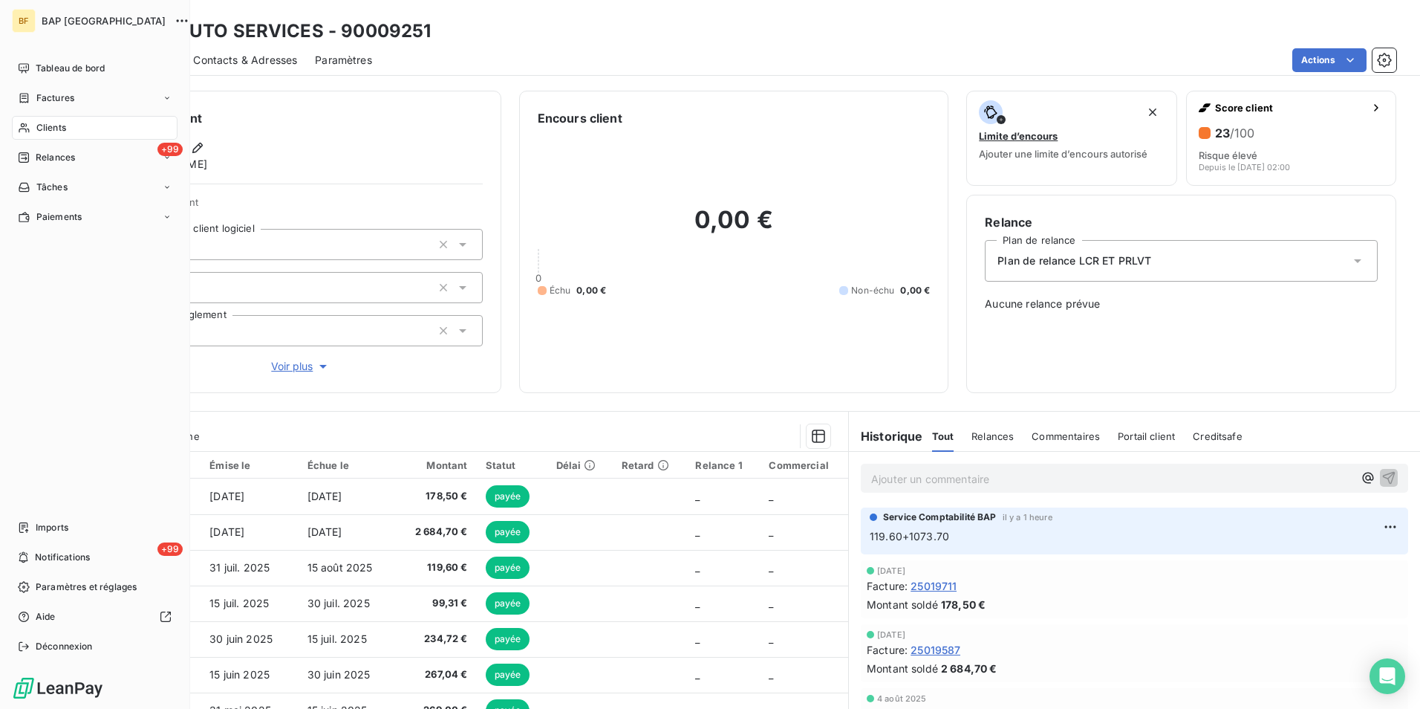
drag, startPoint x: 36, startPoint y: 126, endPoint x: 157, endPoint y: 122, distance: 121.2
click at [36, 126] on span "Clients" at bounding box center [51, 127] width 30 height 13
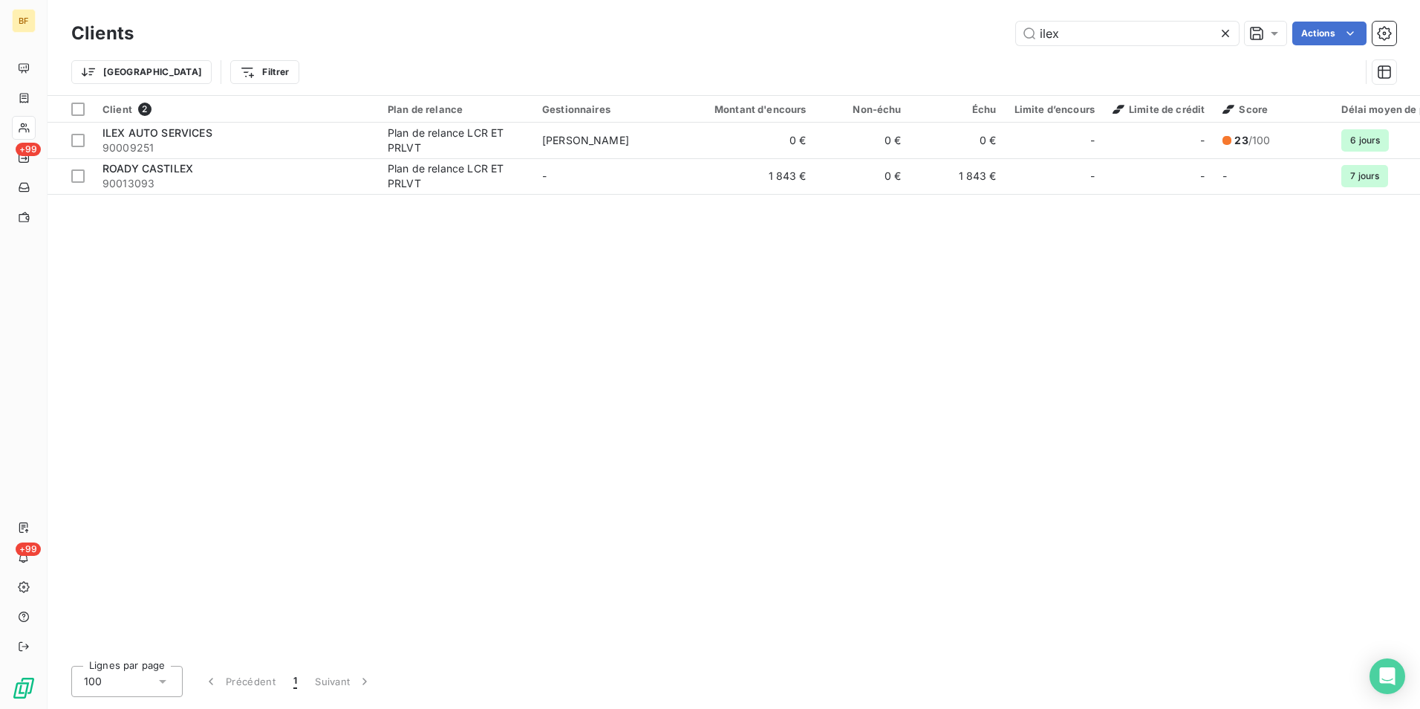
drag, startPoint x: 985, startPoint y: 22, endPoint x: 978, endPoint y: 19, distance: 8.0
click at [978, 20] on div "Clients ilex Actions" at bounding box center [733, 33] width 1325 height 31
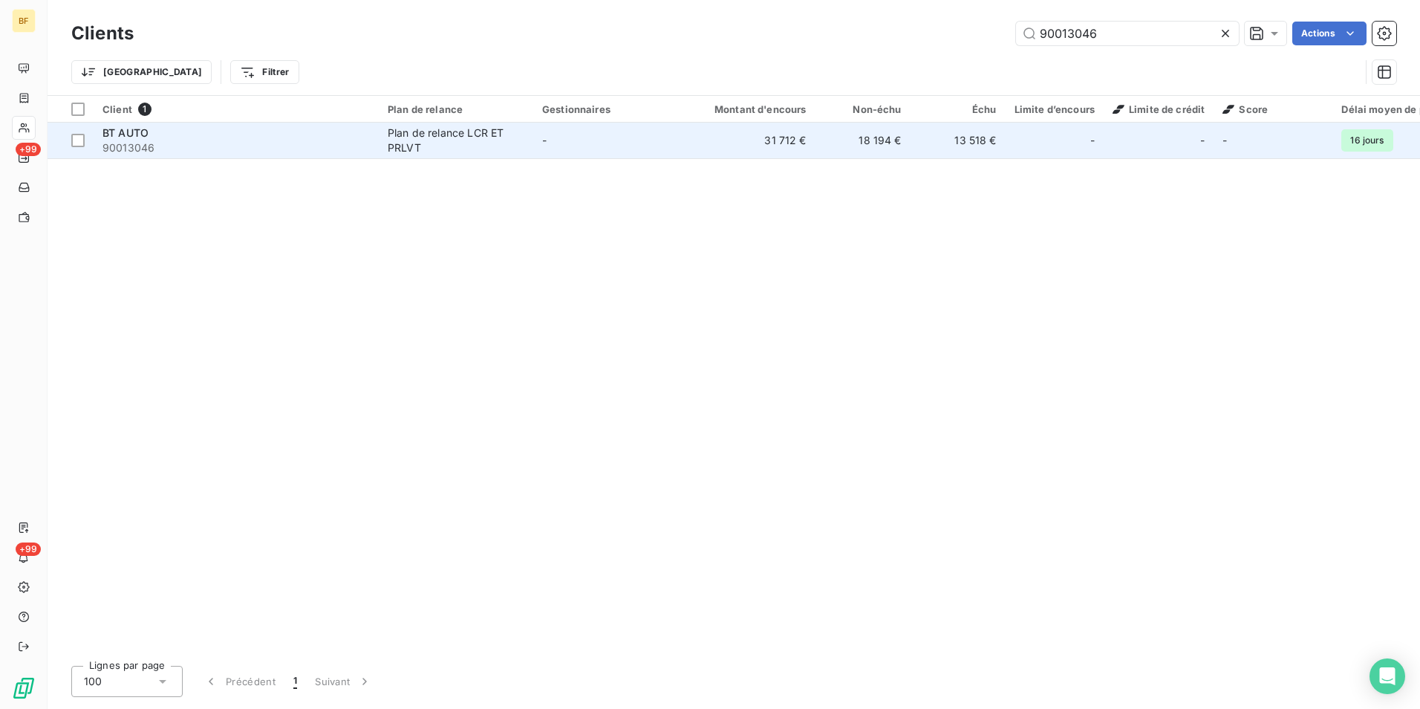
type input "90013046"
click at [160, 154] on span "90013046" at bounding box center [236, 147] width 267 height 15
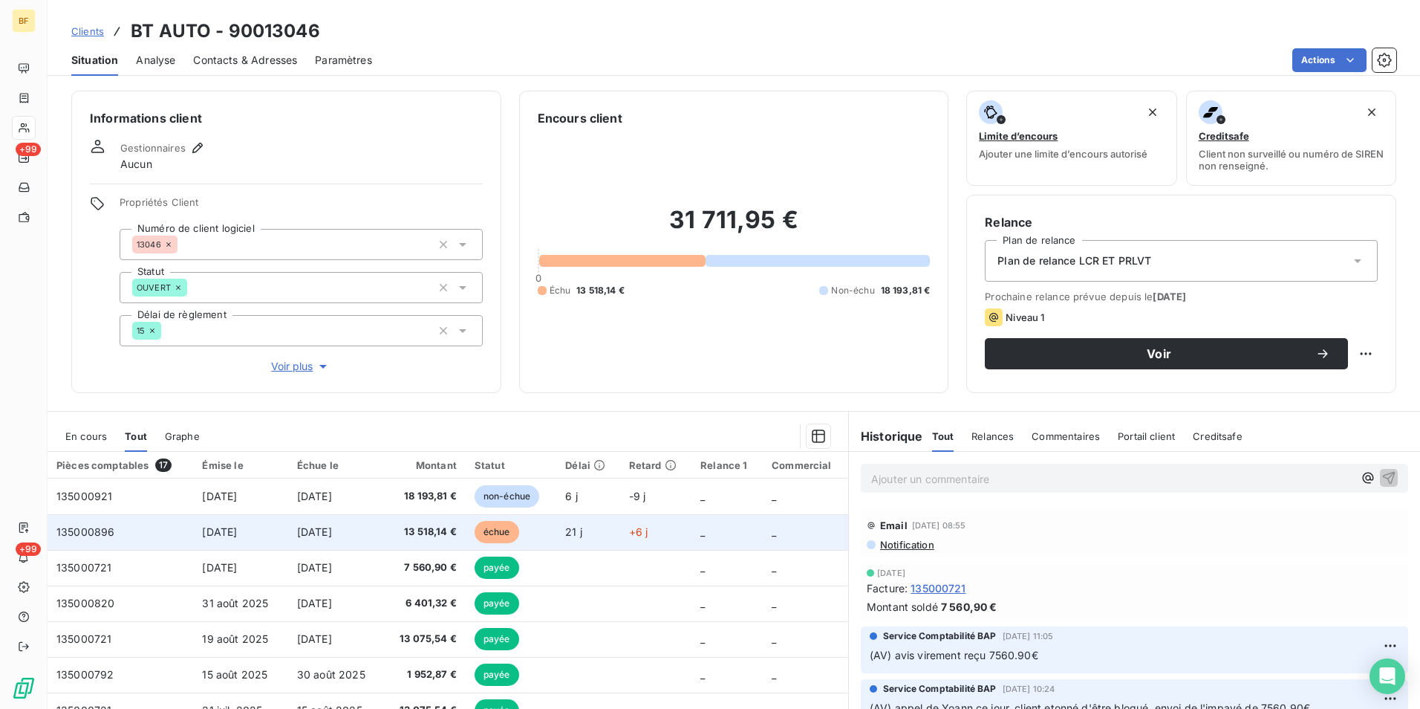
click at [380, 530] on td "[DATE]" at bounding box center [335, 532] width 95 height 36
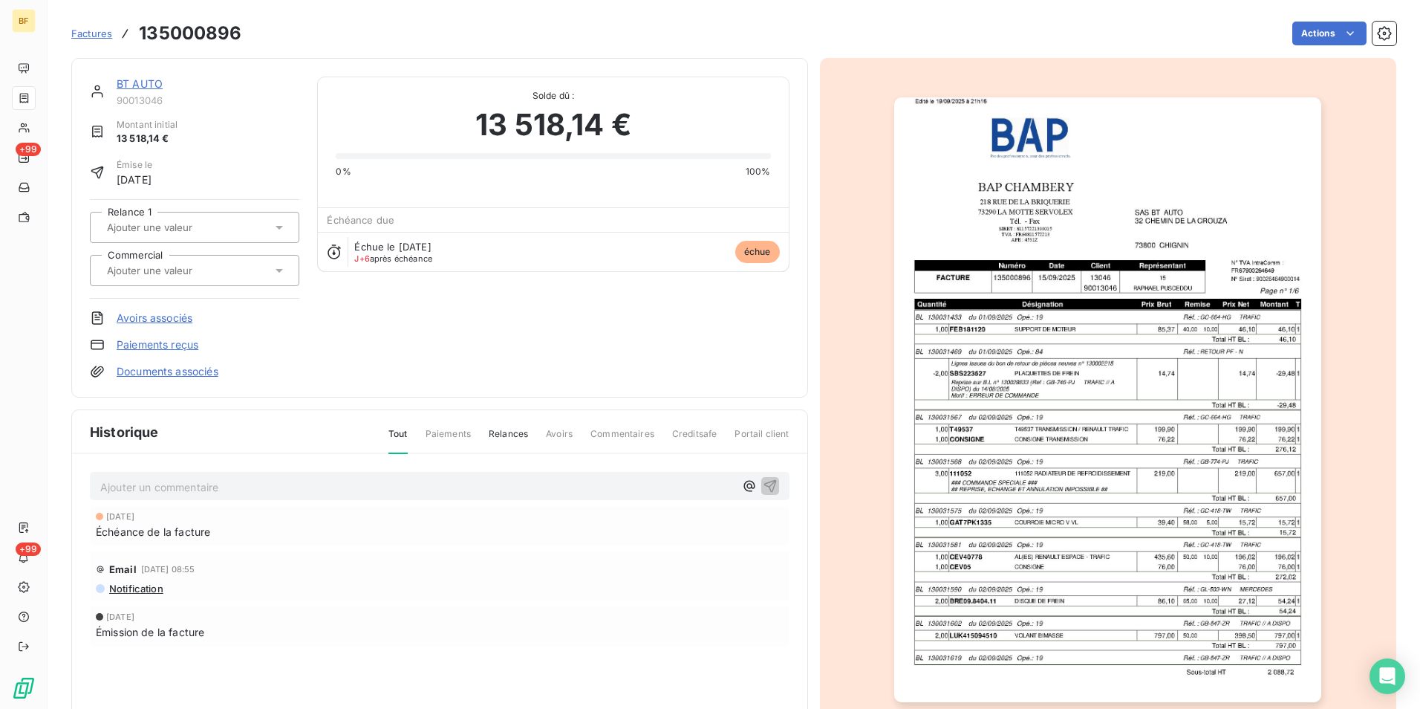
click at [193, 32] on h3 "135000896" at bounding box center [190, 33] width 103 height 27
copy h3 "135000896"
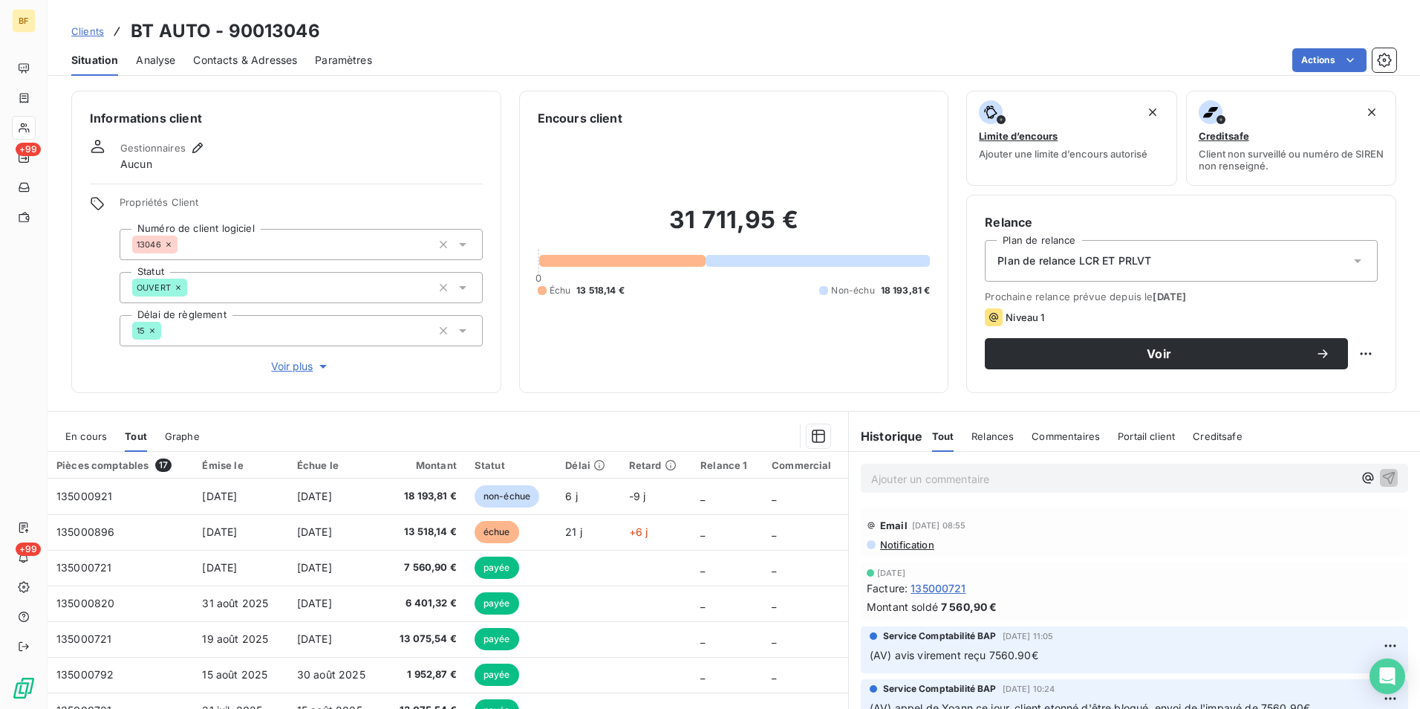
drag, startPoint x: 250, startPoint y: 54, endPoint x: 262, endPoint y: 62, distance: 14.7
click at [250, 54] on span "Contacts & Adresses" at bounding box center [245, 60] width 104 height 15
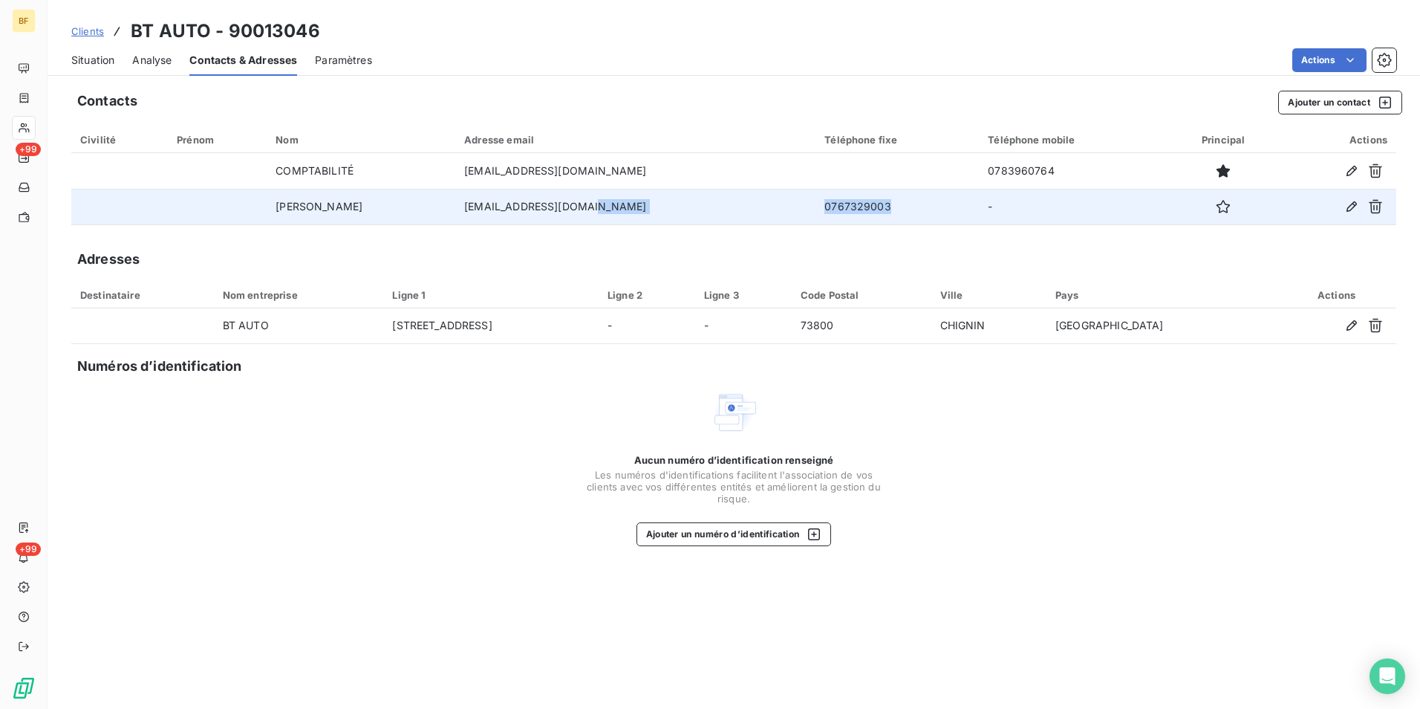
drag, startPoint x: 922, startPoint y: 212, endPoint x: 813, endPoint y: 214, distance: 108.5
click at [813, 214] on tr "BENAYED Khaled [EMAIL_ADDRESS][DOMAIN_NAME] 0767329003 -" at bounding box center [733, 207] width 1325 height 36
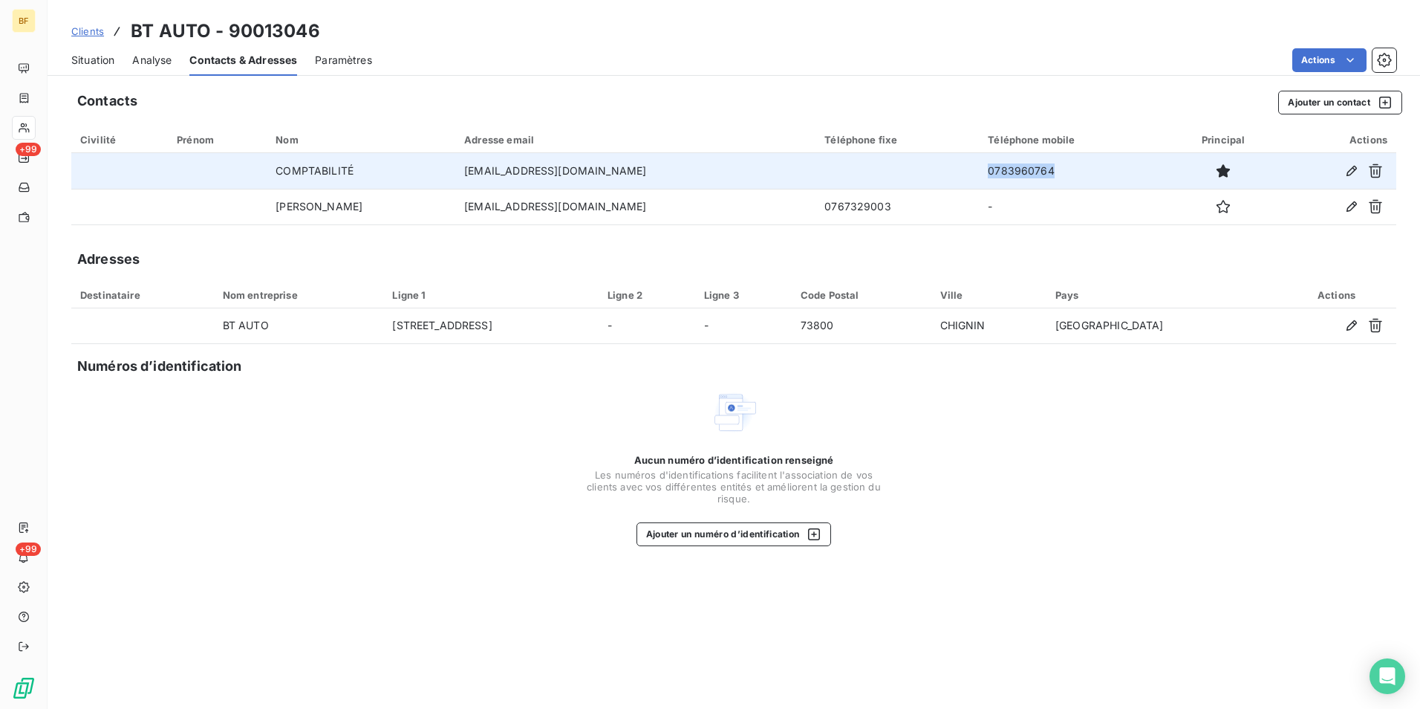
drag, startPoint x: 1030, startPoint y: 169, endPoint x: 990, endPoint y: 172, distance: 39.4
click at [990, 172] on td "0783960764" at bounding box center [1073, 171] width 189 height 36
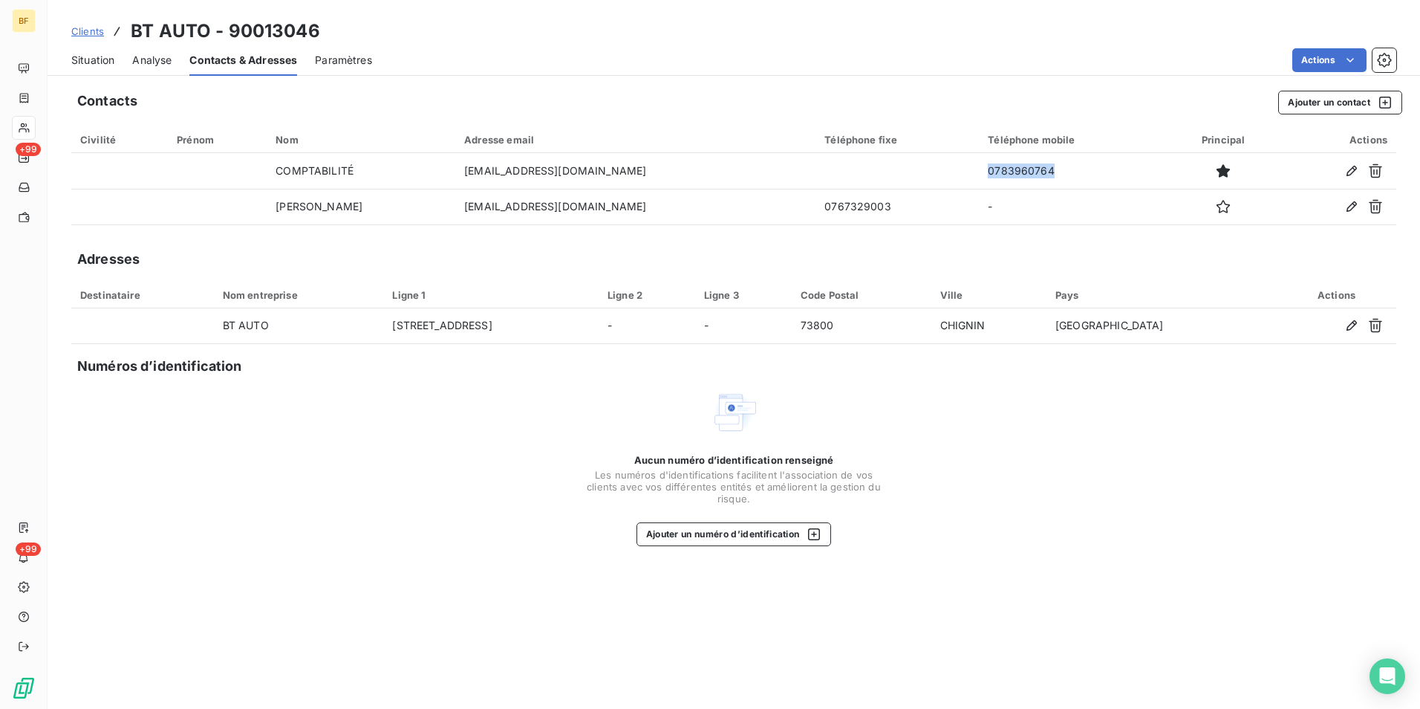
drag, startPoint x: 105, startPoint y: 58, endPoint x: 120, endPoint y: 77, distance: 23.9
click at [105, 58] on span "Situation" at bounding box center [92, 60] width 43 height 15
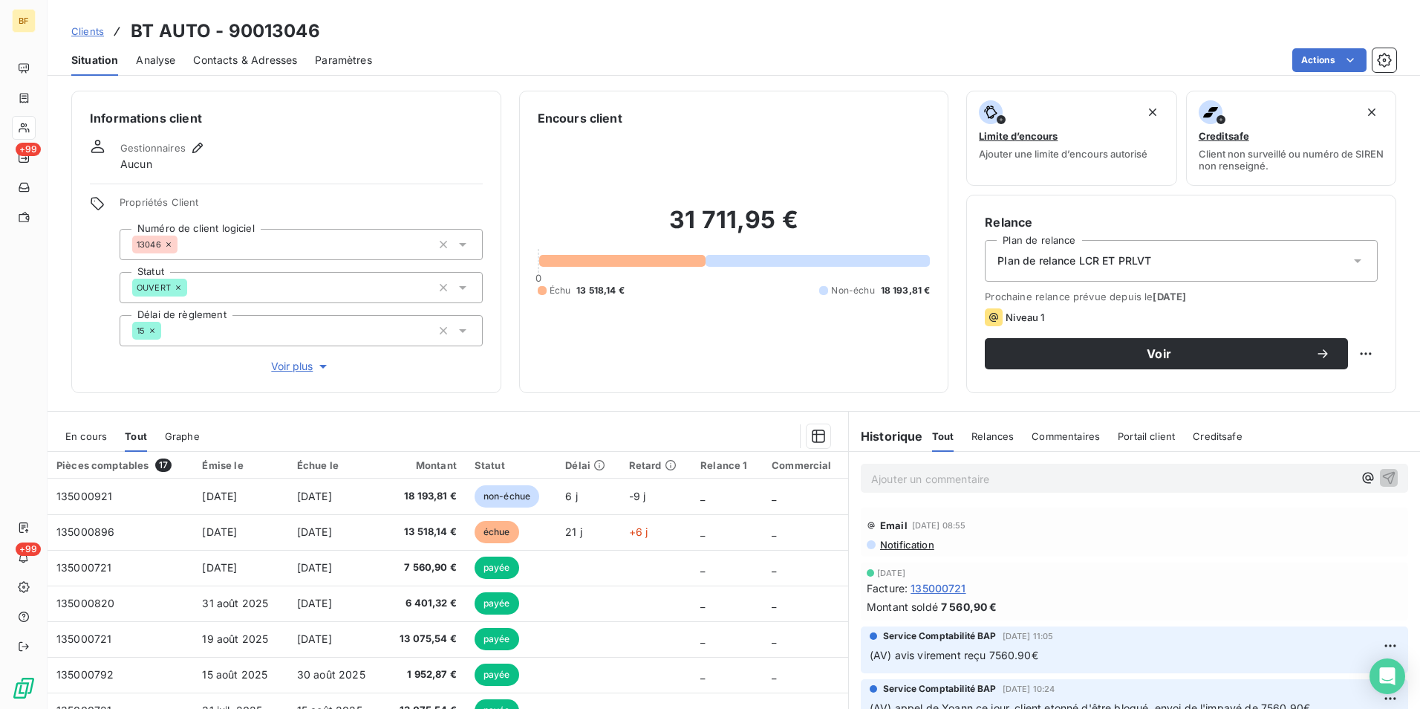
click at [880, 473] on p "Ajouter un commentaire ﻿" at bounding box center [1112, 479] width 482 height 19
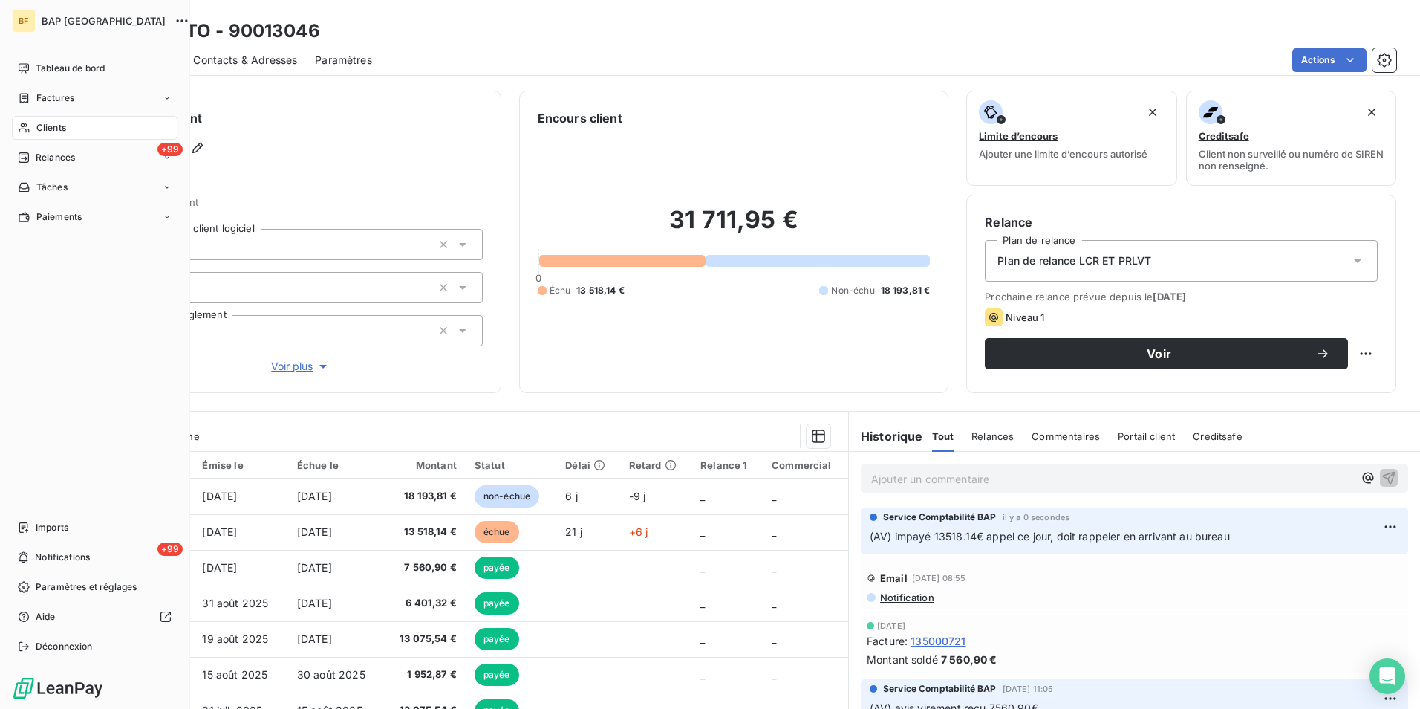
click at [45, 132] on span "Clients" at bounding box center [51, 127] width 30 height 13
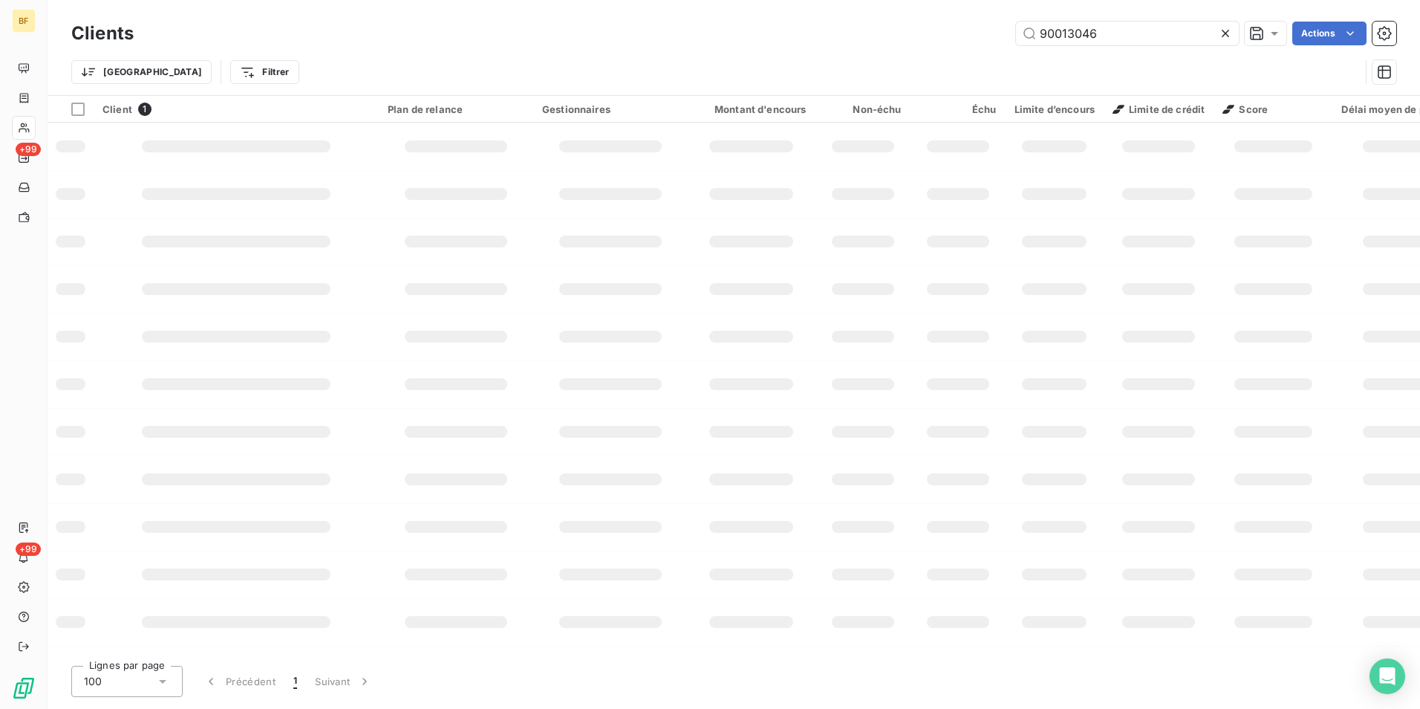
click at [903, 24] on div "90013046 Actions" at bounding box center [774, 34] width 1245 height 24
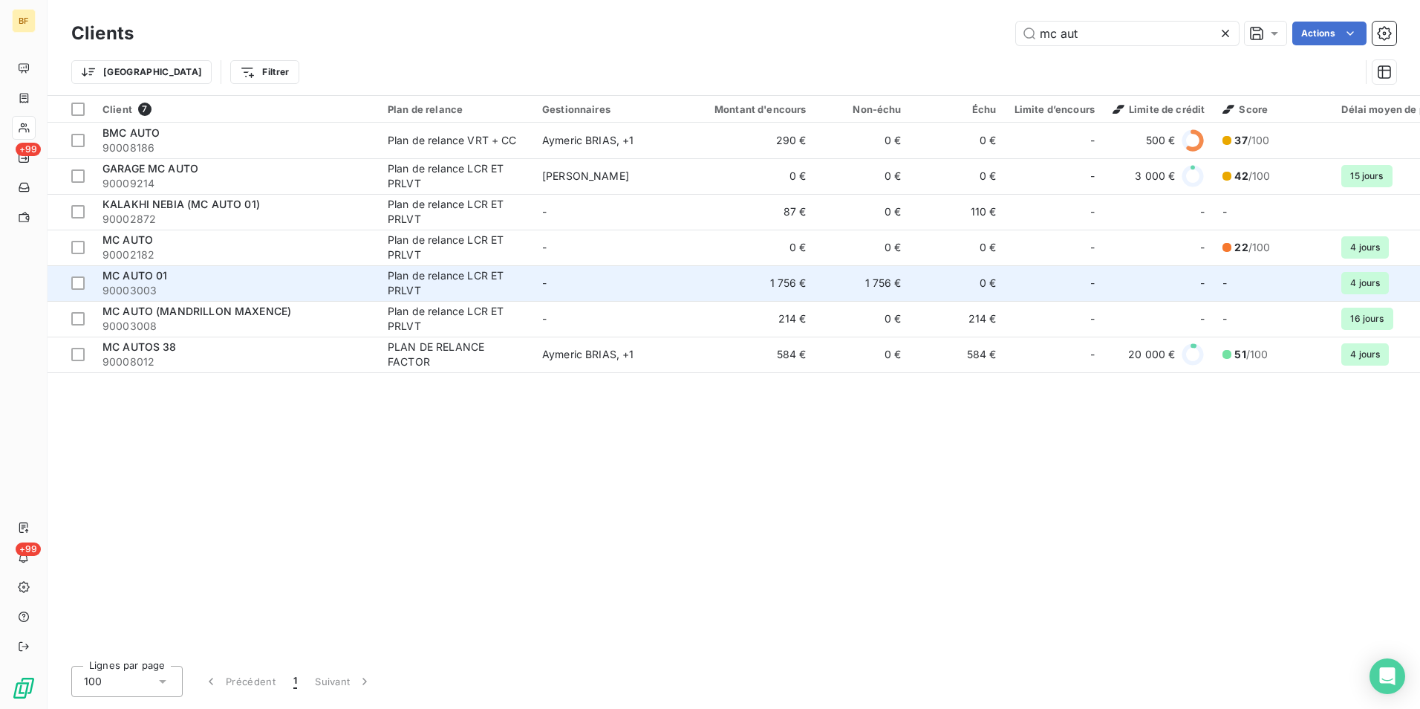
type input "mc aut"
click at [158, 287] on span "90003003" at bounding box center [236, 290] width 267 height 15
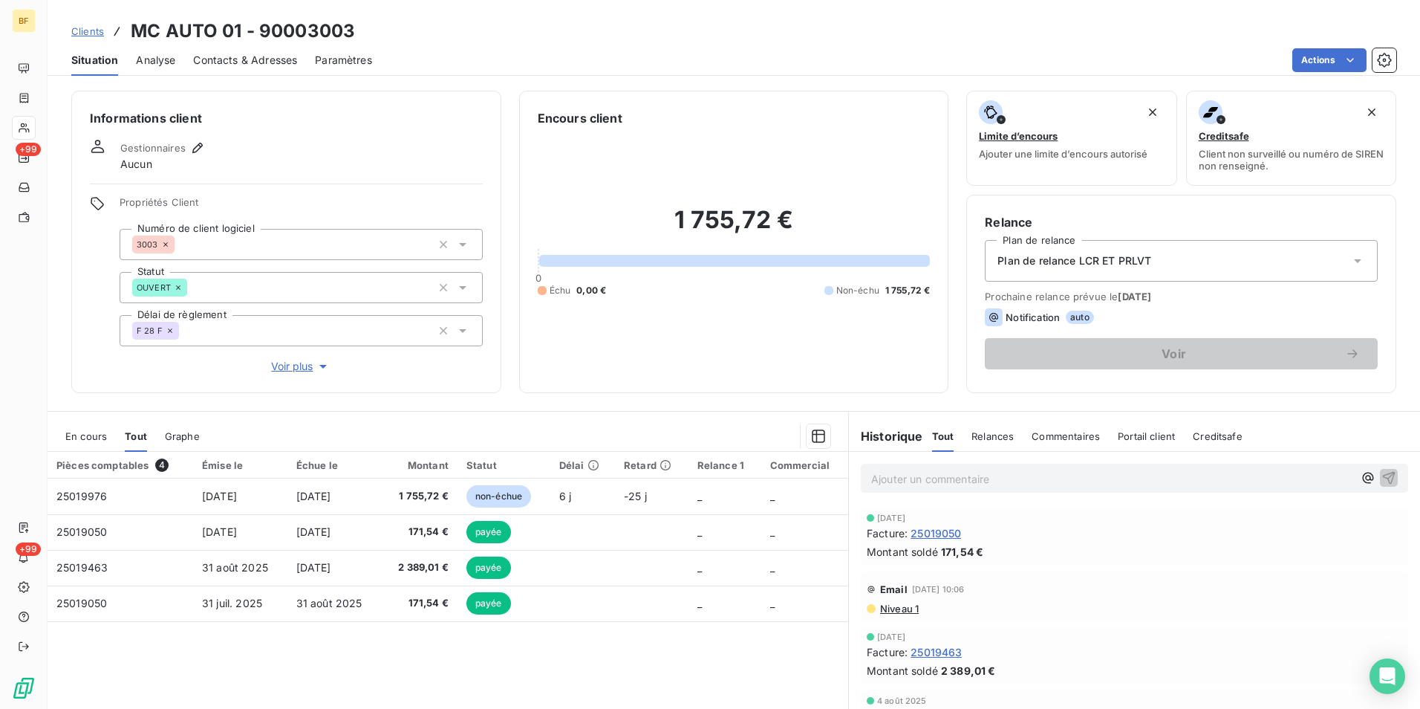
click at [917, 472] on p "Ajouter un commentaire ﻿" at bounding box center [1112, 479] width 482 height 19
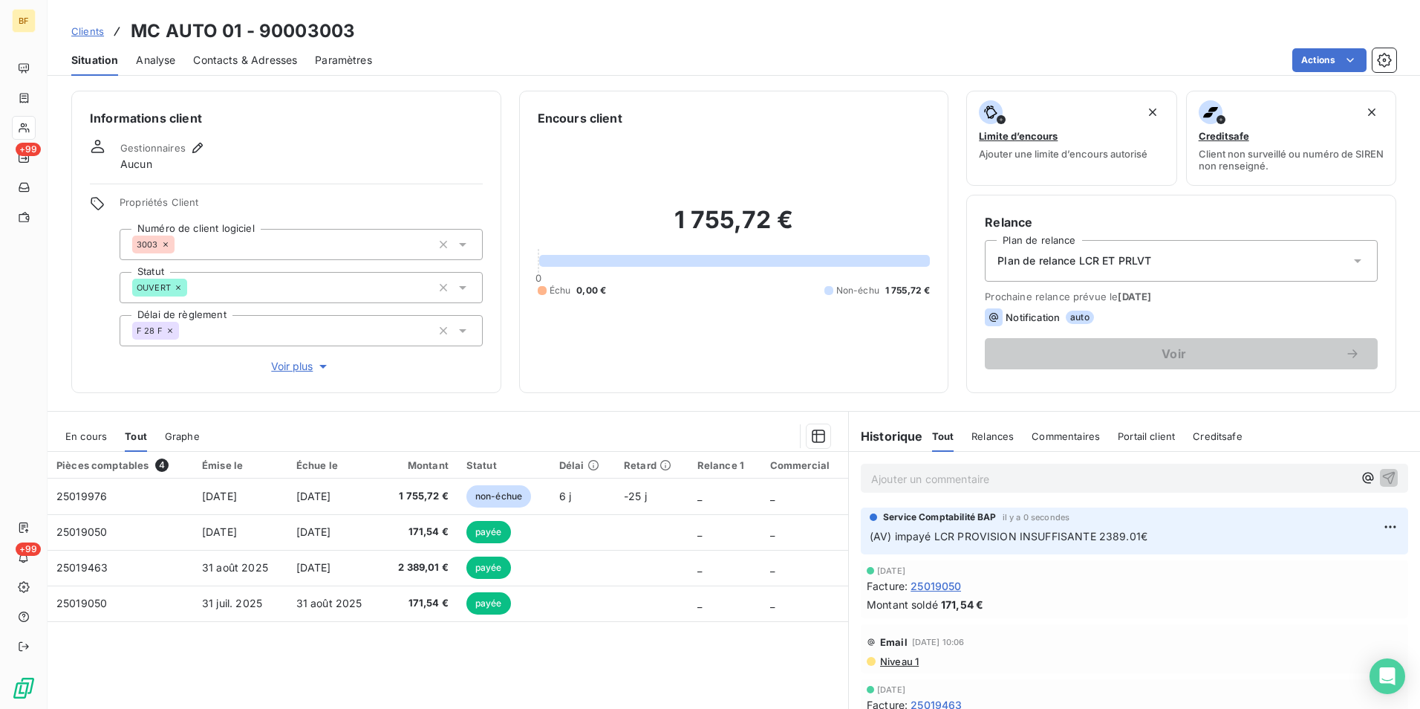
click at [238, 63] on span "Contacts & Adresses" at bounding box center [245, 60] width 104 height 15
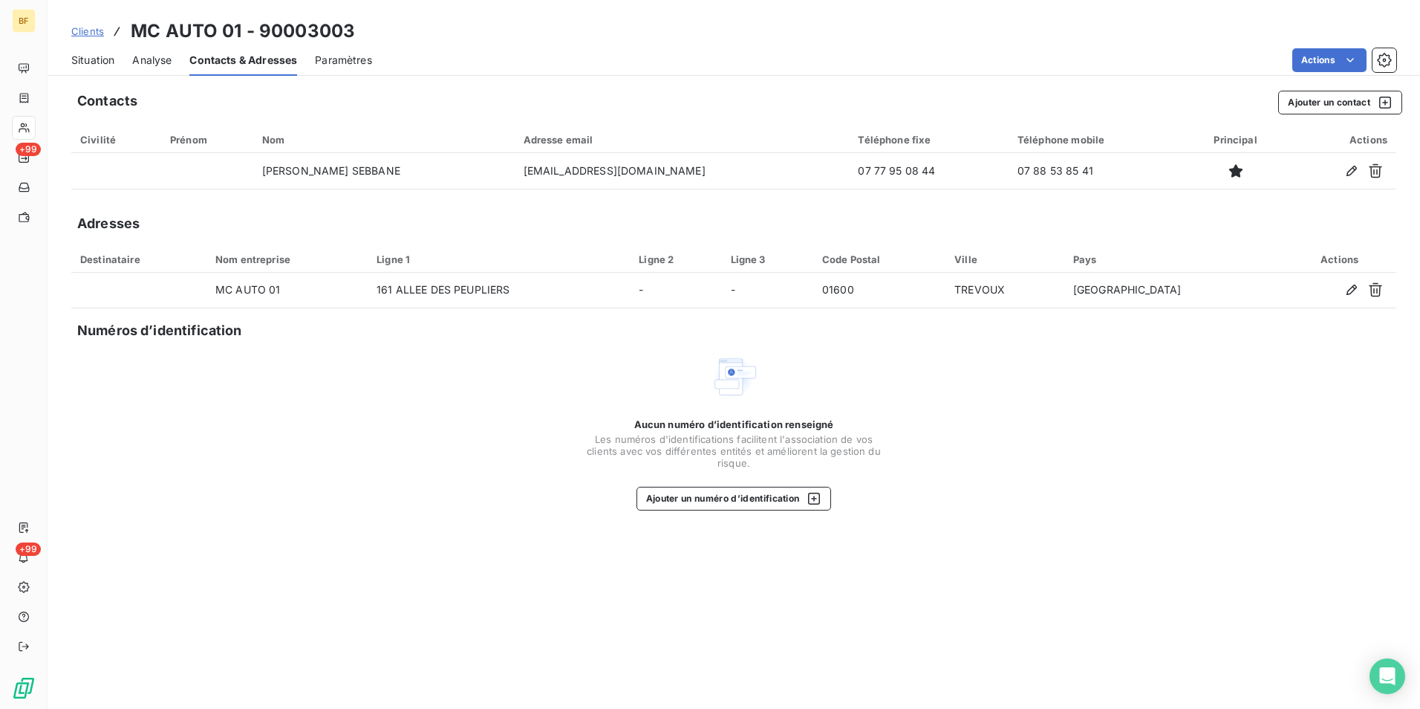
click at [107, 59] on span "Situation" at bounding box center [92, 60] width 43 height 15
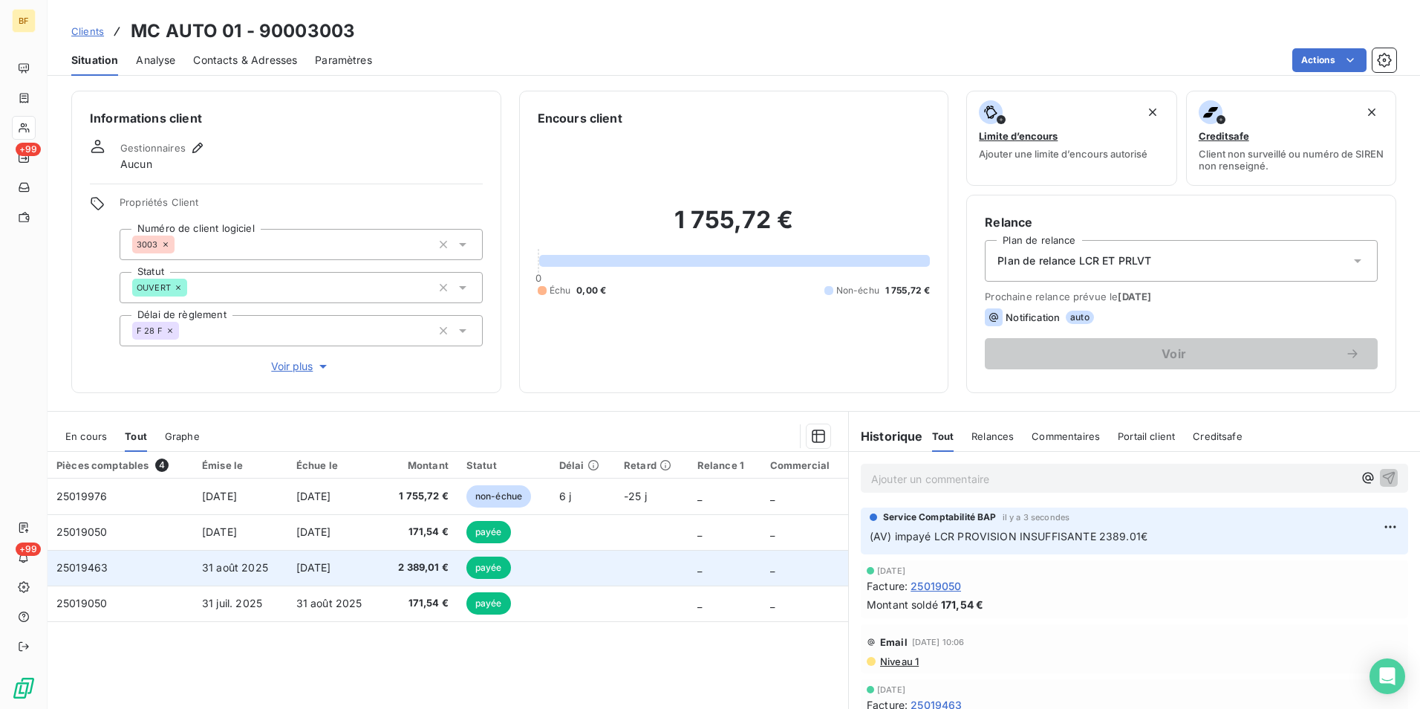
click at [416, 563] on span "2 389,01 €" at bounding box center [419, 567] width 59 height 15
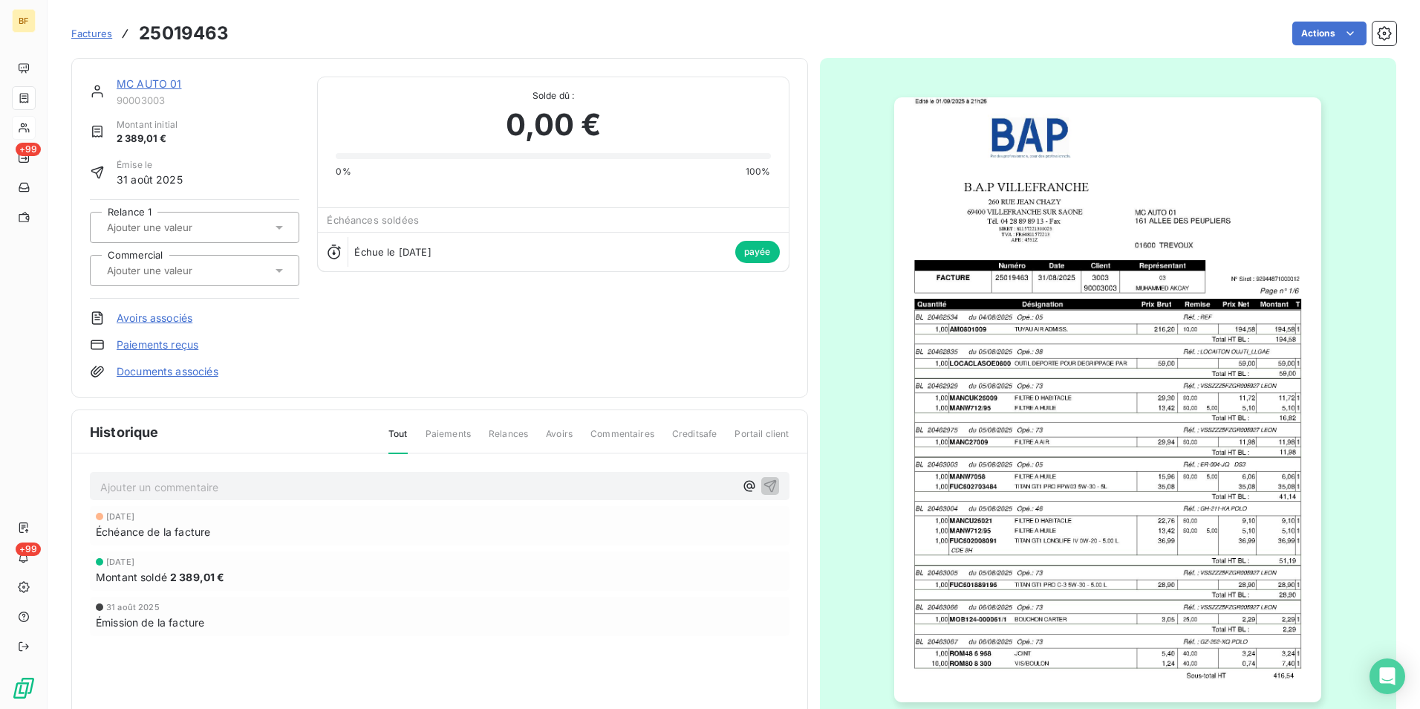
click at [172, 39] on h3 "25019463" at bounding box center [184, 33] width 90 height 27
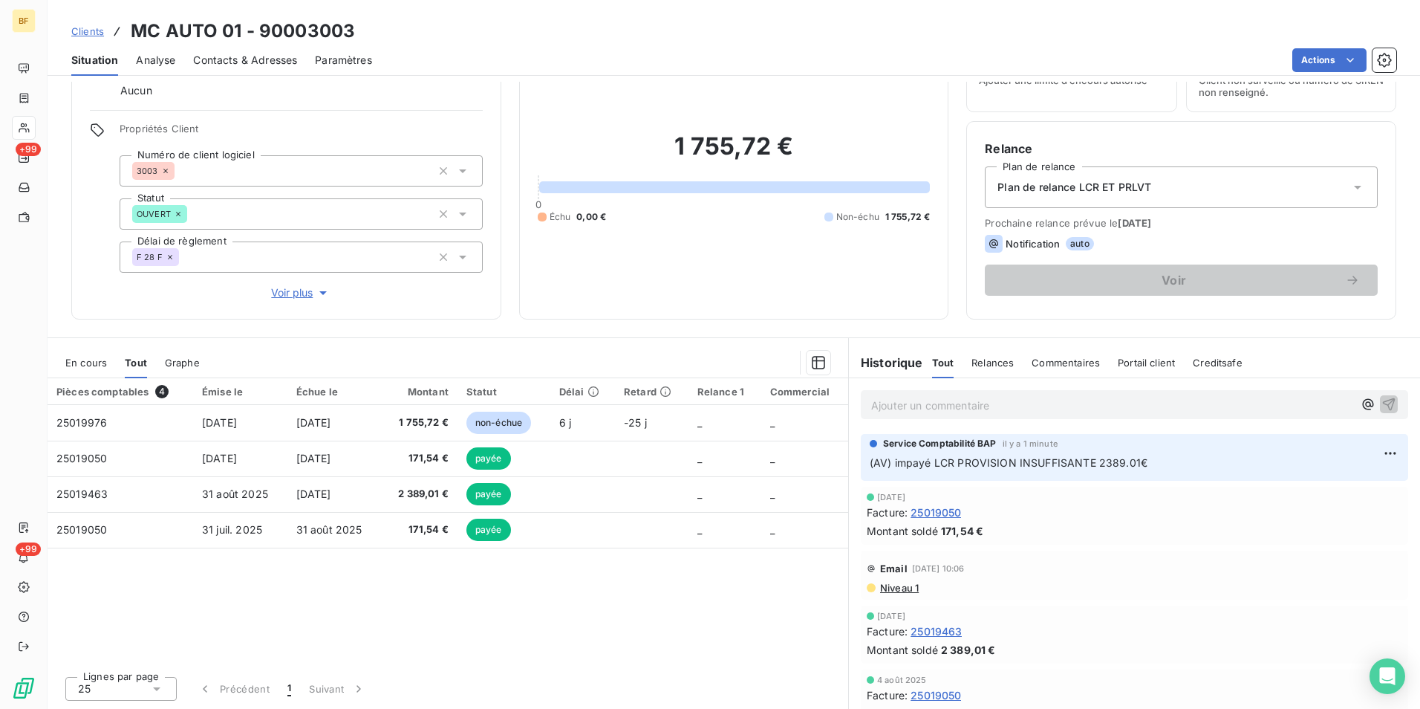
click at [269, 49] on div "Contacts & Adresses" at bounding box center [245, 60] width 104 height 31
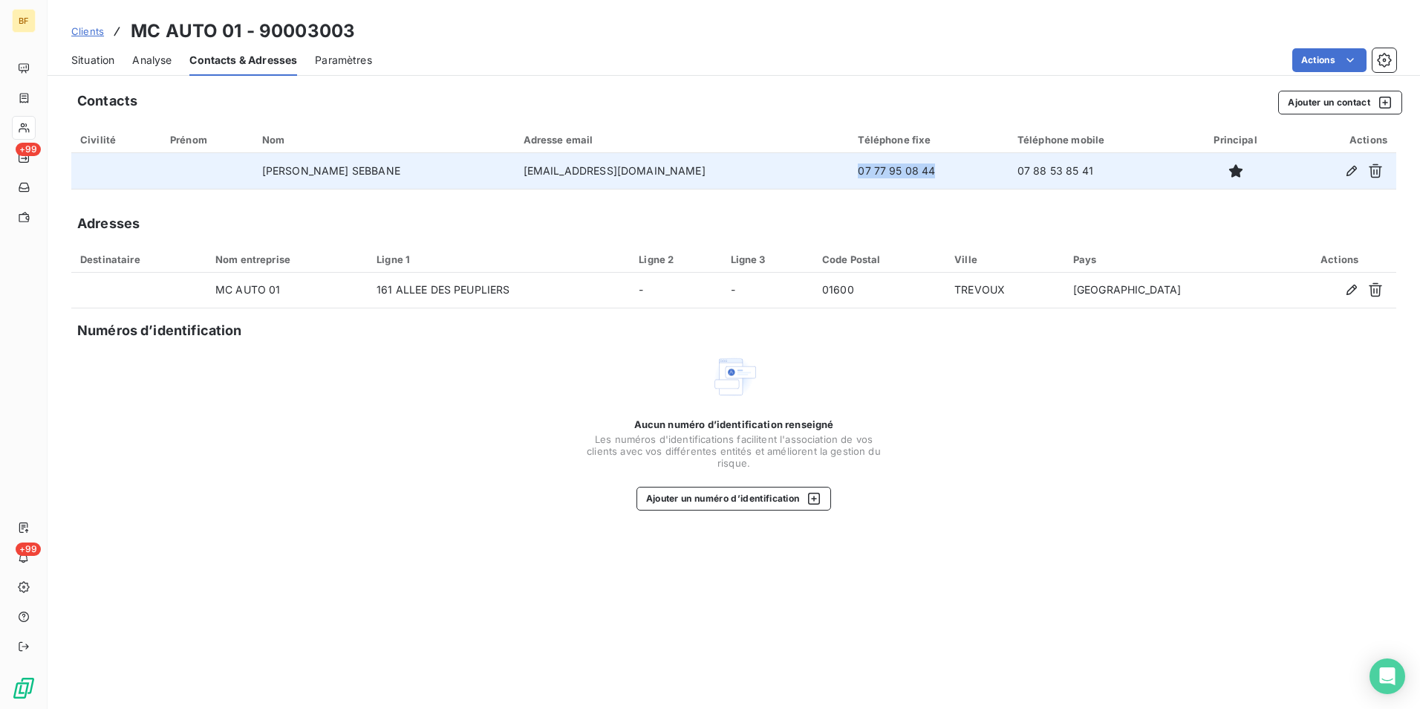
drag, startPoint x: 928, startPoint y: 174, endPoint x: 837, endPoint y: 179, distance: 90.8
click at [849, 179] on td "07 77 95 08 44" at bounding box center [929, 171] width 160 height 36
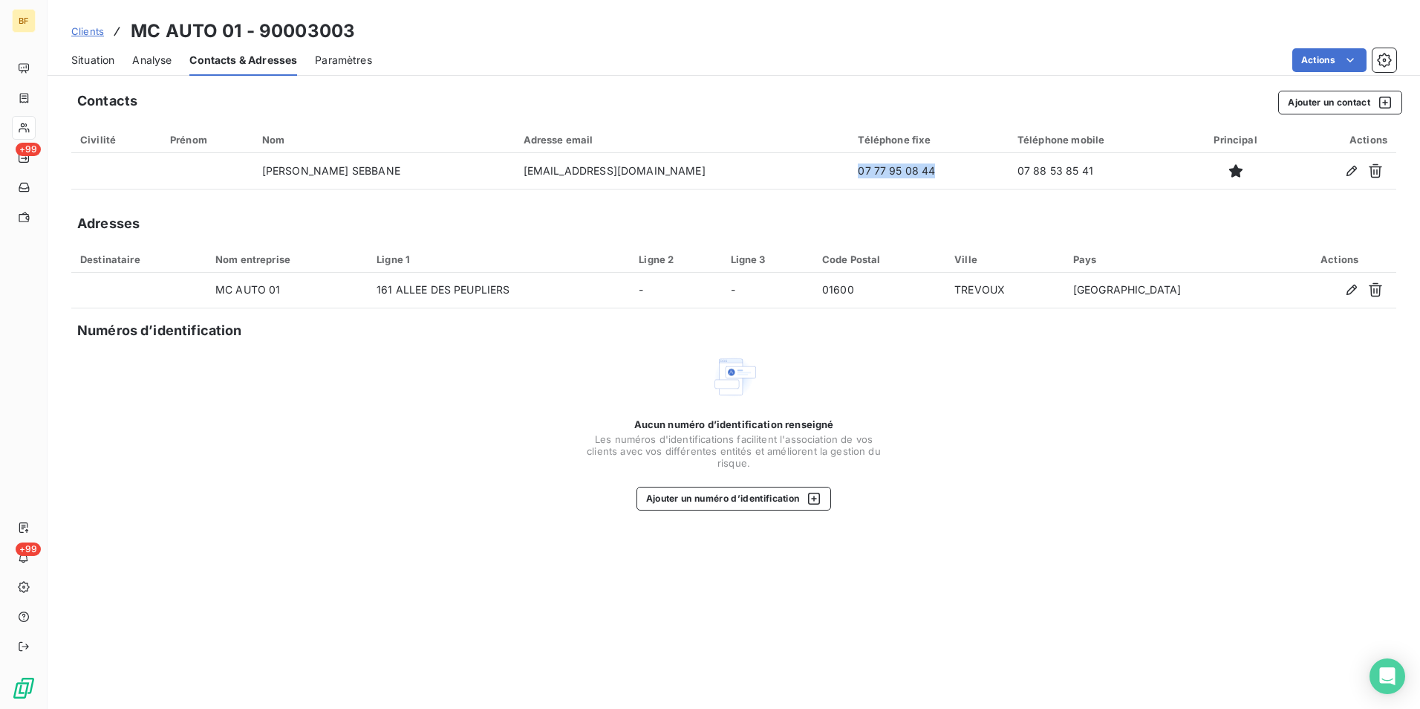
drag, startPoint x: 98, startPoint y: 51, endPoint x: 104, endPoint y: 56, distance: 7.9
click at [97, 51] on div "Situation" at bounding box center [92, 60] width 43 height 31
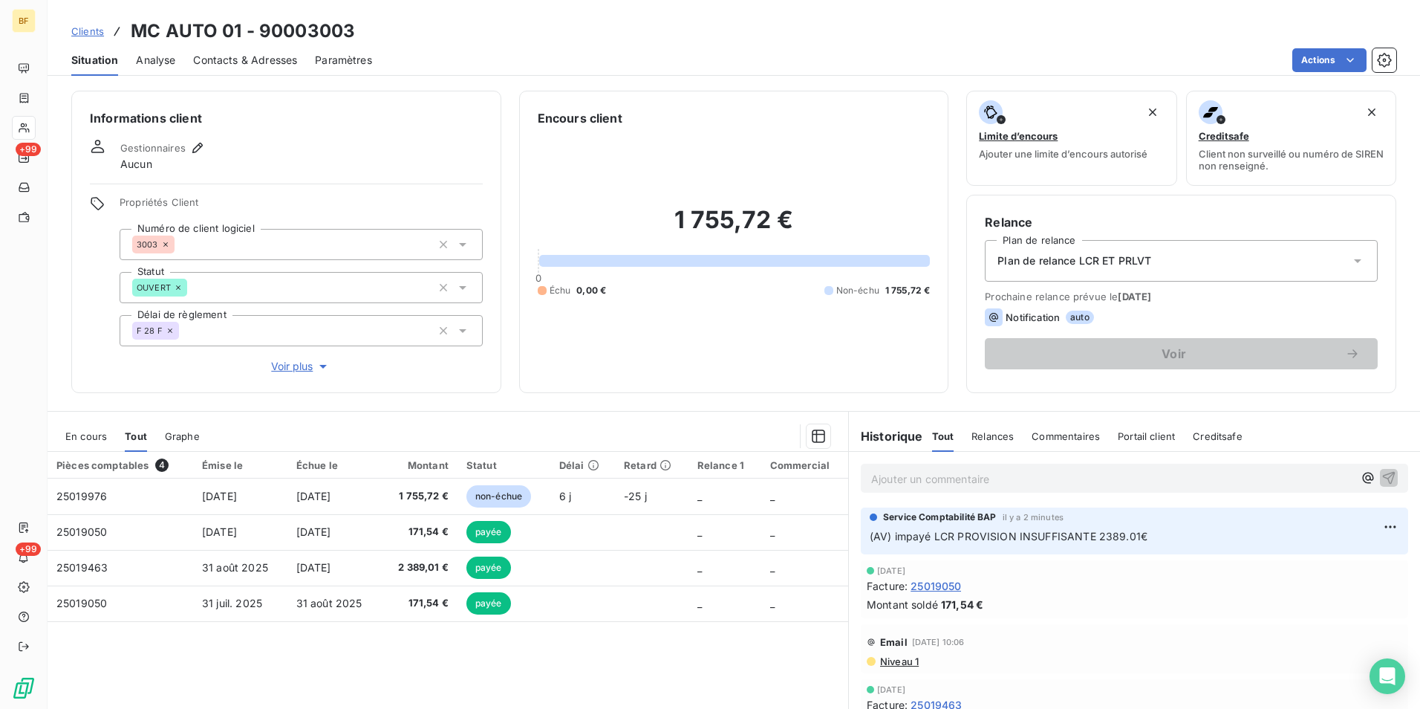
click at [635, 372] on div "1 755,72 € 0 Échu 0,00 € Non-échu 1 755,72 €" at bounding box center [734, 250] width 393 height 247
drag, startPoint x: 260, startPoint y: 56, endPoint x: 286, endPoint y: 71, distance: 30.3
click at [260, 56] on span "Contacts & Adresses" at bounding box center [245, 60] width 104 height 15
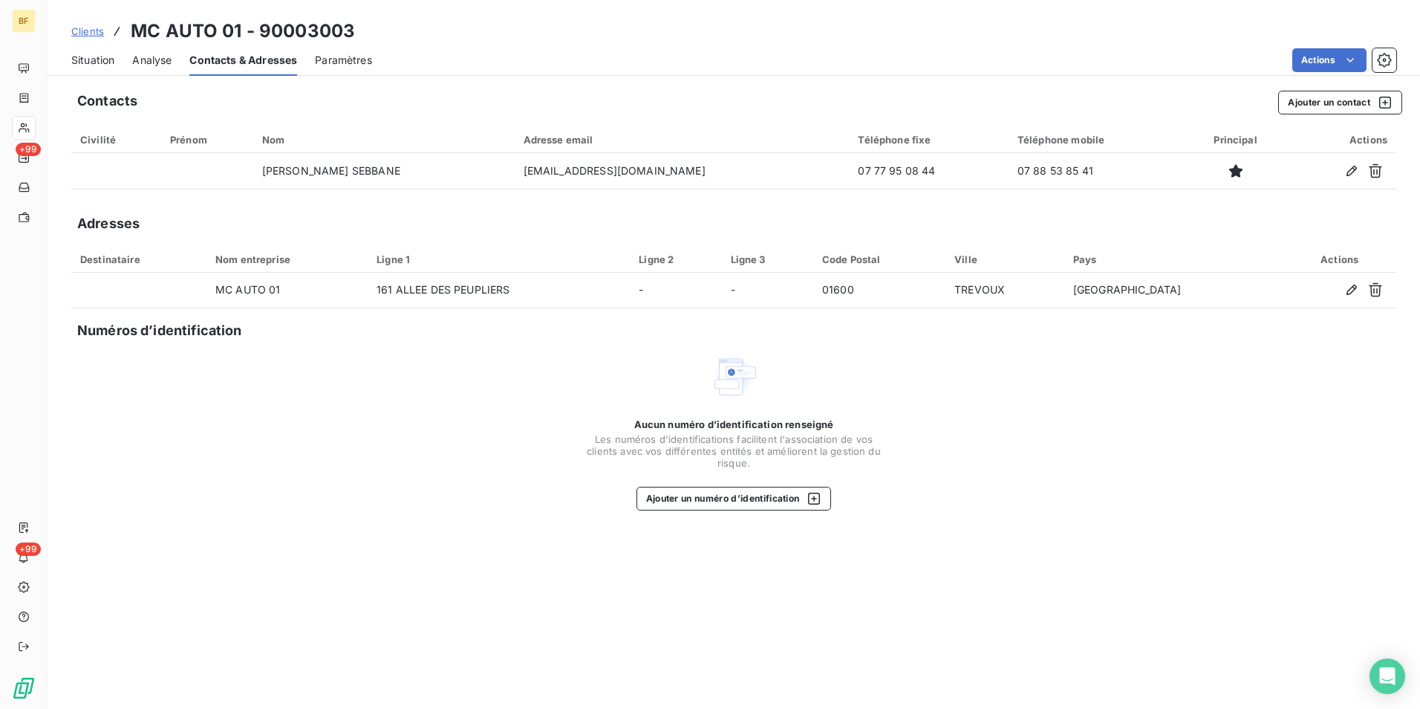
click at [88, 66] on span "Situation" at bounding box center [92, 60] width 43 height 15
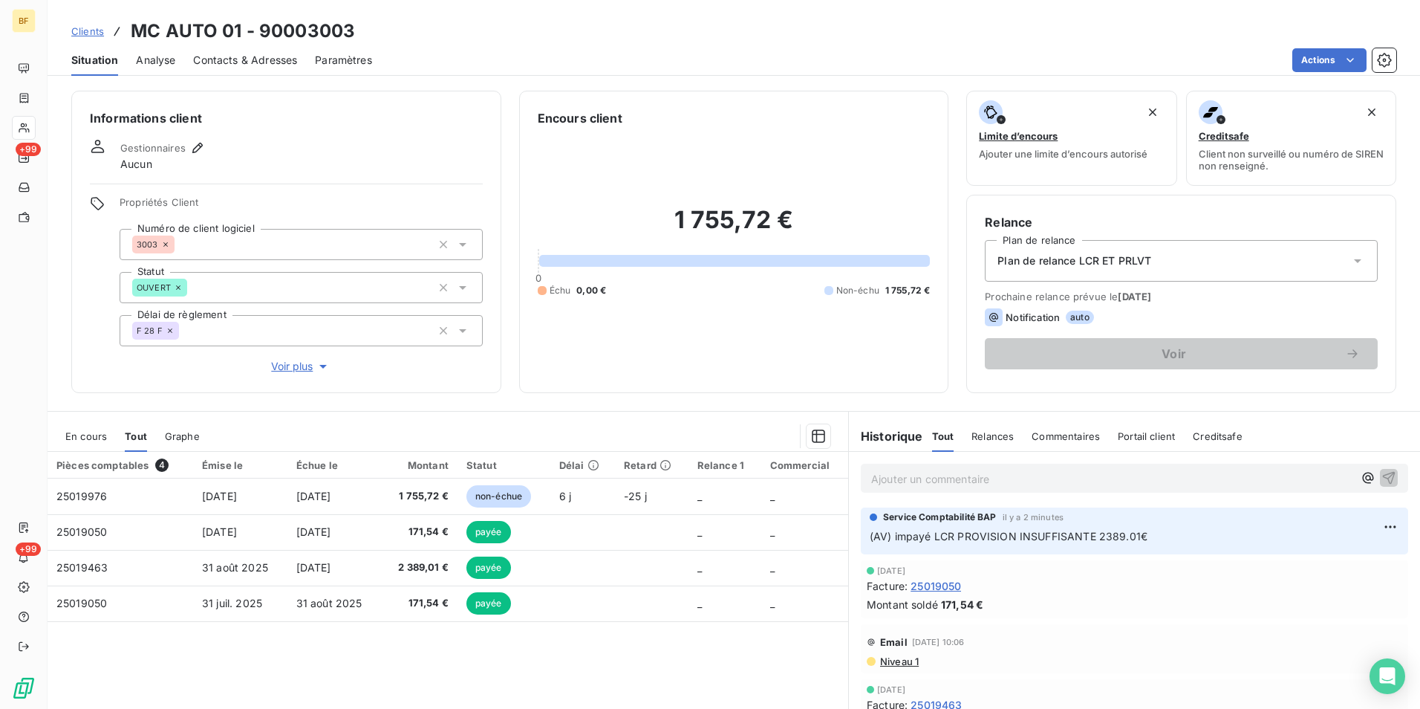
click at [256, 58] on span "Contacts & Adresses" at bounding box center [245, 60] width 104 height 15
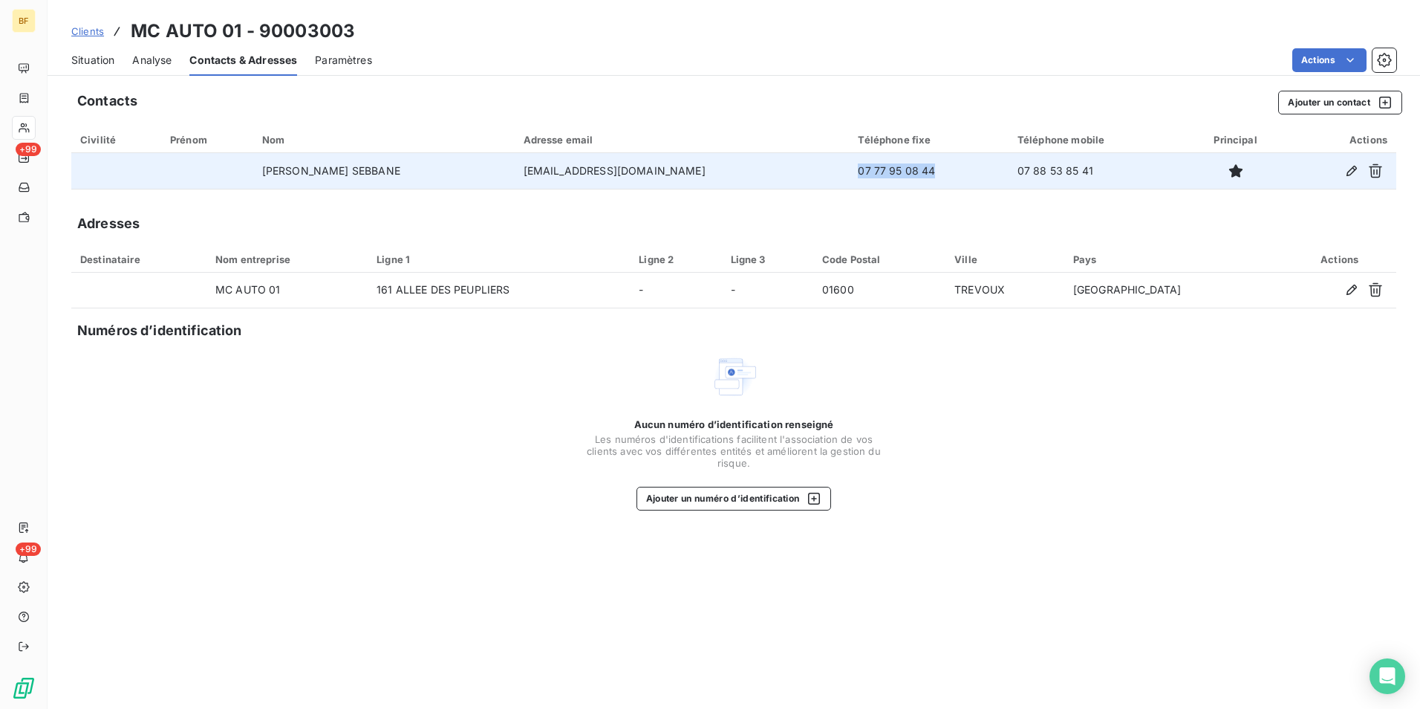
drag, startPoint x: 932, startPoint y: 168, endPoint x: 847, endPoint y: 175, distance: 85.0
click at [849, 175] on td "07 77 95 08 44" at bounding box center [929, 171] width 160 height 36
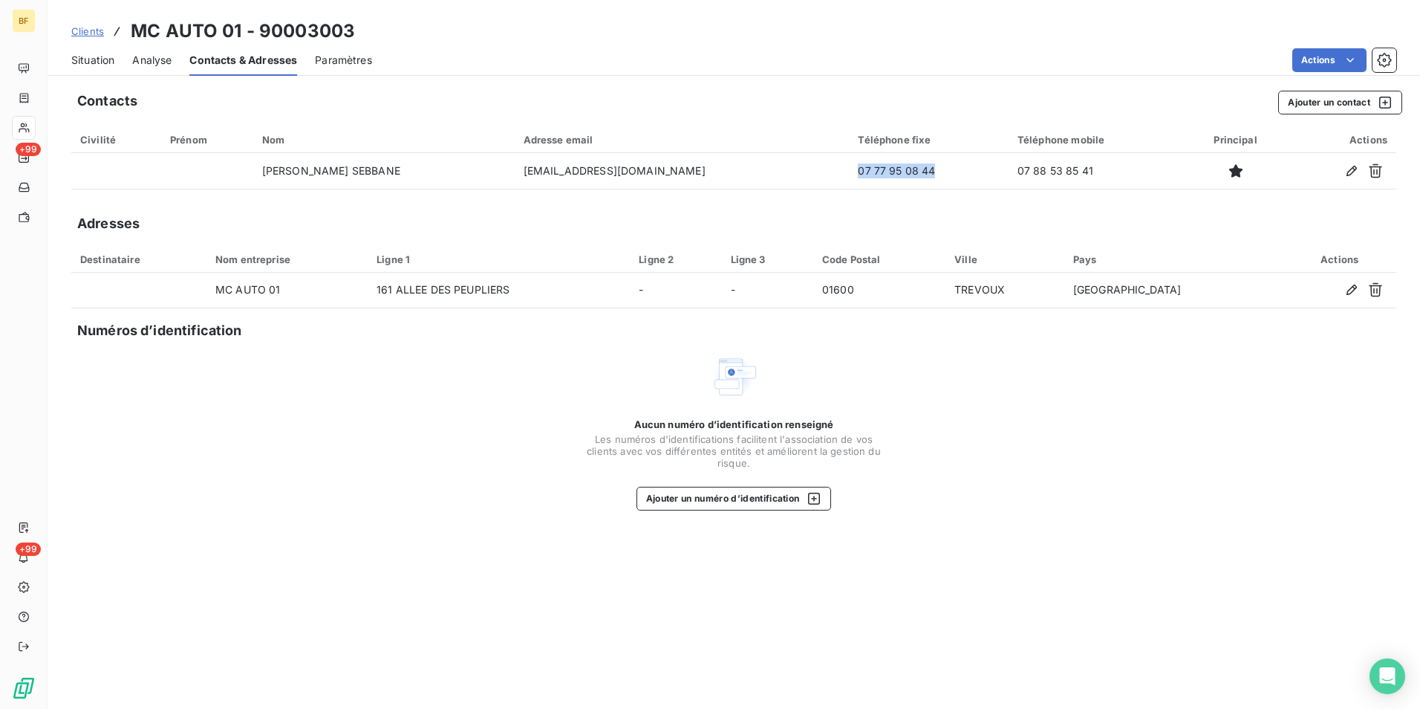
click at [97, 63] on span "Situation" at bounding box center [92, 60] width 43 height 15
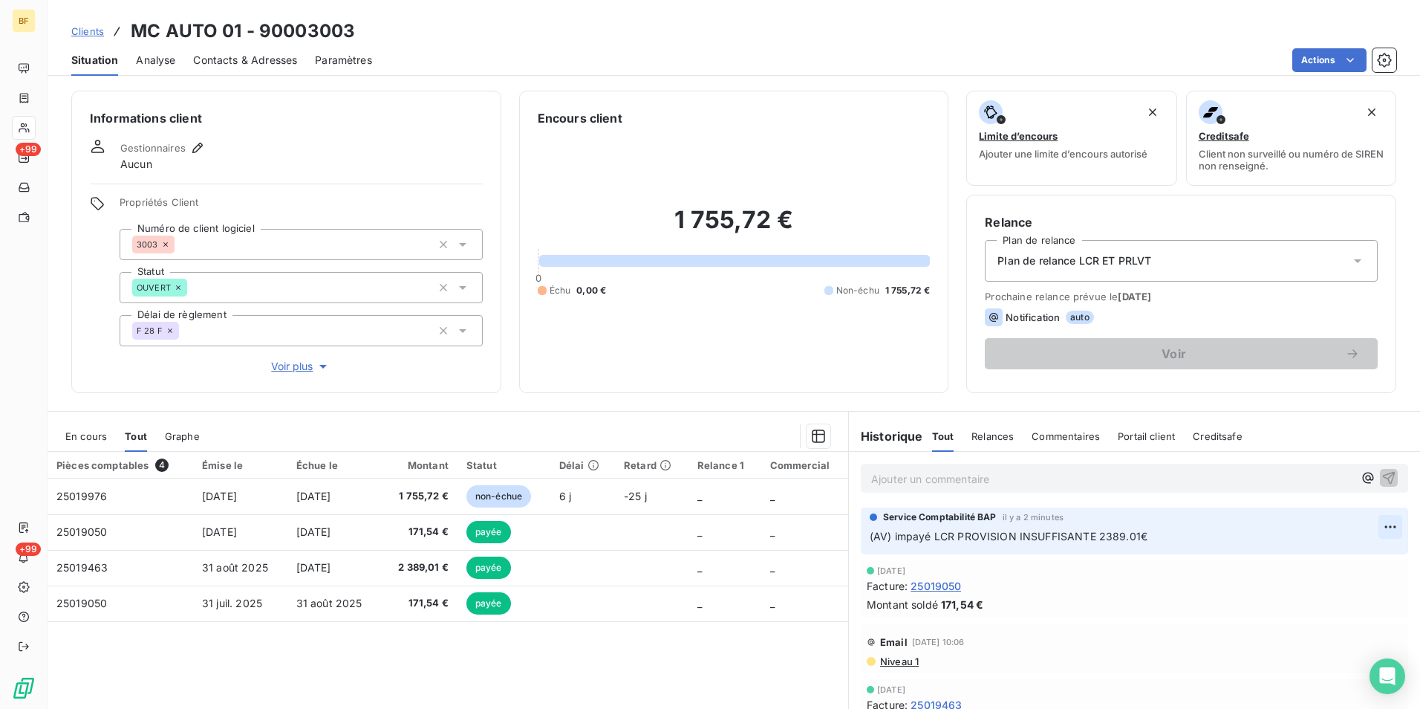
click at [1371, 527] on html "BF +99 +99 Clients MC AUTO 01 - 90003003 Situation Analyse Contacts & Adresses …" at bounding box center [710, 354] width 1420 height 709
click at [1333, 562] on div "Editer" at bounding box center [1332, 560] width 83 height 24
click at [1179, 533] on p "(AV) impayé LCR PROVISION INSUFFISANTE 2389.01€" at bounding box center [1124, 536] width 509 height 17
click at [1207, 539] on p "(AV) impayé LCR PROVISION INSUFFISANTE 2389.01€," at bounding box center [1124, 536] width 509 height 17
click at [247, 60] on span "Contacts & Adresses" at bounding box center [245, 60] width 104 height 15
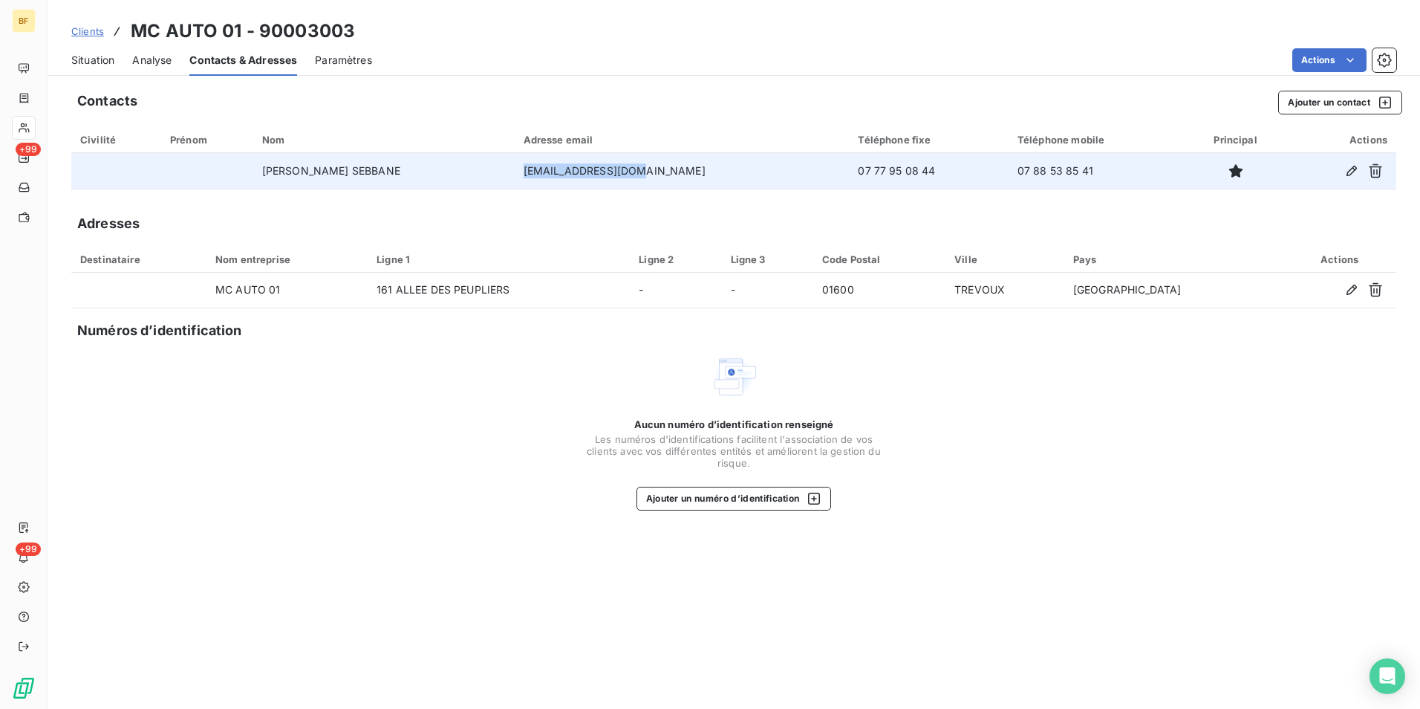
drag, startPoint x: 746, startPoint y: 166, endPoint x: 617, endPoint y: 166, distance: 128.5
click at [617, 166] on td "[EMAIL_ADDRESS][DOMAIN_NAME]" at bounding box center [682, 171] width 335 height 36
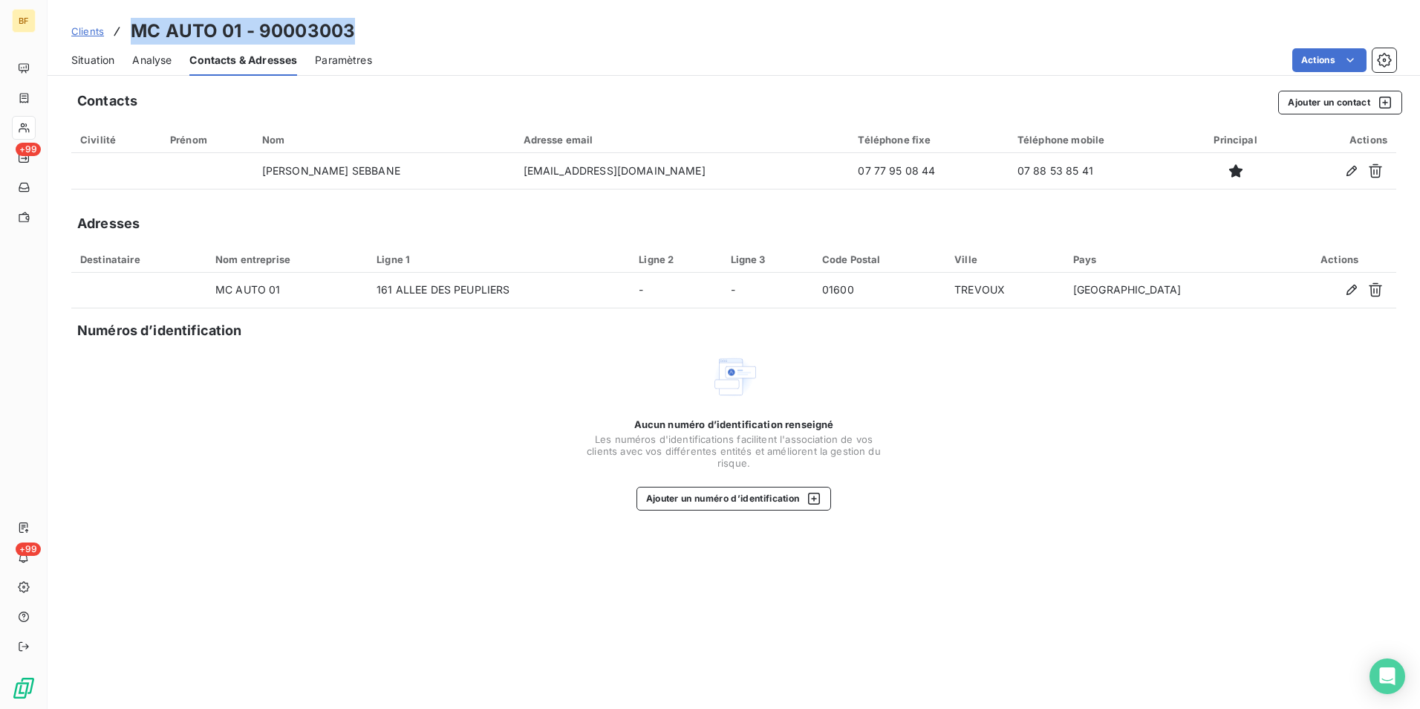
drag, startPoint x: 382, startPoint y: 22, endPoint x: 136, endPoint y: 35, distance: 246.2
click at [136, 35] on div "Clients MC AUTO 01 - 90003003" at bounding box center [734, 31] width 1373 height 27
drag, startPoint x: 101, startPoint y: 57, endPoint x: 166, endPoint y: 70, distance: 66.6
click at [101, 57] on span "Situation" at bounding box center [92, 60] width 43 height 15
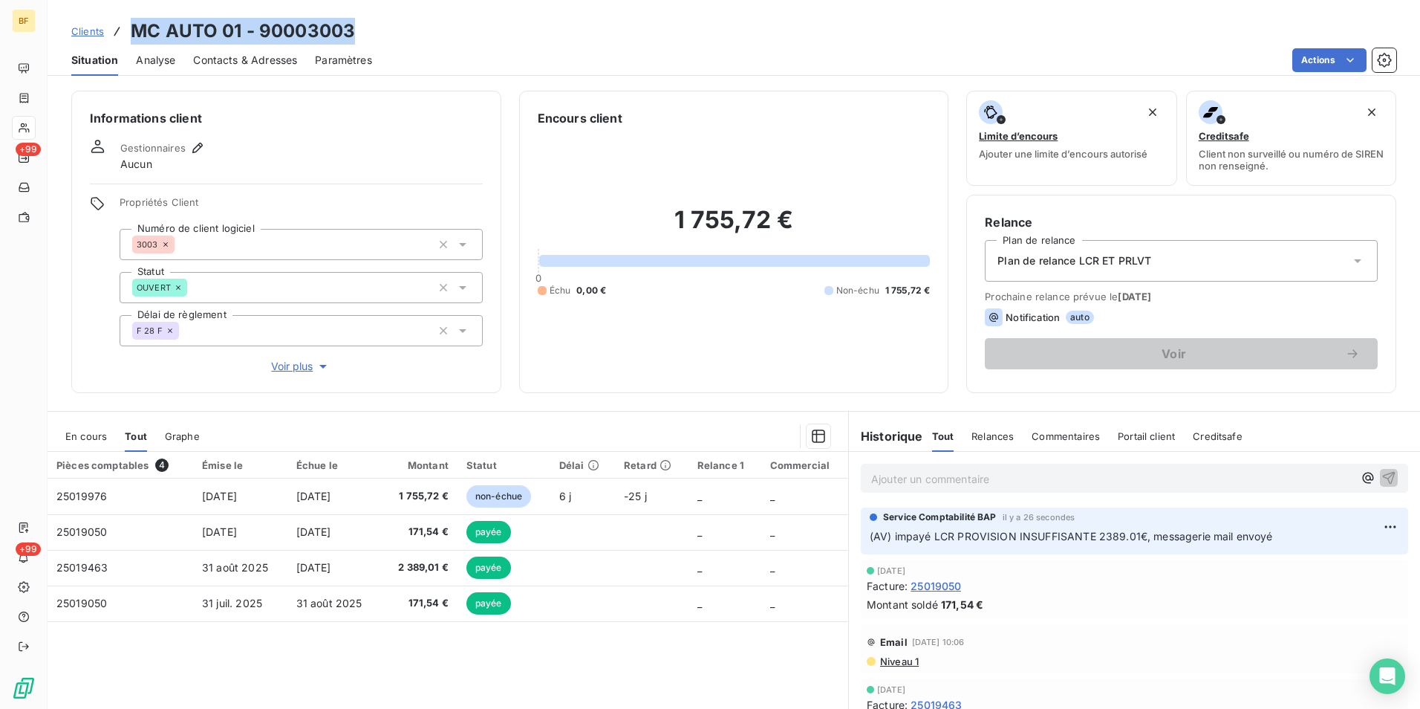
click at [77, 374] on div "Informations client Gestionnaires Aucun Propriétés Client Numéro de client logi…" at bounding box center [286, 242] width 430 height 302
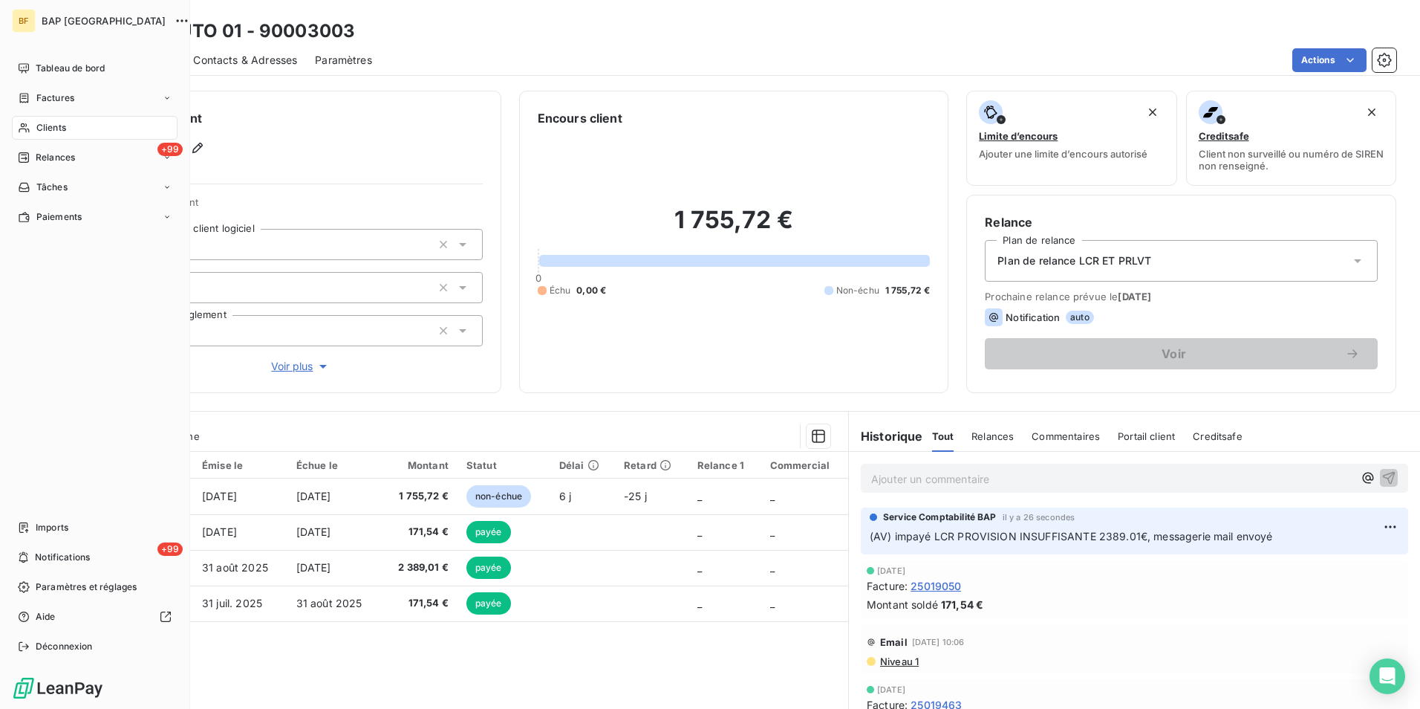
click at [70, 125] on div "Clients" at bounding box center [95, 128] width 166 height 24
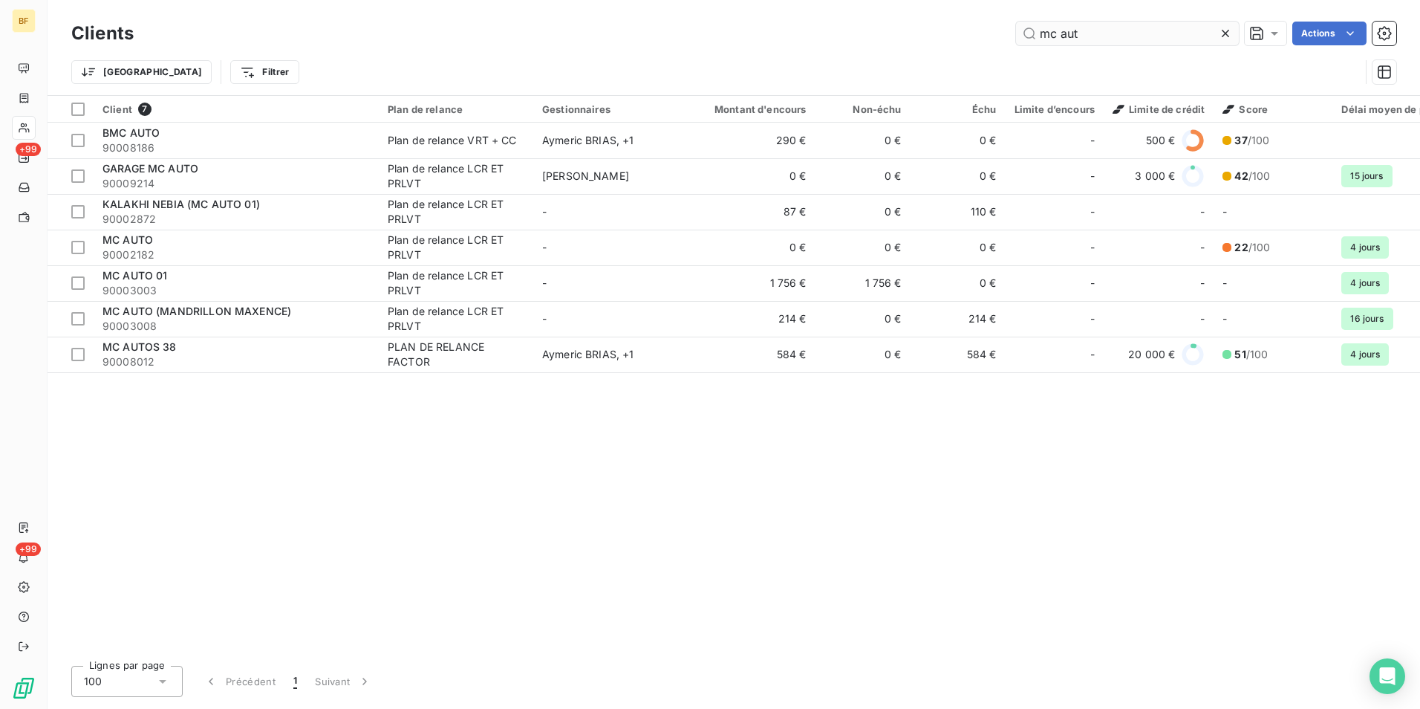
drag, startPoint x: 1104, startPoint y: 30, endPoint x: 1016, endPoint y: 33, distance: 87.7
click at [1019, 33] on input "mc aut" at bounding box center [1127, 34] width 223 height 24
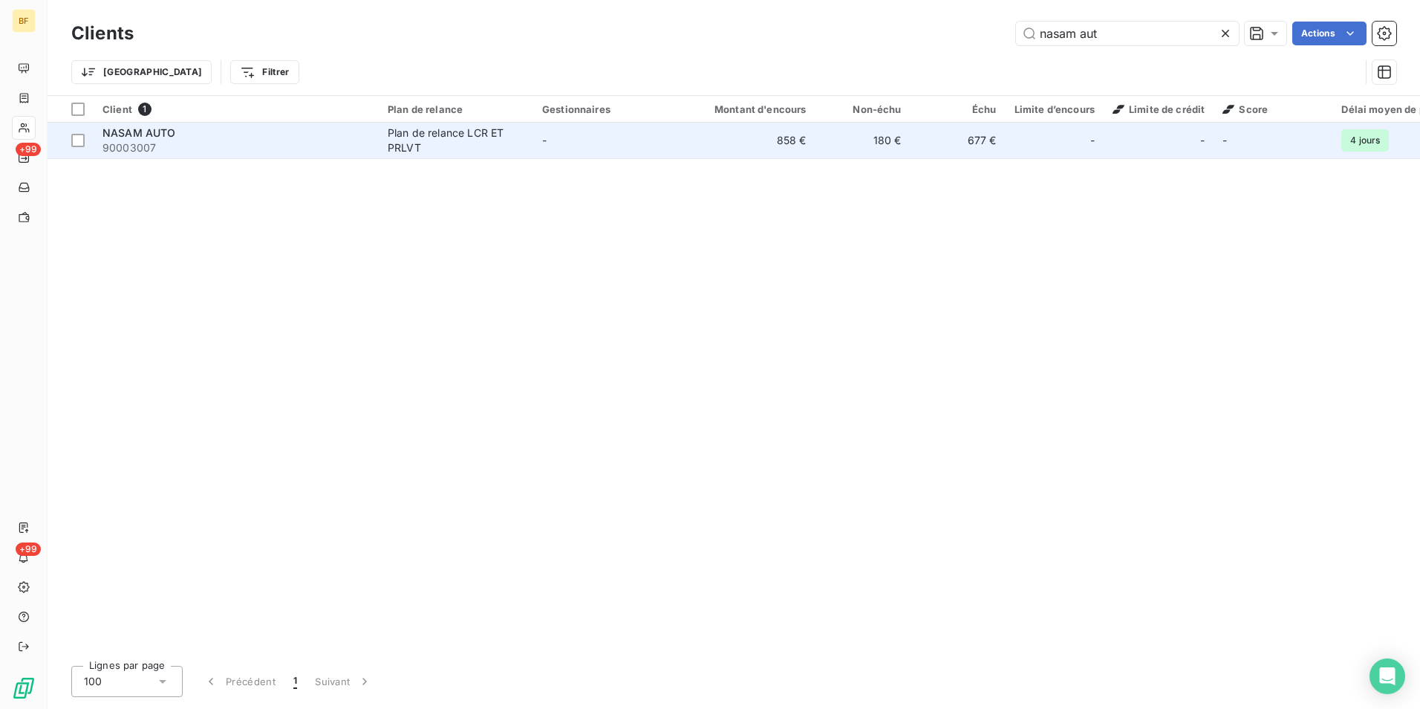
type input "nasam aut"
click at [290, 147] on span "90003007" at bounding box center [236, 147] width 267 height 15
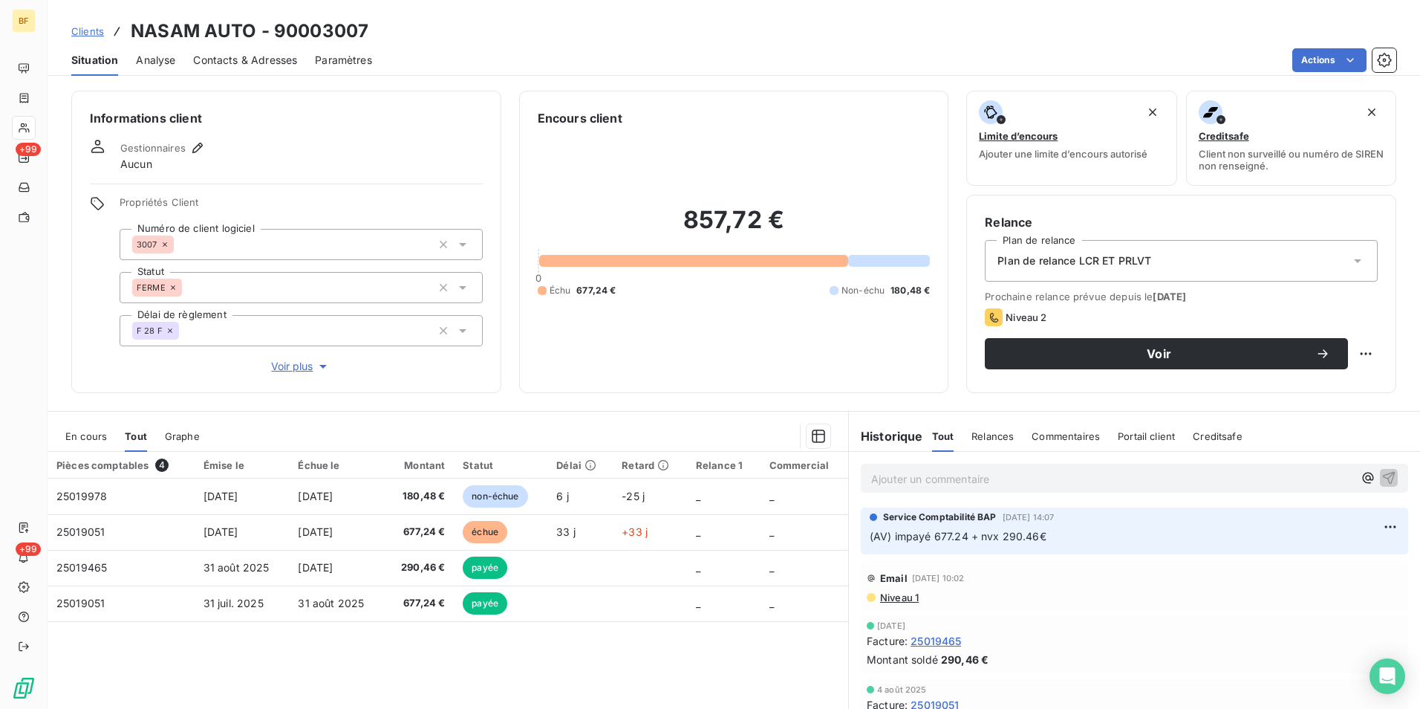
click at [250, 65] on span "Contacts & Adresses" at bounding box center [245, 60] width 104 height 15
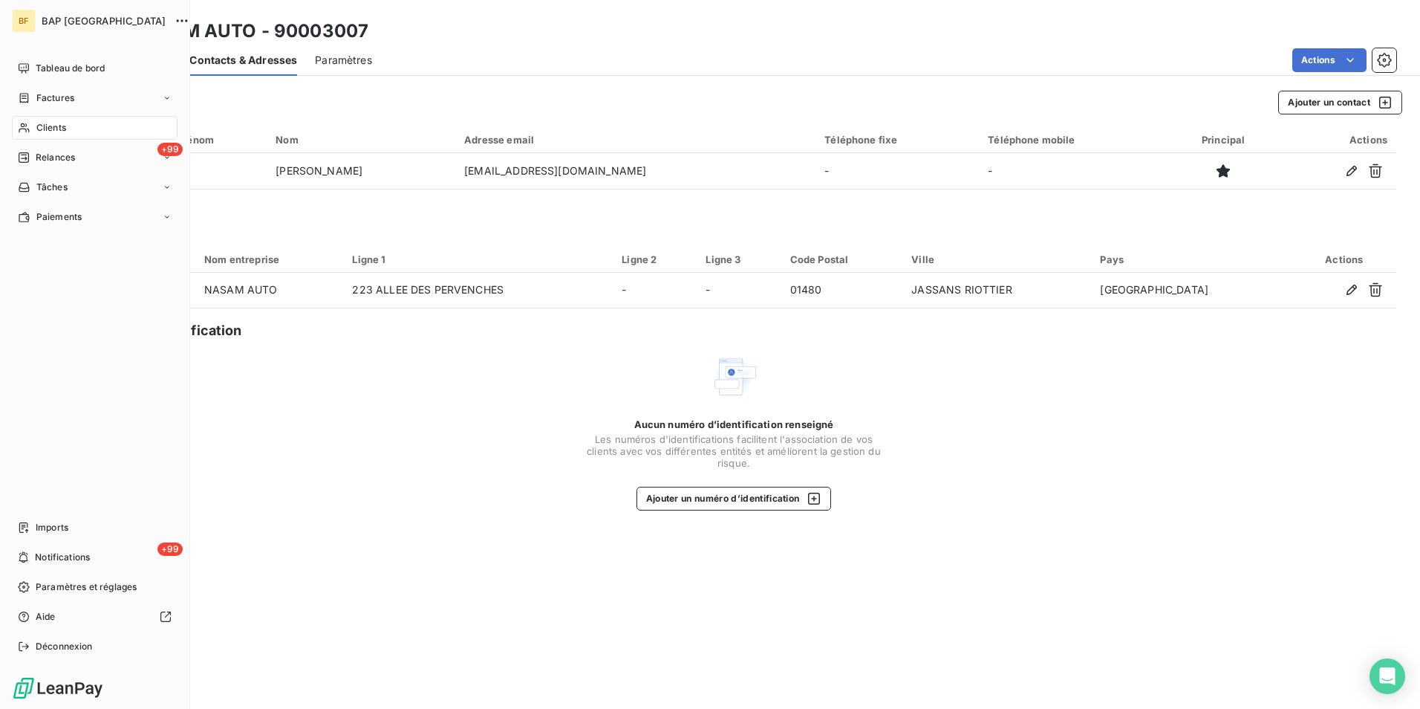
drag, startPoint x: 32, startPoint y: 129, endPoint x: 63, endPoint y: 127, distance: 31.3
click at [32, 129] on div "Clients" at bounding box center [95, 128] width 166 height 24
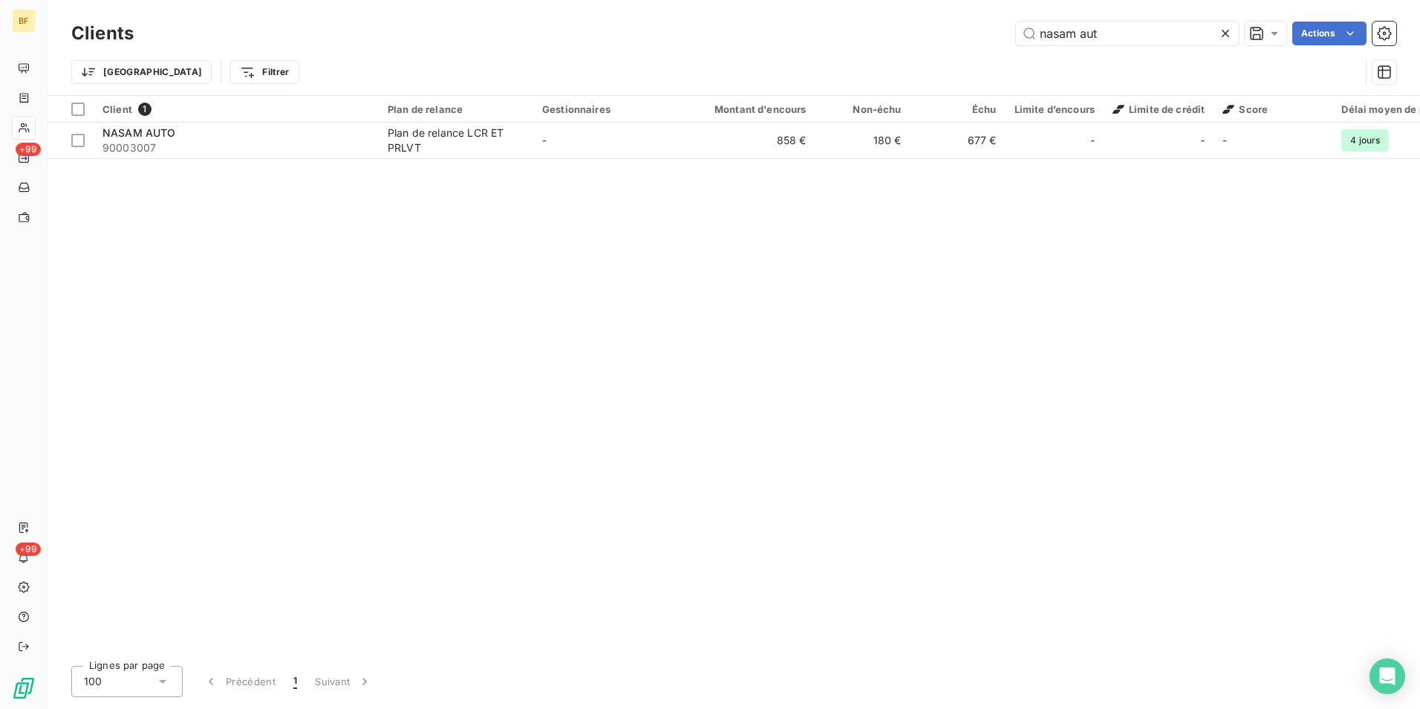
drag, startPoint x: 1033, startPoint y: 33, endPoint x: 932, endPoint y: 32, distance: 100.3
click at [932, 32] on div "nasam aut Actions" at bounding box center [774, 34] width 1245 height 24
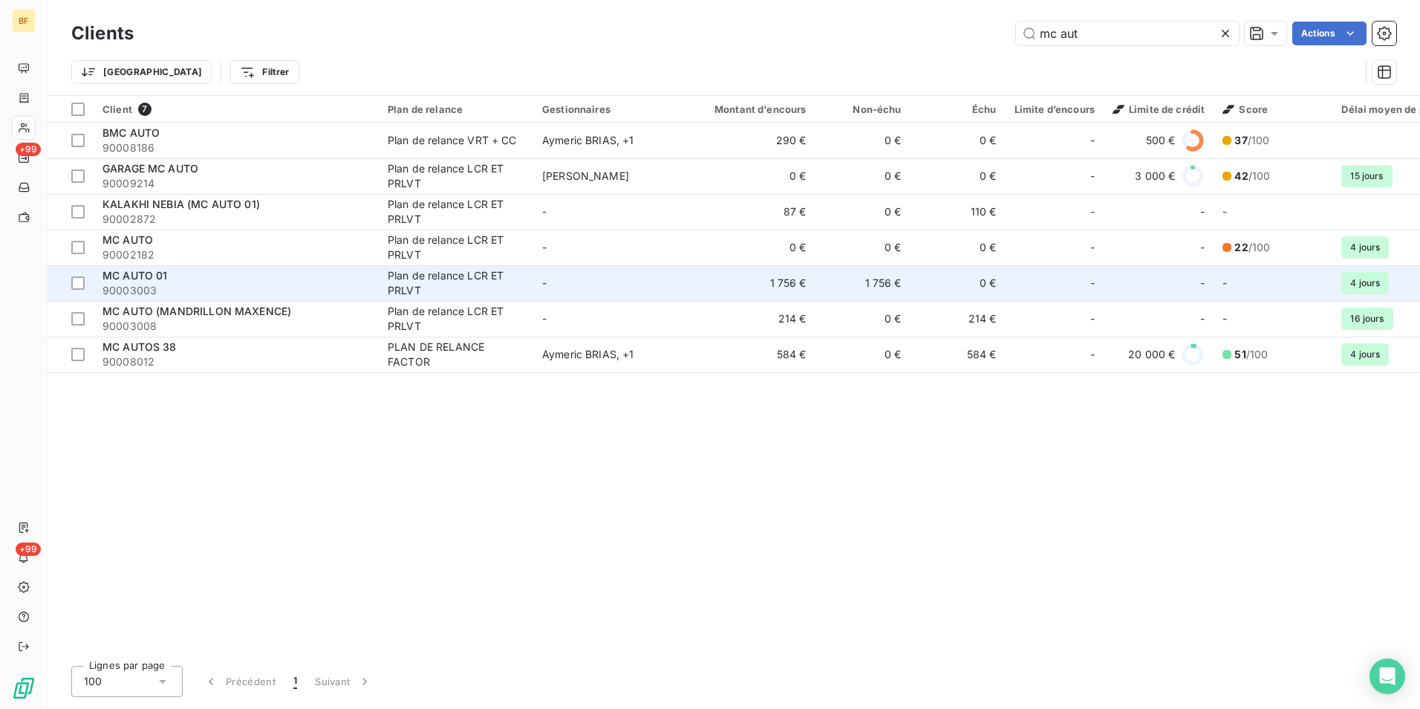
type input "mc aut"
click at [183, 274] on div "MC AUTO 01" at bounding box center [236, 275] width 267 height 15
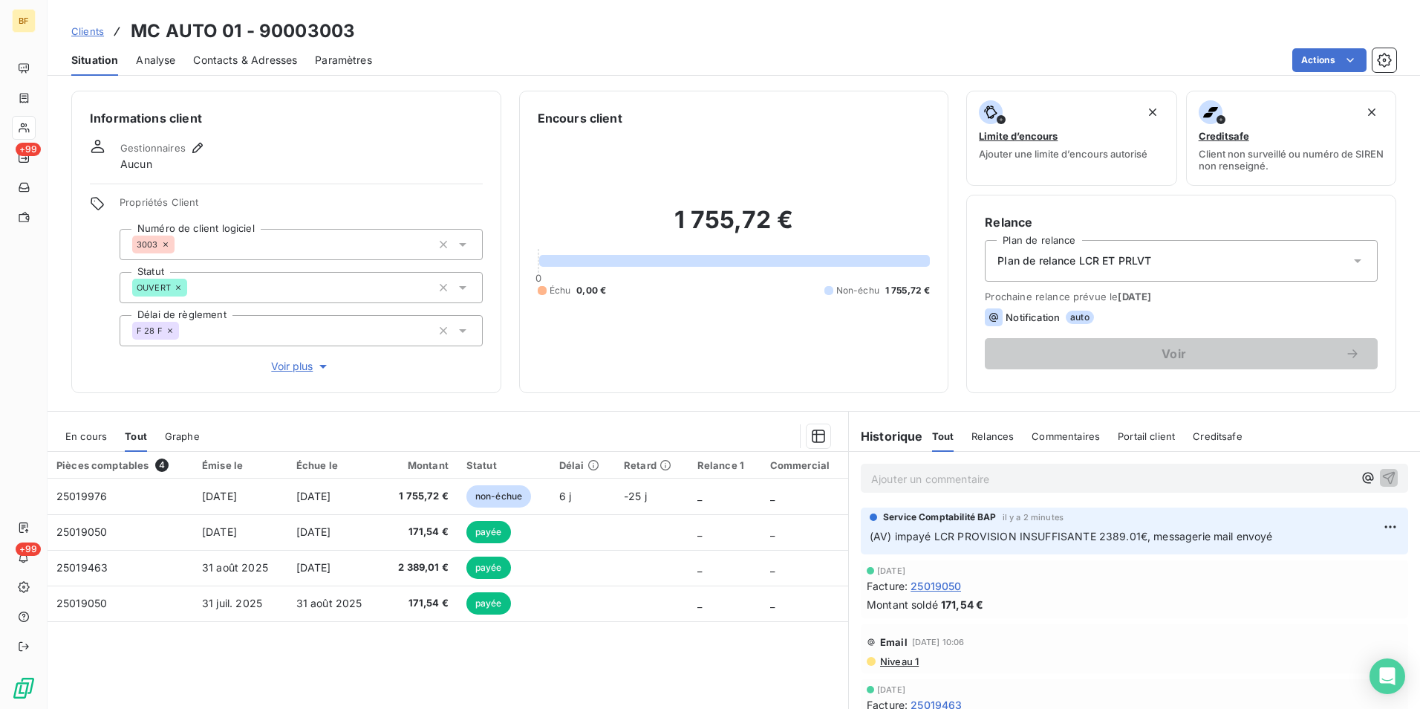
scroll to position [74, 0]
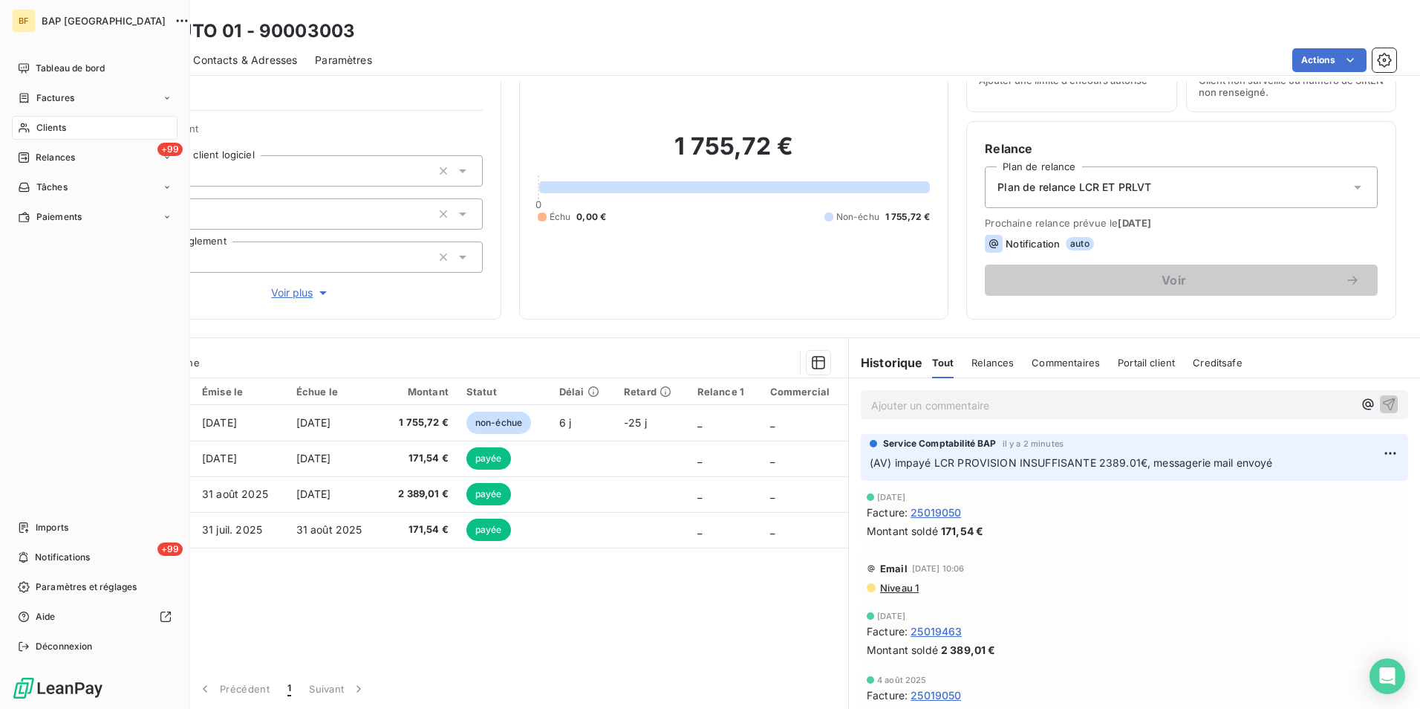
click at [47, 125] on span "Clients" at bounding box center [51, 127] width 30 height 13
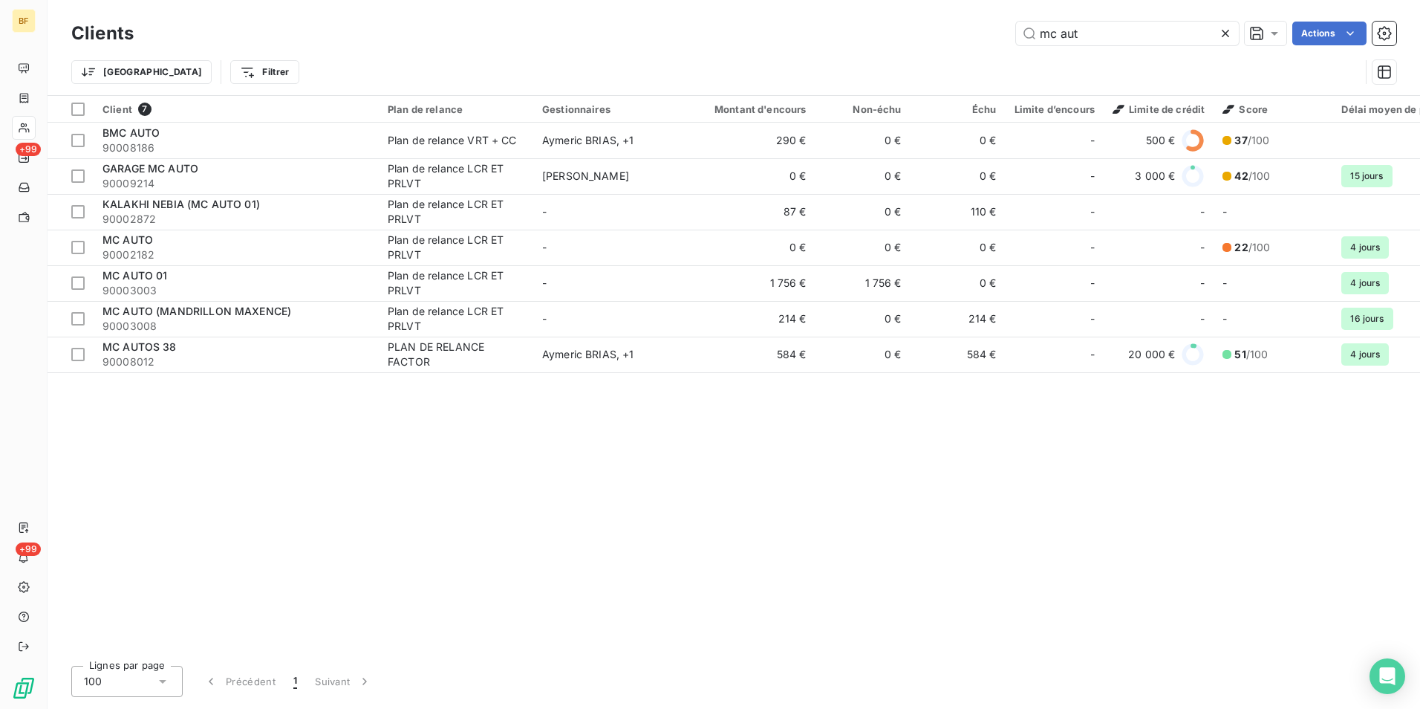
drag, startPoint x: 1110, startPoint y: 32, endPoint x: 974, endPoint y: 27, distance: 136.0
click at [974, 27] on div "mc aut Actions" at bounding box center [774, 34] width 1245 height 24
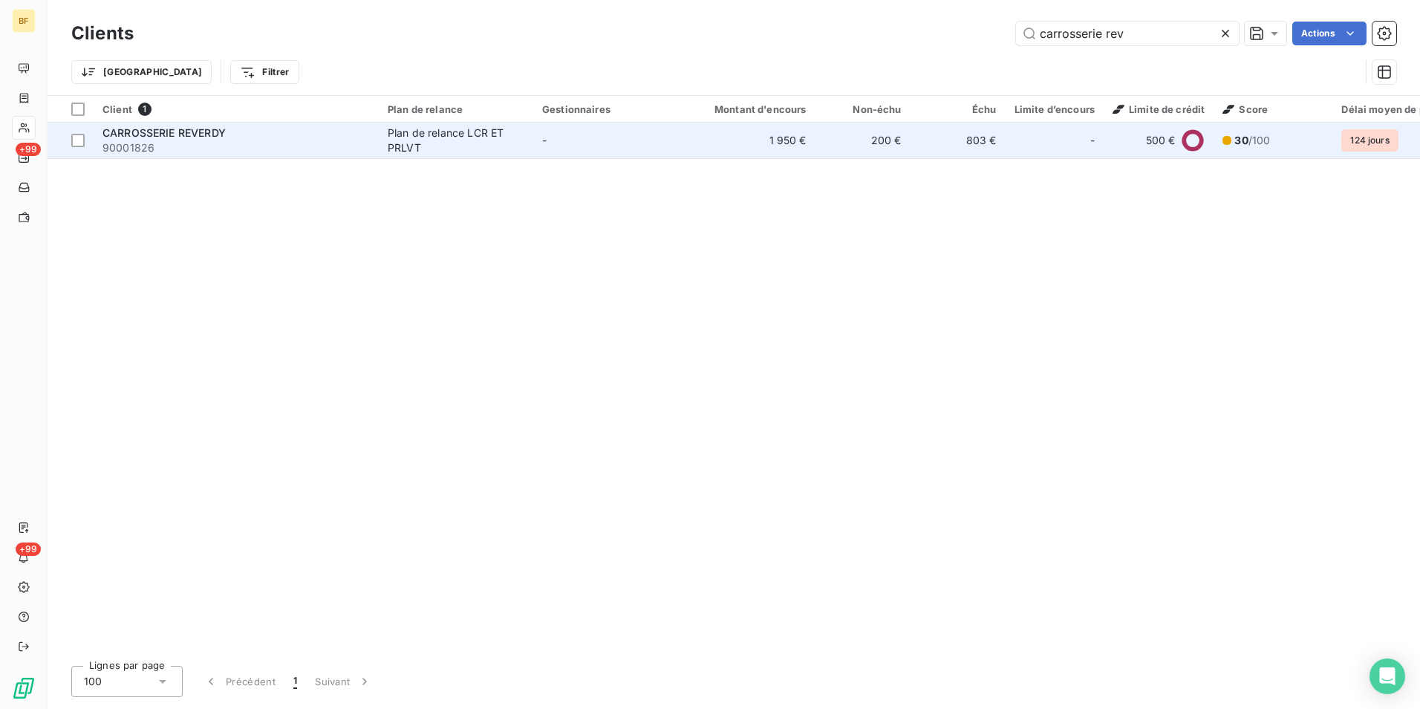
type input "carrosserie rev"
click at [501, 141] on div "Plan de relance LCR ET PRLVT" at bounding box center [456, 141] width 137 height 30
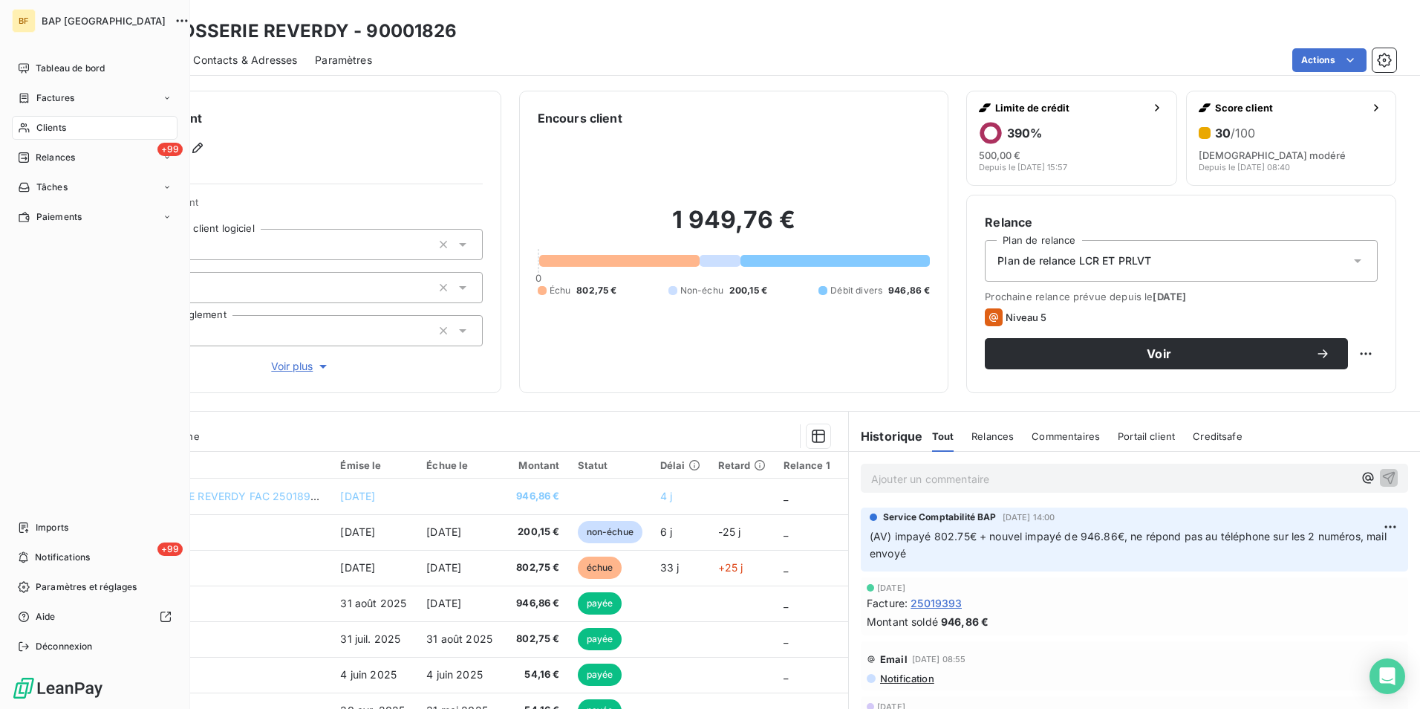
click at [54, 126] on span "Clients" at bounding box center [51, 127] width 30 height 13
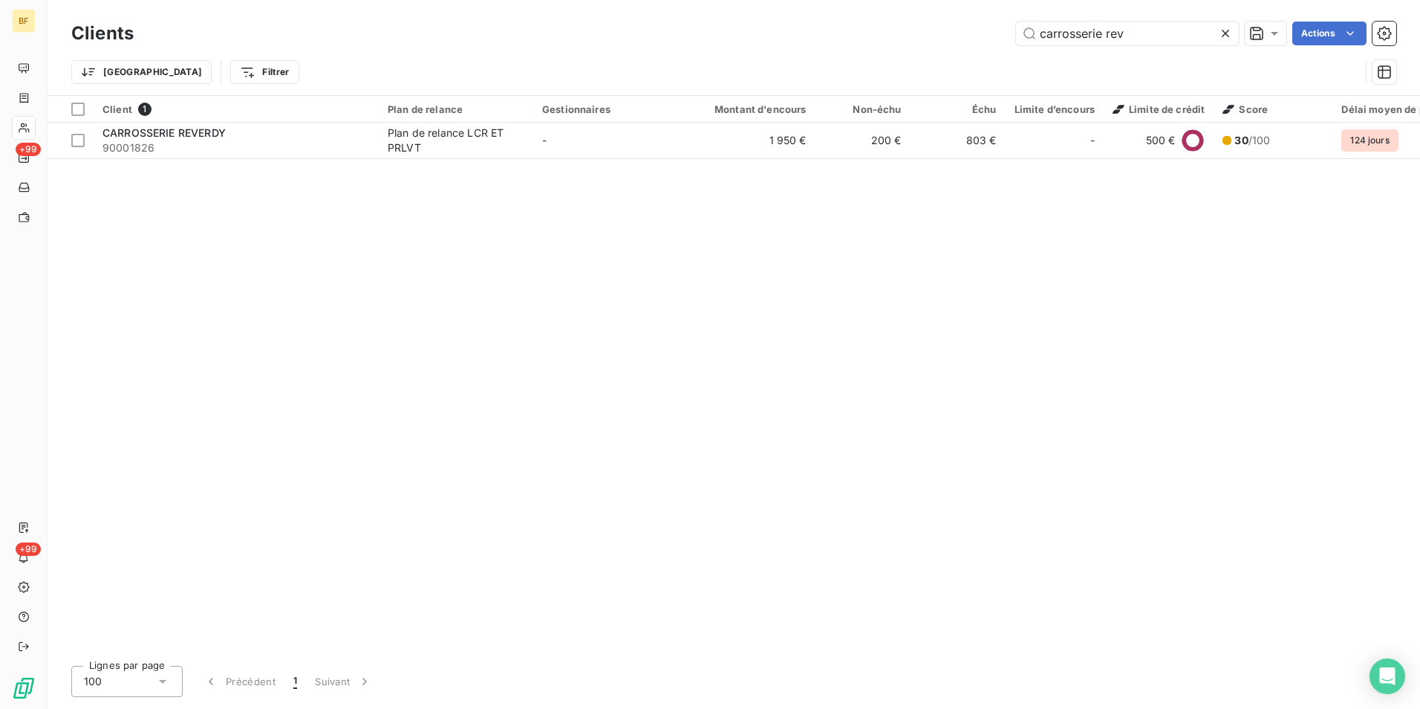
drag, startPoint x: 1136, startPoint y: 39, endPoint x: 988, endPoint y: 22, distance: 148.8
click at [988, 22] on div "carrosserie rev Actions" at bounding box center [774, 34] width 1245 height 24
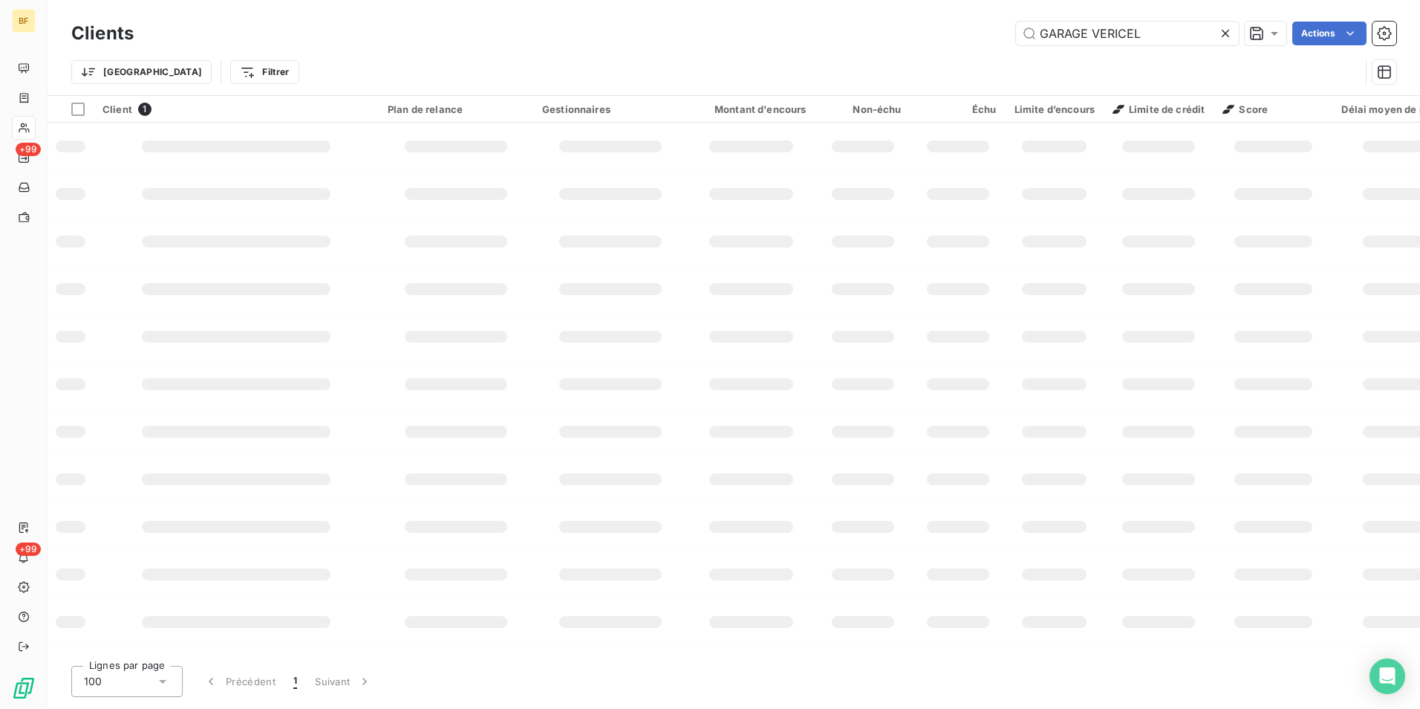
type input "GARAGE VERICEL"
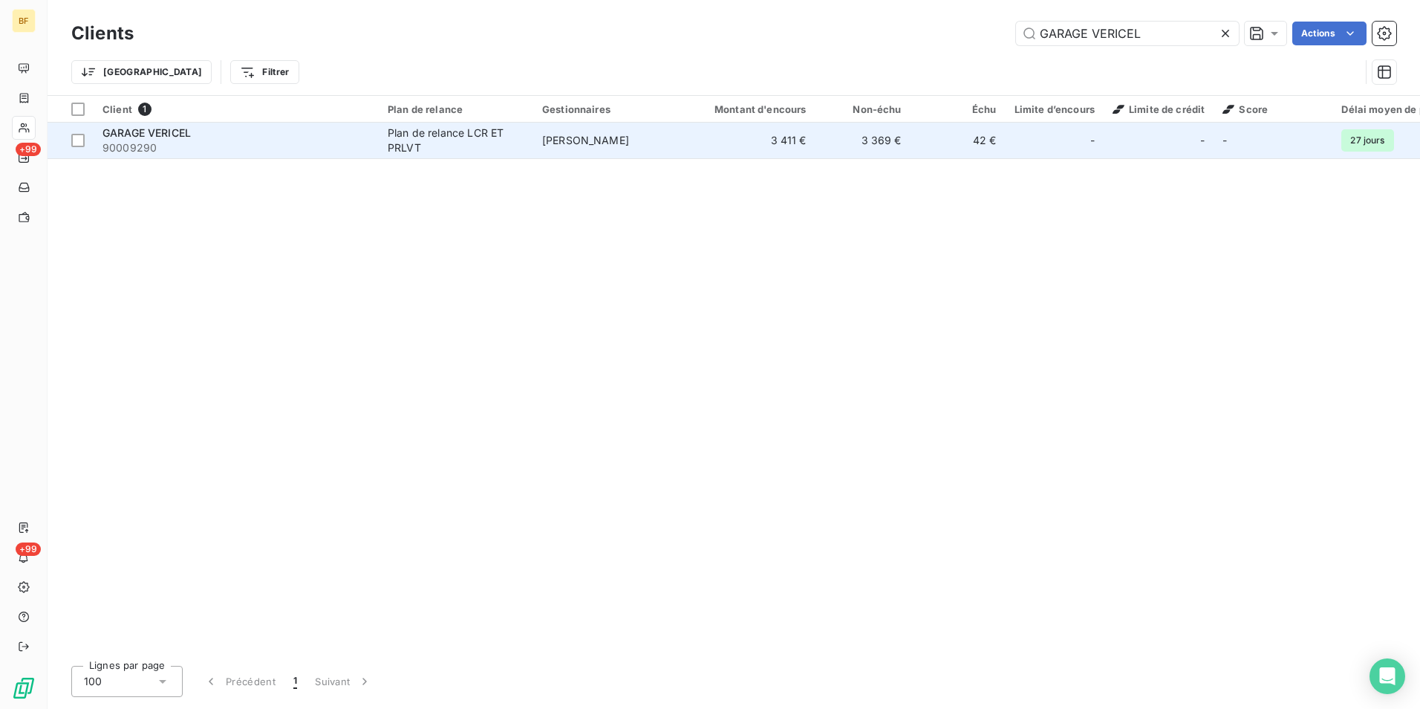
click at [515, 140] on div "Plan de relance LCR ET PRLVT" at bounding box center [456, 141] width 137 height 30
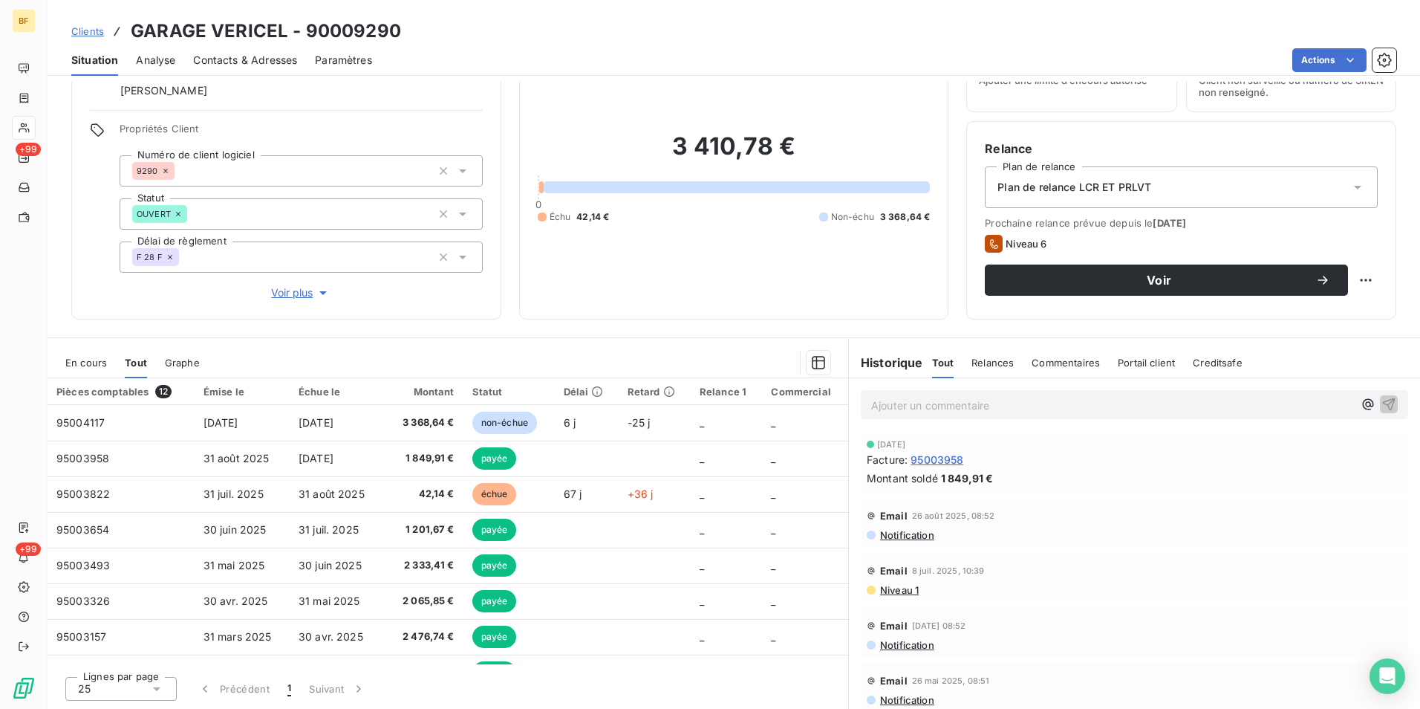
click at [261, 53] on span "Contacts & Adresses" at bounding box center [245, 60] width 104 height 15
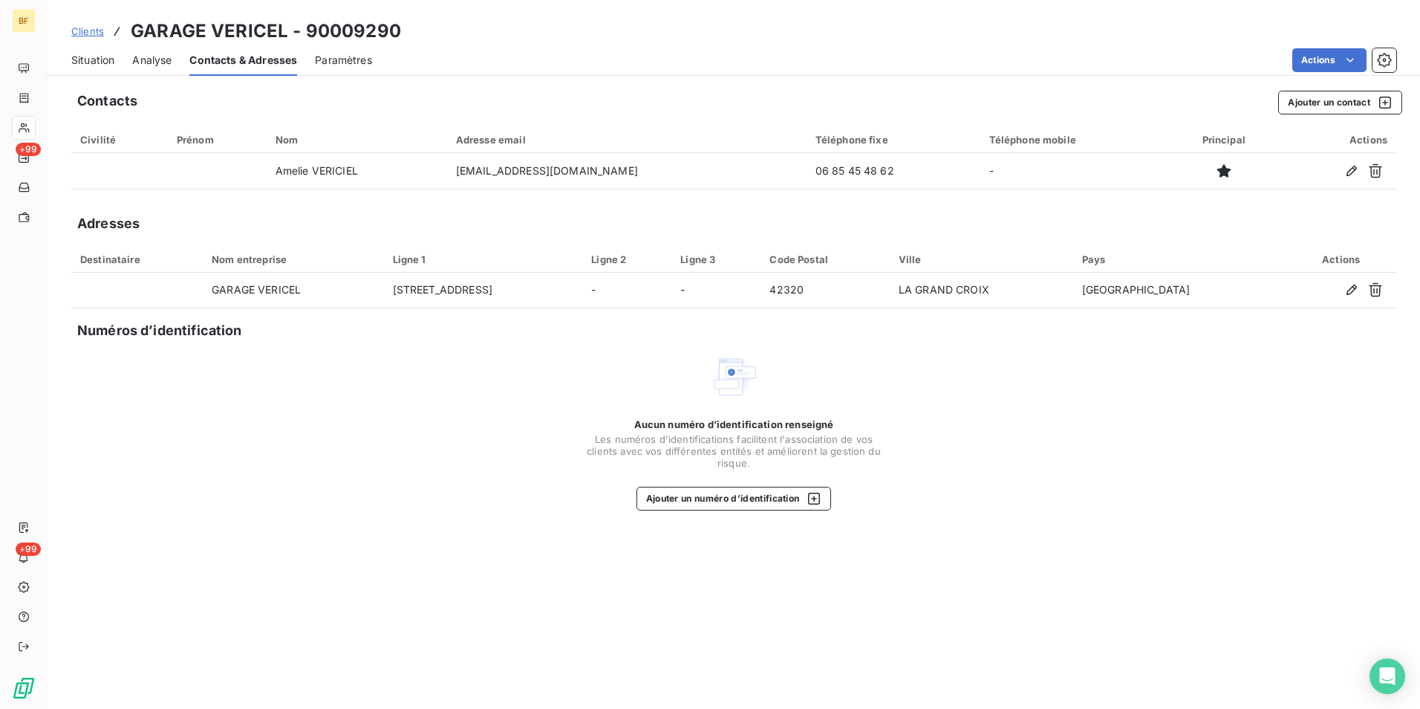
click at [87, 53] on span "Situation" at bounding box center [92, 60] width 43 height 15
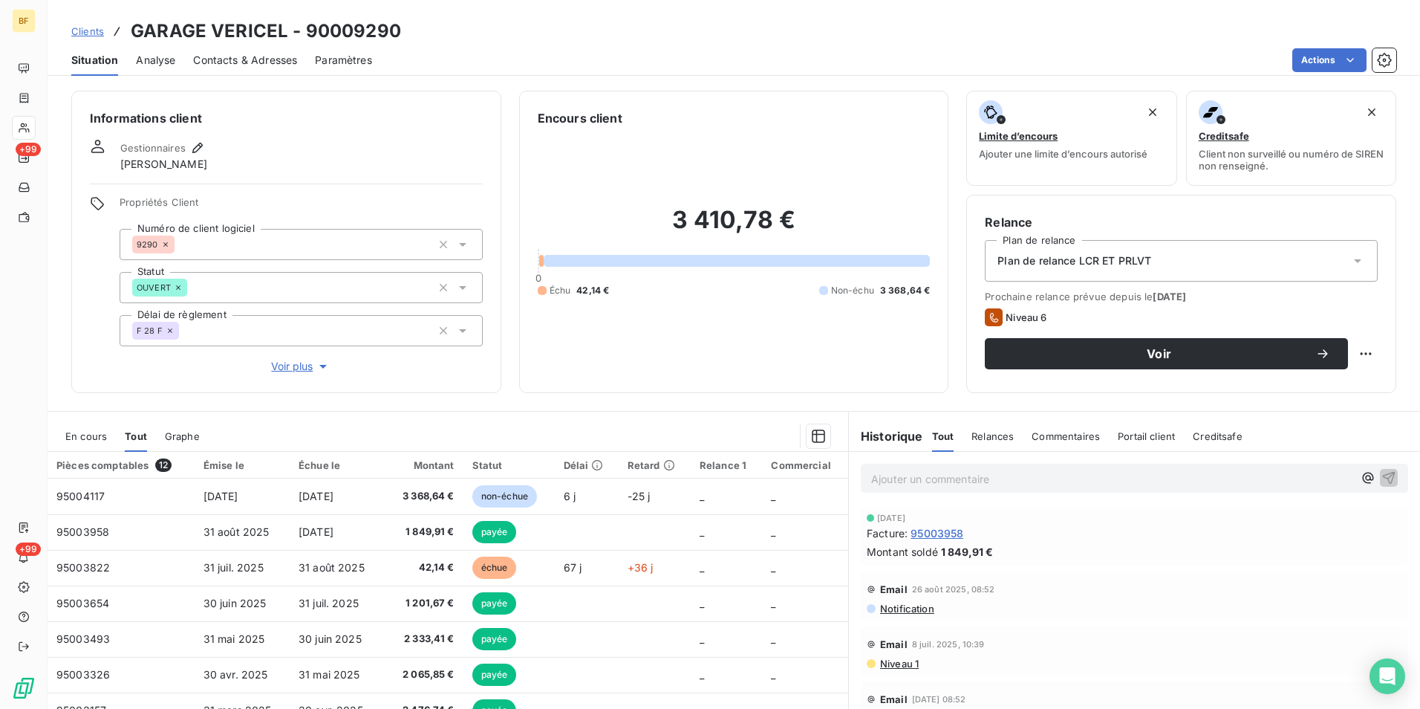
drag, startPoint x: 247, startPoint y: 78, endPoint x: 253, endPoint y: 65, distance: 14.3
click at [247, 71] on div "Clients GARAGE VERICEL - 90009290 Situation Analyse Contacts & Adresses Paramèt…" at bounding box center [734, 354] width 1373 height 709
click at [253, 64] on span "Contacts & Adresses" at bounding box center [245, 60] width 104 height 15
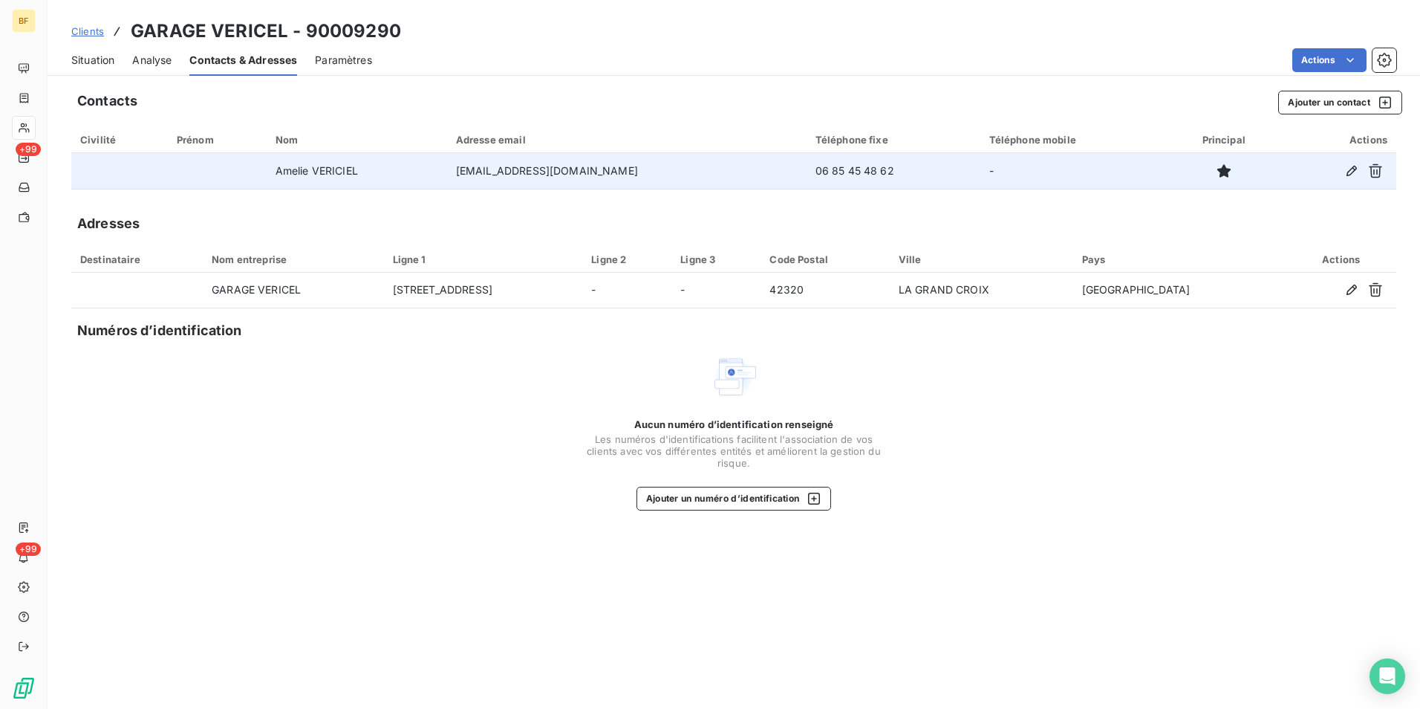
drag, startPoint x: 640, startPoint y: 175, endPoint x: 472, endPoint y: 166, distance: 167.4
click at [472, 166] on td "[EMAIL_ADDRESS][DOMAIN_NAME]" at bounding box center [627, 171] width 360 height 36
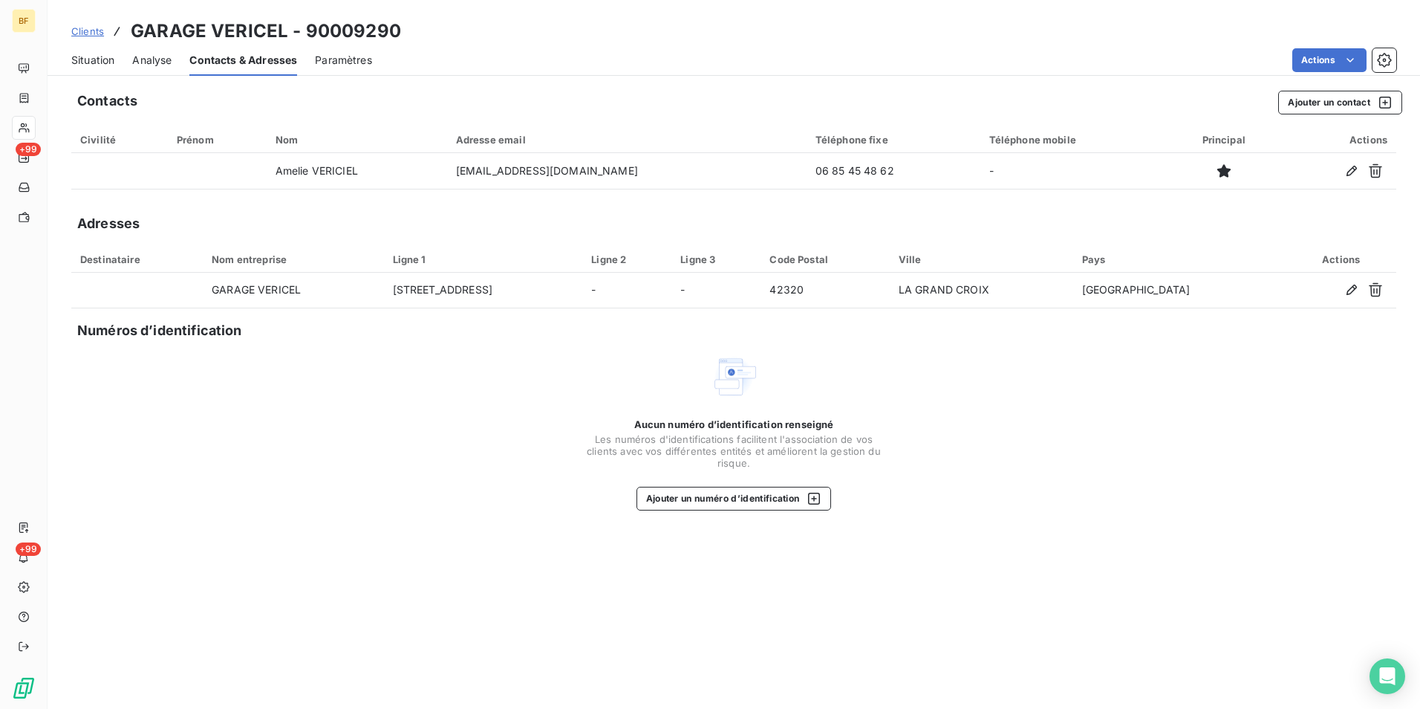
click at [91, 61] on span "Situation" at bounding box center [92, 60] width 43 height 15
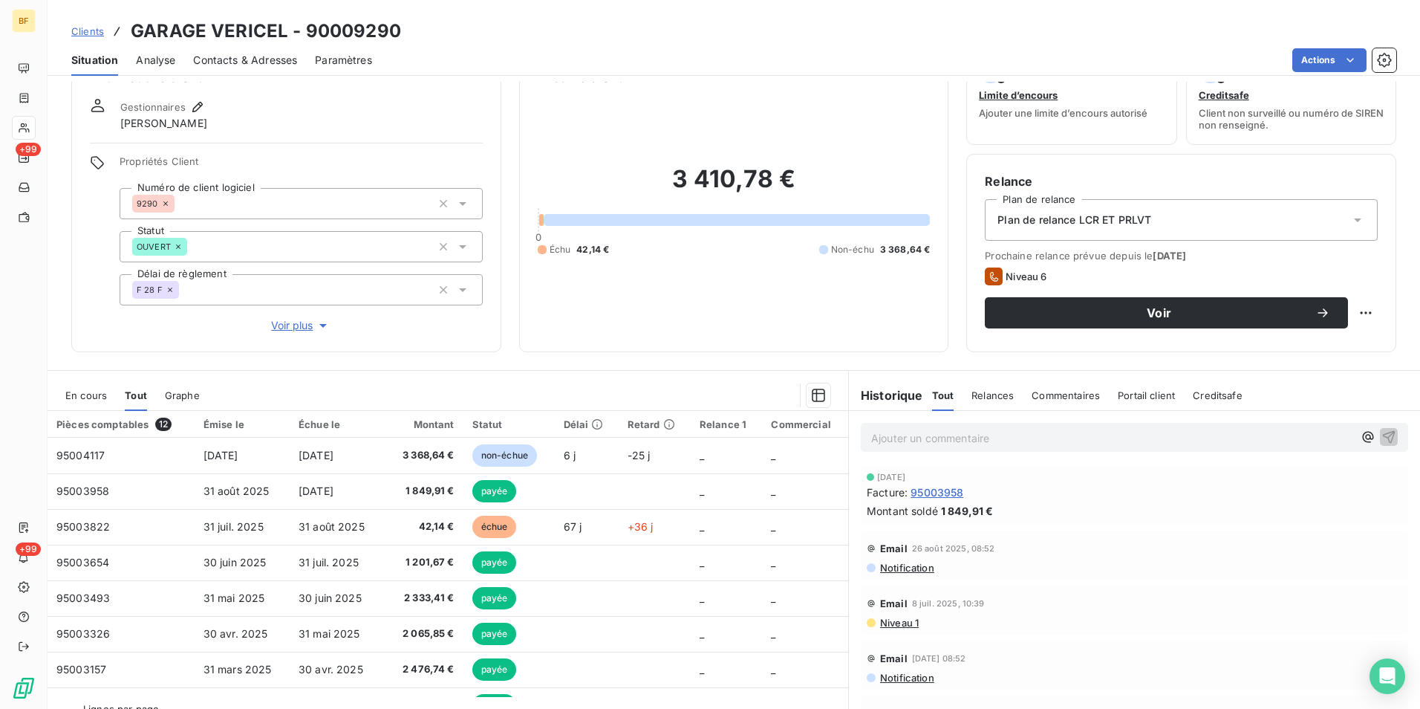
scroll to position [74, 0]
